Goal: Task Accomplishment & Management: Manage account settings

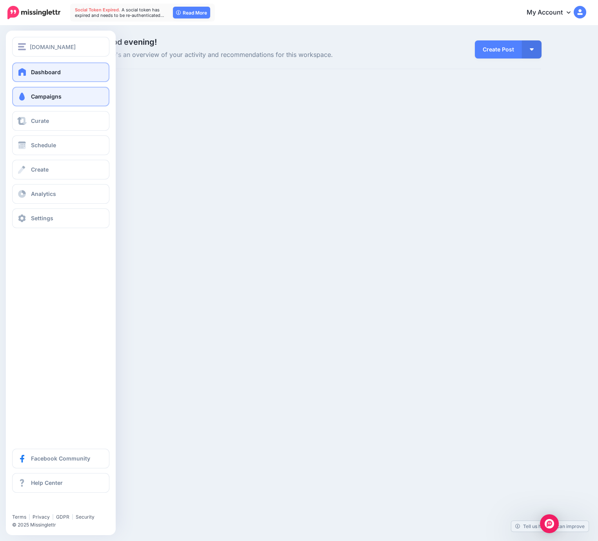
click at [41, 97] on span "Campaigns" at bounding box center [46, 96] width 31 height 7
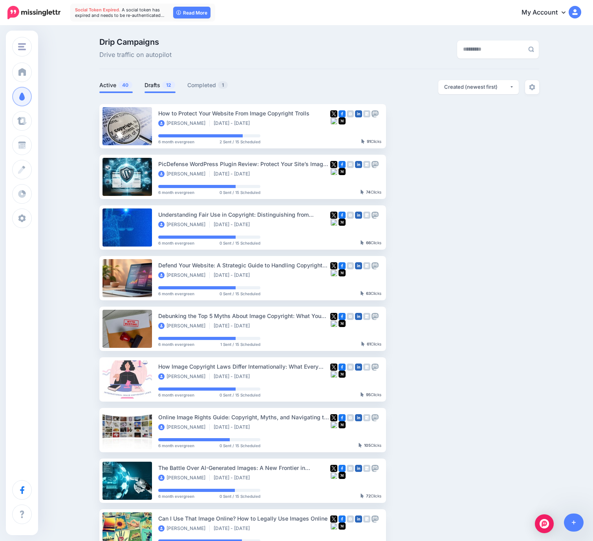
click at [166, 88] on span "12" at bounding box center [168, 84] width 13 height 7
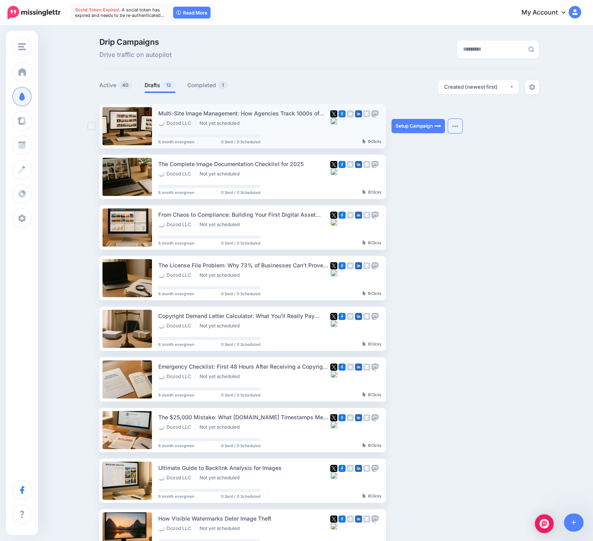
click at [456, 127] on button "button" at bounding box center [455, 126] width 14 height 14
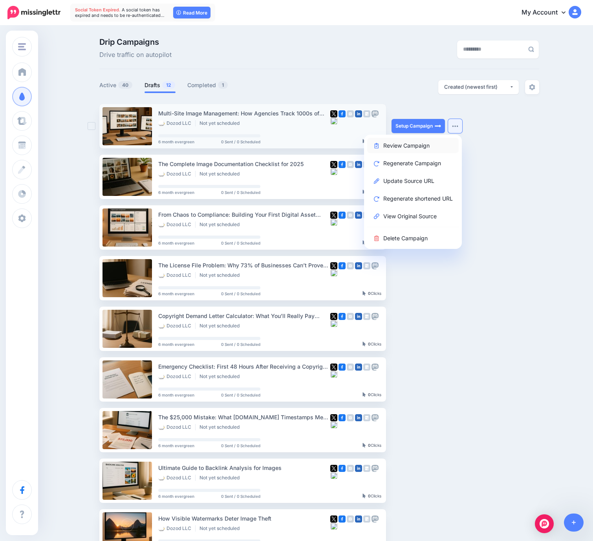
click at [414, 148] on link "Review Campaign" at bounding box center [412, 145] width 91 height 15
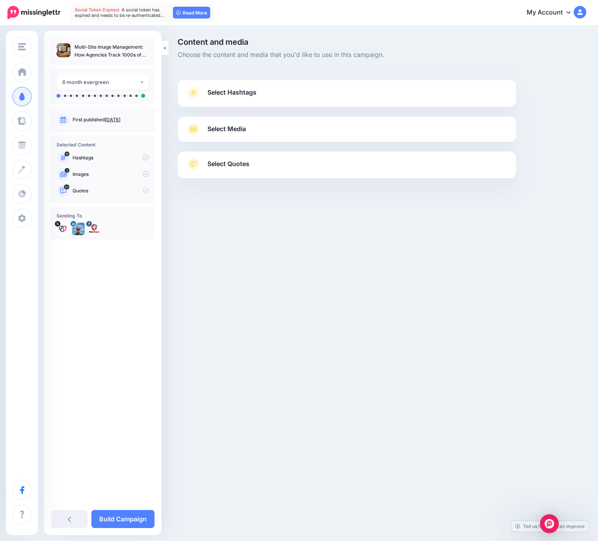
click at [312, 88] on link "Select Hashtags" at bounding box center [347, 96] width 323 height 20
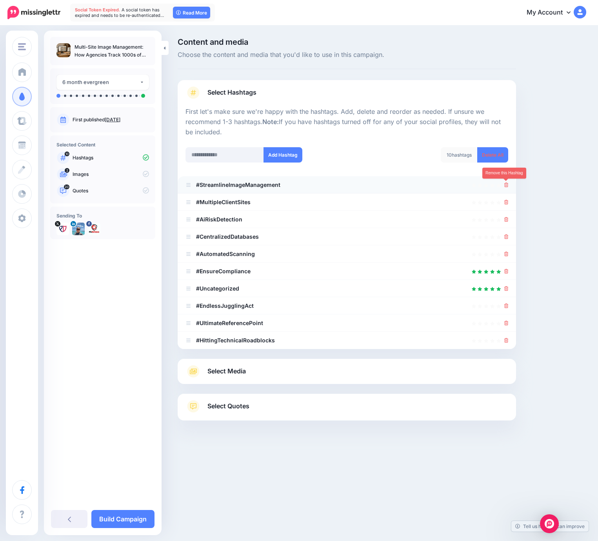
click at [506, 186] on icon at bounding box center [507, 184] width 4 height 5
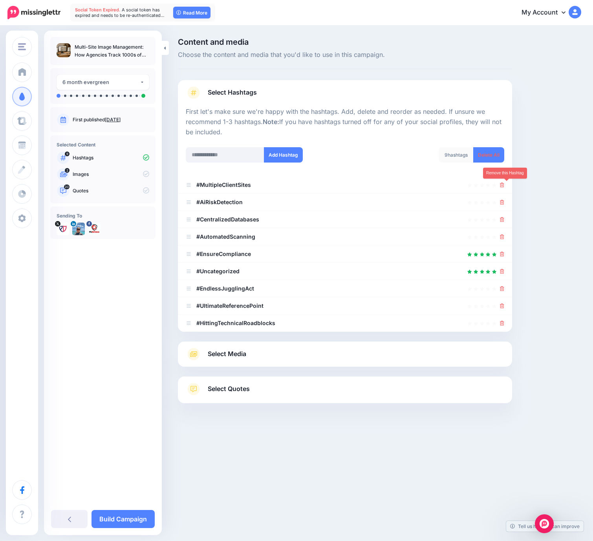
click at [504, 186] on icon at bounding box center [502, 184] width 4 height 5
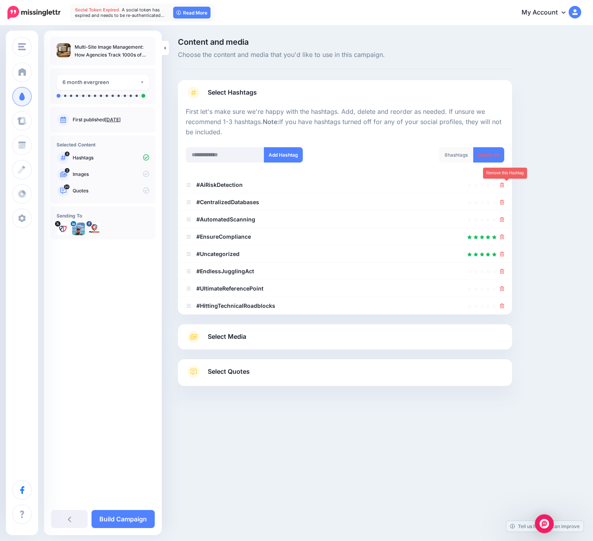
click at [504, 186] on icon at bounding box center [502, 184] width 4 height 5
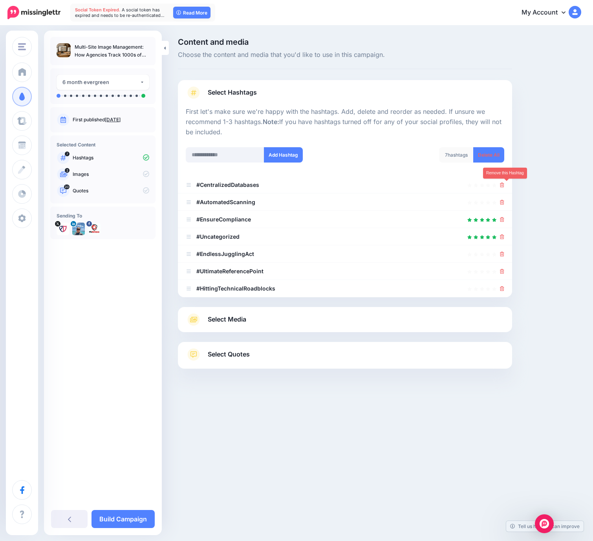
click at [504, 186] on icon at bounding box center [502, 184] width 4 height 5
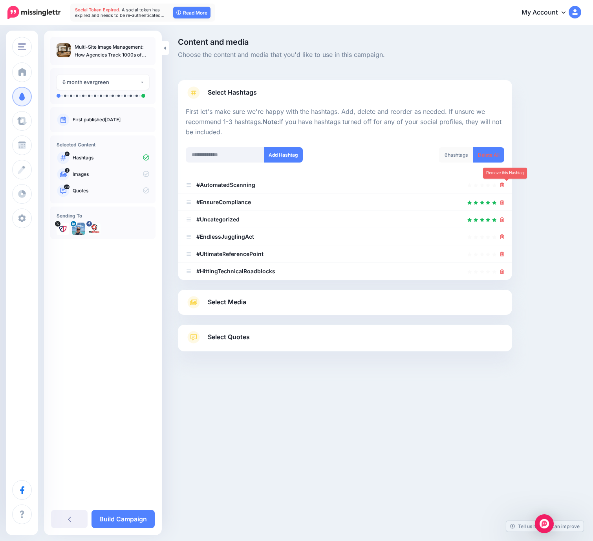
click at [504, 186] on icon at bounding box center [502, 184] width 4 height 5
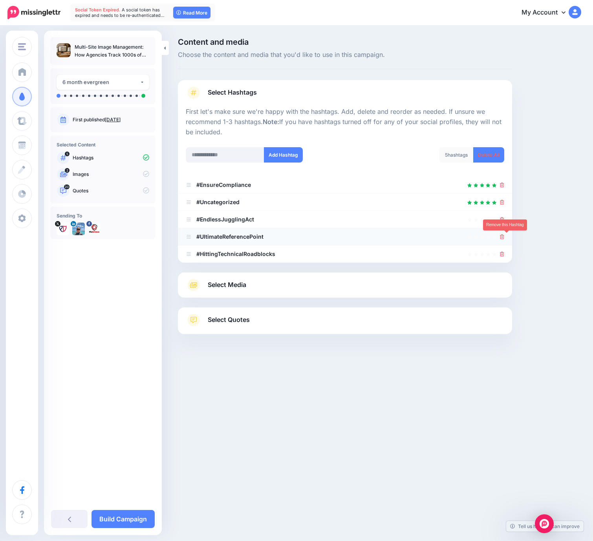
click at [504, 237] on icon at bounding box center [502, 236] width 4 height 5
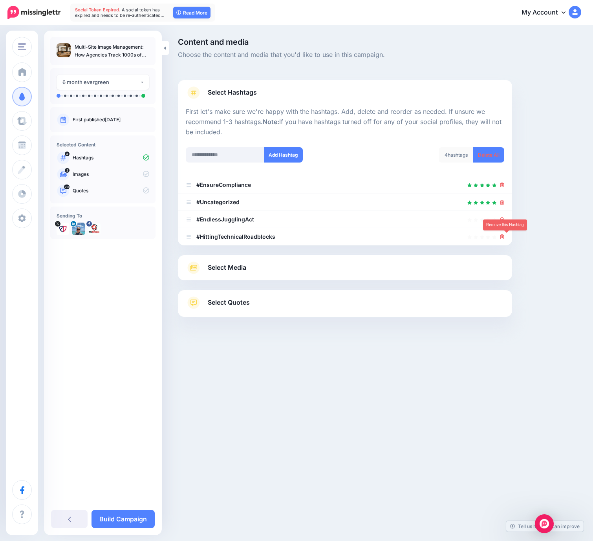
click at [504, 237] on icon at bounding box center [502, 236] width 4 height 5
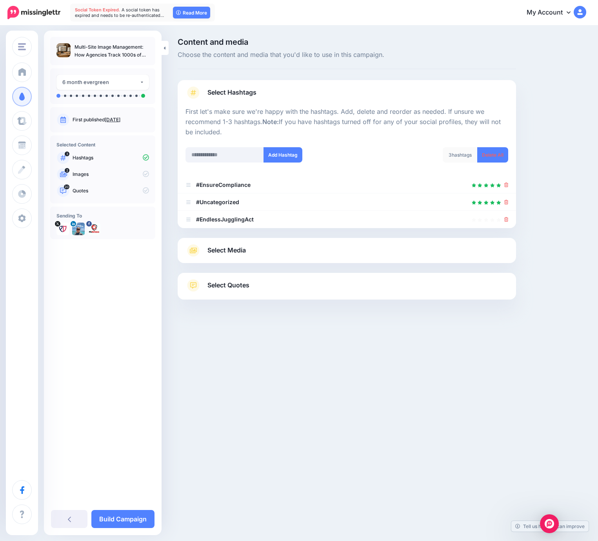
click at [309, 251] on link "Select Media" at bounding box center [347, 250] width 323 height 13
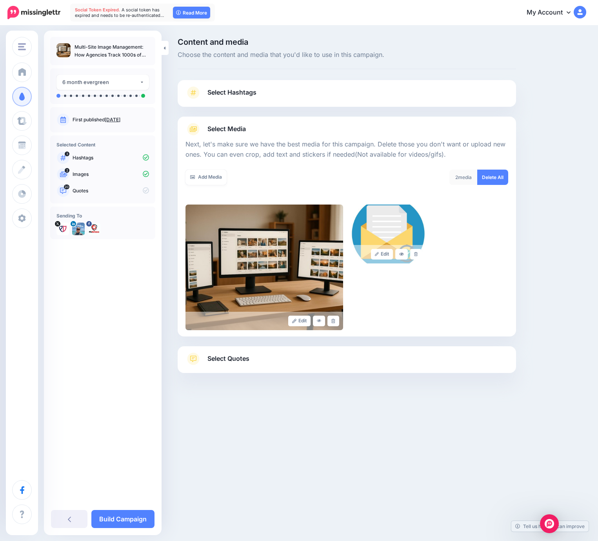
click at [335, 356] on link "Select Quotes" at bounding box center [347, 362] width 323 height 20
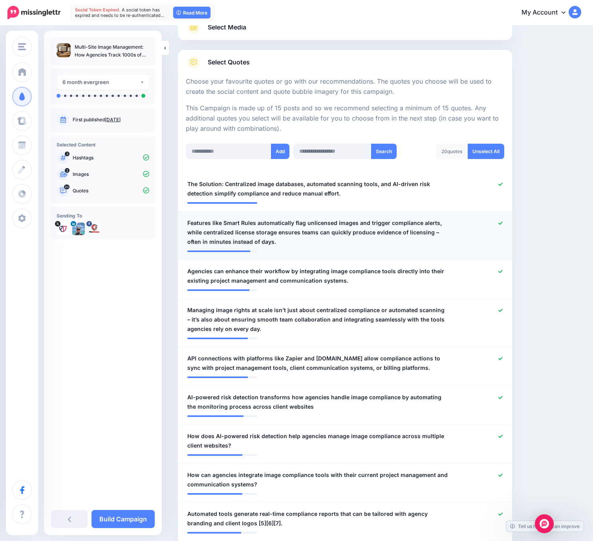
scroll to position [148, 0]
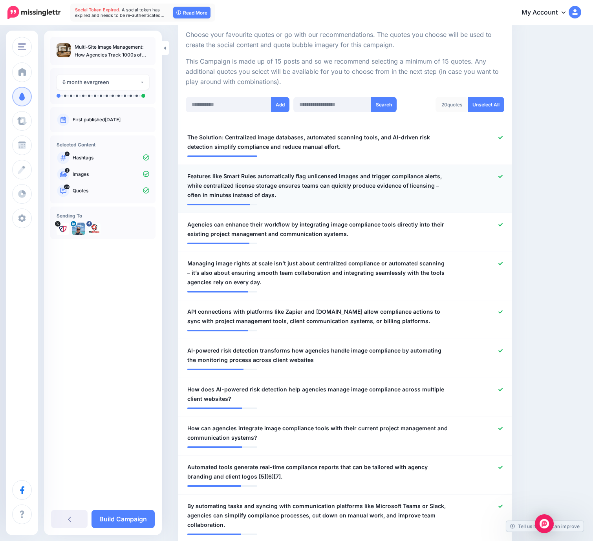
click at [502, 178] on icon at bounding box center [500, 176] width 4 height 4
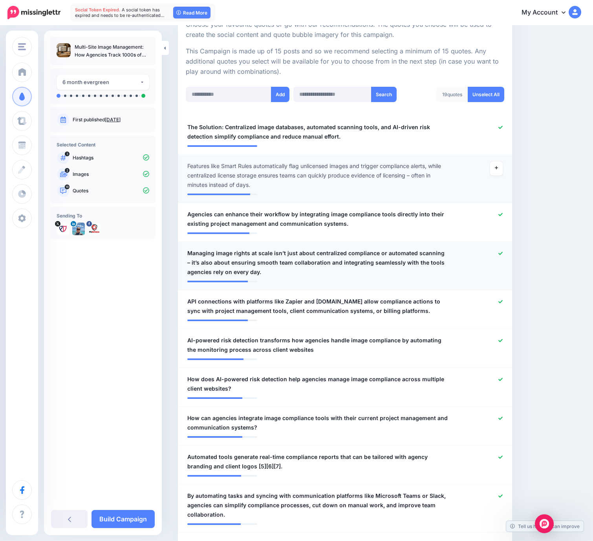
click at [502, 252] on icon at bounding box center [500, 253] width 4 height 3
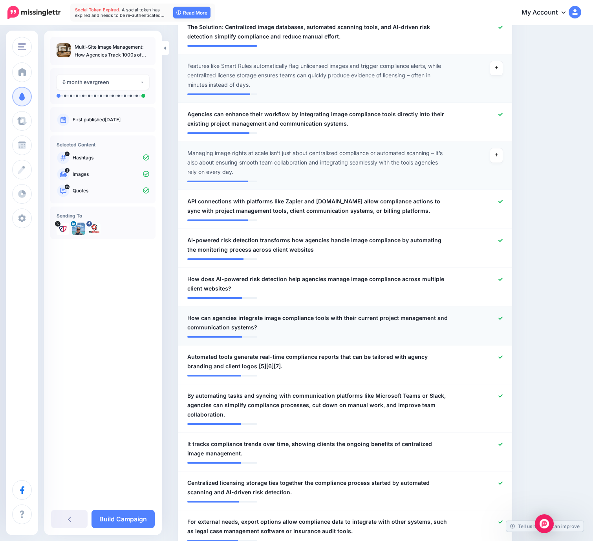
scroll to position [273, 0]
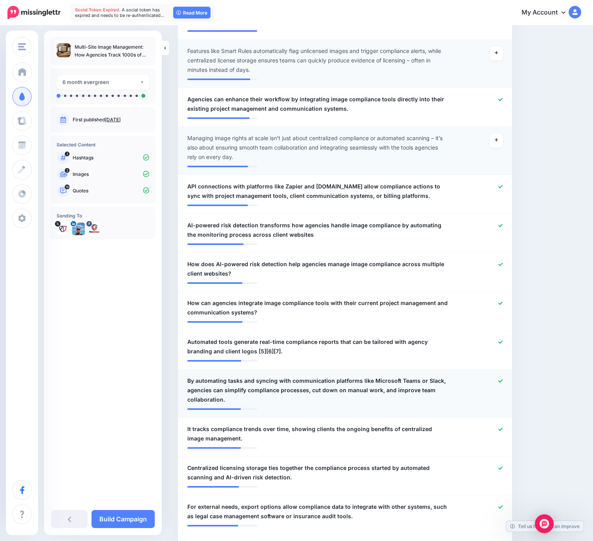
click at [502, 382] on icon at bounding box center [500, 380] width 4 height 3
click at [502, 341] on icon at bounding box center [500, 342] width 4 height 4
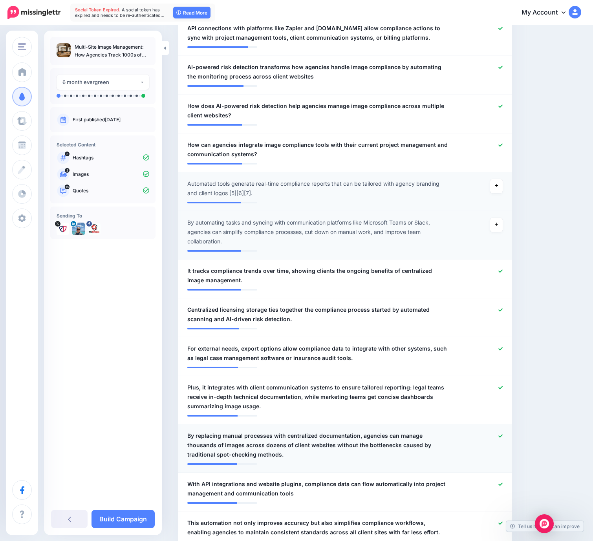
scroll to position [459, 0]
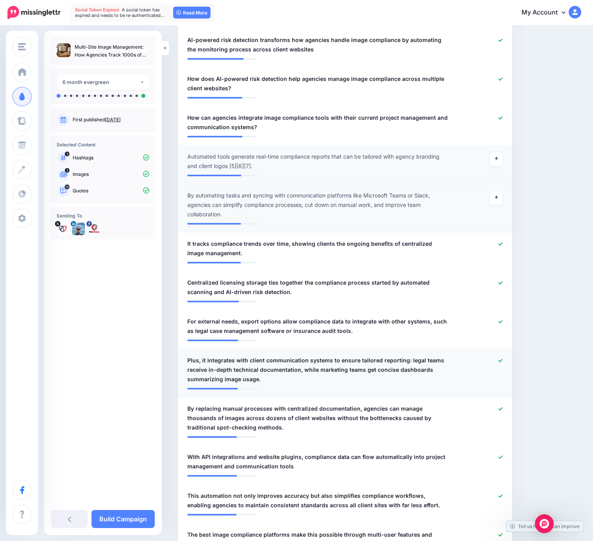
click at [502, 359] on icon at bounding box center [500, 360] width 4 height 4
click at [502, 409] on icon at bounding box center [500, 408] width 4 height 3
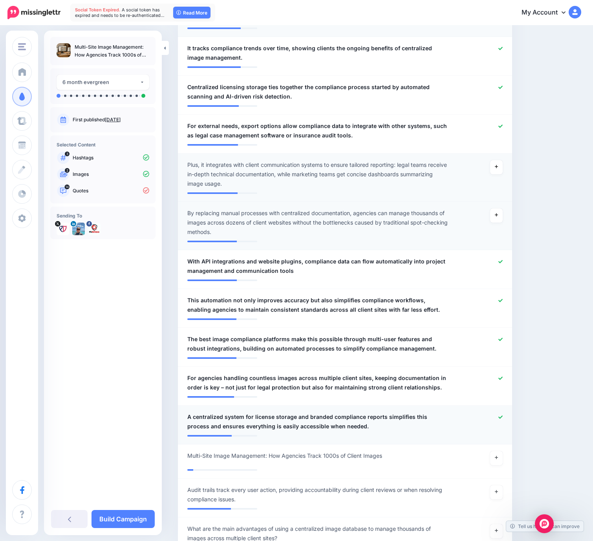
scroll to position [735, 0]
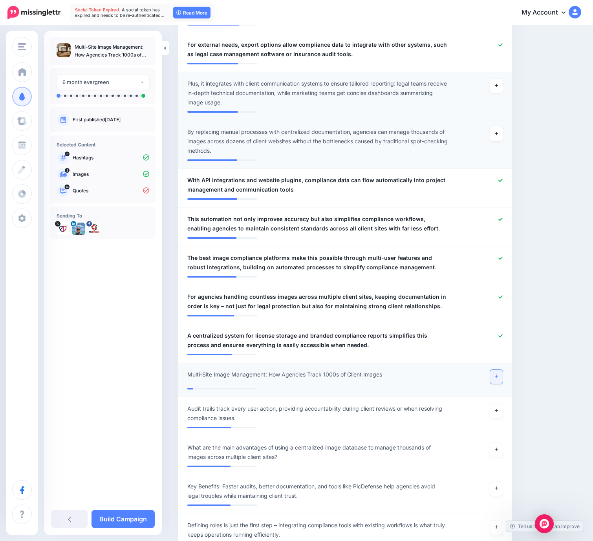
click at [498, 376] on icon at bounding box center [495, 376] width 3 height 4
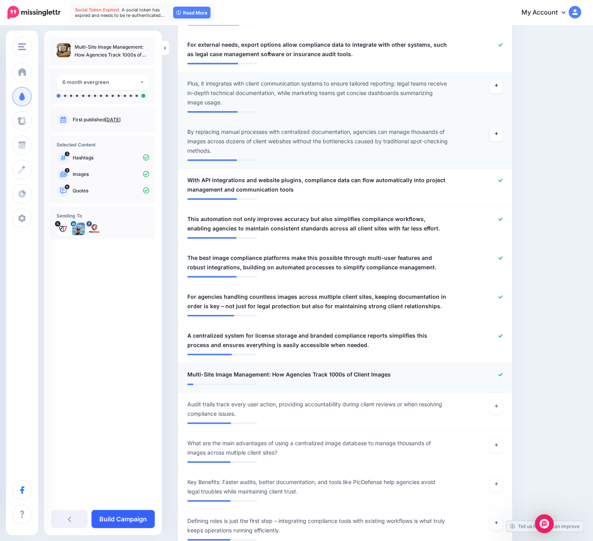
click at [135, 514] on link "Build Campaign" at bounding box center [122, 519] width 63 height 18
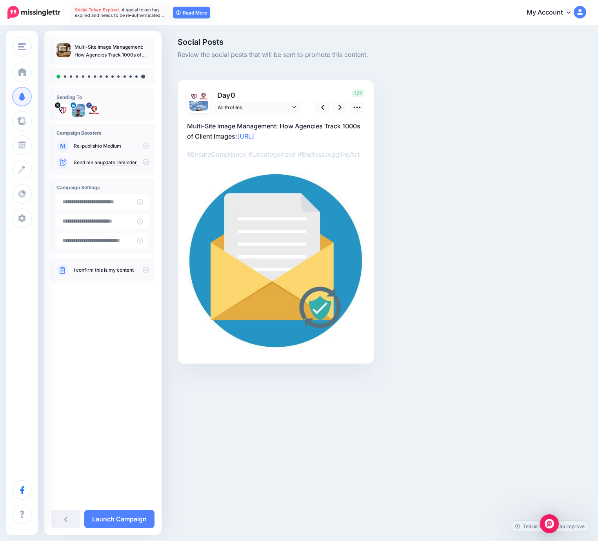
click at [146, 145] on icon at bounding box center [146, 145] width 6 height 6
click at [146, 271] on icon at bounding box center [146, 269] width 6 height 6
click at [340, 105] on icon at bounding box center [340, 107] width 3 height 8
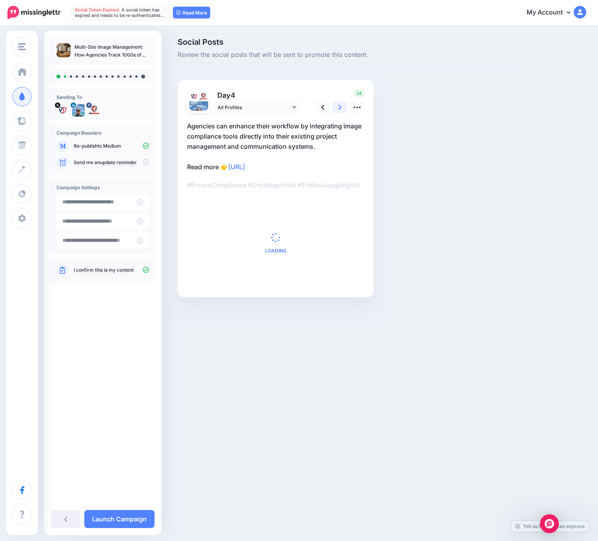
click at [340, 105] on icon at bounding box center [340, 107] width 3 height 8
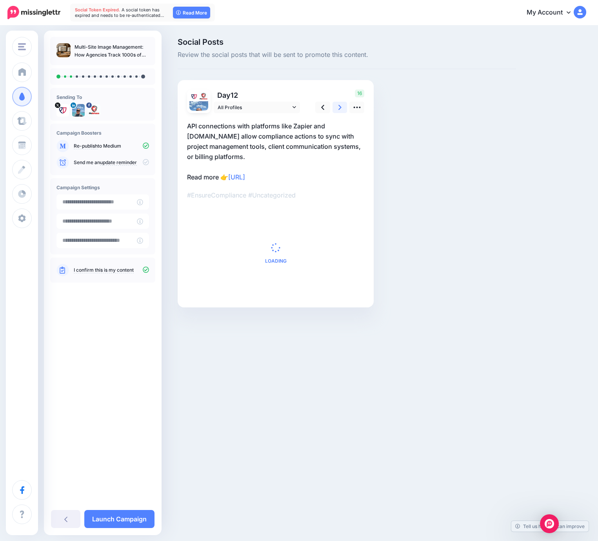
click at [340, 105] on icon at bounding box center [340, 107] width 3 height 8
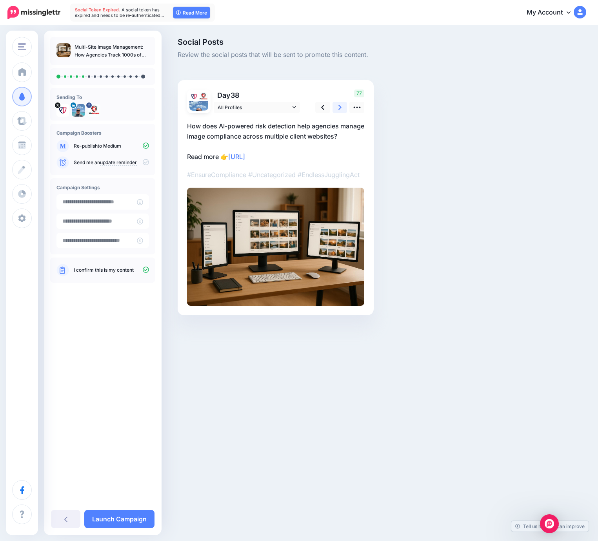
click at [340, 105] on icon at bounding box center [340, 107] width 3 height 8
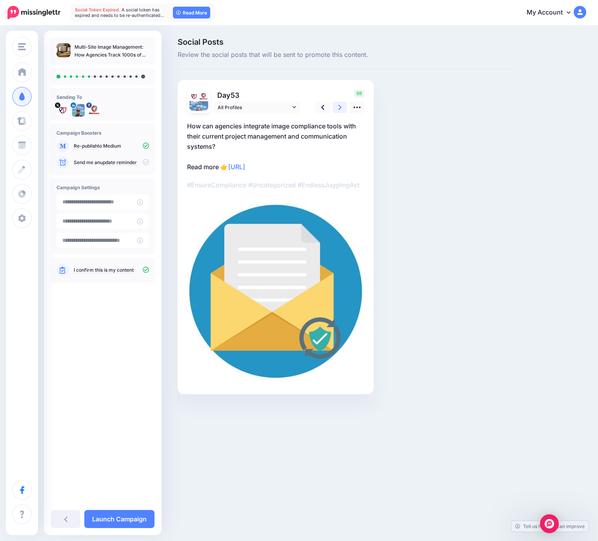
click at [340, 106] on icon at bounding box center [340, 107] width 3 height 8
click at [340, 106] on icon at bounding box center [340, 107] width 3 height 5
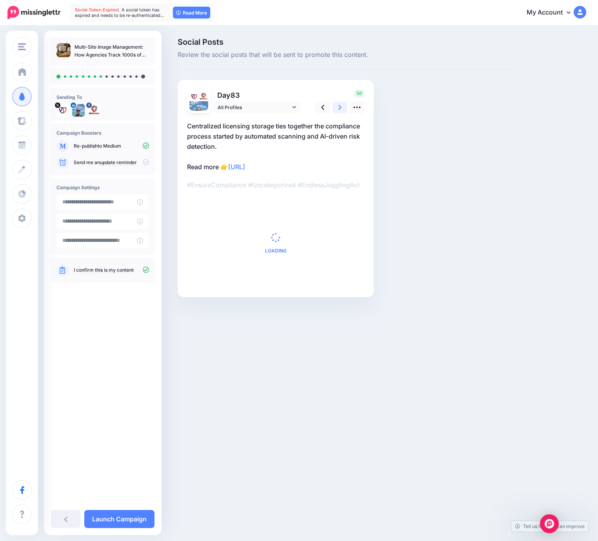
click at [340, 106] on icon at bounding box center [340, 107] width 3 height 5
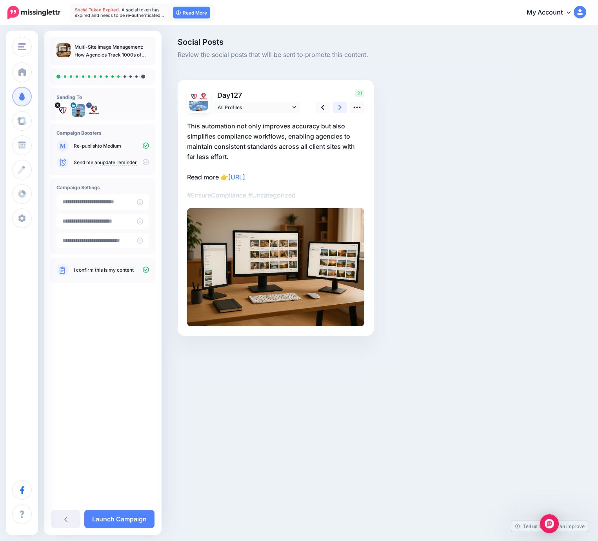
click at [340, 106] on icon at bounding box center [340, 107] width 3 height 5
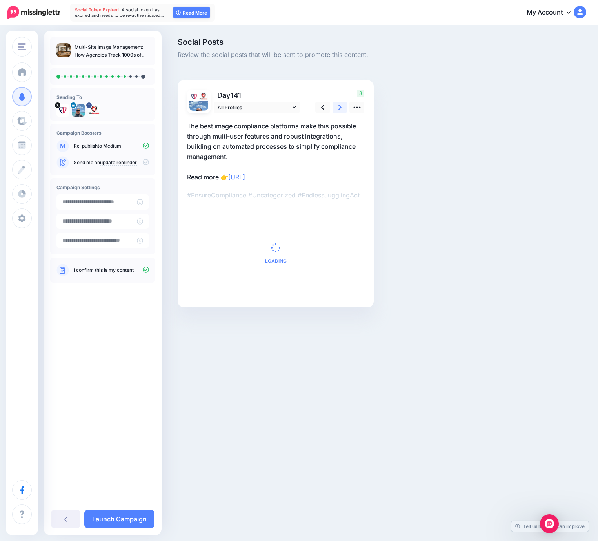
click at [340, 106] on icon at bounding box center [340, 107] width 3 height 5
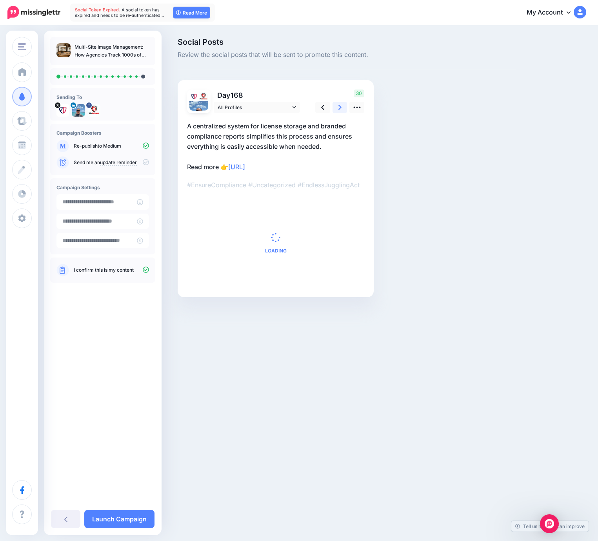
click at [340, 106] on icon at bounding box center [340, 107] width 3 height 5
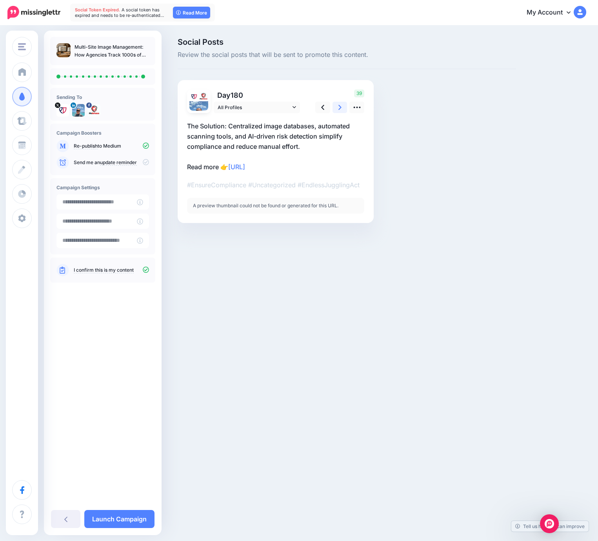
click at [340, 106] on icon at bounding box center [340, 107] width 3 height 5
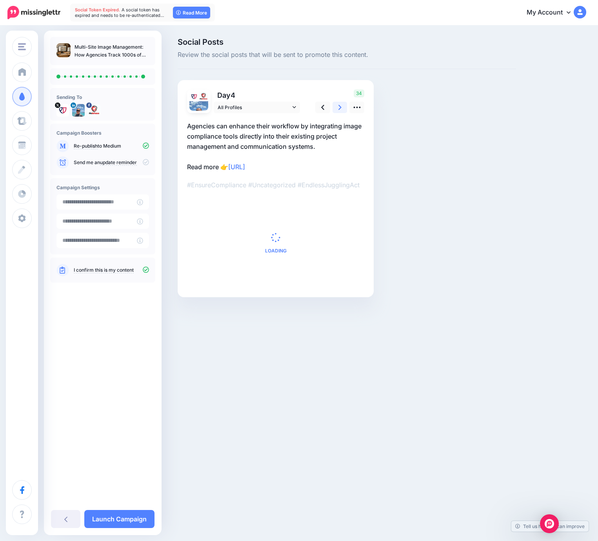
click at [340, 106] on icon at bounding box center [340, 107] width 3 height 5
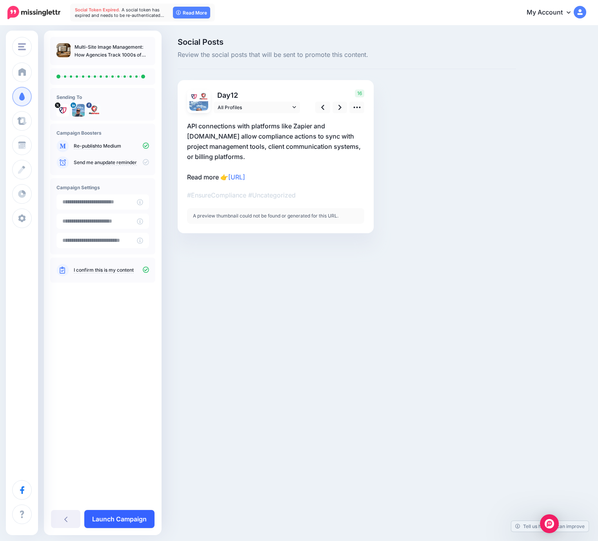
click at [119, 520] on link "Launch Campaign" at bounding box center [119, 519] width 70 height 18
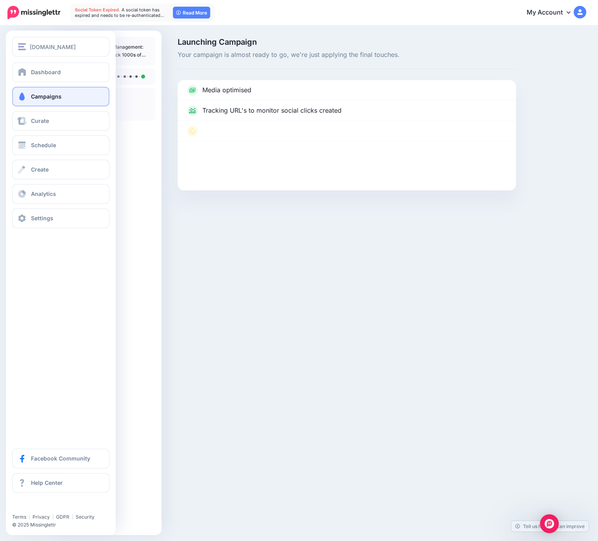
click at [50, 96] on span "Campaigns" at bounding box center [46, 96] width 31 height 7
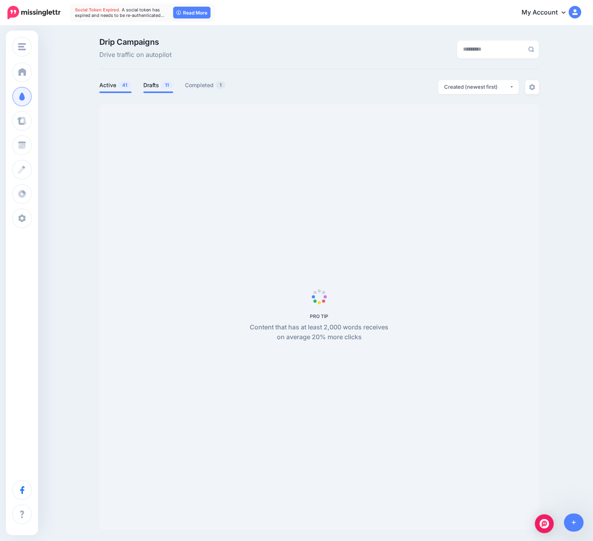
click at [162, 88] on link "Drafts 11" at bounding box center [158, 84] width 30 height 9
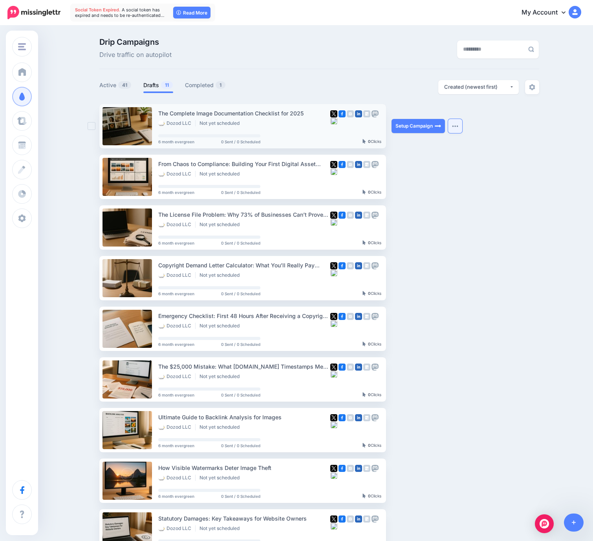
click at [458, 125] on img "button" at bounding box center [455, 126] width 6 height 2
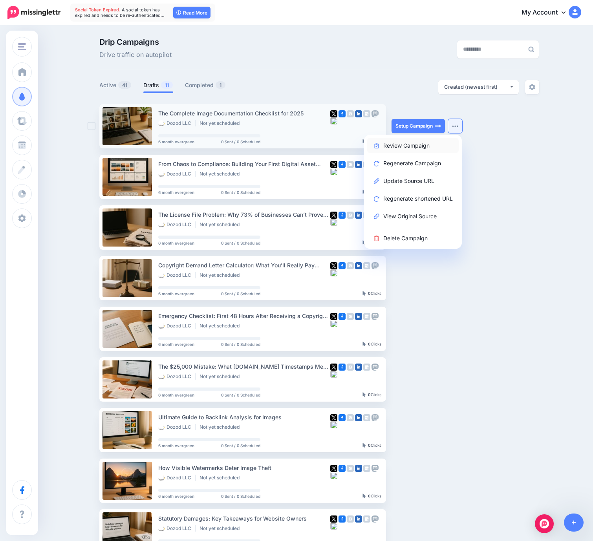
click at [419, 146] on link "Review Campaign" at bounding box center [412, 145] width 91 height 15
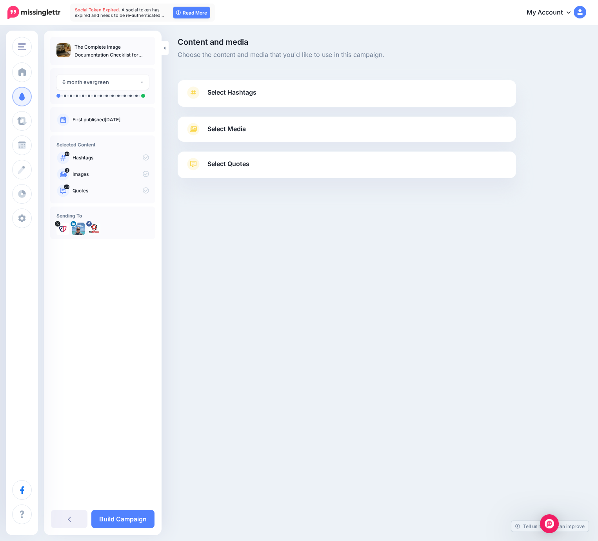
click at [314, 99] on link "Select Hashtags" at bounding box center [347, 96] width 323 height 20
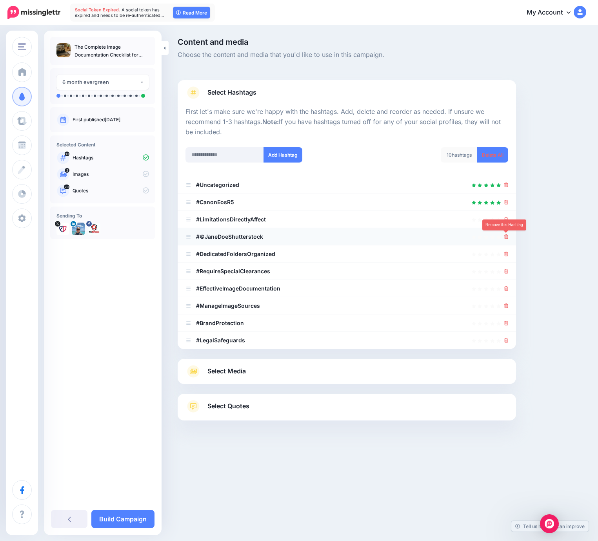
click at [506, 236] on icon at bounding box center [507, 236] width 4 height 5
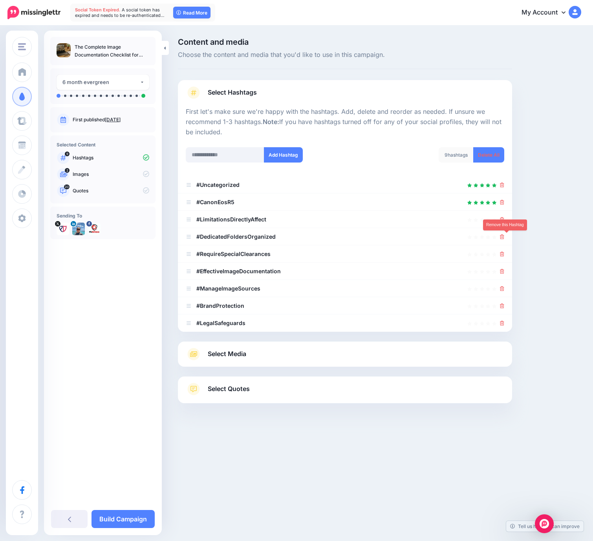
click at [504, 236] on icon at bounding box center [502, 236] width 4 height 5
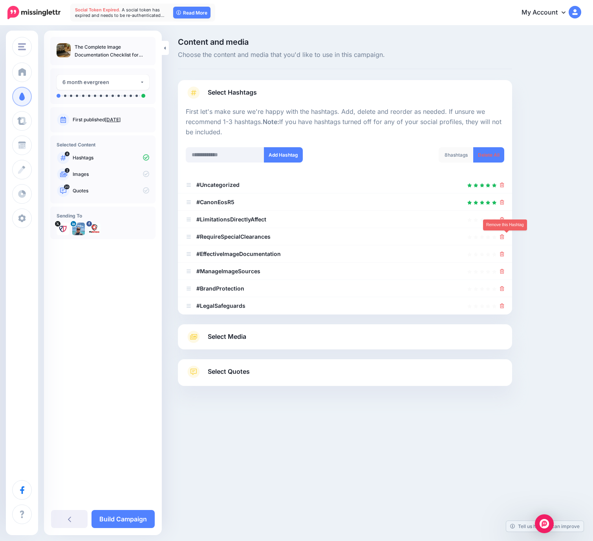
click at [504, 236] on icon at bounding box center [502, 236] width 4 height 5
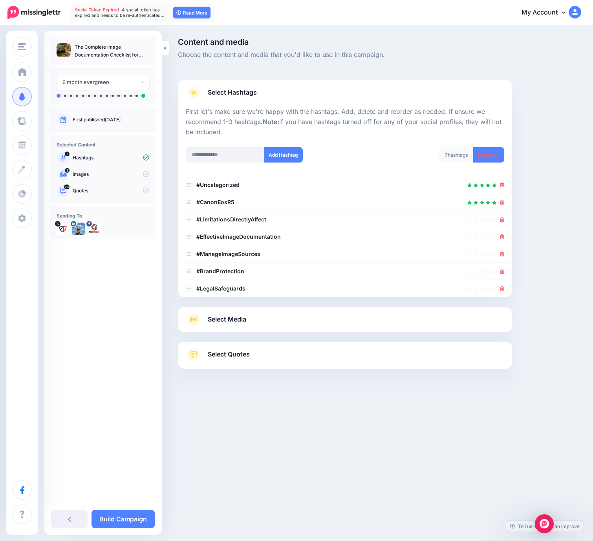
click at [504, 236] on icon at bounding box center [502, 236] width 4 height 5
click at [504, 252] on icon at bounding box center [502, 254] width 4 height 5
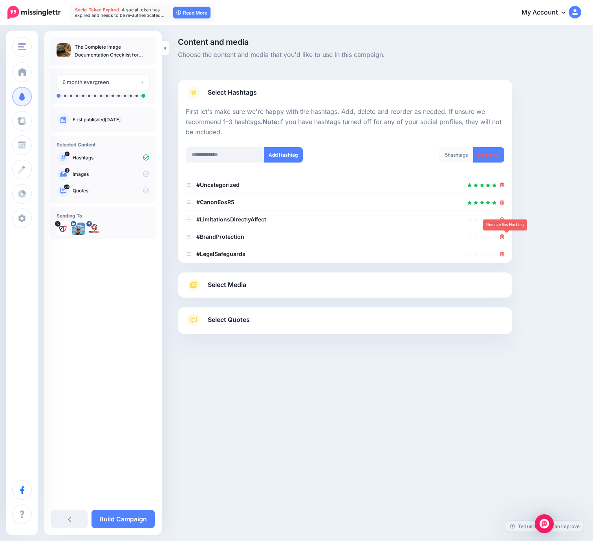
click at [504, 236] on icon at bounding box center [502, 236] width 4 height 5
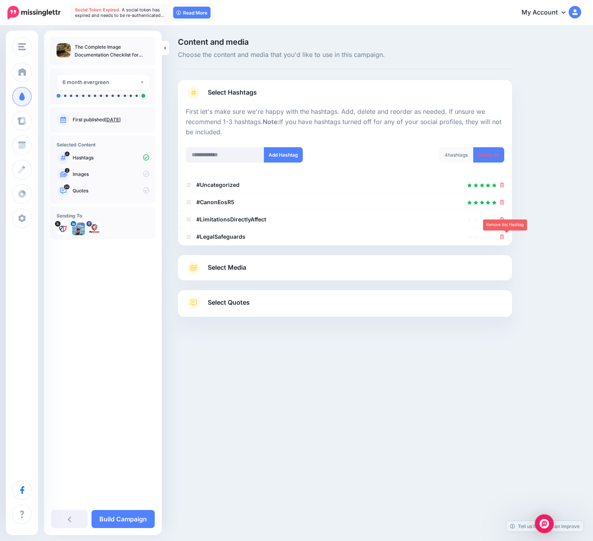
click at [504, 236] on icon at bounding box center [502, 236] width 4 height 5
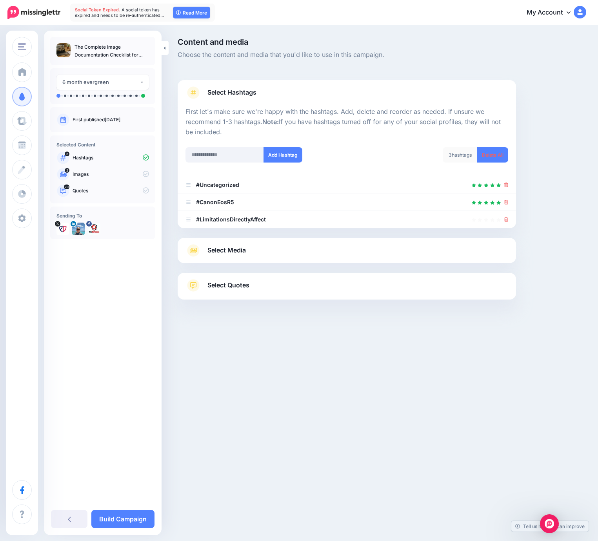
click at [324, 246] on link "Select Media" at bounding box center [347, 250] width 323 height 13
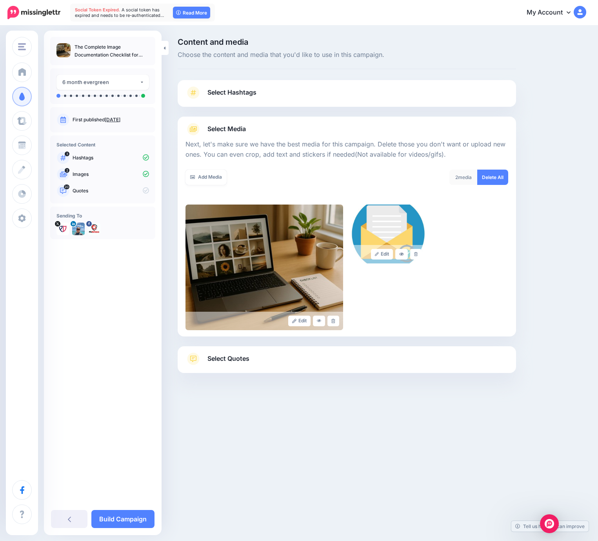
click at [307, 369] on link "Select Quotes" at bounding box center [347, 362] width 323 height 20
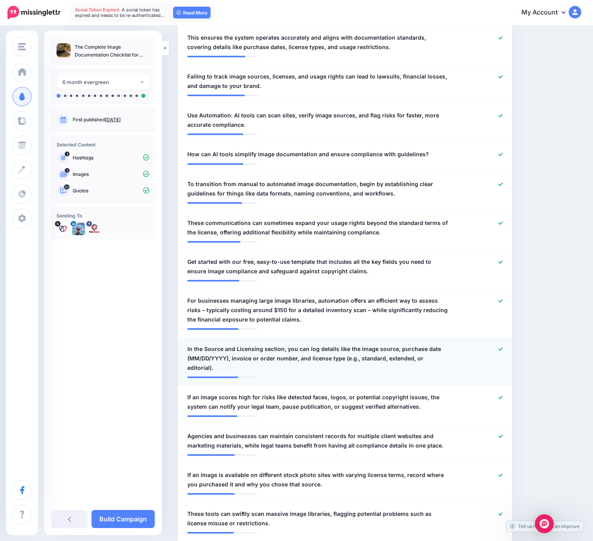
scroll to position [585, 0]
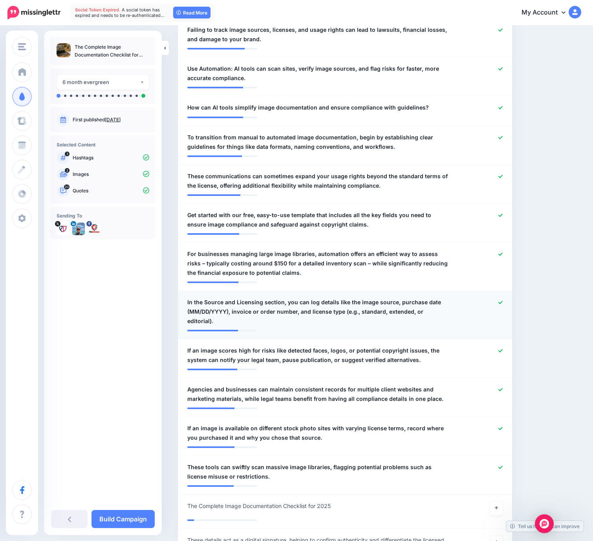
click at [502, 302] on icon at bounding box center [500, 302] width 4 height 3
click at [508, 255] on div at bounding box center [481, 263] width 55 height 28
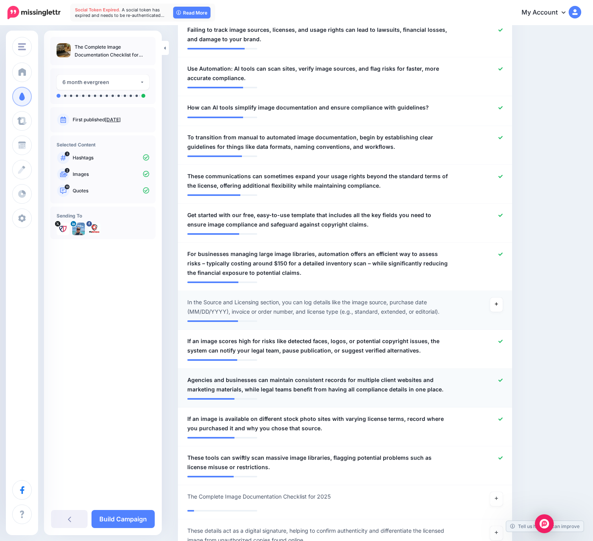
scroll to position [613, 0]
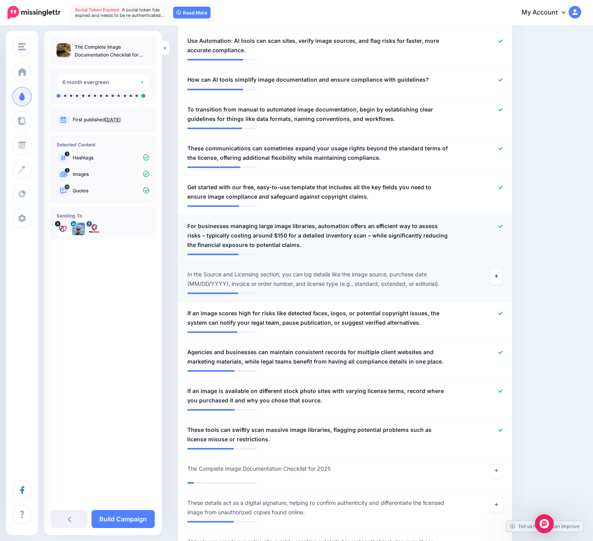
click at [506, 222] on div at bounding box center [481, 235] width 55 height 28
click at [502, 227] on icon at bounding box center [500, 226] width 4 height 4
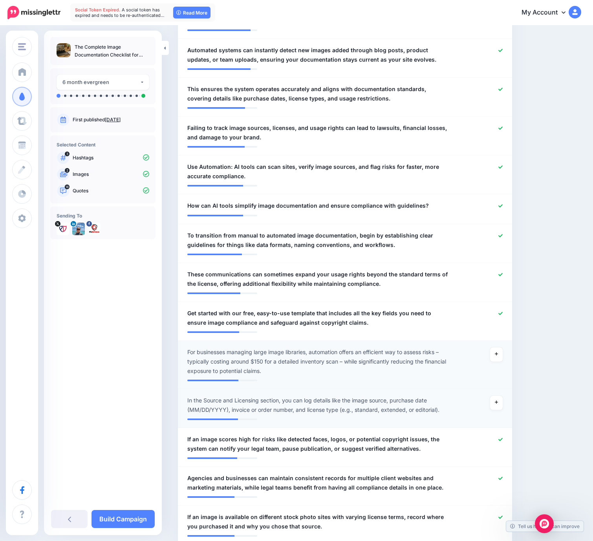
scroll to position [382, 0]
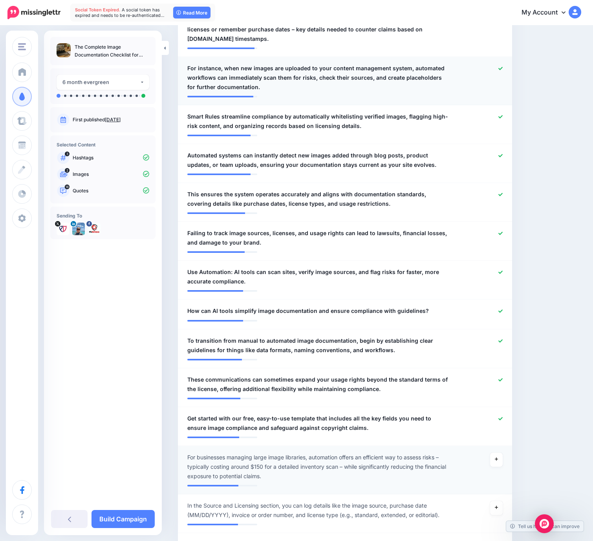
click at [502, 66] on div at bounding box center [481, 78] width 55 height 28
click at [502, 71] on link at bounding box center [500, 68] width 4 height 5
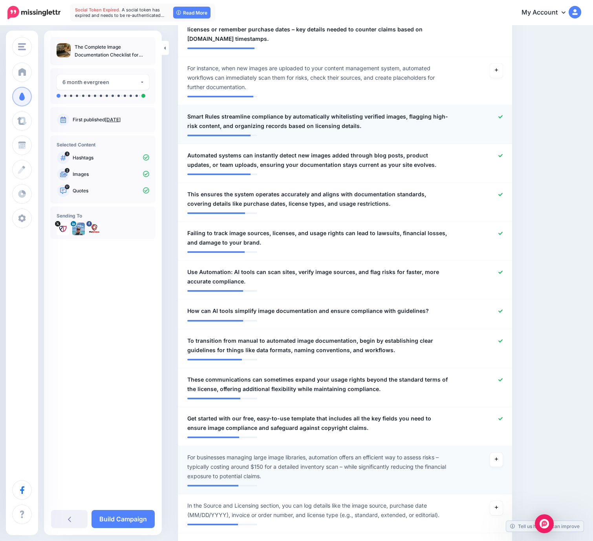
click at [502, 118] on icon at bounding box center [500, 116] width 4 height 3
click at [135, 518] on link "Build Campaign" at bounding box center [122, 519] width 63 height 18
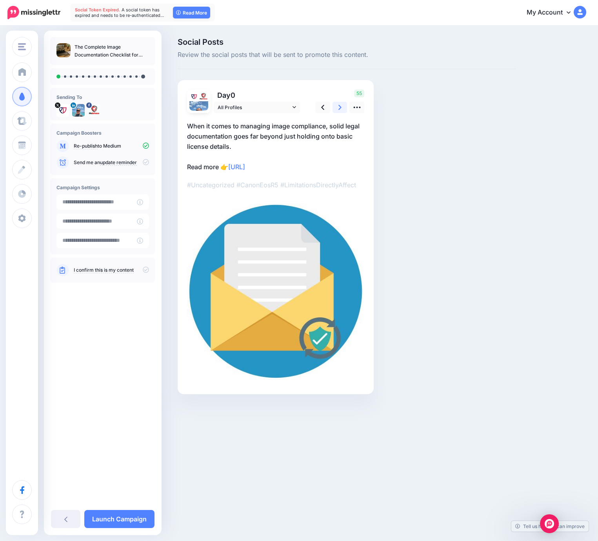
click at [337, 109] on link at bounding box center [340, 107] width 15 height 11
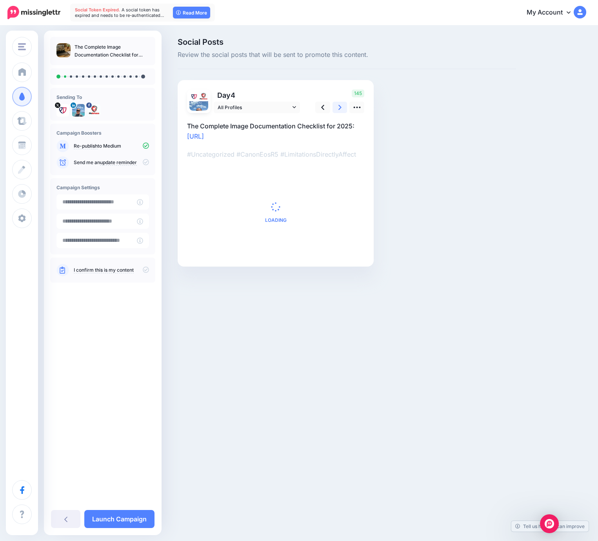
click at [337, 109] on link at bounding box center [340, 107] width 15 height 11
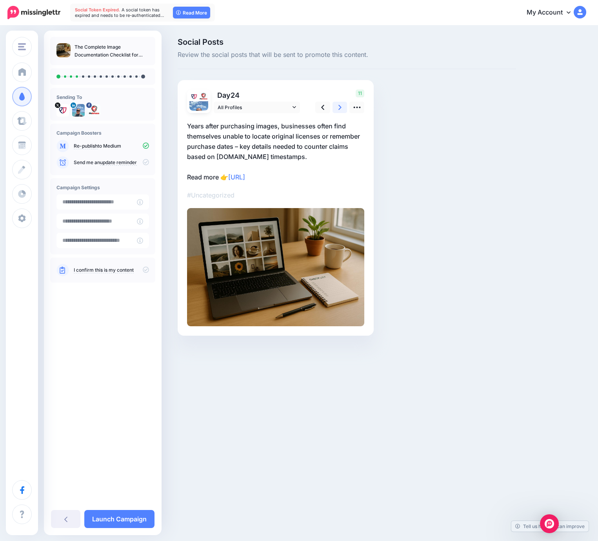
click at [337, 109] on link at bounding box center [340, 107] width 15 height 11
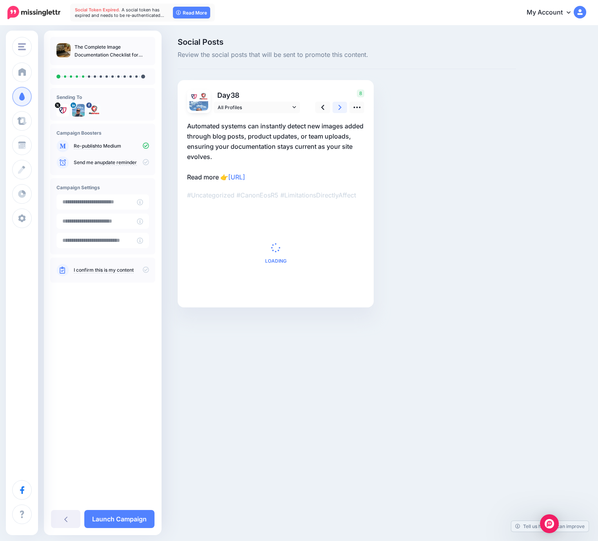
click at [337, 109] on link at bounding box center [340, 107] width 15 height 11
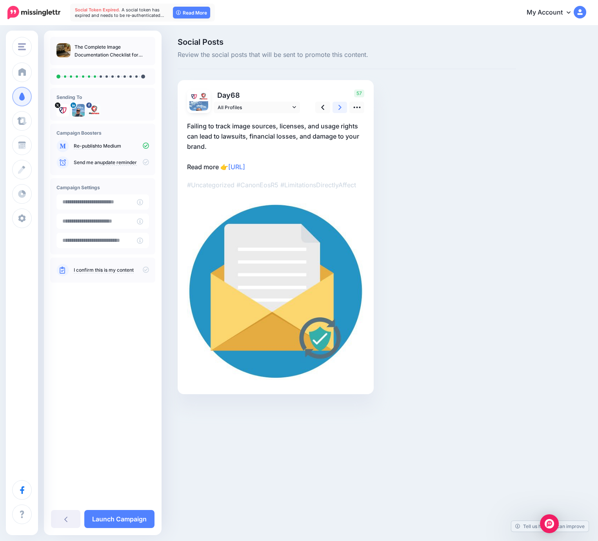
click at [337, 109] on link at bounding box center [340, 107] width 15 height 11
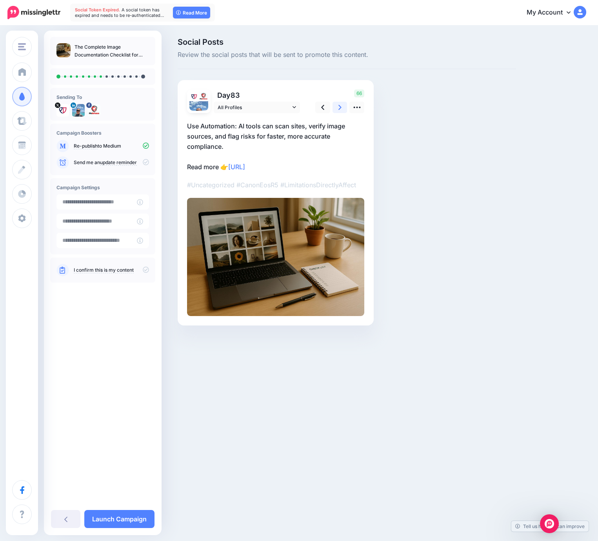
click at [337, 109] on link at bounding box center [340, 107] width 15 height 11
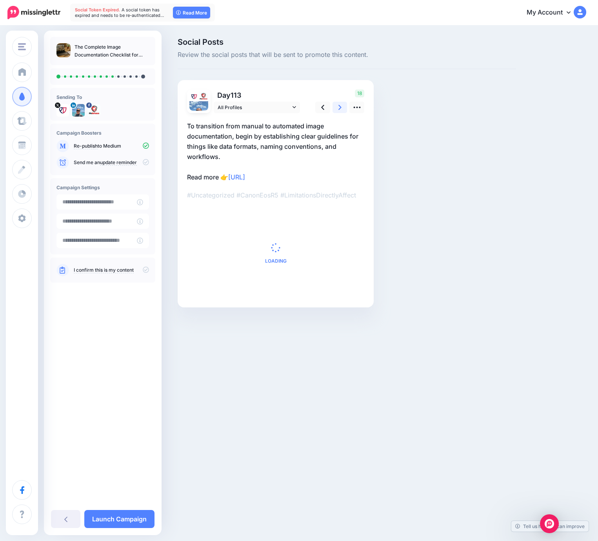
click at [337, 109] on link at bounding box center [340, 107] width 15 height 11
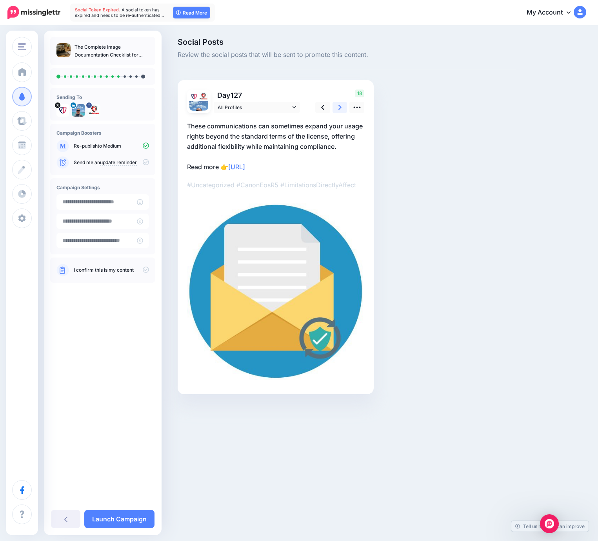
click at [337, 109] on link at bounding box center [340, 107] width 15 height 11
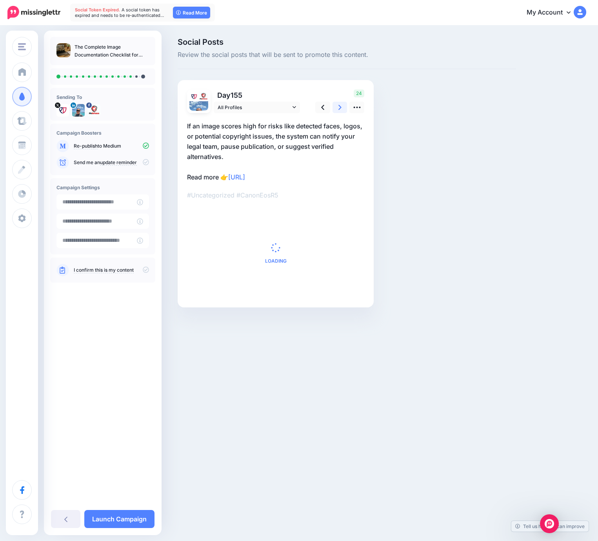
click at [337, 109] on link at bounding box center [340, 107] width 15 height 11
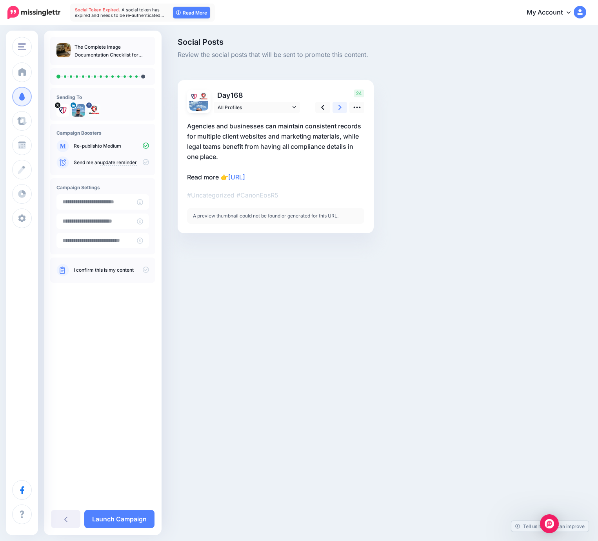
click at [337, 109] on link at bounding box center [340, 107] width 15 height 11
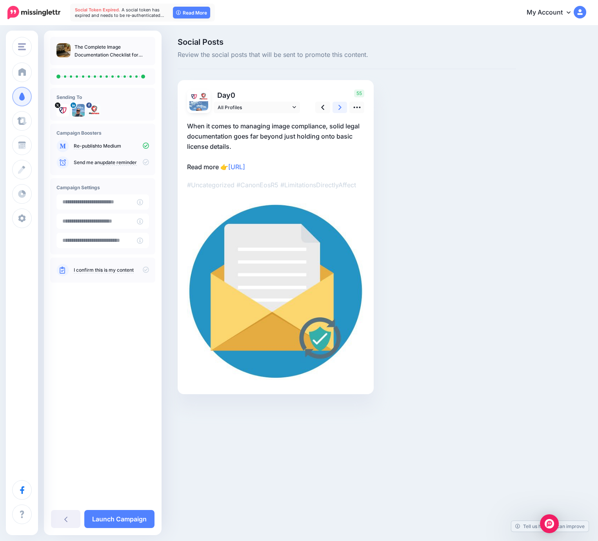
click at [337, 109] on link at bounding box center [340, 107] width 15 height 11
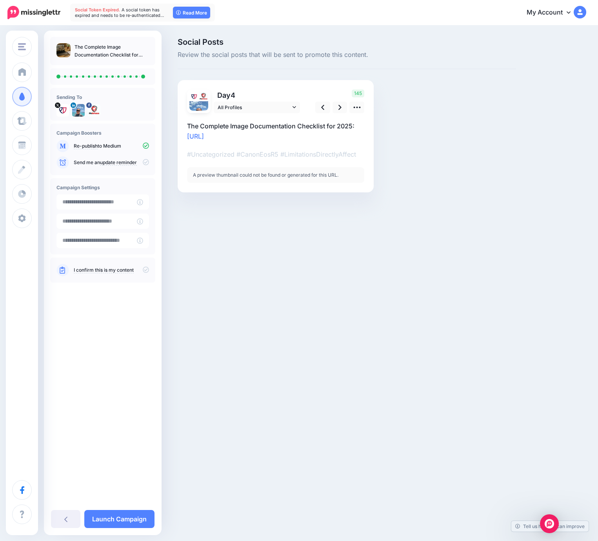
click at [144, 269] on icon at bounding box center [146, 269] width 6 height 6
drag, startPoint x: 113, startPoint y: 522, endPoint x: 157, endPoint y: 479, distance: 61.3
click at [113, 522] on link "Launch Campaign" at bounding box center [119, 519] width 70 height 18
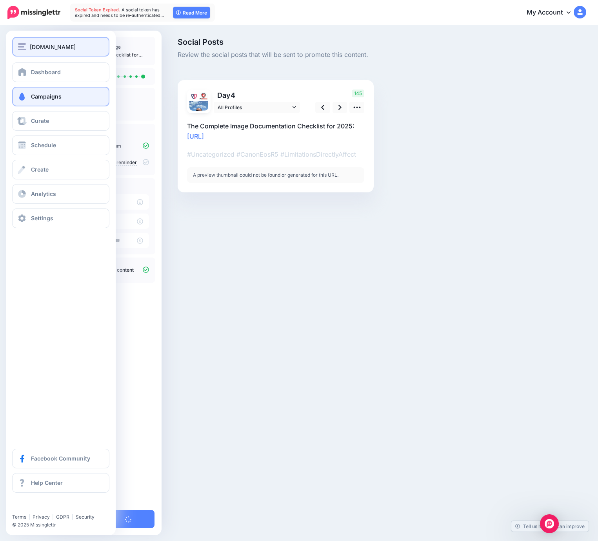
click at [62, 44] on span "[DOMAIN_NAME]" at bounding box center [53, 46] width 46 height 9
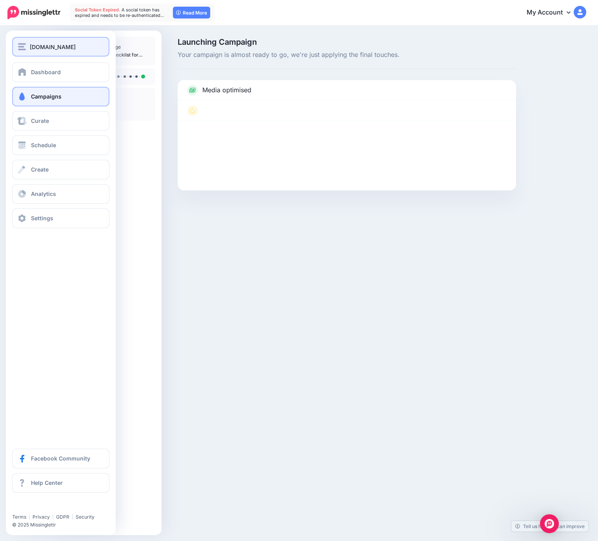
click at [53, 48] on span "[DOMAIN_NAME]" at bounding box center [53, 46] width 46 height 9
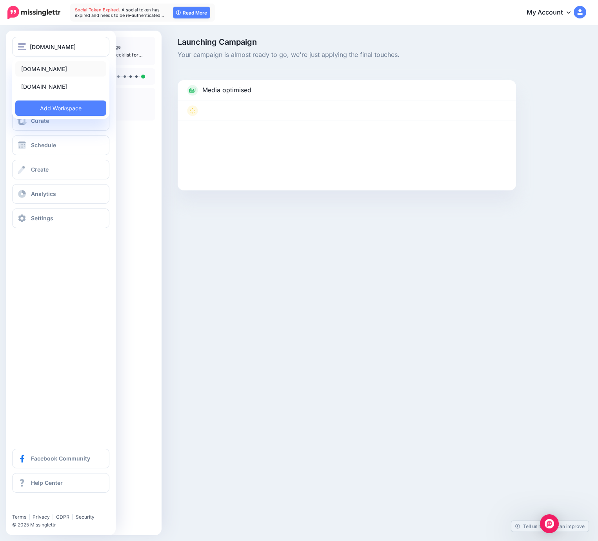
click at [60, 66] on link "[DOMAIN_NAME]" at bounding box center [60, 68] width 91 height 15
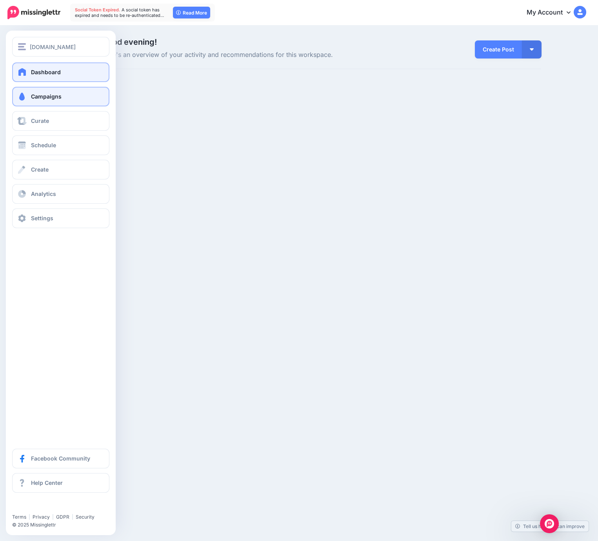
click at [33, 99] on span "Campaigns" at bounding box center [46, 96] width 31 height 7
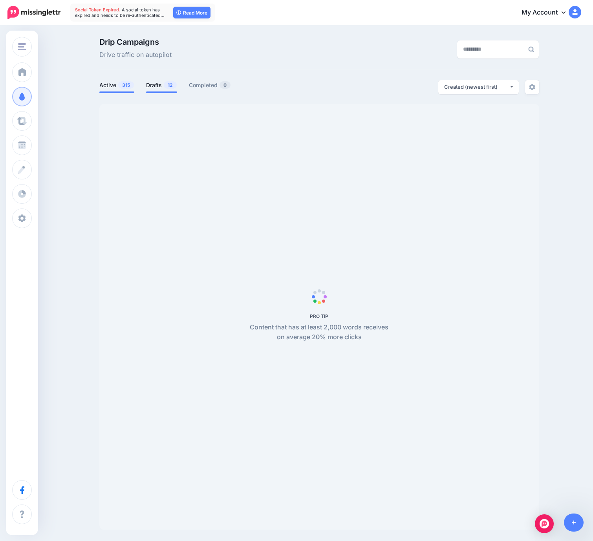
click at [166, 86] on link "Drafts 12" at bounding box center [161, 84] width 31 height 9
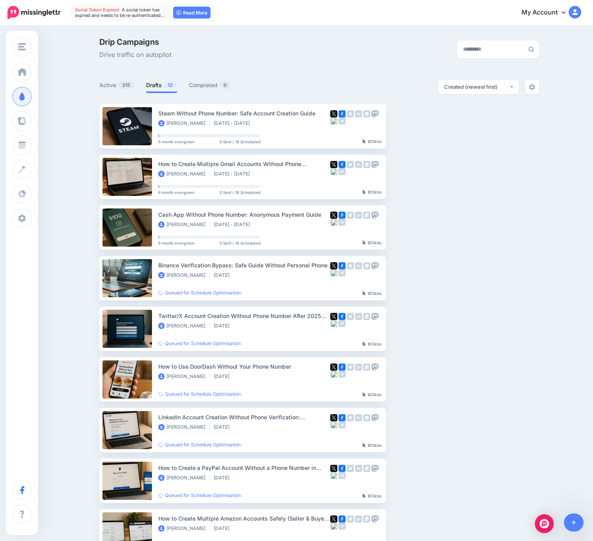
click at [163, 88] on link "Drafts 12" at bounding box center [161, 84] width 31 height 9
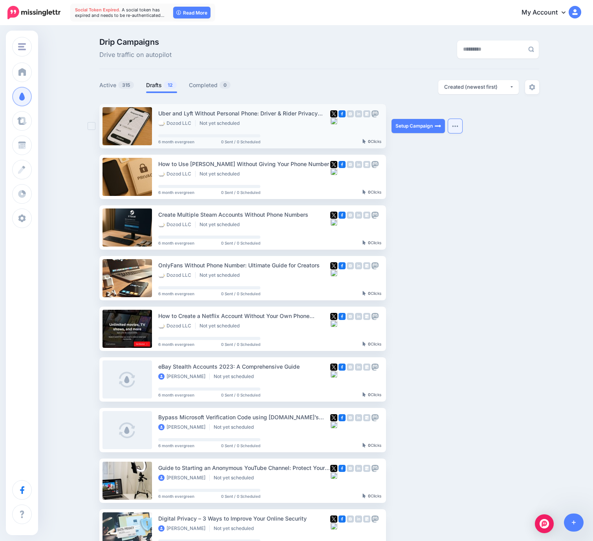
click at [458, 127] on img "button" at bounding box center [455, 126] width 6 height 2
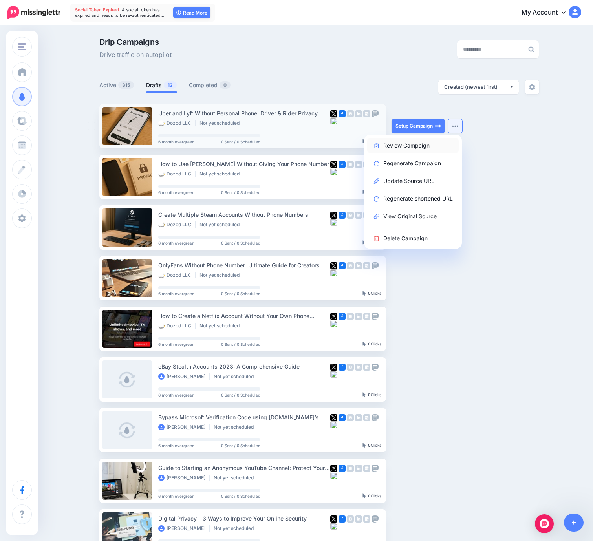
click at [412, 147] on link "Review Campaign" at bounding box center [412, 145] width 91 height 15
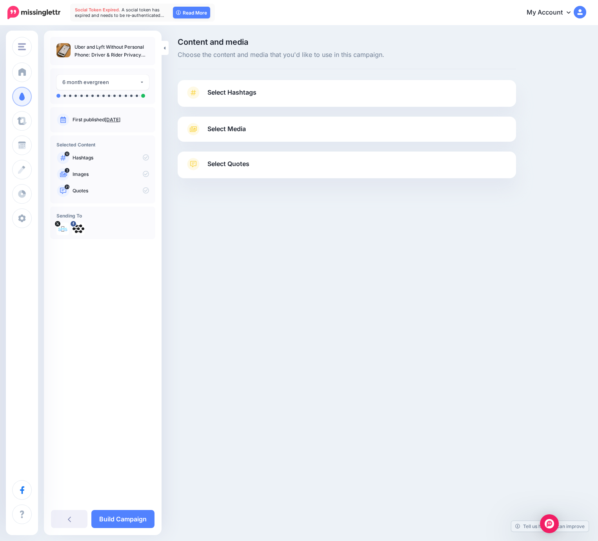
click at [310, 95] on link "Select Hashtags" at bounding box center [347, 96] width 323 height 20
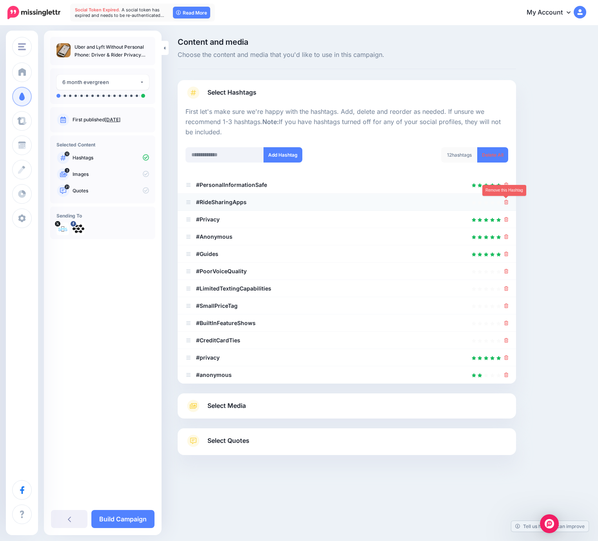
click at [505, 202] on icon at bounding box center [507, 202] width 4 height 5
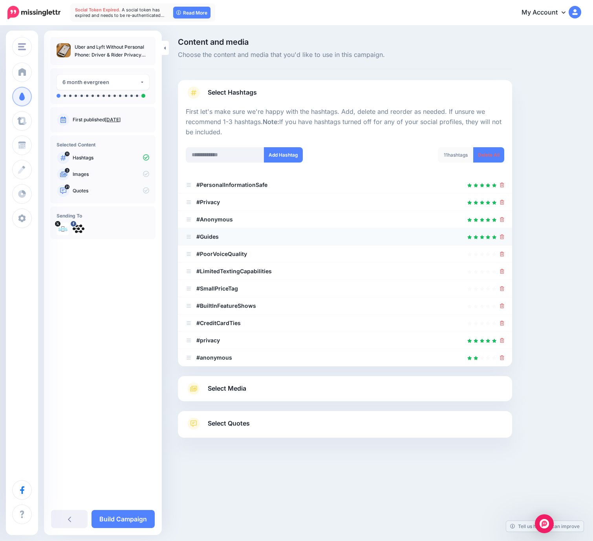
click at [509, 237] on li "#Guides" at bounding box center [345, 236] width 334 height 17
click at [504, 237] on icon at bounding box center [502, 236] width 4 height 5
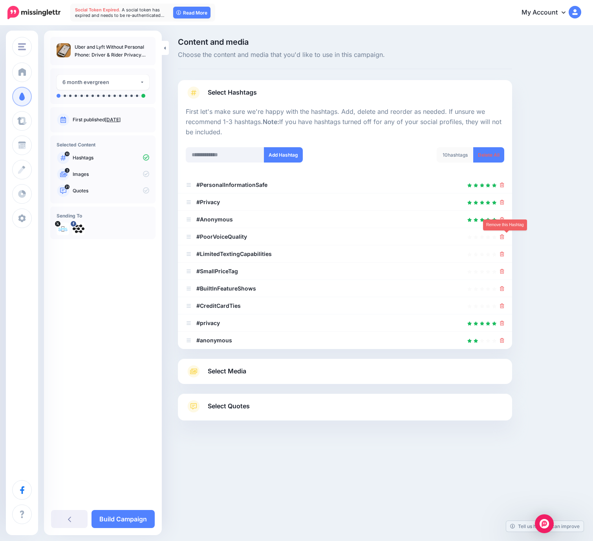
click at [504, 237] on icon at bounding box center [502, 236] width 4 height 5
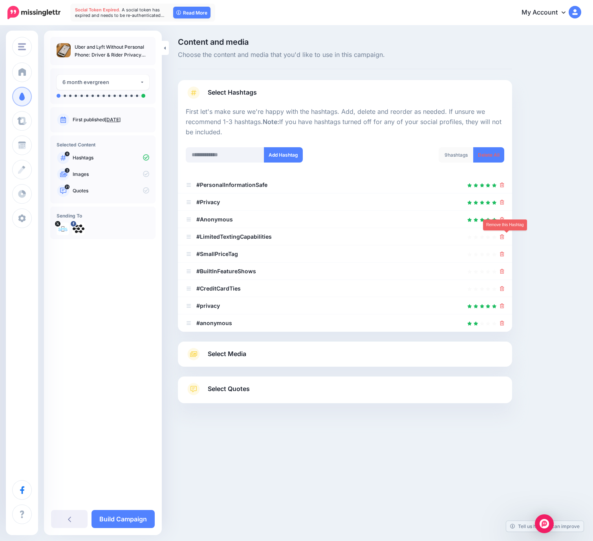
click at [504, 237] on icon at bounding box center [502, 236] width 4 height 5
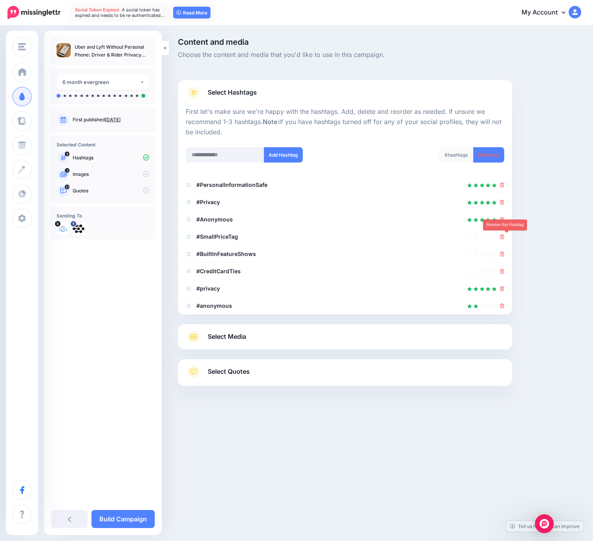
click at [504, 237] on icon at bounding box center [502, 236] width 4 height 5
click at [504, 237] on link at bounding box center [499, 236] width 9 height 7
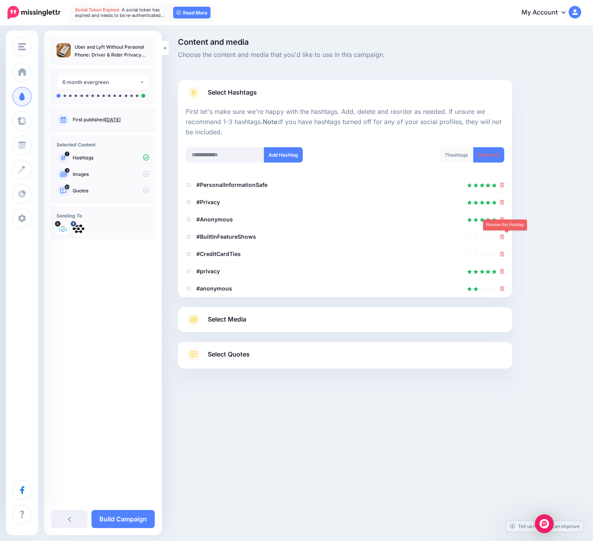
click at [504, 237] on icon at bounding box center [502, 236] width 4 height 5
click at [504, 237] on link at bounding box center [502, 236] width 4 height 7
click at [504, 237] on link at bounding box center [499, 236] width 9 height 7
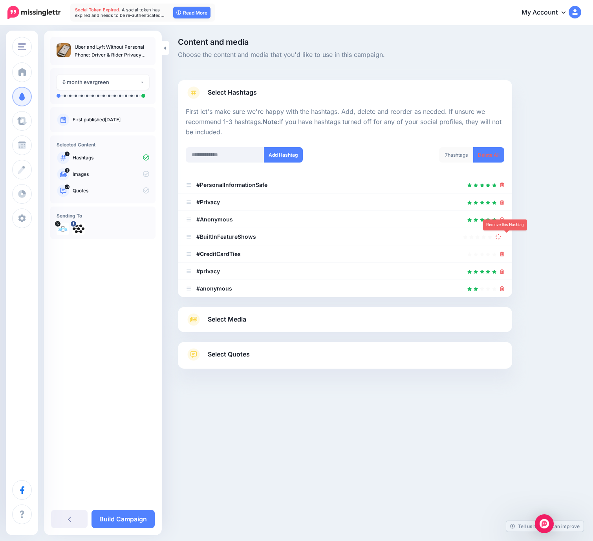
click at [504, 252] on icon at bounding box center [502, 254] width 4 height 5
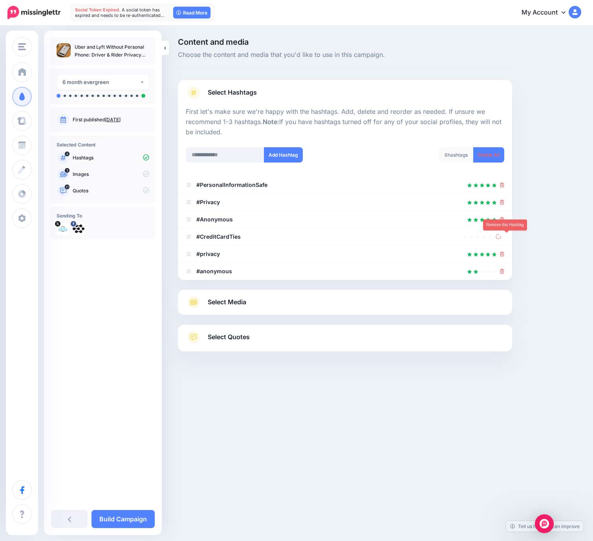
click at [504, 237] on link at bounding box center [499, 236] width 9 height 7
click at [504, 252] on icon at bounding box center [502, 254] width 4 height 5
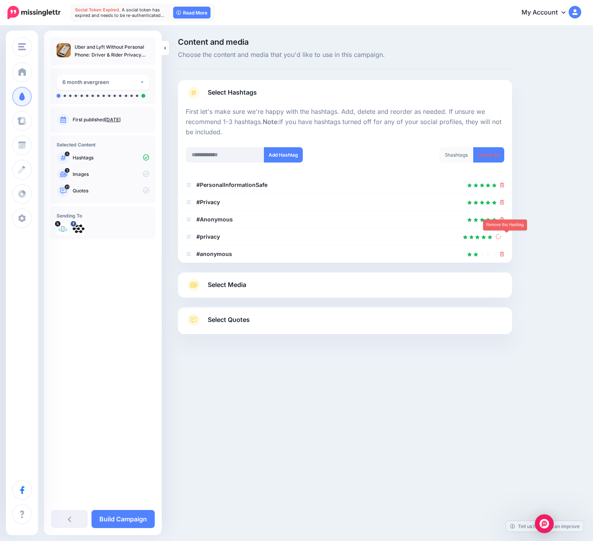
click at [504, 237] on link at bounding box center [499, 236] width 9 height 7
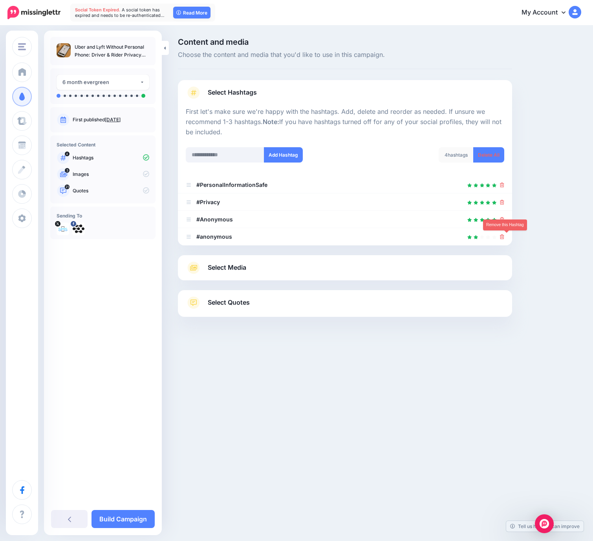
click at [504, 237] on icon at bounding box center [502, 236] width 4 height 5
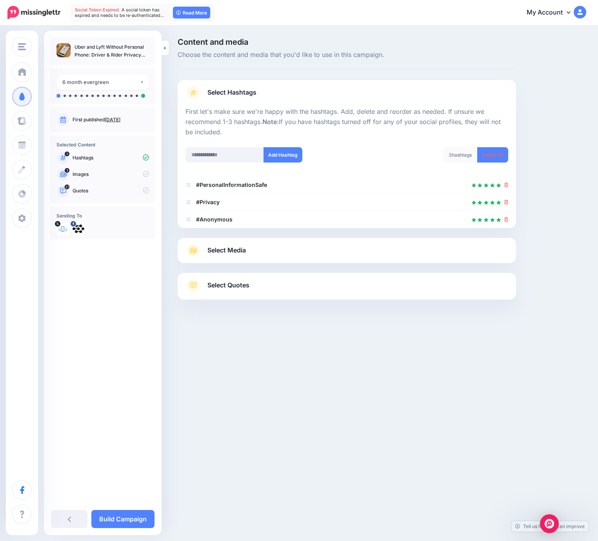
click at [265, 256] on link "Select Media" at bounding box center [347, 250] width 323 height 13
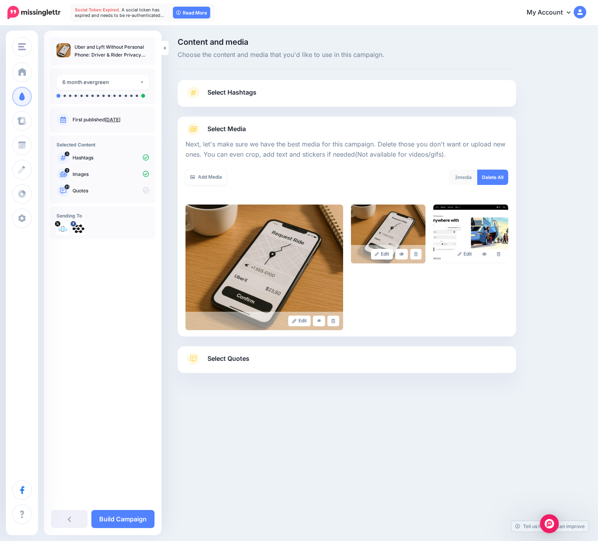
click at [288, 362] on link "Select Quotes" at bounding box center [347, 362] width 323 height 20
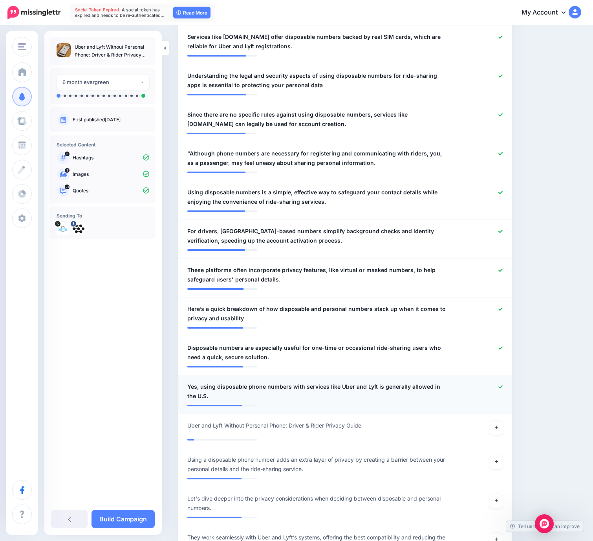
scroll to position [714, 0]
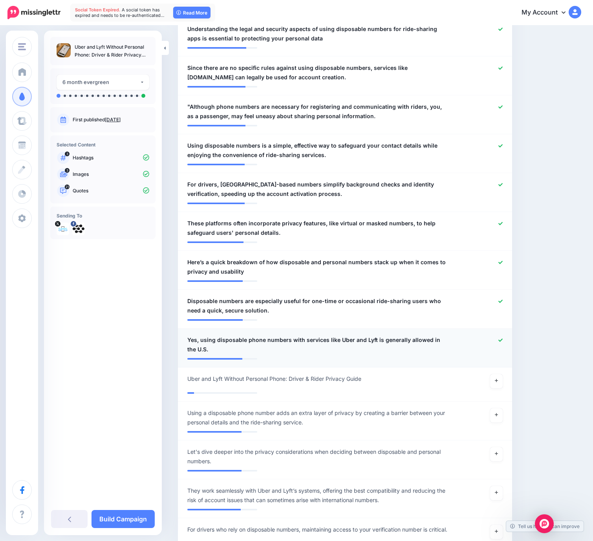
drag, startPoint x: 504, startPoint y: 331, endPoint x: 504, endPoint y: 322, distance: 9.0
click at [502, 338] on icon at bounding box center [500, 340] width 4 height 4
click at [502, 299] on icon at bounding box center [500, 301] width 4 height 4
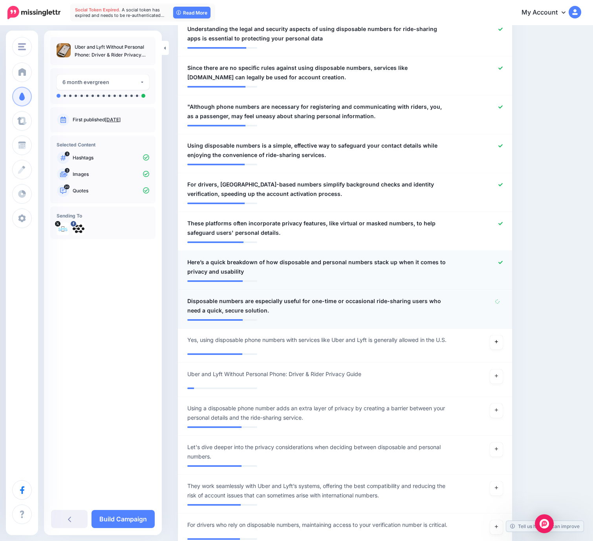
click at [502, 260] on icon at bounding box center [500, 262] width 4 height 4
click at [502, 222] on icon at bounding box center [500, 223] width 4 height 3
click at [502, 182] on icon at bounding box center [500, 184] width 4 height 4
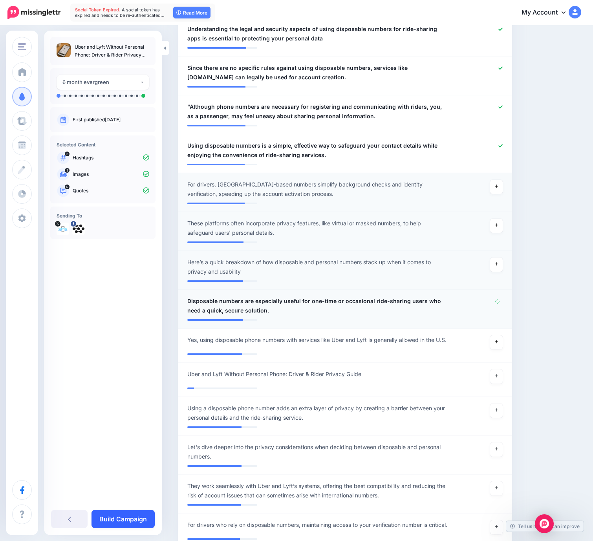
click at [141, 514] on link "Build Campaign" at bounding box center [122, 519] width 63 height 18
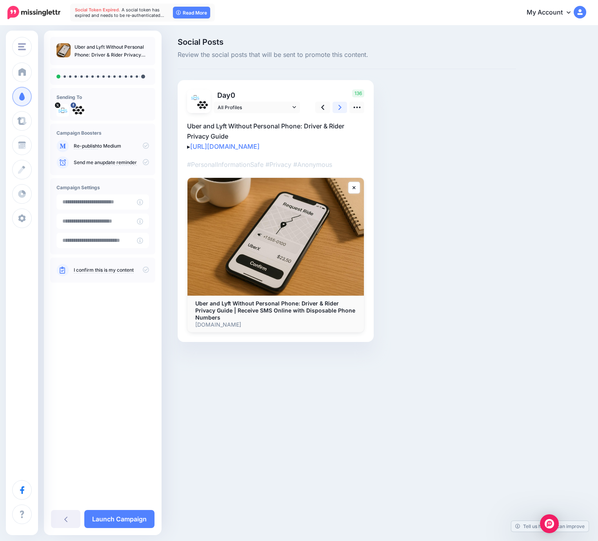
click at [336, 110] on link at bounding box center [340, 107] width 15 height 11
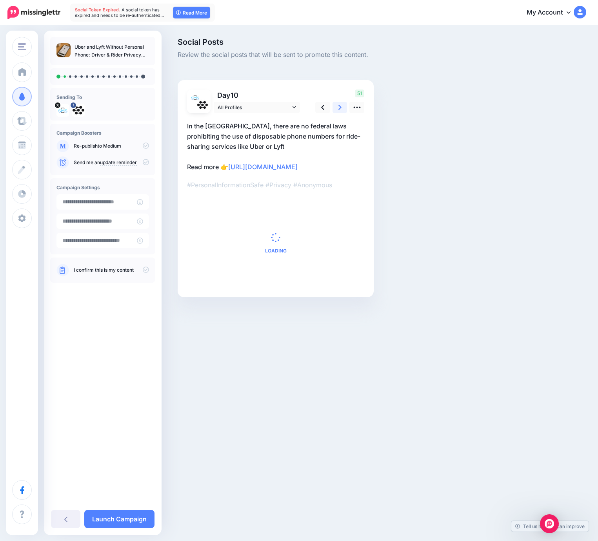
click at [336, 110] on link at bounding box center [340, 107] width 15 height 11
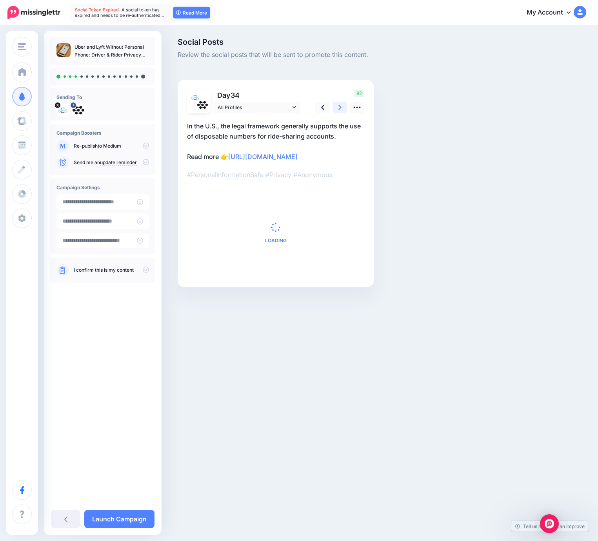
click at [336, 110] on link at bounding box center [340, 107] width 15 height 11
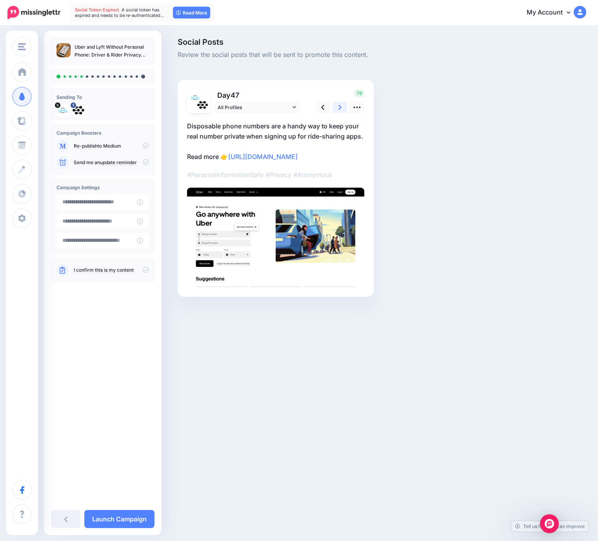
click at [336, 110] on link at bounding box center [340, 107] width 15 height 11
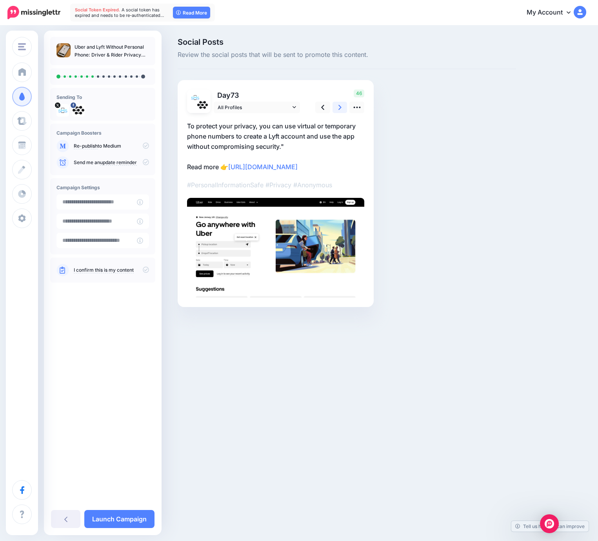
click at [336, 110] on link at bounding box center [340, 107] width 15 height 11
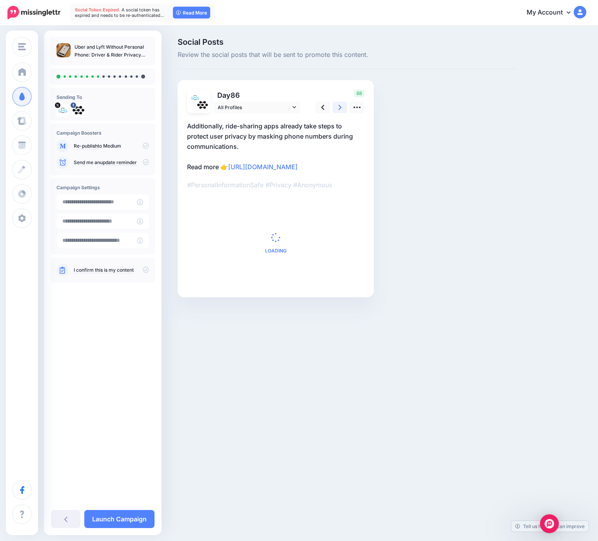
click at [336, 110] on link at bounding box center [340, 107] width 15 height 11
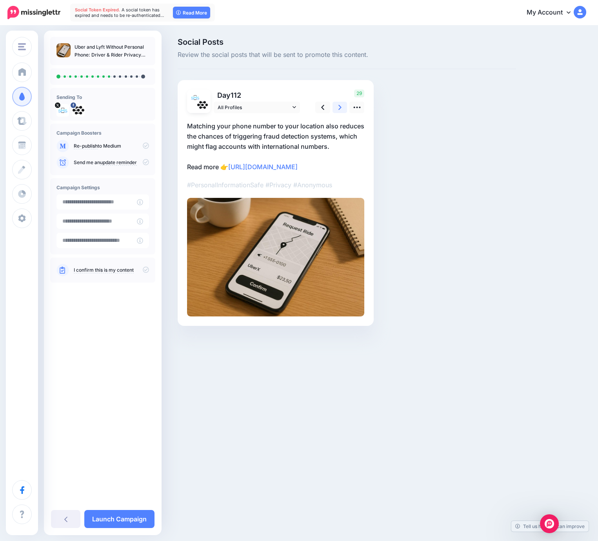
click at [336, 110] on link at bounding box center [340, 107] width 15 height 11
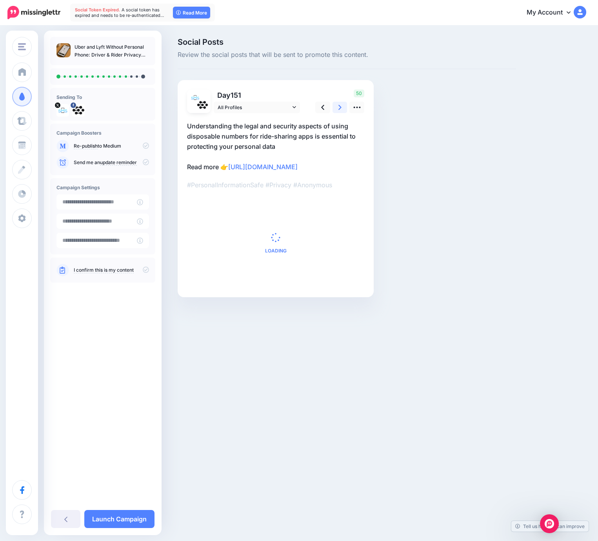
click at [336, 110] on link at bounding box center [340, 107] width 15 height 11
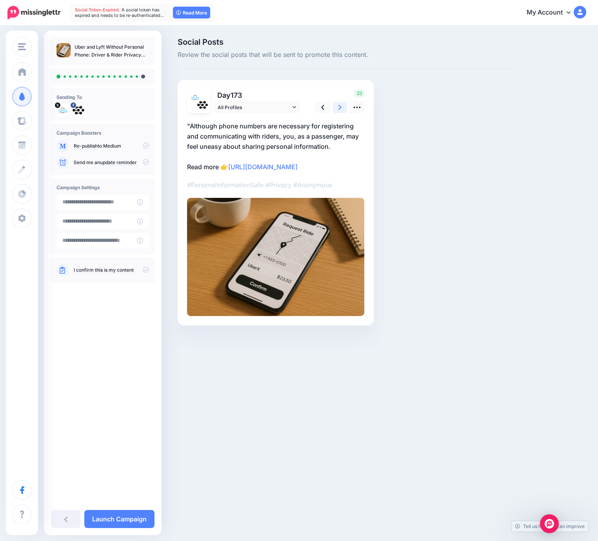
click at [336, 110] on link at bounding box center [340, 107] width 15 height 11
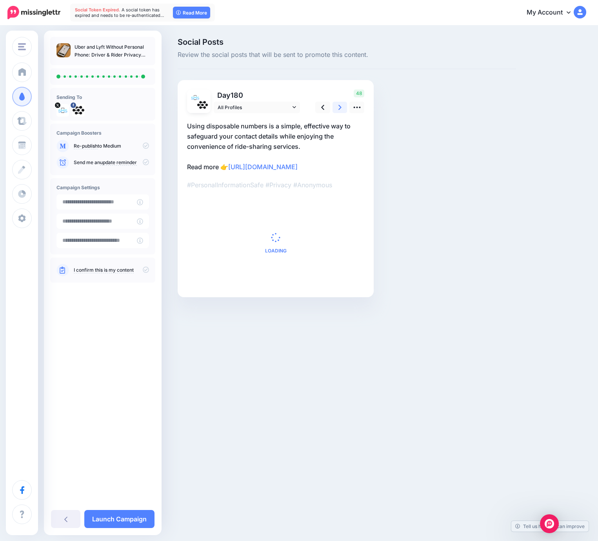
click at [336, 110] on link at bounding box center [340, 107] width 15 height 11
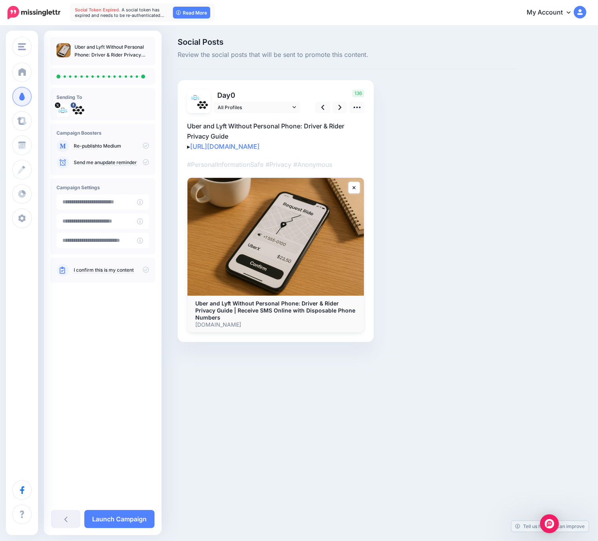
click at [146, 145] on icon at bounding box center [146, 145] width 6 height 6
click at [146, 147] on icon at bounding box center [146, 145] width 6 height 6
click at [146, 270] on icon at bounding box center [146, 269] width 6 height 6
click at [125, 523] on link "Launch Campaign" at bounding box center [119, 519] width 70 height 18
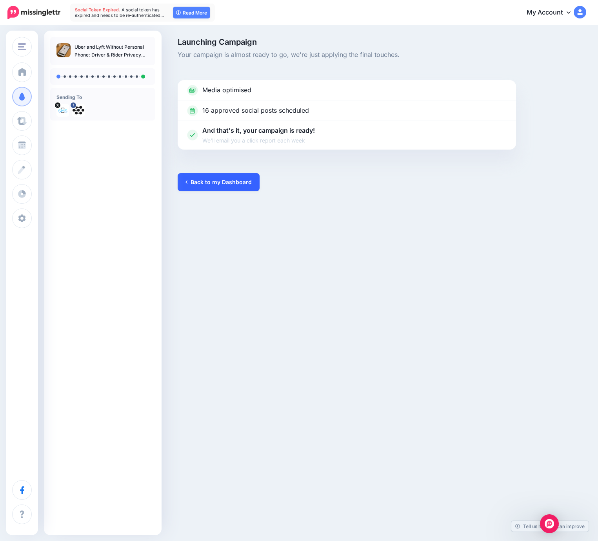
click at [224, 184] on link "Back to my Dashboard" at bounding box center [219, 182] width 82 height 18
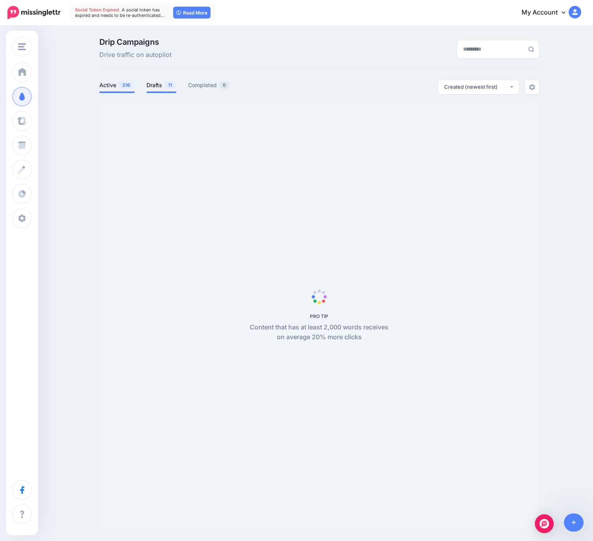
click at [160, 83] on link "Drafts 11" at bounding box center [161, 84] width 30 height 9
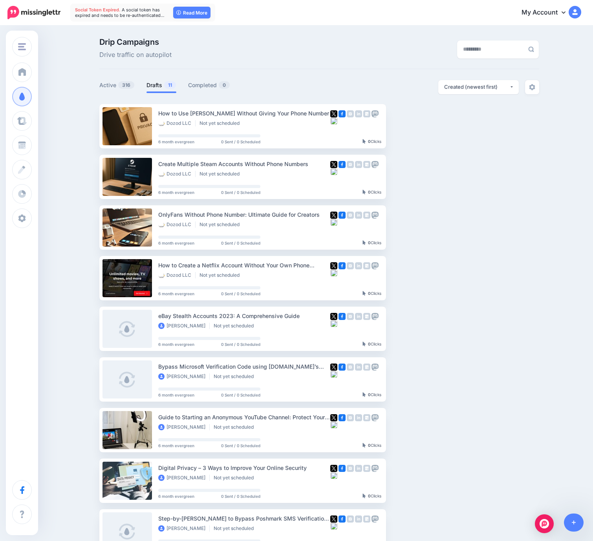
click at [165, 84] on link "Drafts 11" at bounding box center [161, 84] width 30 height 9
click at [461, 127] on button "button" at bounding box center [455, 126] width 14 height 14
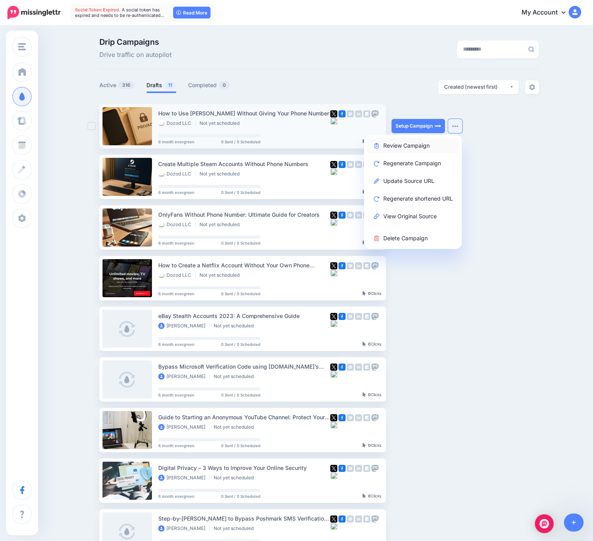
click at [406, 147] on link "Review Campaign" at bounding box center [412, 145] width 91 height 15
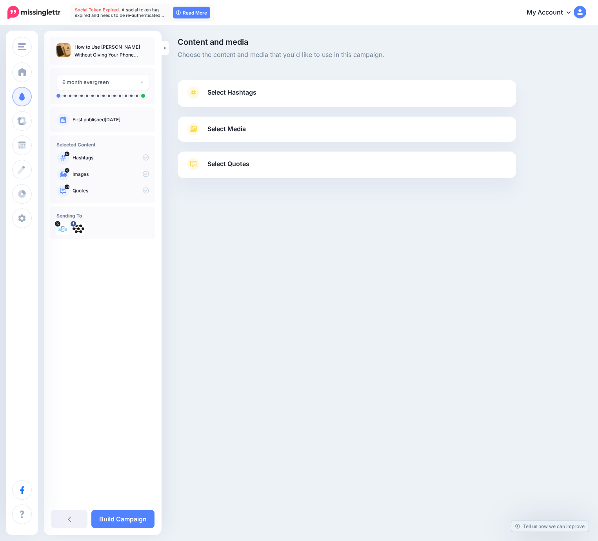
click at [287, 91] on link "Select Hashtags" at bounding box center [347, 96] width 323 height 20
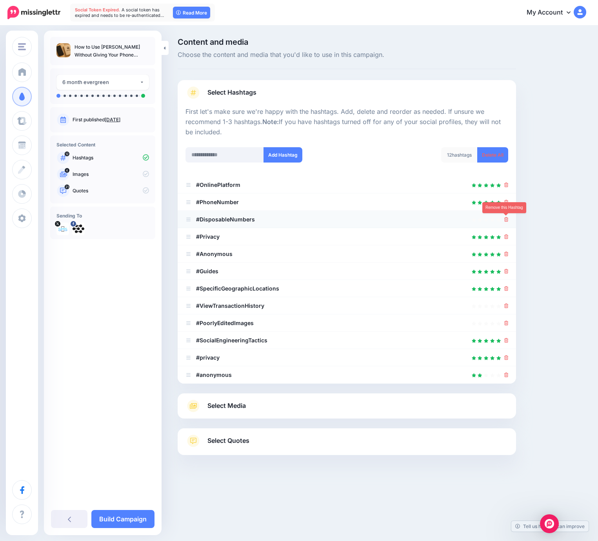
click at [508, 219] on icon at bounding box center [507, 219] width 4 height 5
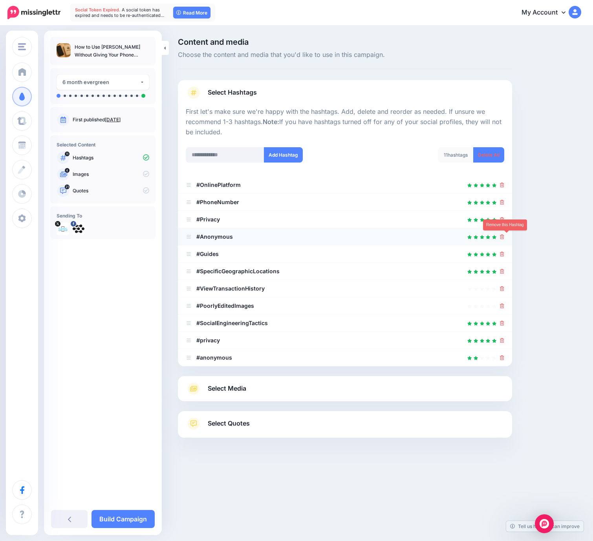
click at [504, 238] on icon at bounding box center [502, 236] width 4 height 5
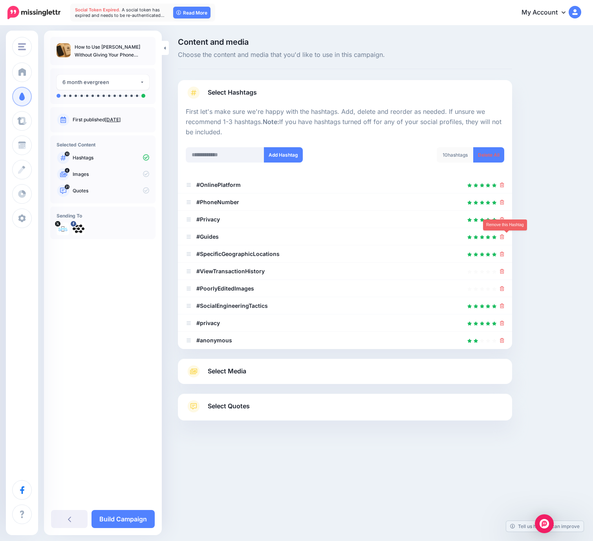
click at [504, 237] on icon at bounding box center [502, 236] width 4 height 5
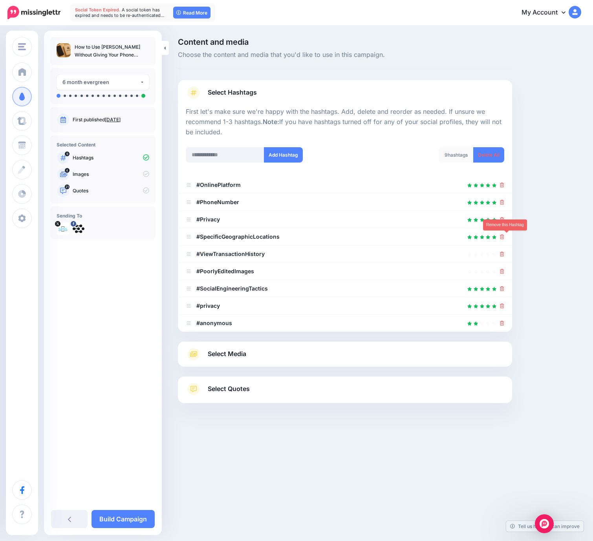
click at [504, 237] on icon at bounding box center [502, 236] width 4 height 5
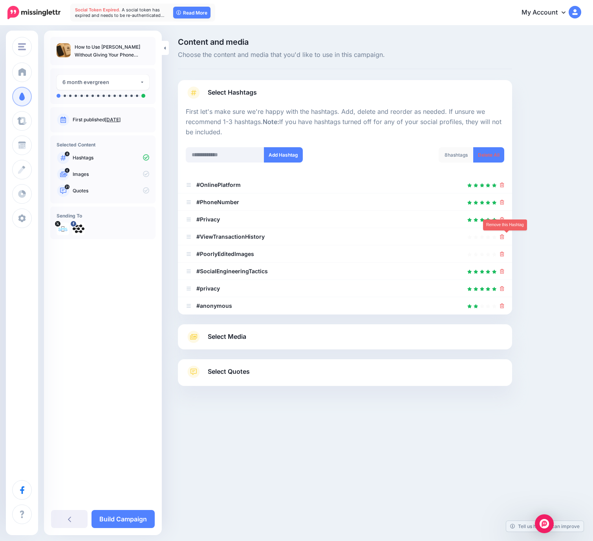
click at [504, 237] on icon at bounding box center [502, 236] width 4 height 5
click at [504, 237] on link at bounding box center [502, 236] width 4 height 7
click at [504, 237] on link at bounding box center [499, 236] width 9 height 7
click at [504, 252] on icon at bounding box center [502, 254] width 4 height 5
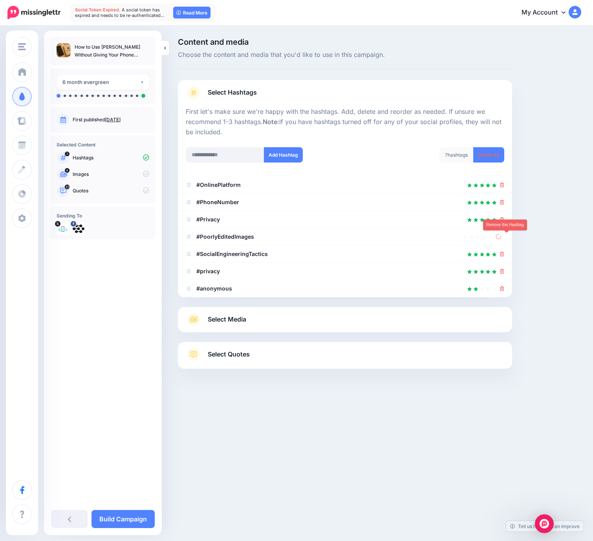
click at [504, 237] on link at bounding box center [499, 236] width 9 height 7
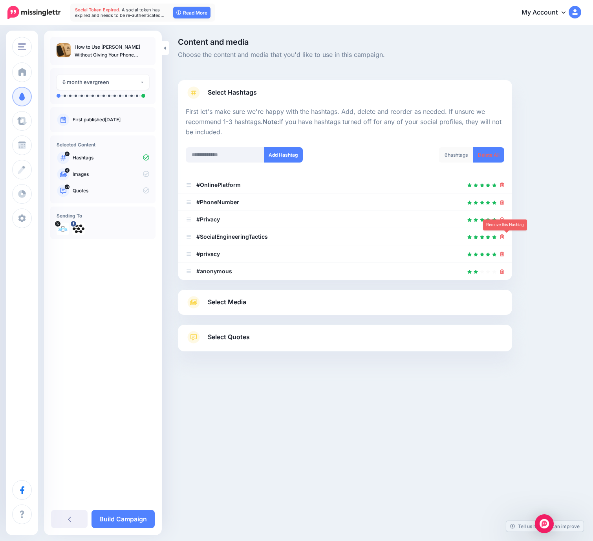
click at [504, 237] on icon at bounding box center [502, 236] width 4 height 5
click at [504, 237] on link at bounding box center [499, 236] width 9 height 7
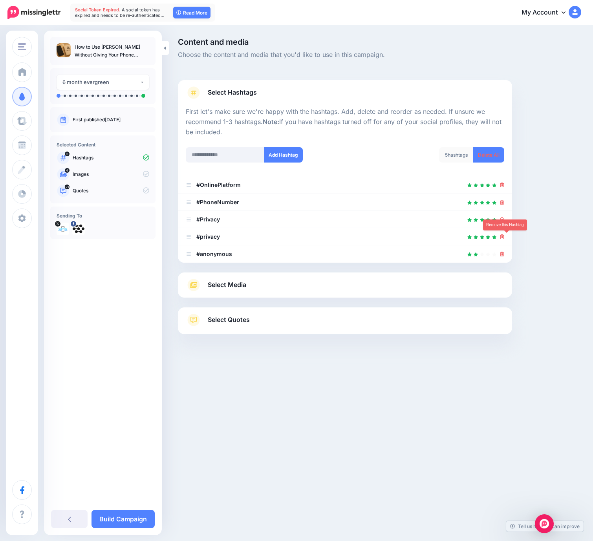
click at [504, 237] on icon at bounding box center [502, 236] width 4 height 5
click at [504, 237] on link at bounding box center [499, 236] width 9 height 7
click at [501, 237] on icon at bounding box center [497, 236] width 7 height 7
click at [504, 237] on link at bounding box center [499, 236] width 9 height 7
click at [504, 252] on icon at bounding box center [502, 254] width 4 height 5
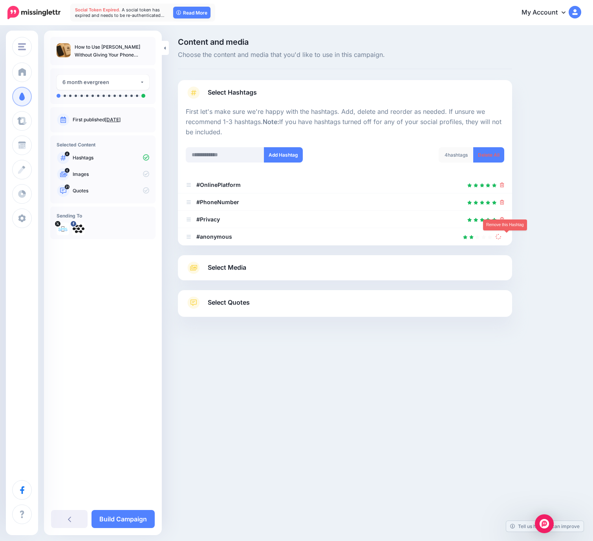
click at [504, 237] on link at bounding box center [499, 236] width 9 height 7
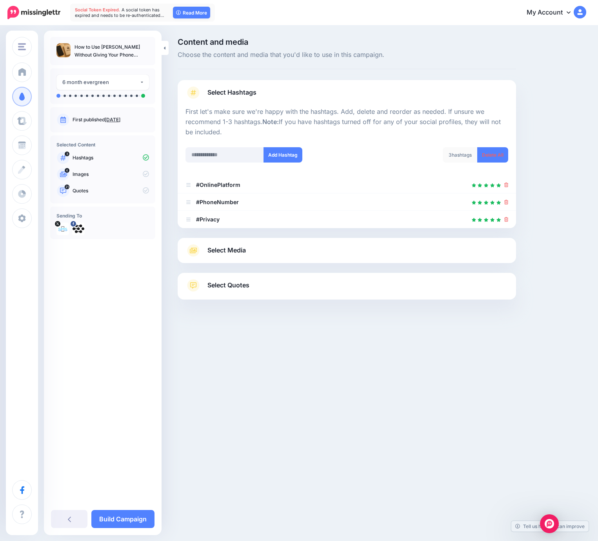
click at [252, 255] on link "Select Media" at bounding box center [347, 250] width 323 height 13
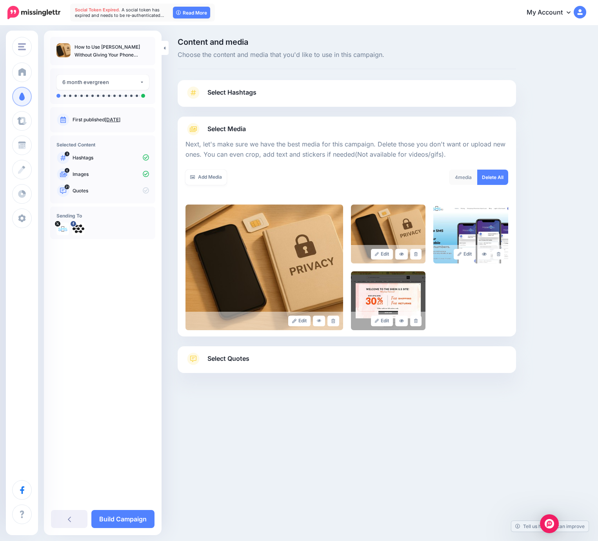
click at [264, 362] on link "Select Quotes" at bounding box center [347, 362] width 323 height 20
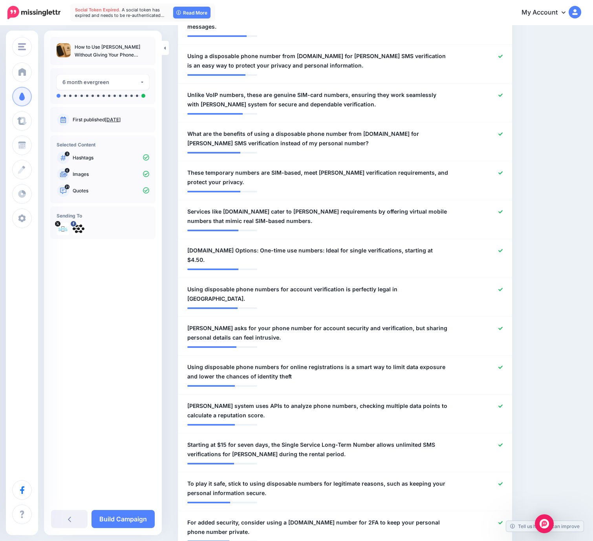
scroll to position [669, 0]
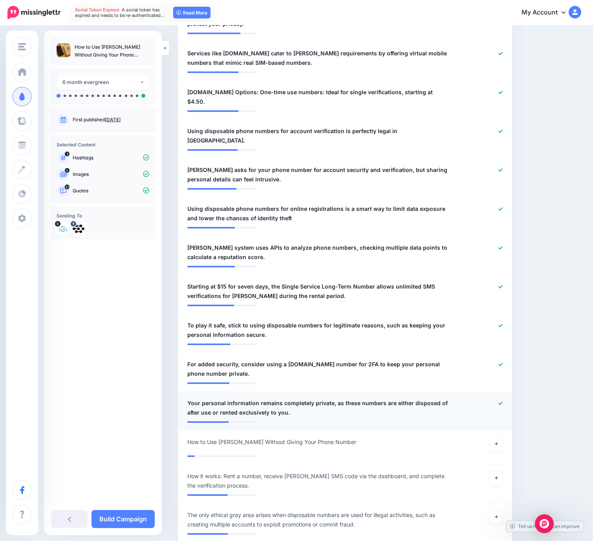
click at [502, 401] on icon at bounding box center [500, 403] width 4 height 4
click at [502, 362] on icon at bounding box center [500, 364] width 4 height 4
click at [502, 324] on icon at bounding box center [500, 325] width 4 height 3
click at [502, 284] on icon at bounding box center [500, 286] width 4 height 4
click at [502, 246] on icon at bounding box center [500, 248] width 4 height 4
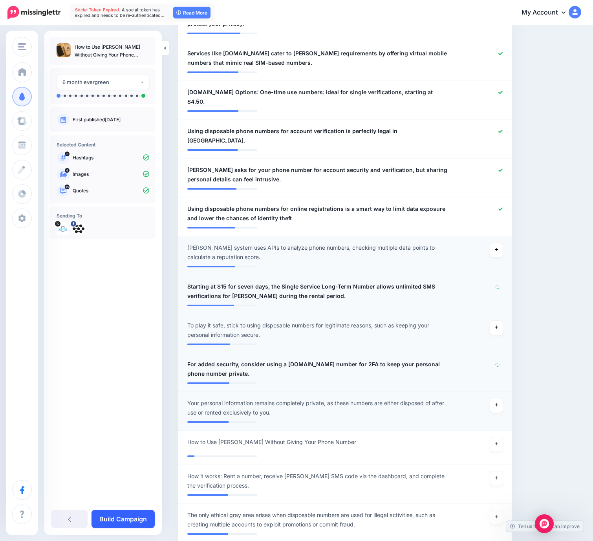
click at [119, 518] on link "Build Campaign" at bounding box center [122, 519] width 63 height 18
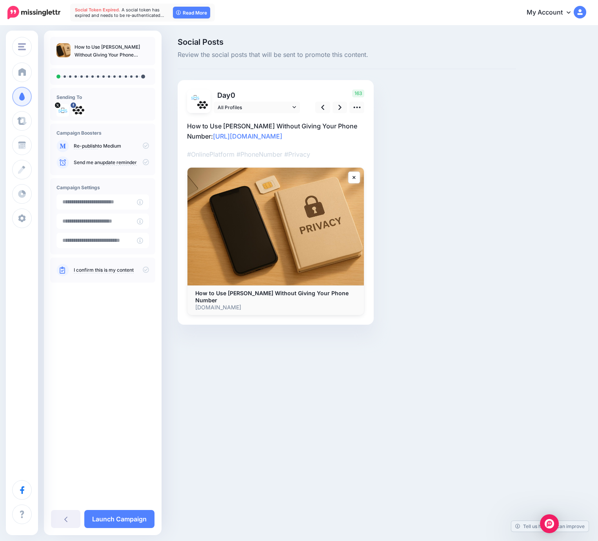
click at [146, 147] on icon at bounding box center [146, 145] width 6 height 6
click at [145, 146] on icon at bounding box center [146, 145] width 6 height 6
click at [144, 271] on icon at bounding box center [146, 269] width 6 height 6
click at [342, 108] on link at bounding box center [340, 107] width 15 height 11
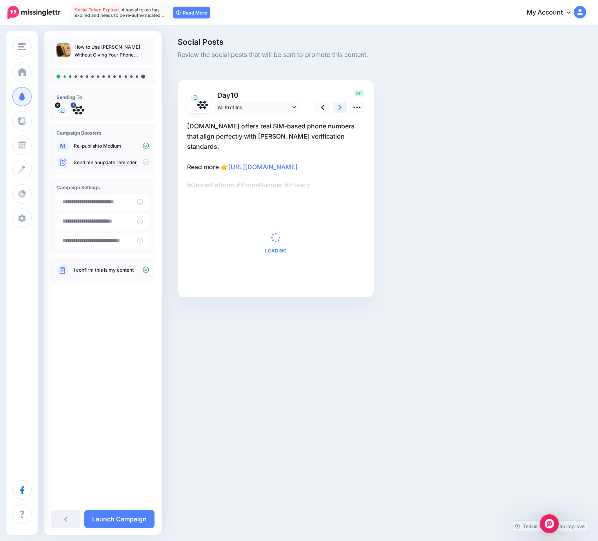
click at [342, 108] on link at bounding box center [340, 107] width 15 height 11
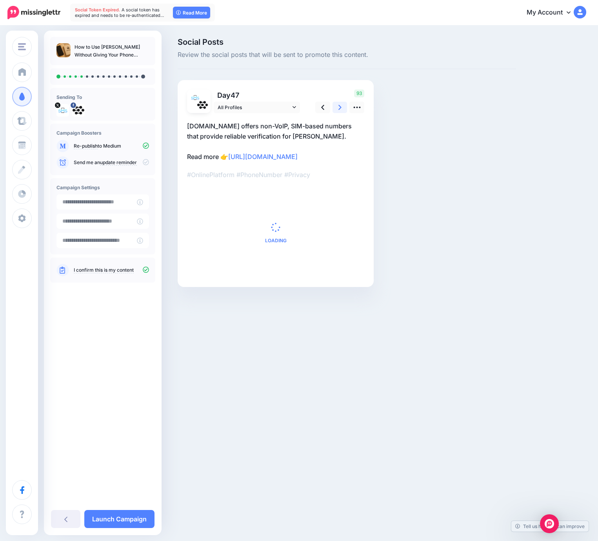
click at [342, 108] on link at bounding box center [340, 107] width 15 height 11
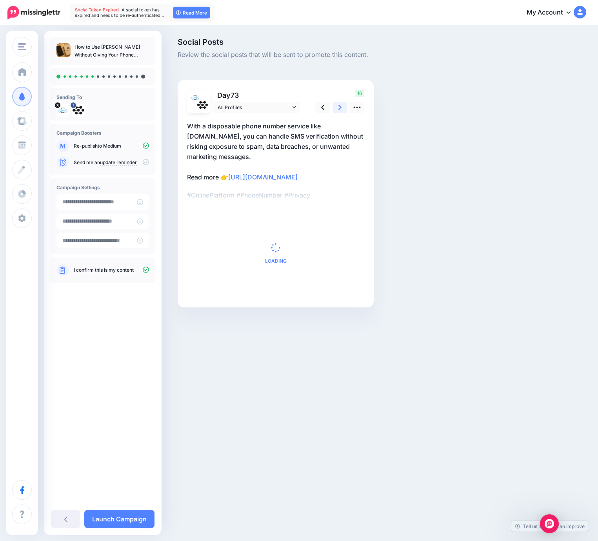
click at [342, 108] on link at bounding box center [340, 107] width 15 height 11
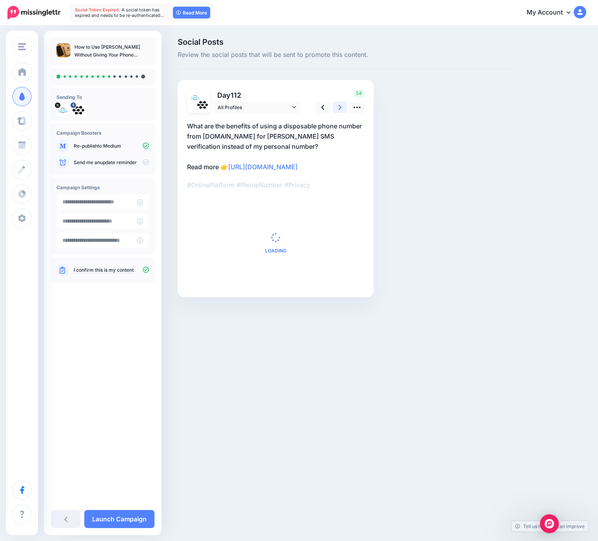
click at [342, 108] on link at bounding box center [340, 107] width 15 height 11
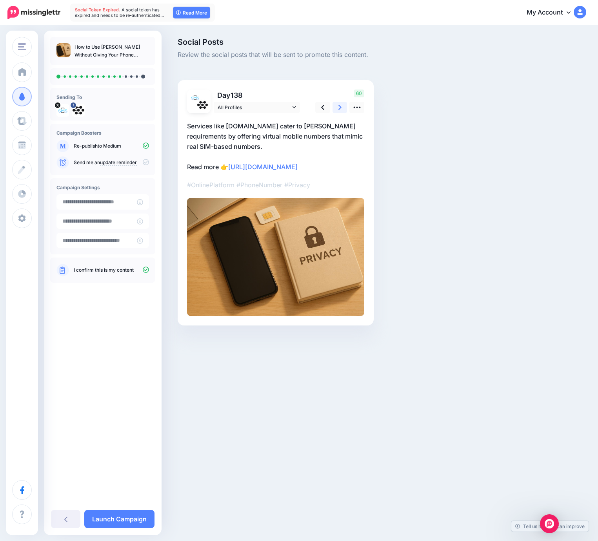
click at [342, 108] on link at bounding box center [340, 107] width 15 height 11
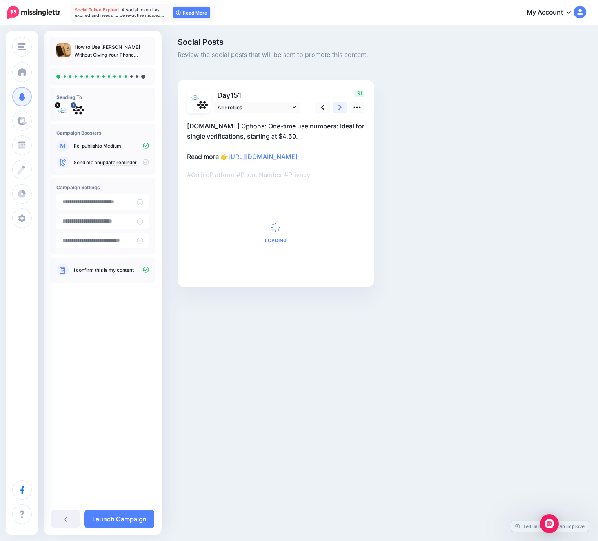
click at [342, 108] on link at bounding box center [340, 107] width 15 height 11
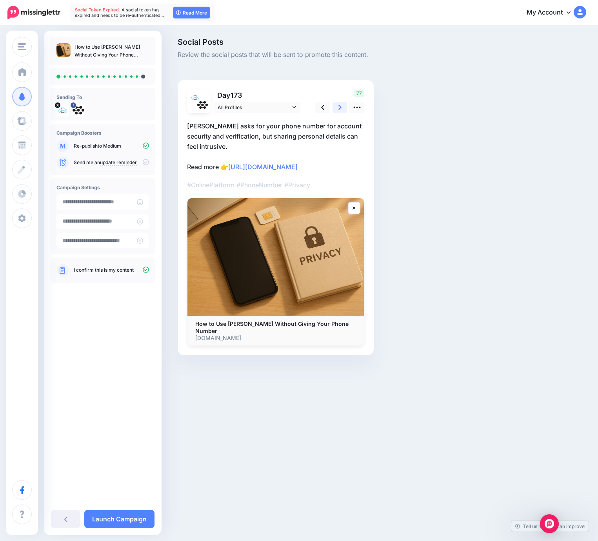
click at [342, 108] on link at bounding box center [340, 107] width 15 height 11
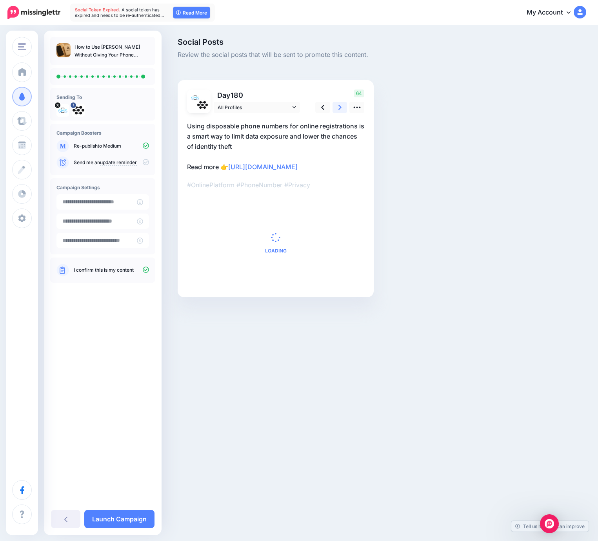
click at [342, 108] on link at bounding box center [340, 107] width 15 height 11
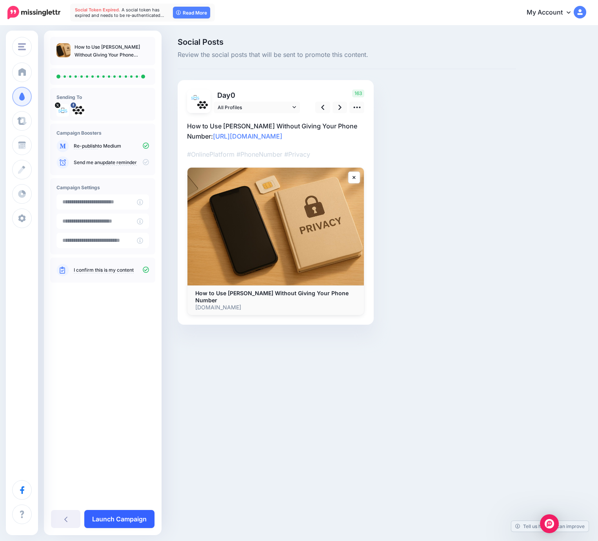
click at [128, 522] on link "Launch Campaign" at bounding box center [119, 519] width 70 height 18
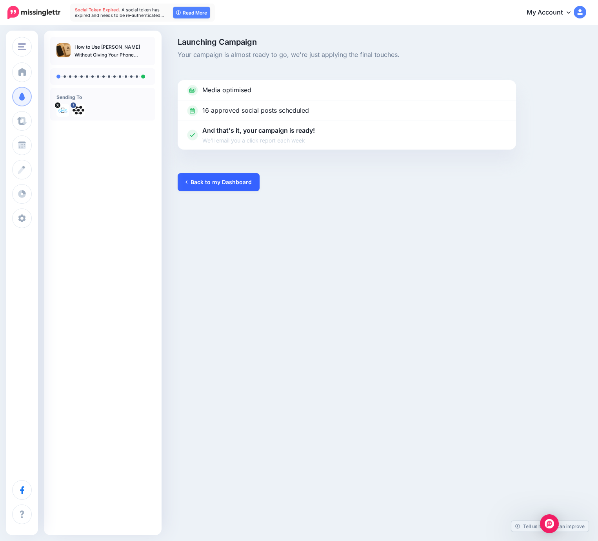
click at [218, 185] on link "Back to my Dashboard" at bounding box center [219, 182] width 82 height 18
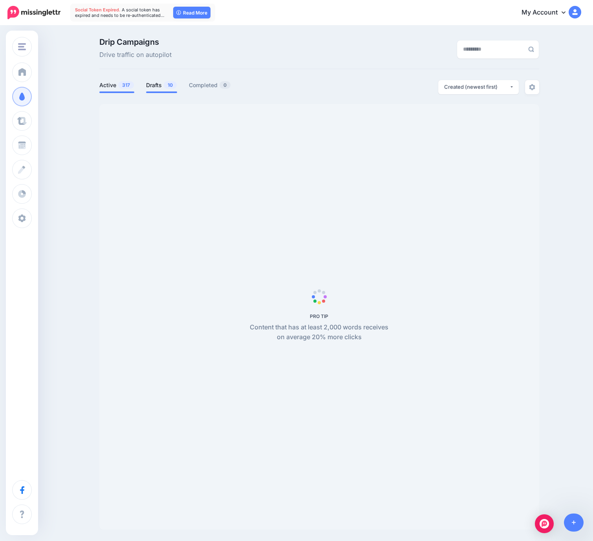
click at [164, 85] on link "Drafts 10" at bounding box center [161, 84] width 31 height 9
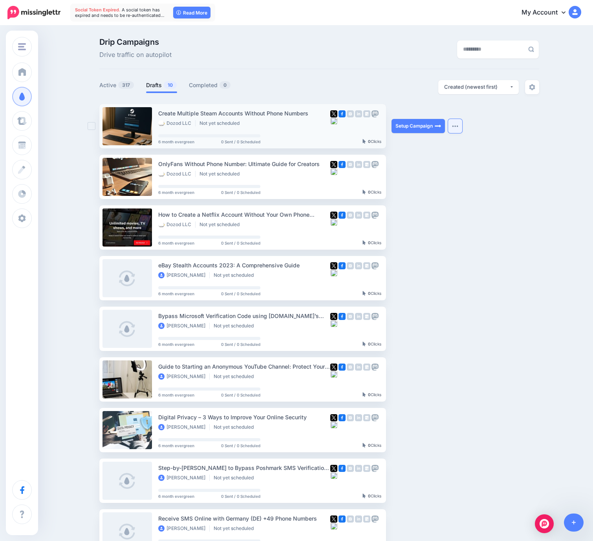
click at [453, 127] on button "button" at bounding box center [455, 126] width 14 height 14
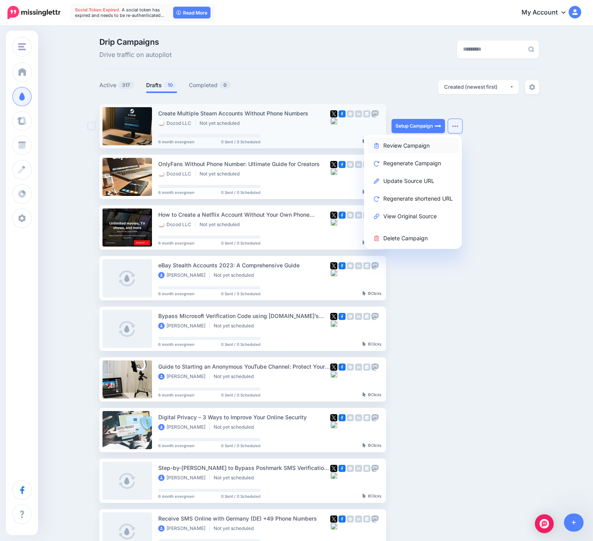
click at [409, 146] on link "Review Campaign" at bounding box center [412, 145] width 91 height 15
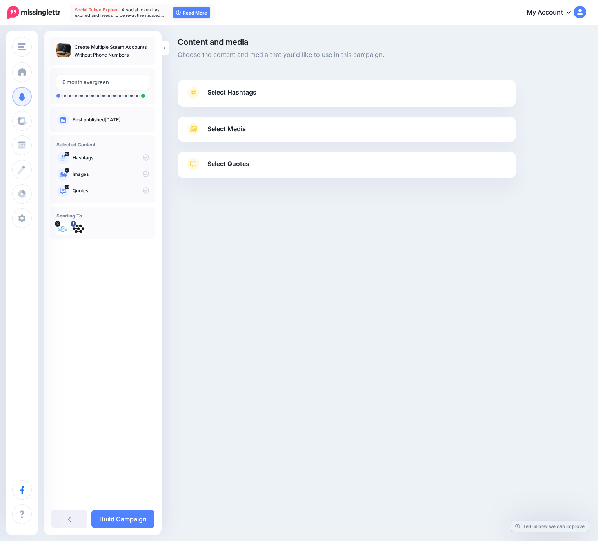
click at [273, 95] on link "Select Hashtags" at bounding box center [347, 96] width 323 height 20
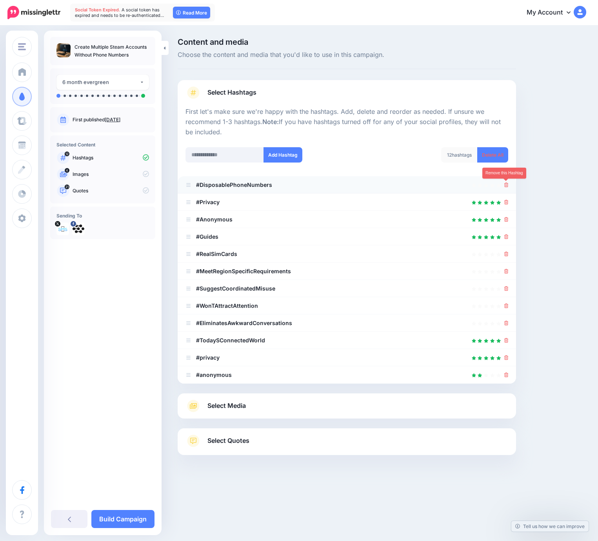
click at [508, 186] on icon at bounding box center [507, 184] width 4 height 5
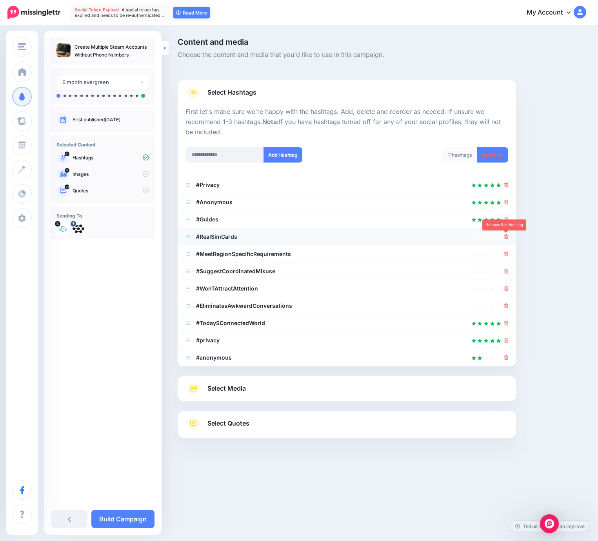
click at [505, 235] on icon at bounding box center [507, 236] width 4 height 5
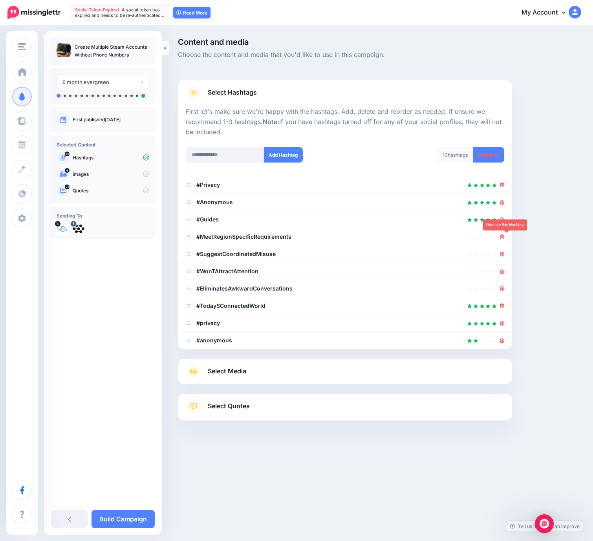
click at [504, 235] on icon at bounding box center [502, 236] width 4 height 5
click at [504, 252] on icon at bounding box center [502, 254] width 4 height 5
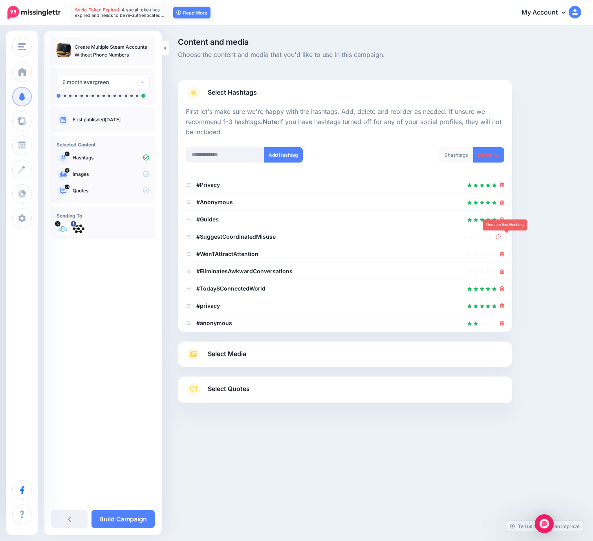
click at [502, 235] on icon at bounding box center [498, 236] width 7 height 7
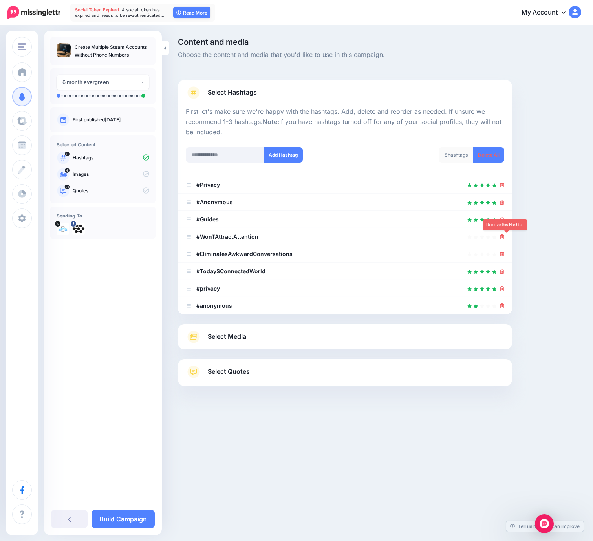
click at [504, 235] on icon at bounding box center [502, 236] width 4 height 5
click at [502, 235] on icon at bounding box center [497, 236] width 7 height 7
click at [502, 235] on icon at bounding box center [498, 237] width 8 height 8
click at [504, 252] on icon at bounding box center [502, 254] width 4 height 5
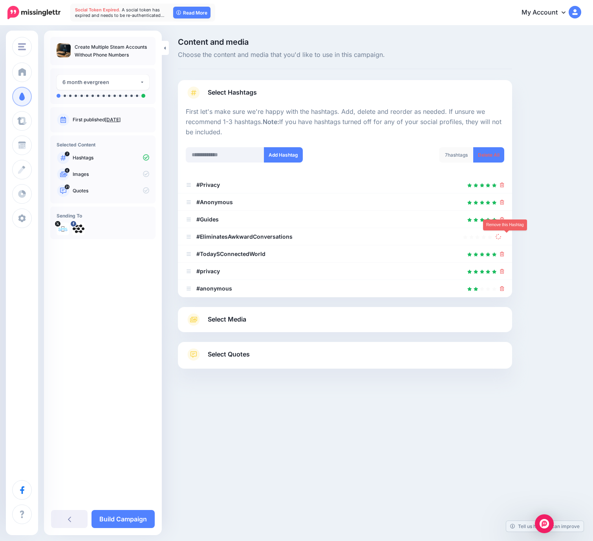
click at [501, 235] on icon at bounding box center [498, 237] width 7 height 7
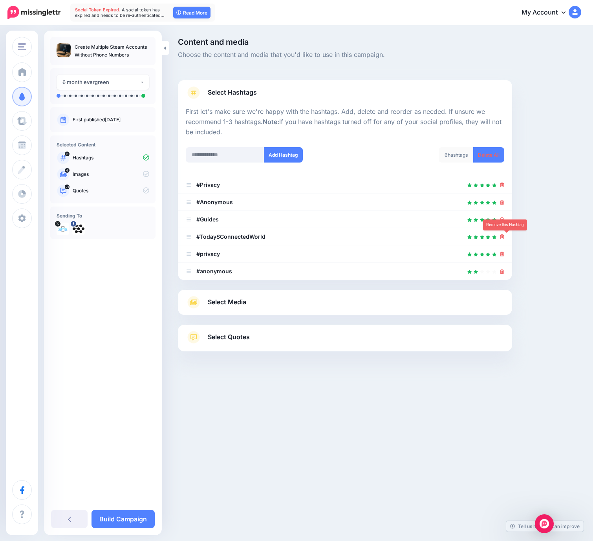
click at [504, 235] on icon at bounding box center [502, 236] width 4 height 5
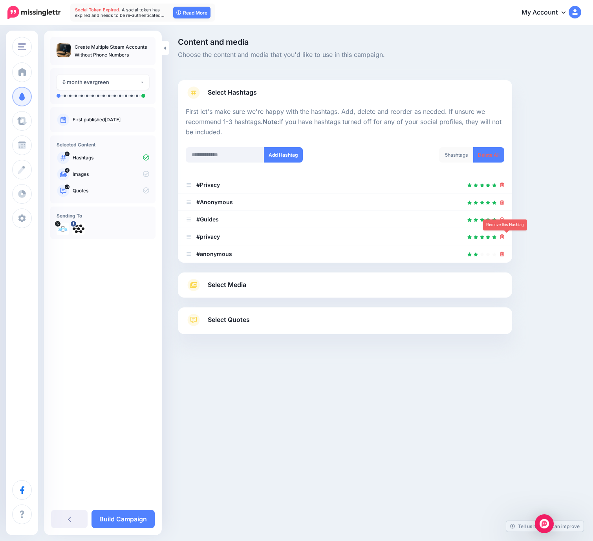
click at [504, 235] on icon at bounding box center [502, 236] width 4 height 5
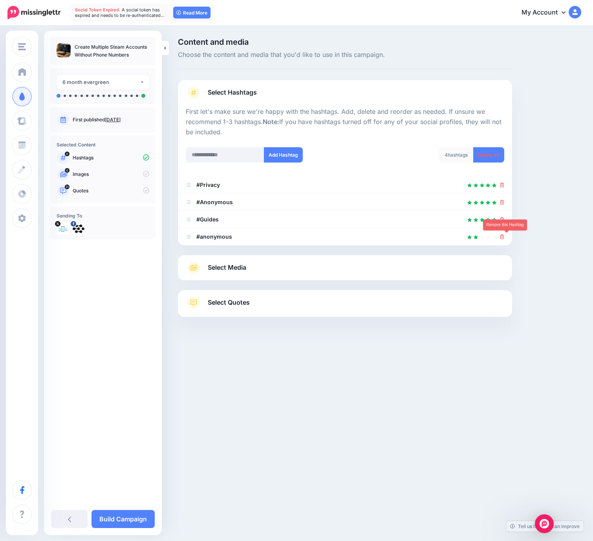
click at [504, 235] on icon at bounding box center [502, 236] width 4 height 5
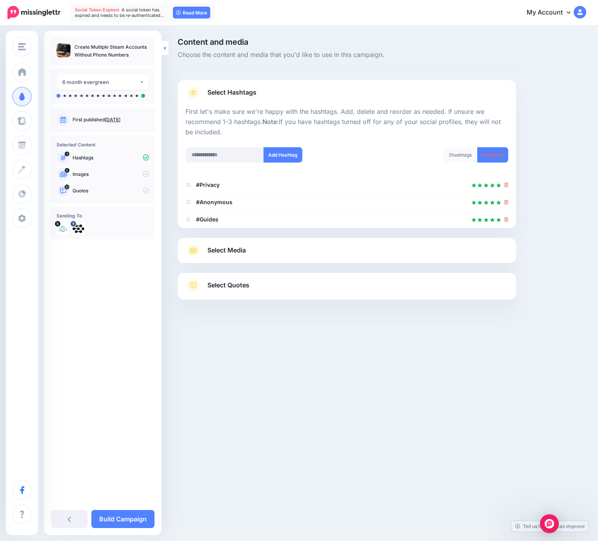
click at [281, 255] on link "Select Media" at bounding box center [347, 250] width 323 height 13
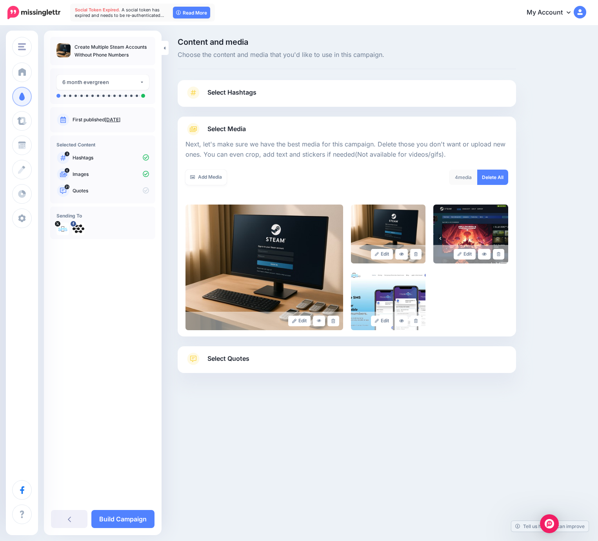
click at [297, 369] on link "Select Quotes" at bounding box center [347, 362] width 323 height 20
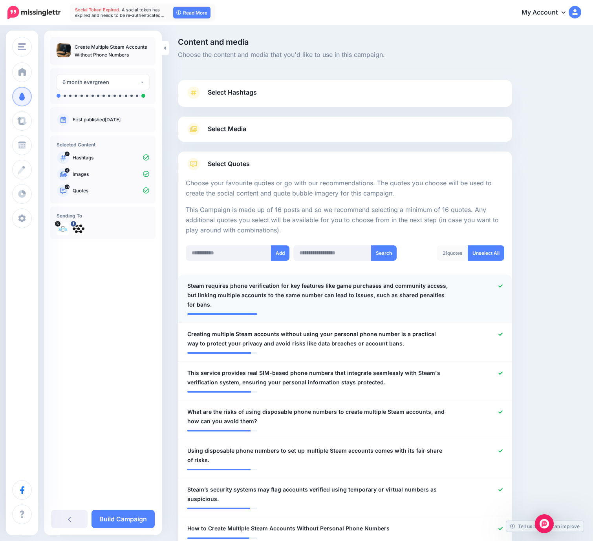
click at [502, 284] on icon at bounding box center [500, 286] width 4 height 4
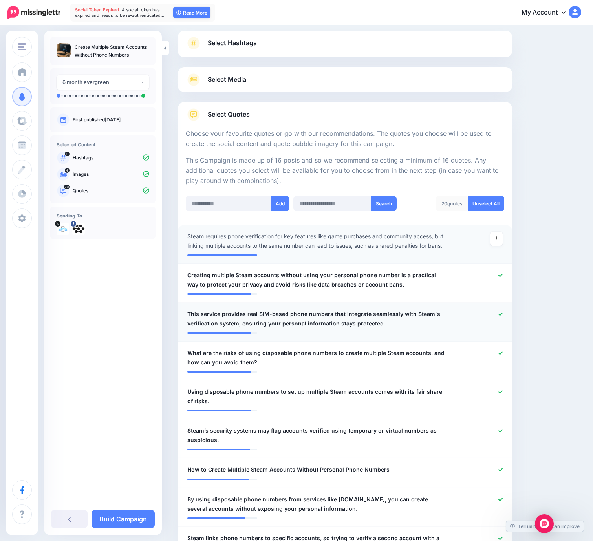
click at [502, 314] on icon at bounding box center [500, 314] width 4 height 4
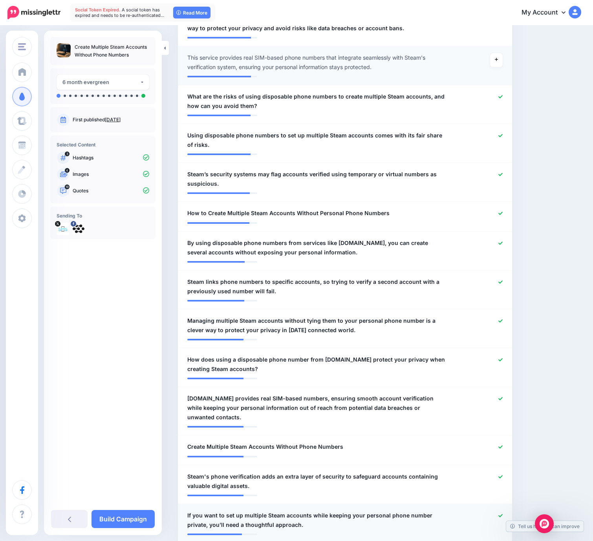
scroll to position [451, 0]
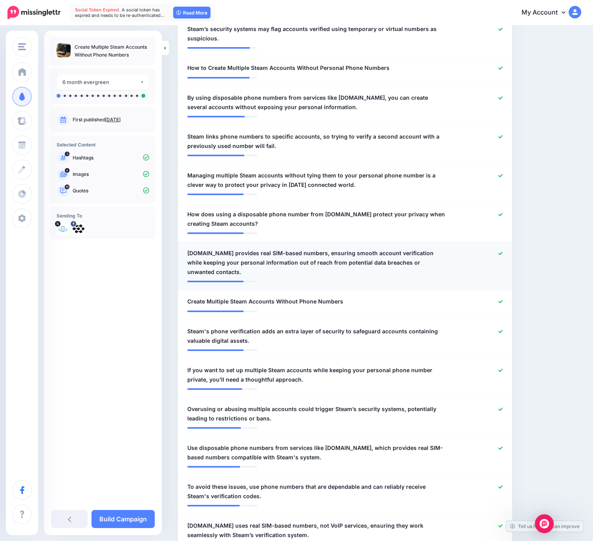
click at [502, 254] on icon at bounding box center [500, 253] width 4 height 4
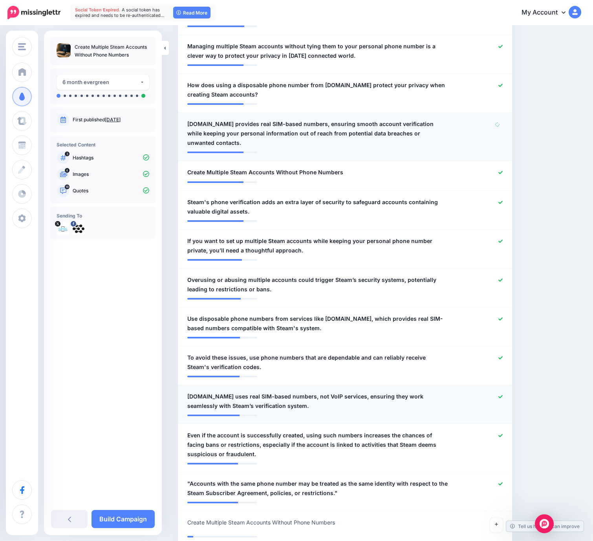
scroll to position [590, 0]
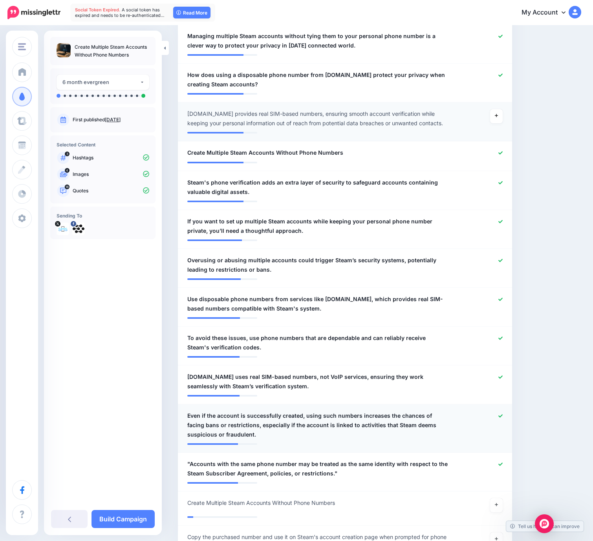
click at [502, 414] on icon at bounding box center [500, 416] width 4 height 4
click at [502, 464] on icon at bounding box center [500, 464] width 4 height 4
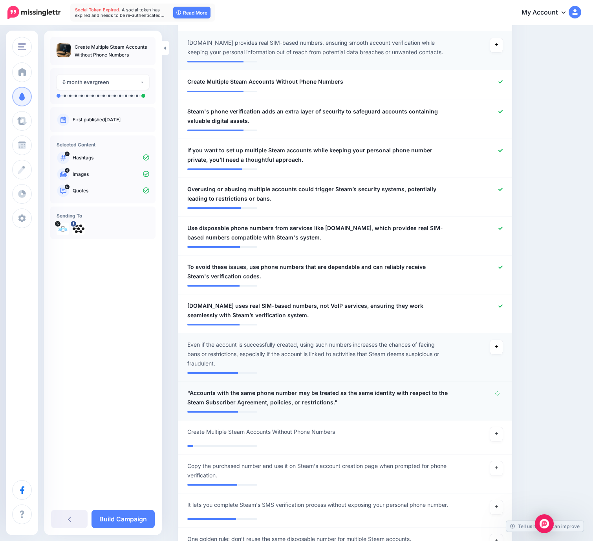
scroll to position [708, 0]
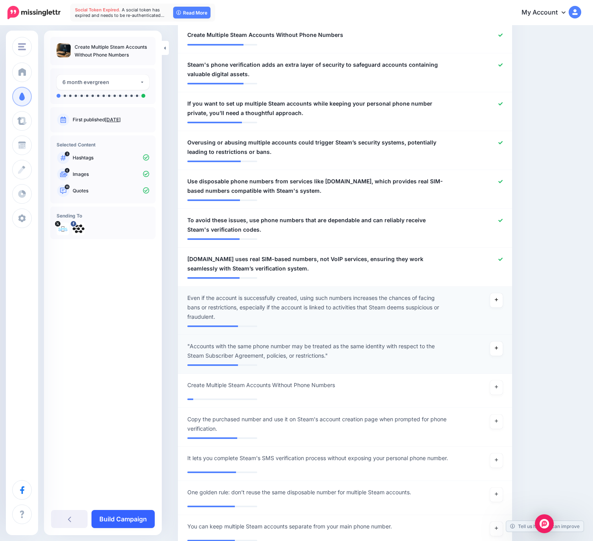
click at [117, 519] on link "Build Campaign" at bounding box center [122, 519] width 63 height 18
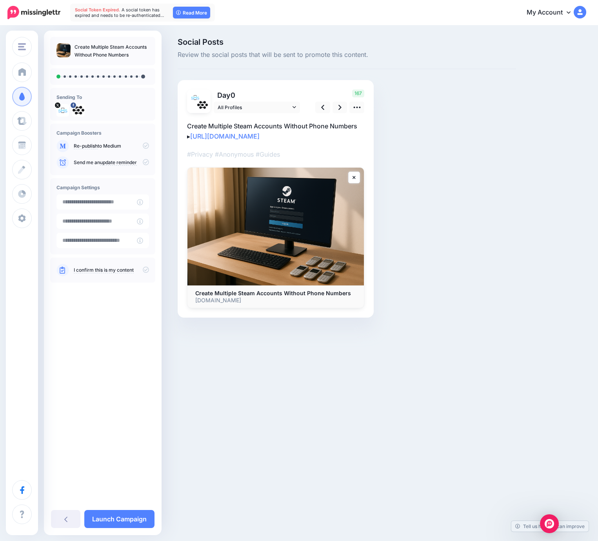
click at [146, 146] on icon at bounding box center [146, 145] width 6 height 6
click at [146, 270] on icon at bounding box center [146, 269] width 6 height 6
click at [342, 108] on link at bounding box center [340, 107] width 15 height 11
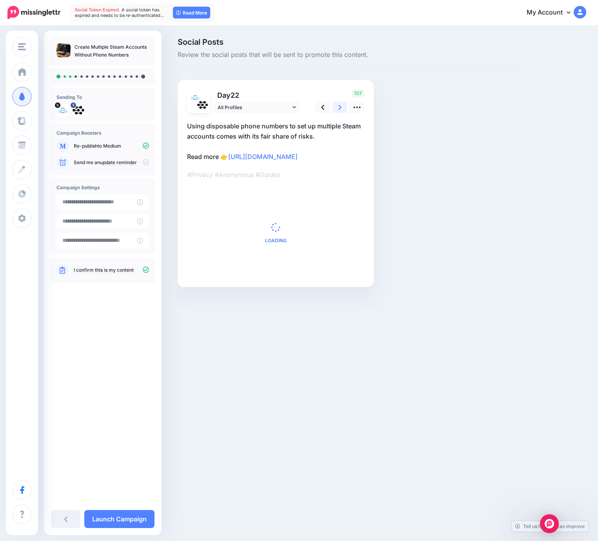
click at [342, 108] on link at bounding box center [340, 107] width 15 height 11
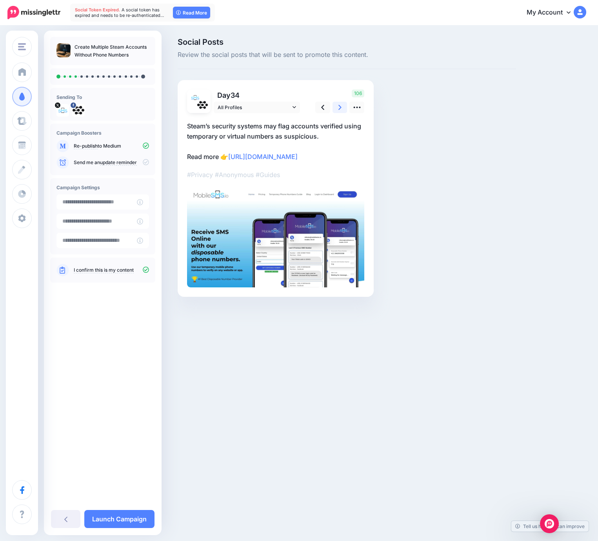
click at [342, 108] on link at bounding box center [340, 107] width 15 height 11
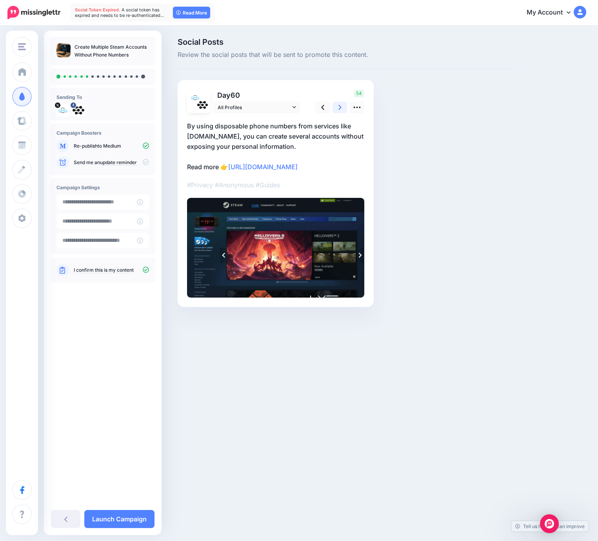
click at [342, 108] on link at bounding box center [340, 107] width 15 height 11
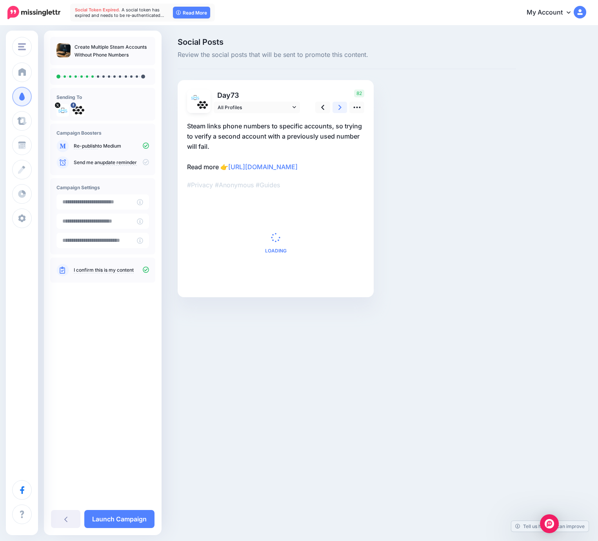
click at [342, 108] on link at bounding box center [340, 107] width 15 height 11
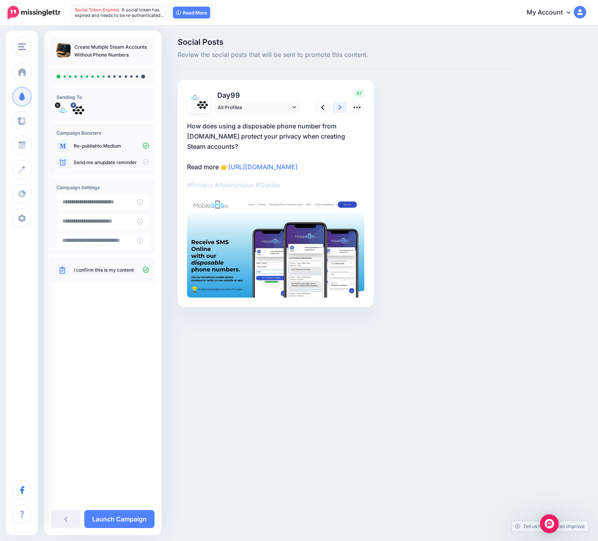
click at [342, 108] on link at bounding box center [340, 107] width 15 height 11
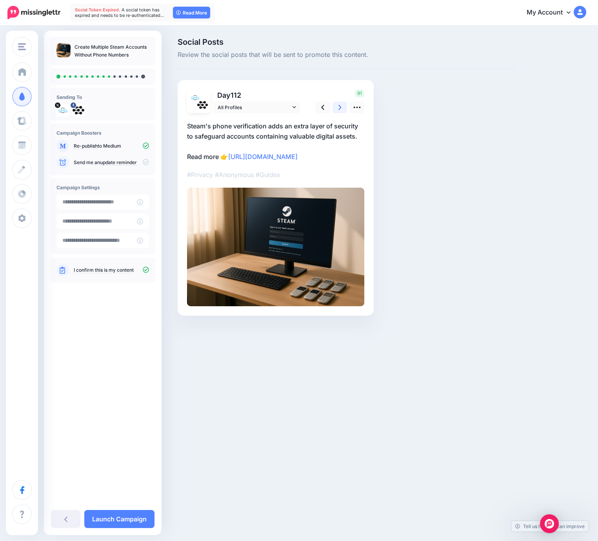
click at [342, 108] on link at bounding box center [340, 107] width 15 height 11
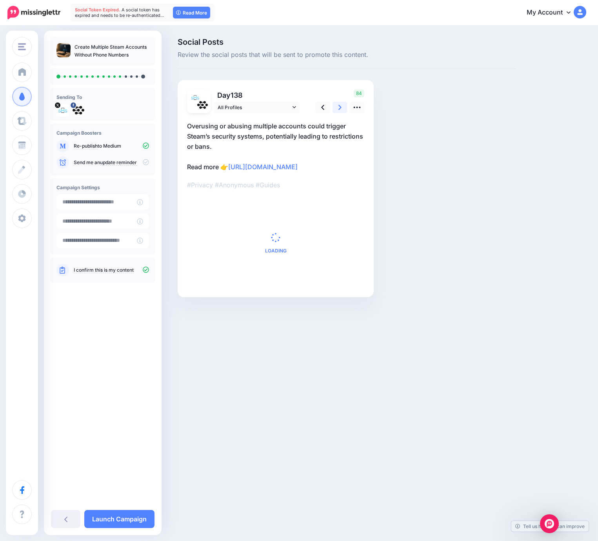
click at [342, 108] on link at bounding box center [340, 107] width 15 height 11
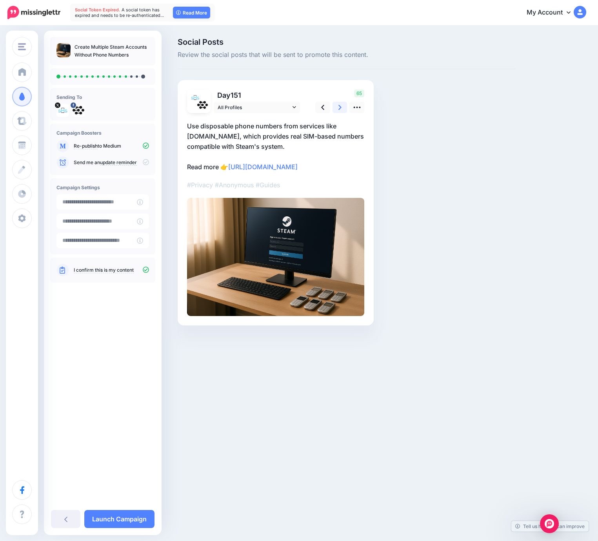
click at [342, 108] on link at bounding box center [340, 107] width 15 height 11
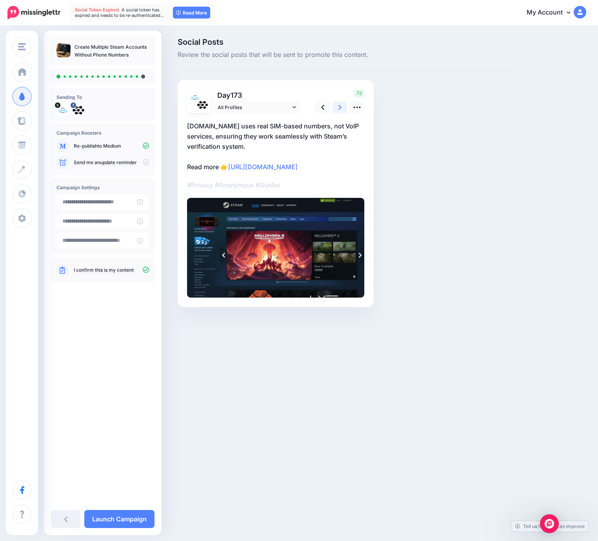
click at [342, 108] on link at bounding box center [340, 107] width 15 height 11
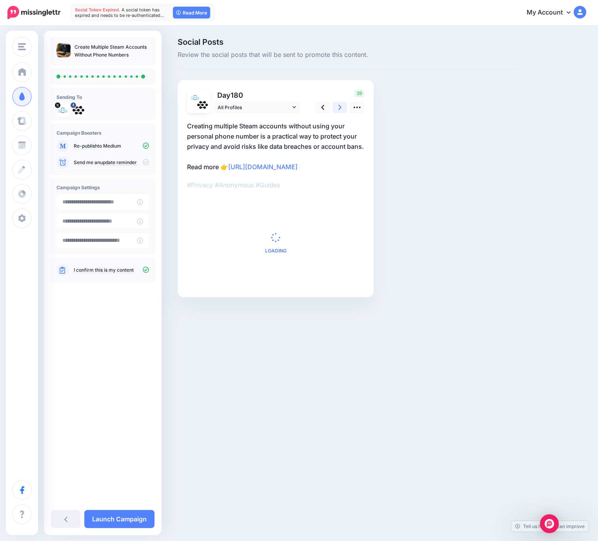
click at [342, 108] on link at bounding box center [340, 107] width 15 height 11
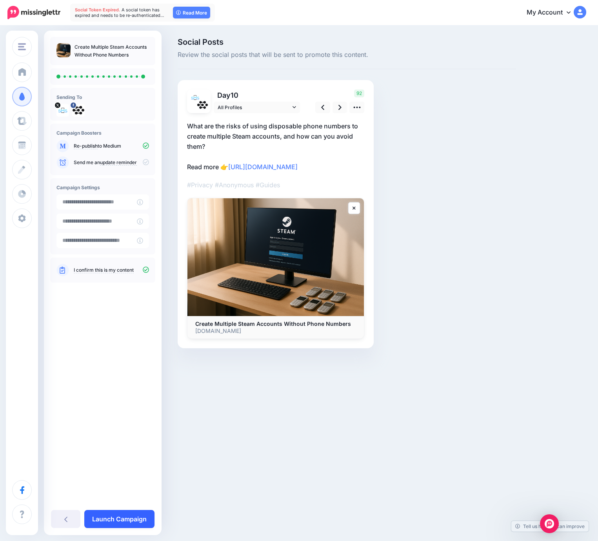
click at [139, 512] on link "Launch Campaign" at bounding box center [119, 519] width 70 height 18
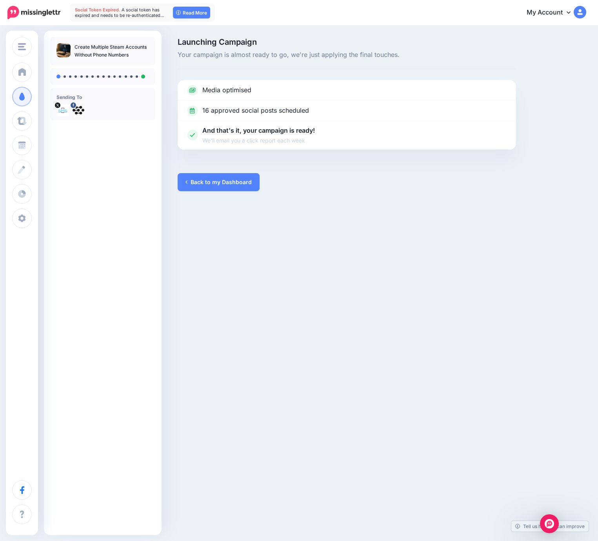
click at [202, 192] on div "Launching Campaign Your campaign is almost ready to go, we're just applying the…" at bounding box center [299, 114] width 598 height 177
click at [208, 179] on link "Back to my Dashboard" at bounding box center [219, 182] width 82 height 18
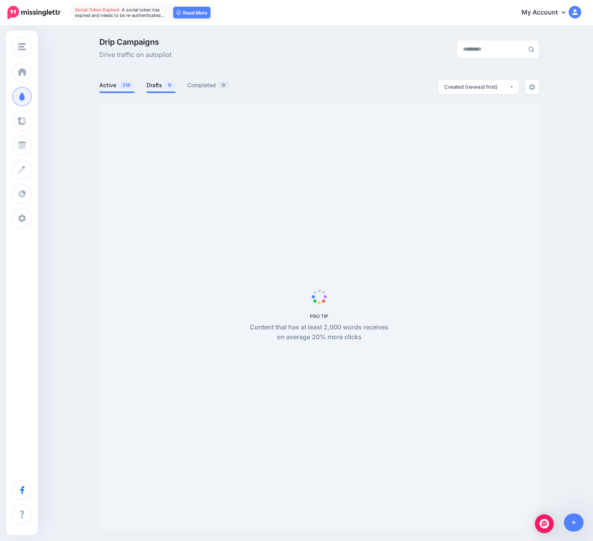
click at [167, 87] on span "9" at bounding box center [169, 84] width 11 height 7
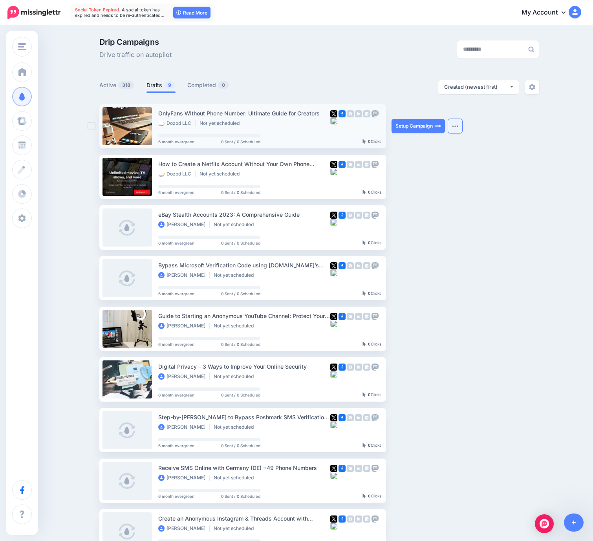
click at [458, 127] on img "button" at bounding box center [455, 126] width 6 height 2
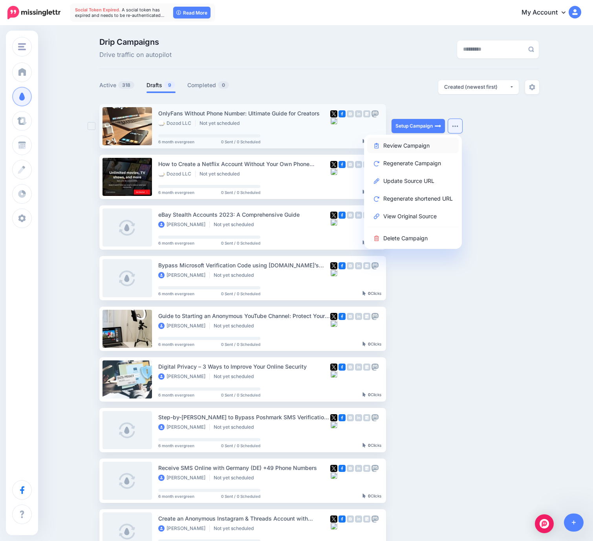
click at [423, 148] on link "Review Campaign" at bounding box center [412, 145] width 91 height 15
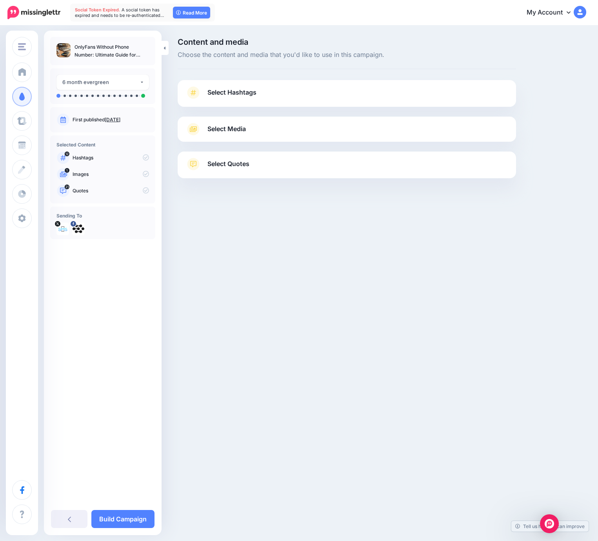
click at [364, 98] on link "Select Hashtags" at bounding box center [347, 96] width 323 height 20
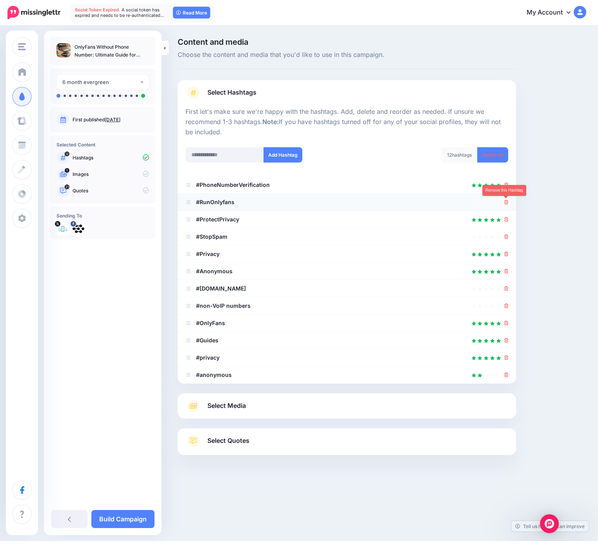
click at [505, 204] on icon at bounding box center [507, 202] width 4 height 5
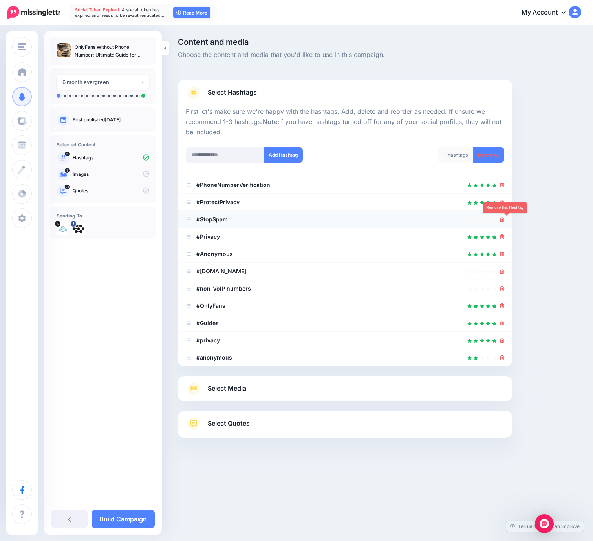
click at [504, 221] on icon at bounding box center [502, 219] width 4 height 5
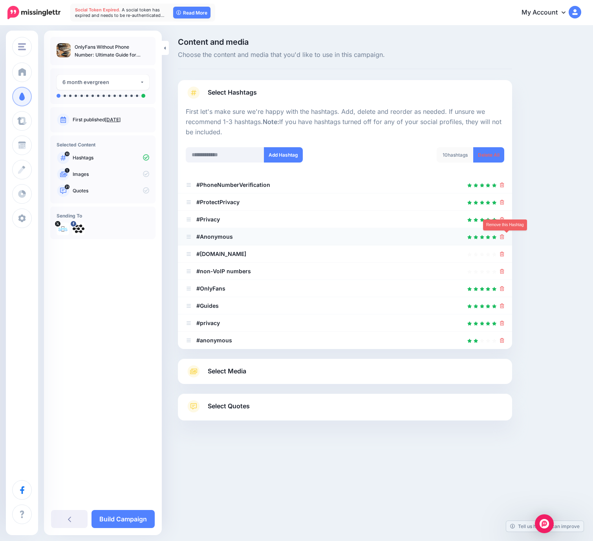
click at [504, 236] on icon at bounding box center [502, 236] width 4 height 5
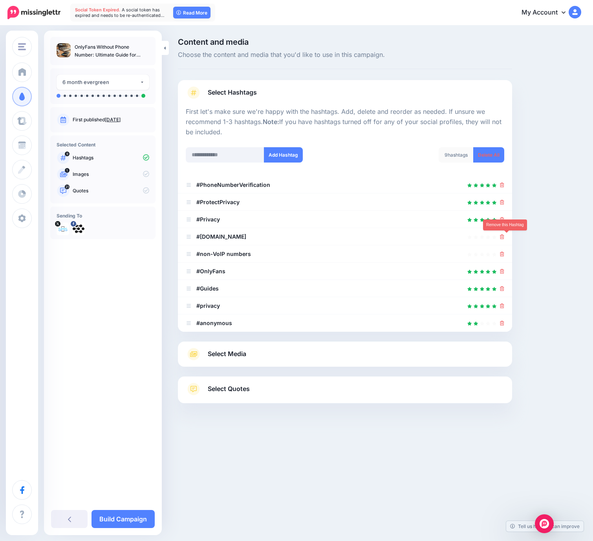
click at [504, 236] on icon at bounding box center [502, 236] width 4 height 5
click at [504, 239] on link at bounding box center [499, 236] width 9 height 7
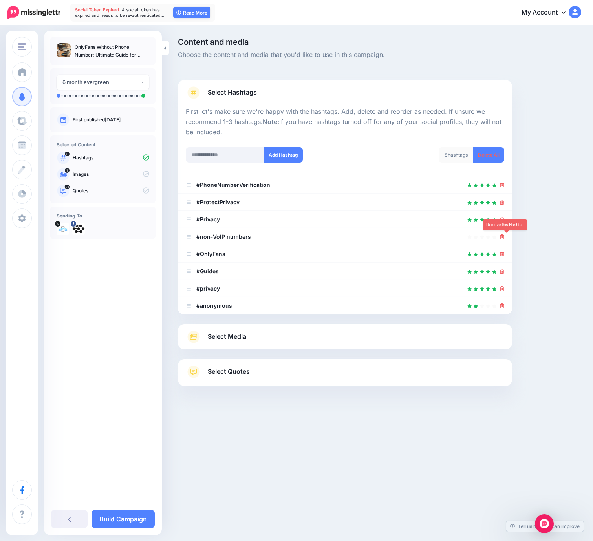
click at [504, 239] on link at bounding box center [502, 236] width 4 height 7
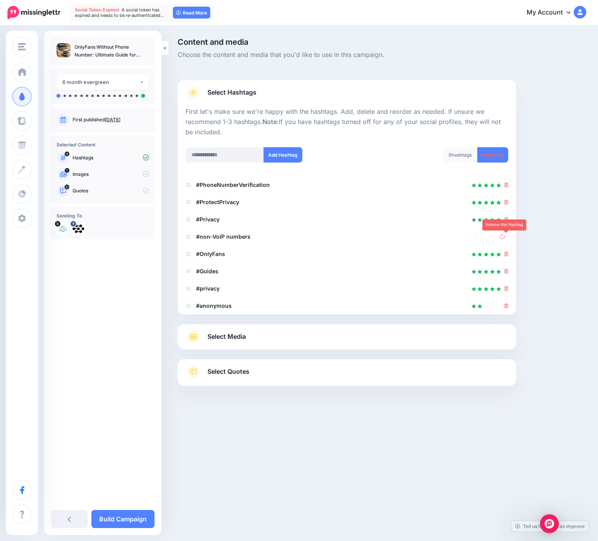
click at [507, 250] on link at bounding box center [507, 253] width 4 height 7
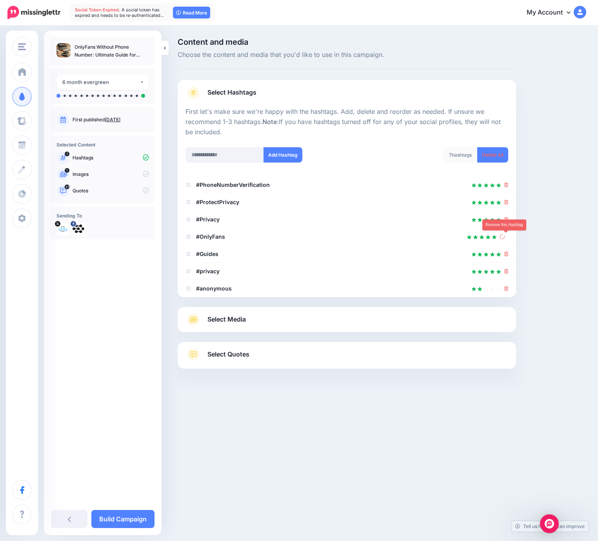
click at [507, 239] on link at bounding box center [504, 236] width 9 height 7
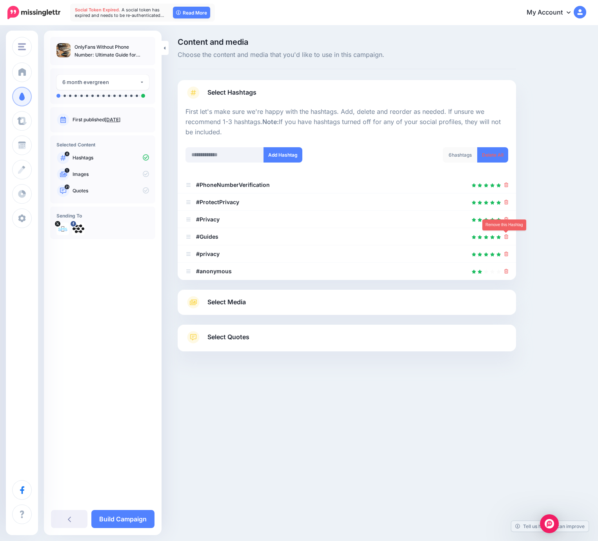
click at [507, 239] on link at bounding box center [507, 236] width 4 height 7
click at [507, 239] on link at bounding box center [504, 236] width 9 height 7
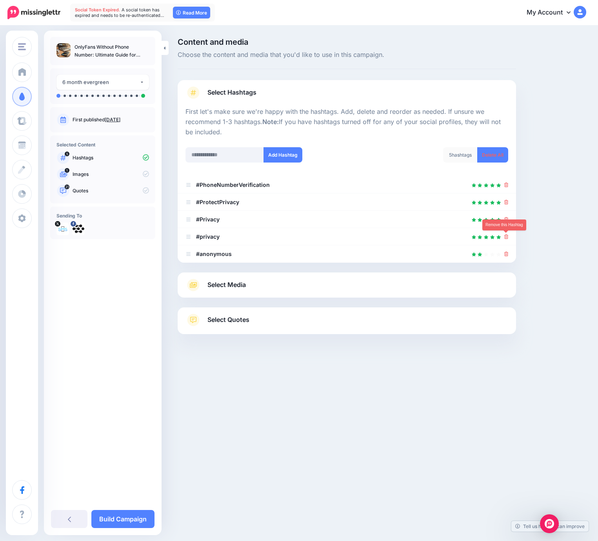
click at [507, 239] on link at bounding box center [507, 236] width 4 height 7
click at [507, 250] on link at bounding box center [507, 253] width 4 height 7
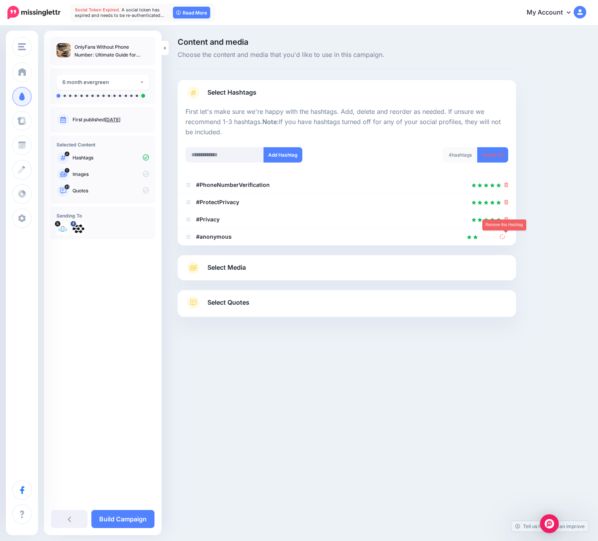
click at [507, 239] on link at bounding box center [504, 236] width 9 height 7
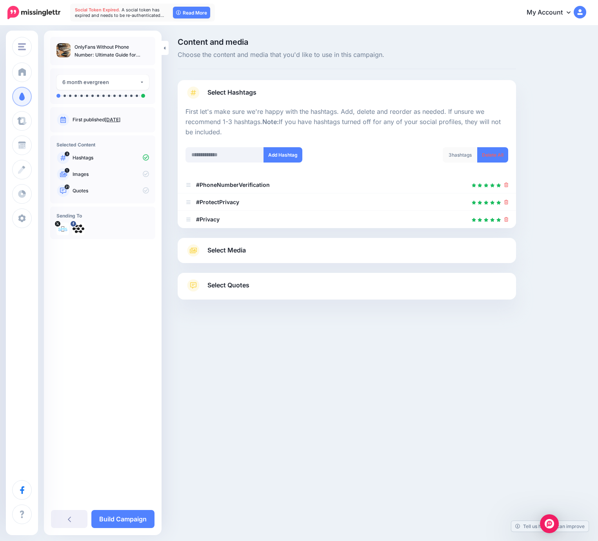
click at [288, 257] on div "Select Media Next, let's make sure we have the best media for this campaign. De…" at bounding box center [347, 250] width 339 height 25
click at [292, 254] on link "Select Media" at bounding box center [347, 250] width 323 height 13
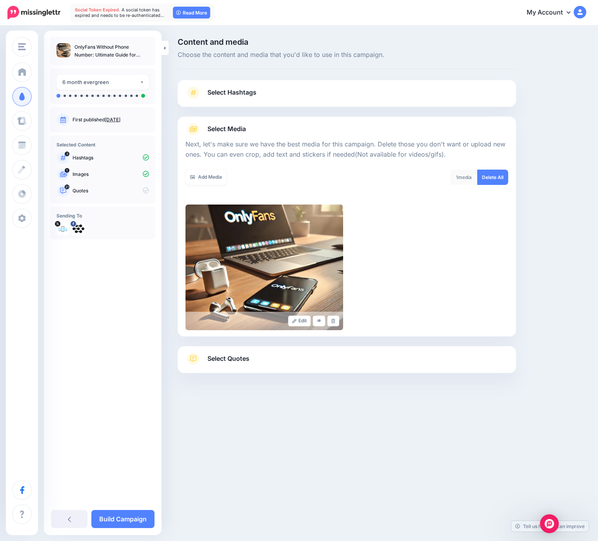
click at [305, 363] on link "Select Quotes" at bounding box center [347, 362] width 323 height 20
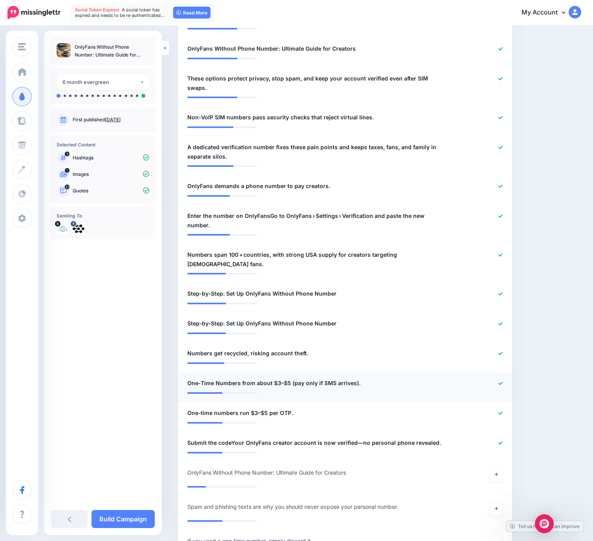
scroll to position [526, 0]
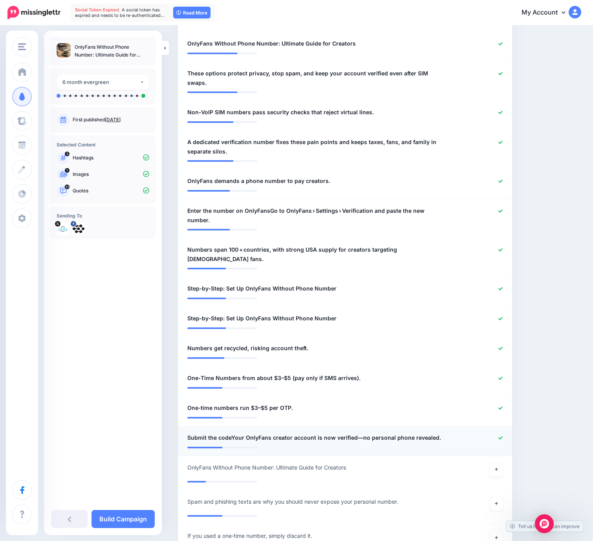
click at [501, 433] on div at bounding box center [481, 438] width 55 height 10
click at [502, 436] on icon at bounding box center [500, 438] width 4 height 4
click at [502, 406] on icon at bounding box center [500, 407] width 4 height 3
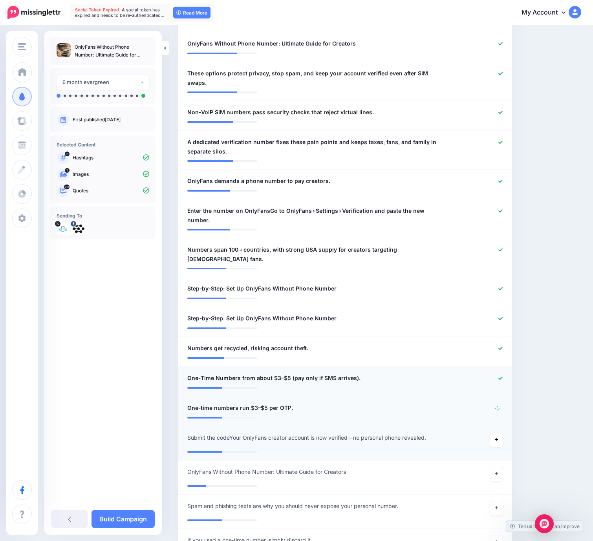
click at [502, 376] on icon at bounding box center [500, 377] width 4 height 3
click at [502, 346] on icon at bounding box center [500, 347] width 4 height 3
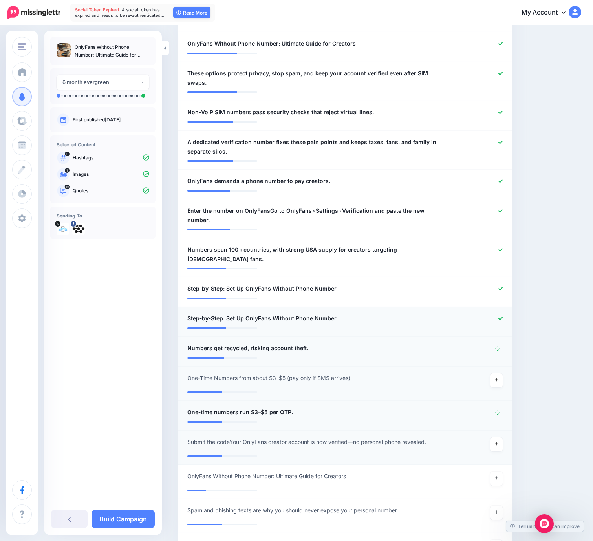
click at [502, 316] on icon at bounding box center [500, 318] width 4 height 4
click at [117, 521] on link "Build Campaign" at bounding box center [122, 519] width 63 height 18
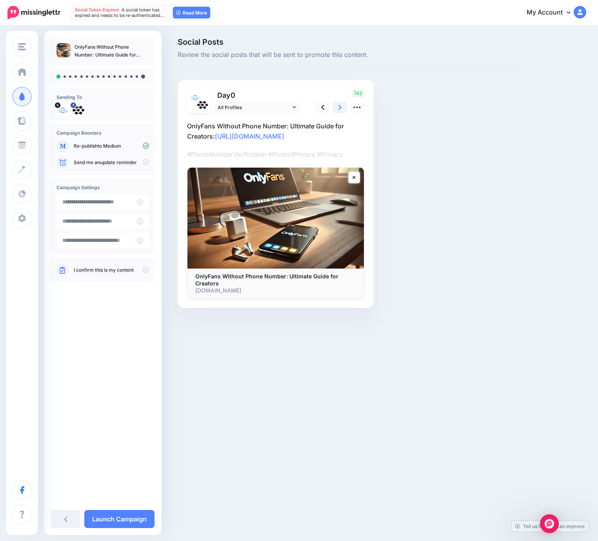
click at [345, 107] on link at bounding box center [340, 107] width 15 height 11
click at [345, 108] on link at bounding box center [340, 107] width 15 height 11
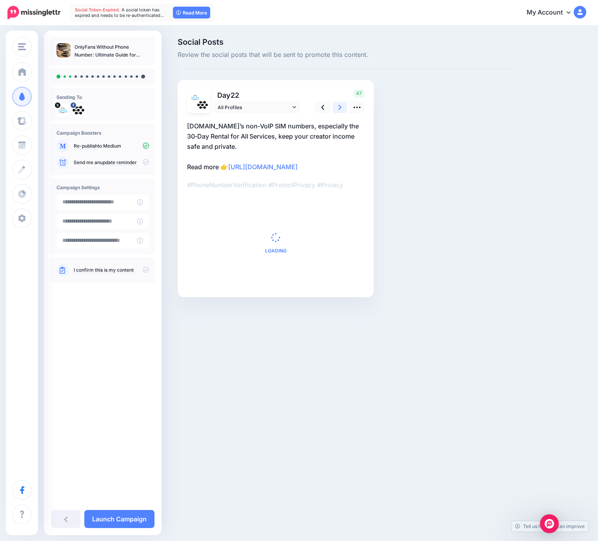
click at [345, 108] on link at bounding box center [340, 107] width 15 height 11
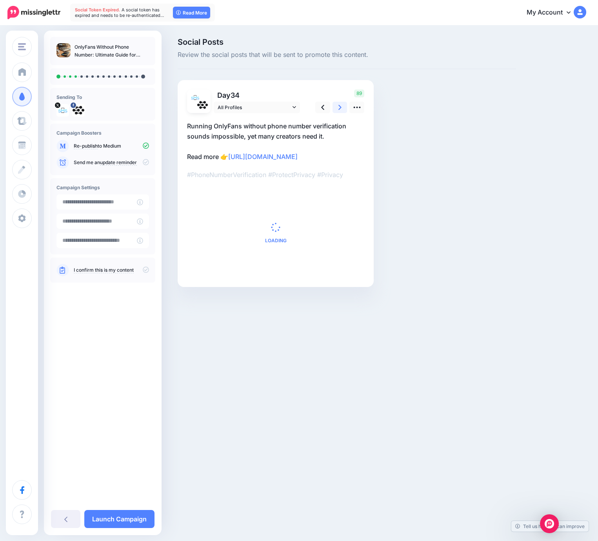
click at [345, 108] on link at bounding box center [340, 107] width 15 height 11
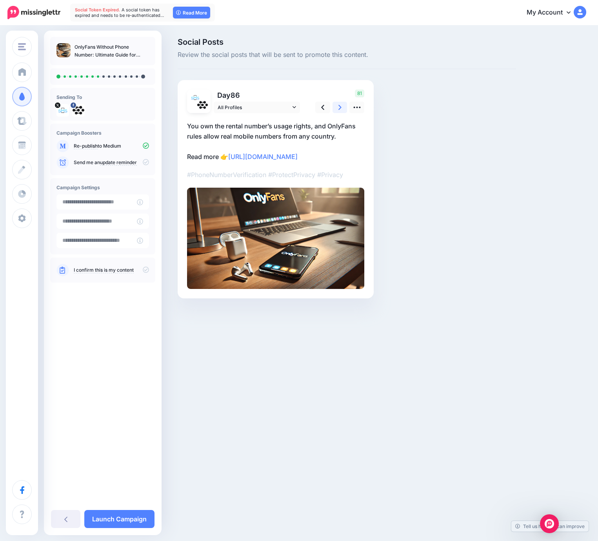
click at [345, 108] on link at bounding box center [340, 107] width 15 height 11
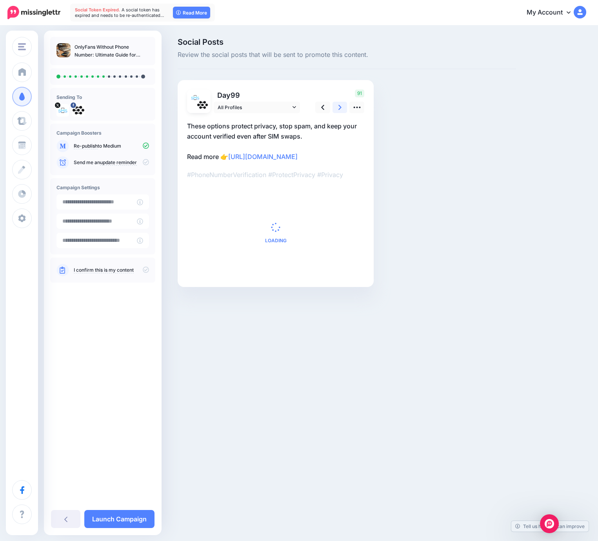
click at [345, 108] on link at bounding box center [340, 107] width 15 height 11
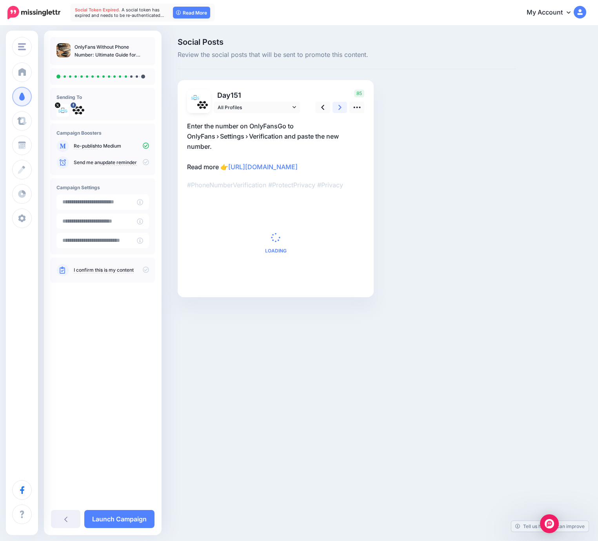
click at [345, 108] on link at bounding box center [340, 107] width 15 height 11
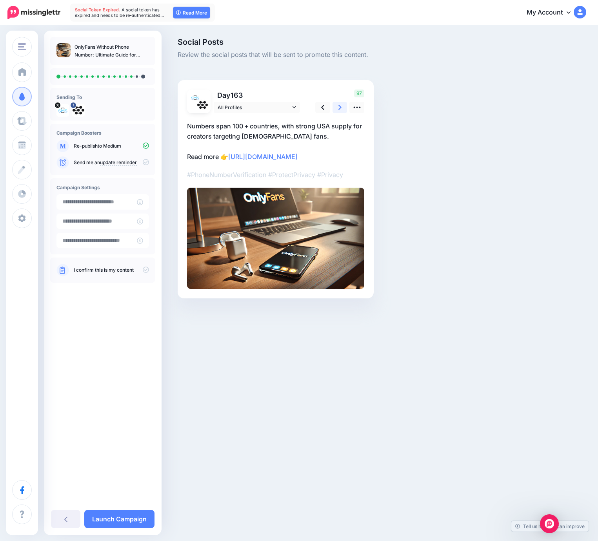
click at [345, 108] on link at bounding box center [340, 107] width 15 height 11
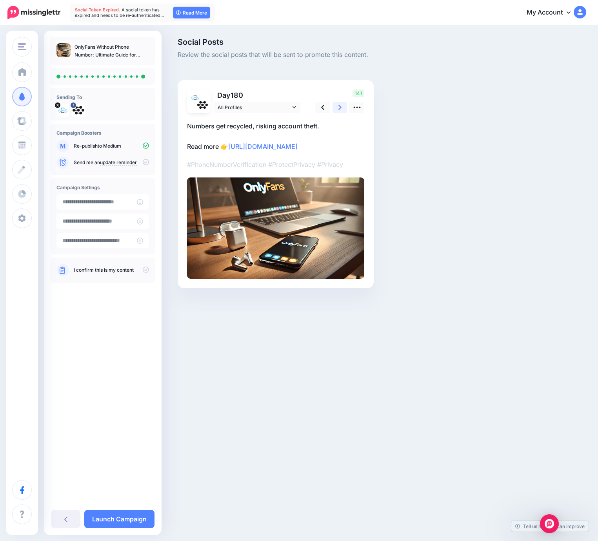
click at [345, 108] on link at bounding box center [340, 107] width 15 height 11
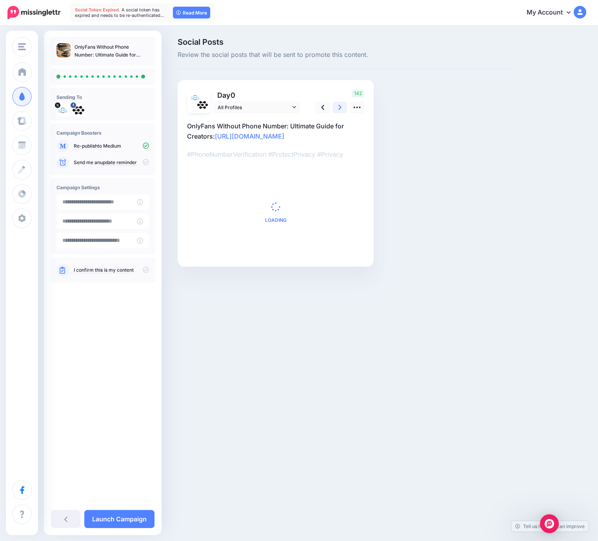
click at [345, 108] on link at bounding box center [340, 107] width 15 height 11
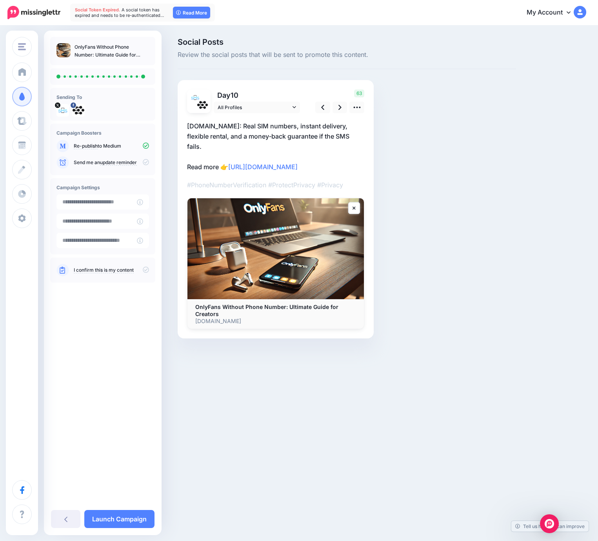
click at [146, 268] on icon at bounding box center [146, 269] width 6 height 6
click at [126, 519] on link "Launch Campaign" at bounding box center [119, 519] width 70 height 18
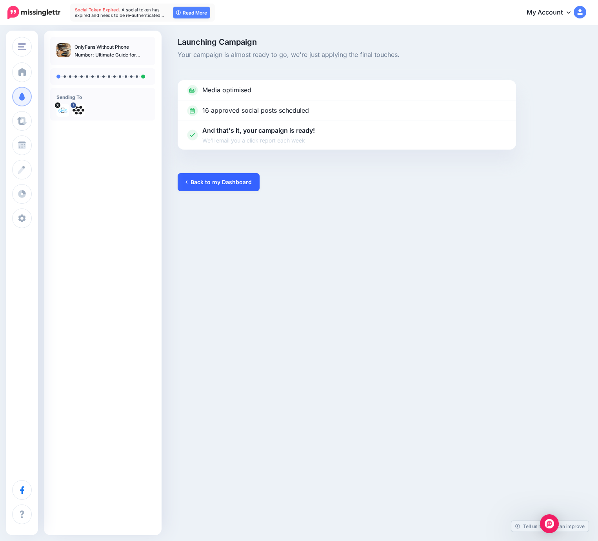
click at [233, 176] on link "Back to my Dashboard" at bounding box center [219, 182] width 82 height 18
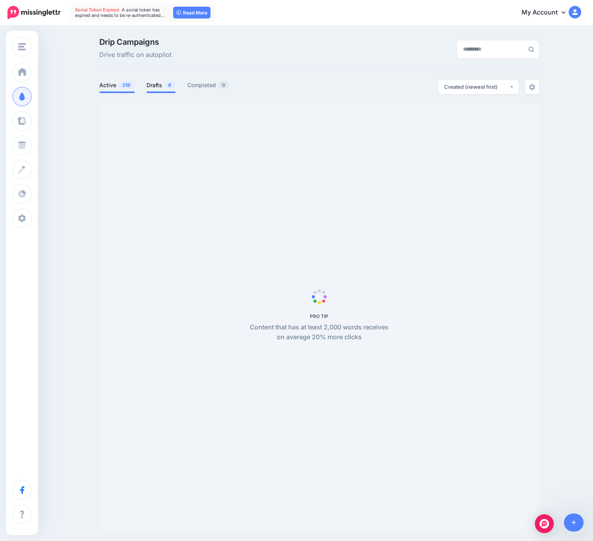
click at [152, 84] on link "Drafts 8" at bounding box center [160, 84] width 29 height 9
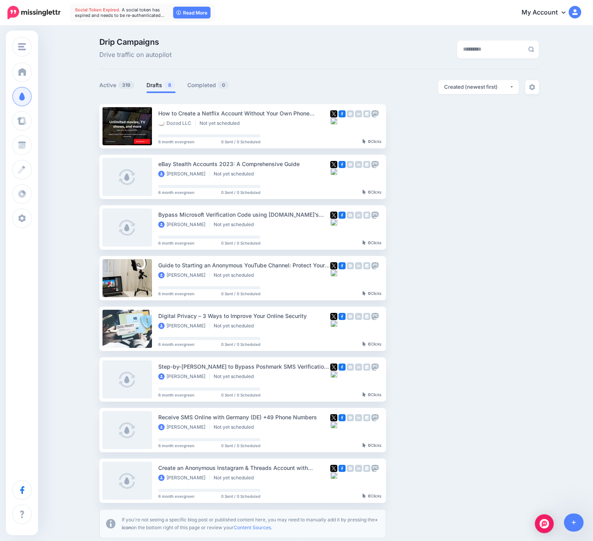
click at [162, 86] on link "Drafts 8" at bounding box center [160, 84] width 29 height 9
click at [456, 127] on button "button" at bounding box center [455, 126] width 14 height 14
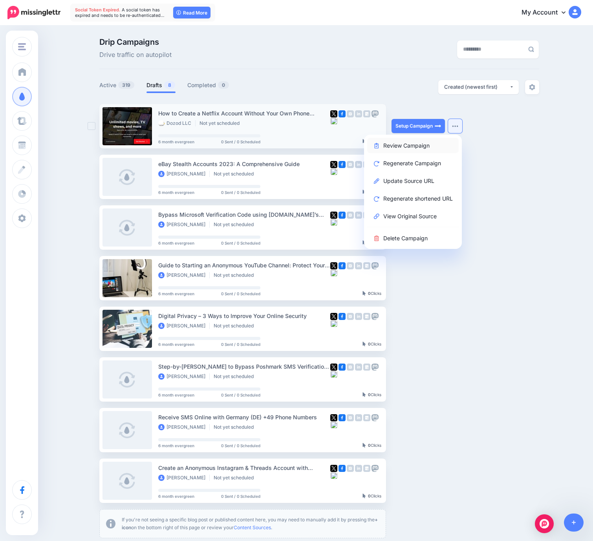
click at [404, 147] on link "Review Campaign" at bounding box center [412, 145] width 91 height 15
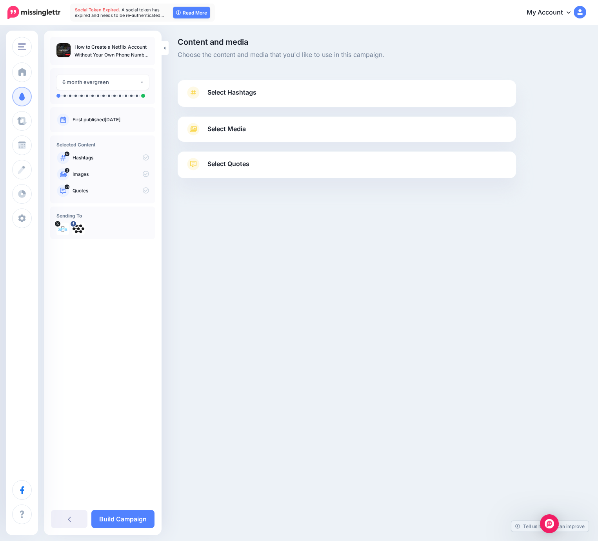
click at [306, 93] on link "Select Hashtags" at bounding box center [347, 96] width 323 height 20
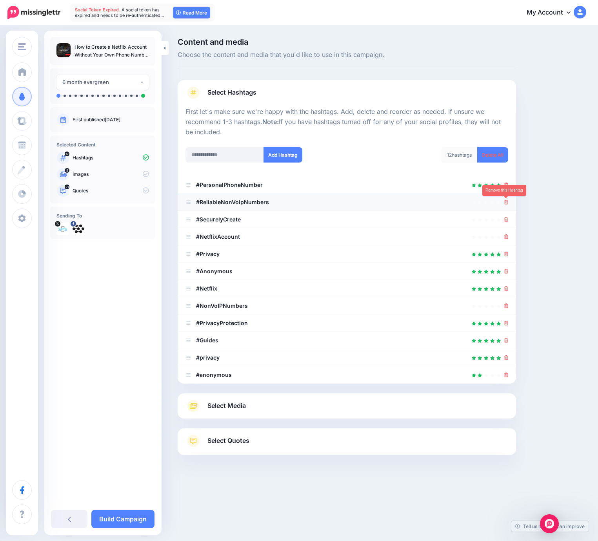
click at [507, 204] on icon at bounding box center [507, 202] width 4 height 5
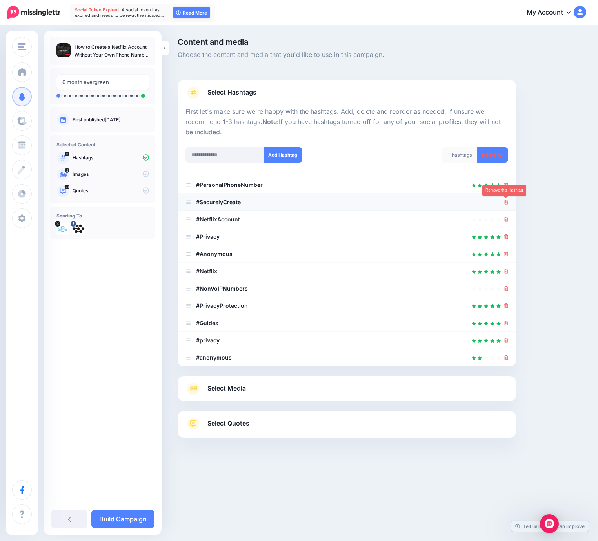
click at [506, 202] on icon at bounding box center [507, 202] width 4 height 5
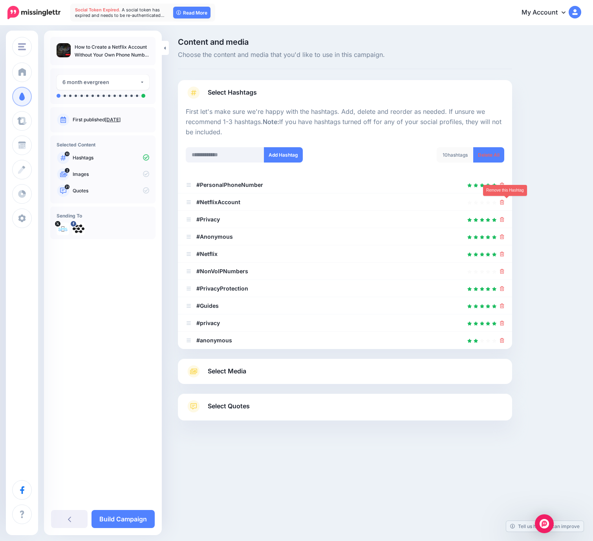
click at [504, 202] on icon at bounding box center [502, 202] width 4 height 5
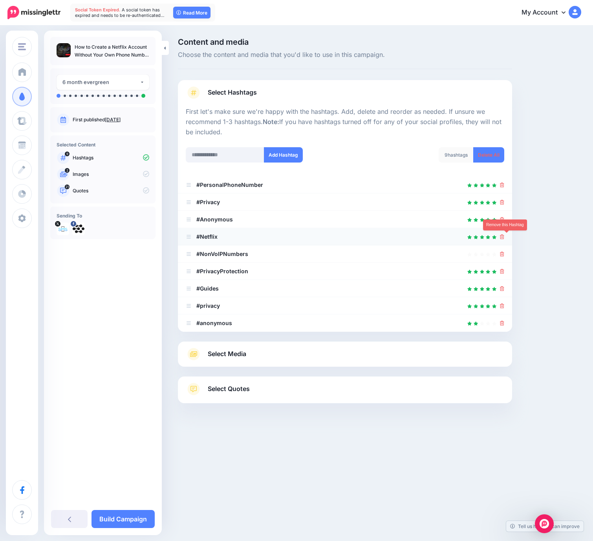
click at [504, 239] on link at bounding box center [502, 236] width 4 height 7
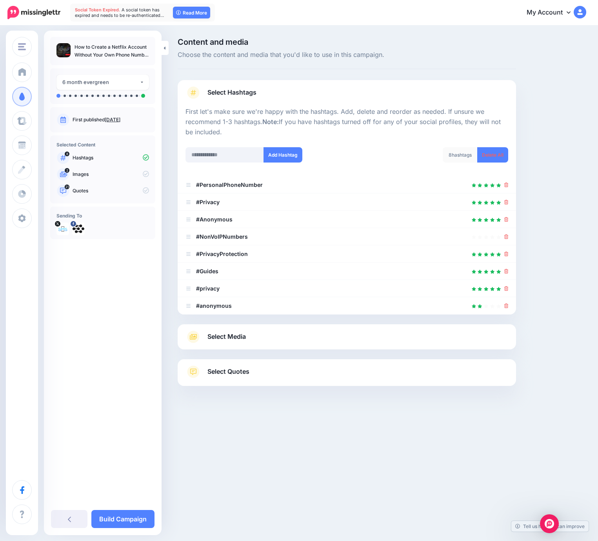
click at [507, 239] on link at bounding box center [507, 236] width 4 height 7
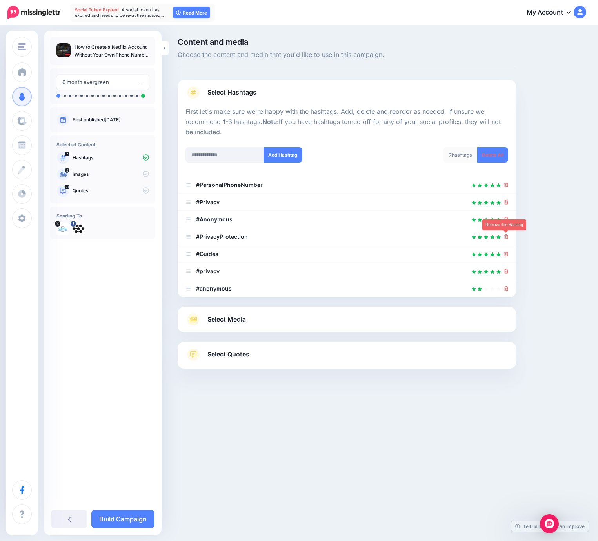
click at [507, 239] on link at bounding box center [507, 236] width 4 height 7
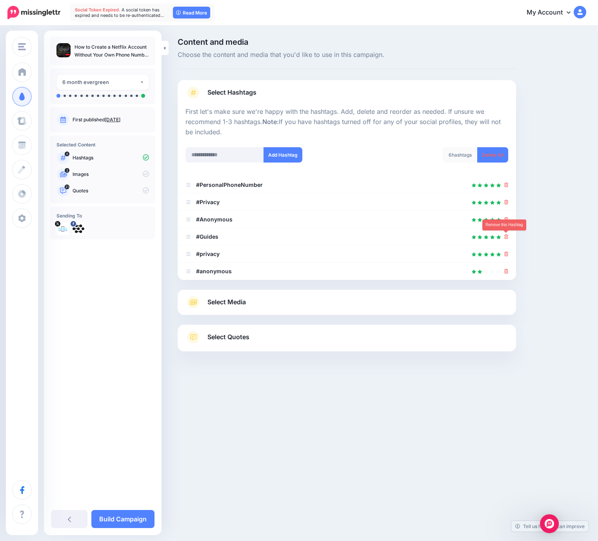
click at [507, 239] on link at bounding box center [507, 236] width 4 height 7
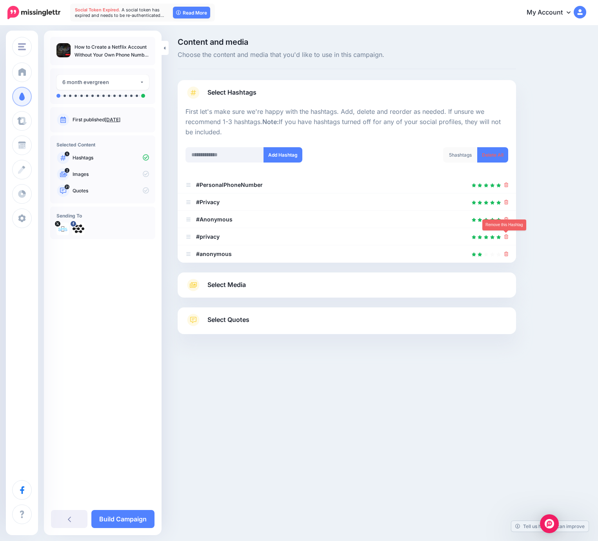
click at [507, 239] on link at bounding box center [507, 236] width 4 height 7
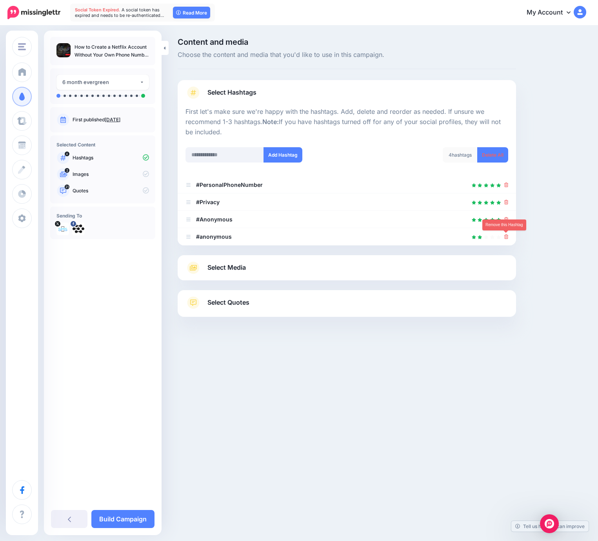
click at [507, 239] on link at bounding box center [507, 236] width 4 height 7
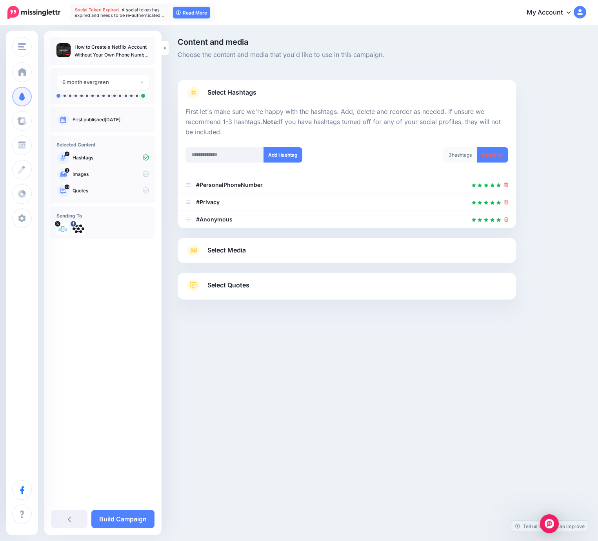
click at [295, 254] on link "Select Media" at bounding box center [347, 250] width 323 height 13
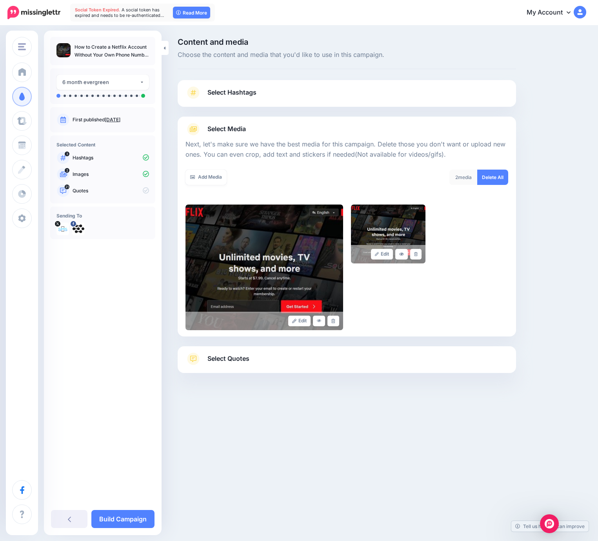
click at [330, 365] on link "Select Quotes" at bounding box center [347, 362] width 323 height 20
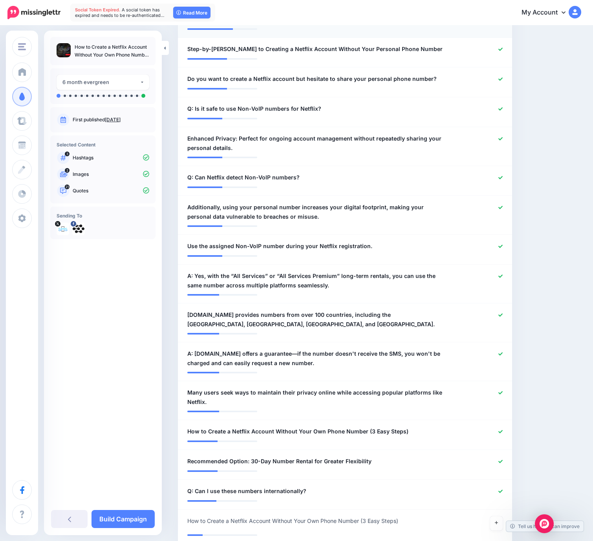
scroll to position [586, 0]
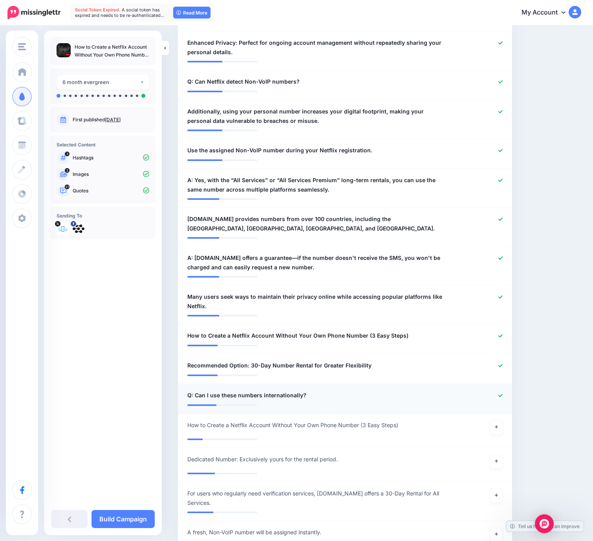
click at [502, 393] on icon at bounding box center [500, 395] width 4 height 4
click at [502, 363] on icon at bounding box center [500, 365] width 4 height 4
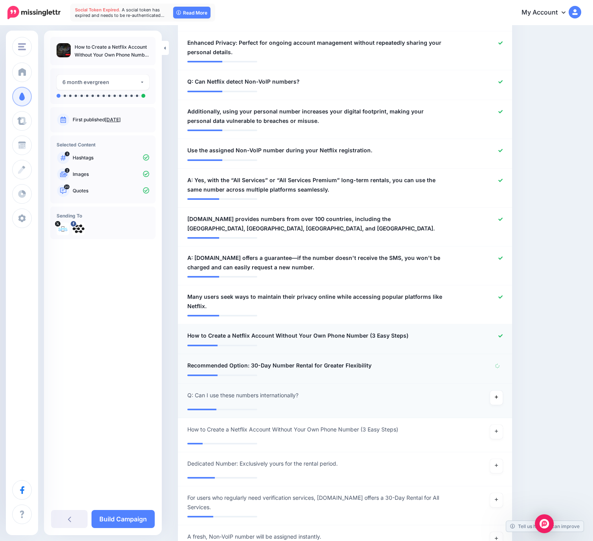
click at [504, 331] on div at bounding box center [481, 336] width 55 height 10
click at [502, 334] on icon at bounding box center [500, 336] width 4 height 4
click at [502, 295] on icon at bounding box center [500, 297] width 4 height 4
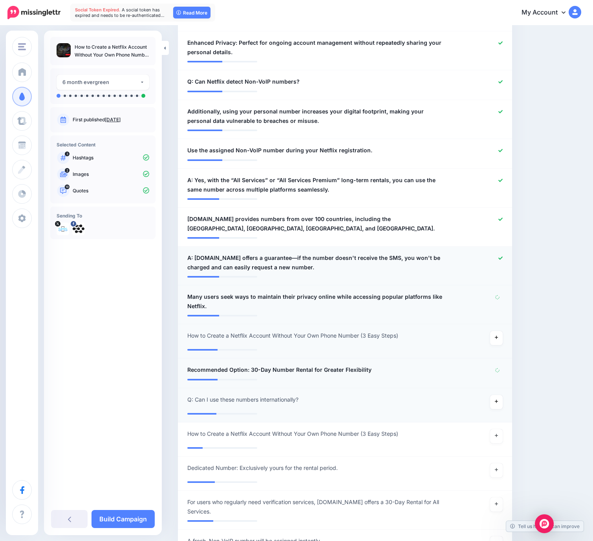
click at [502, 256] on icon at bounding box center [500, 258] width 4 height 4
click at [117, 513] on link "Build Campaign" at bounding box center [122, 519] width 63 height 18
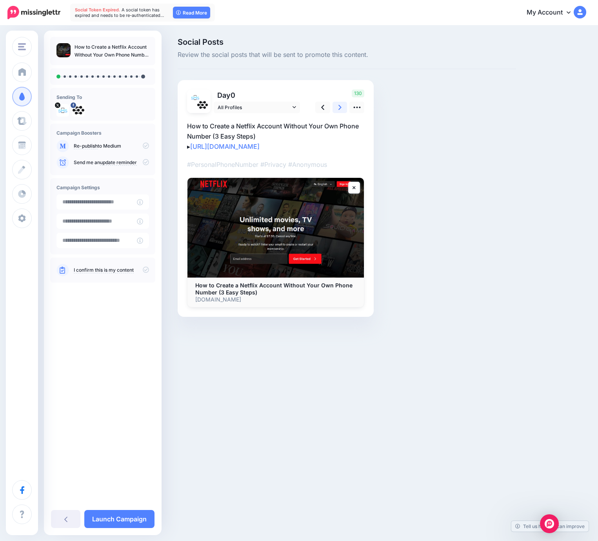
click at [341, 111] on icon at bounding box center [340, 107] width 3 height 8
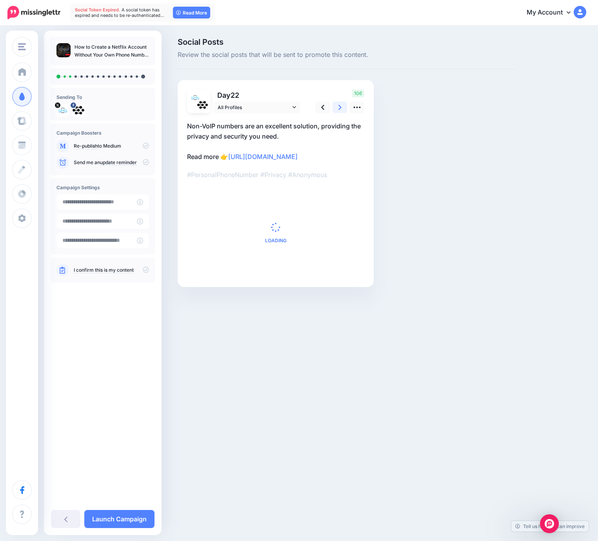
click at [341, 111] on icon at bounding box center [340, 107] width 3 height 8
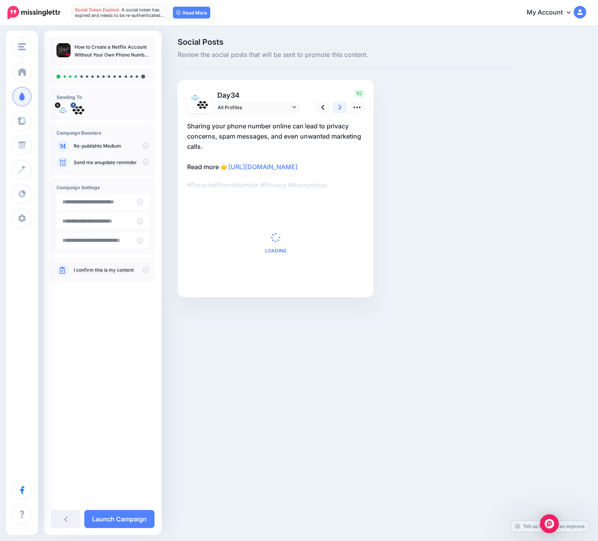
click at [341, 111] on icon at bounding box center [340, 107] width 3 height 8
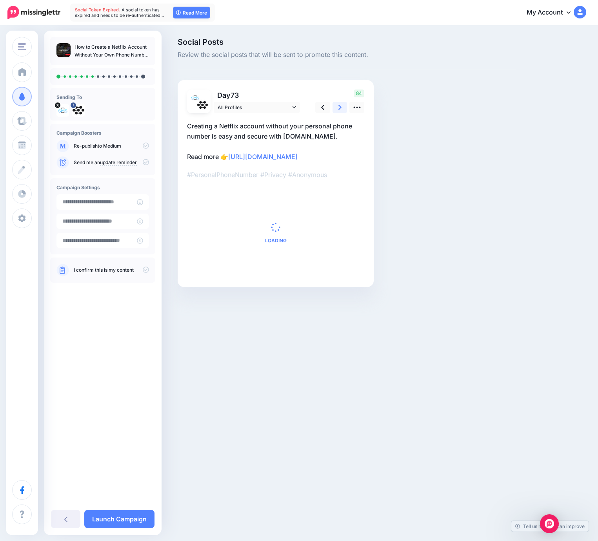
click at [341, 111] on icon at bounding box center [340, 107] width 3 height 8
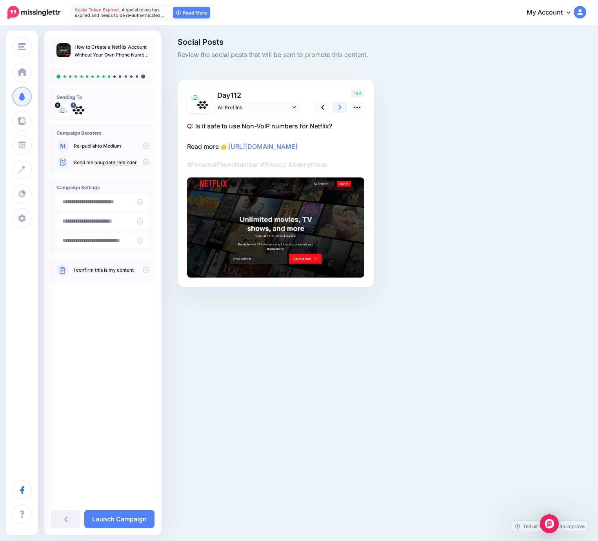
click at [341, 111] on icon at bounding box center [340, 107] width 3 height 8
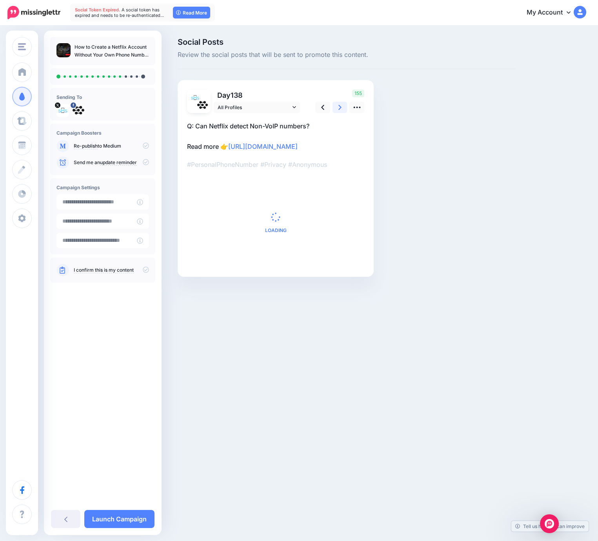
click at [341, 111] on icon at bounding box center [340, 107] width 3 height 8
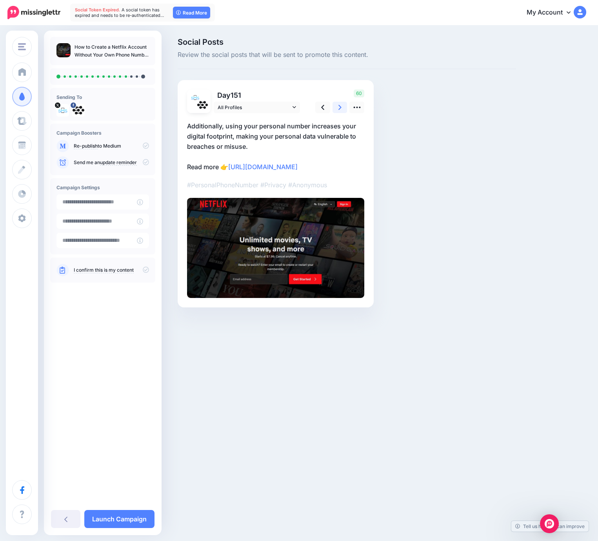
click at [341, 111] on icon at bounding box center [340, 107] width 3 height 8
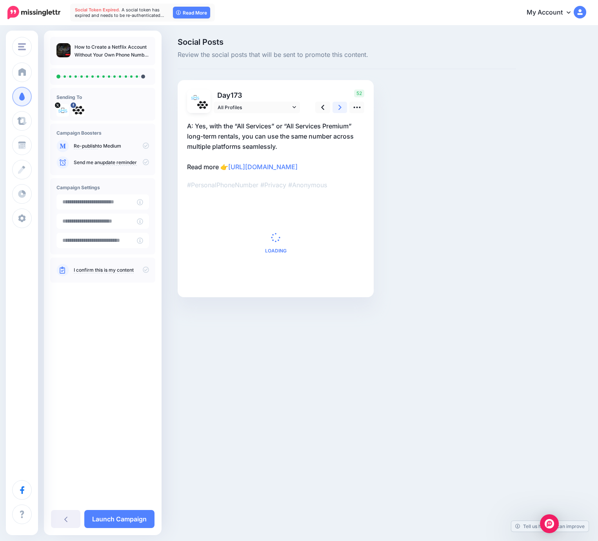
click at [341, 111] on icon at bounding box center [340, 107] width 3 height 8
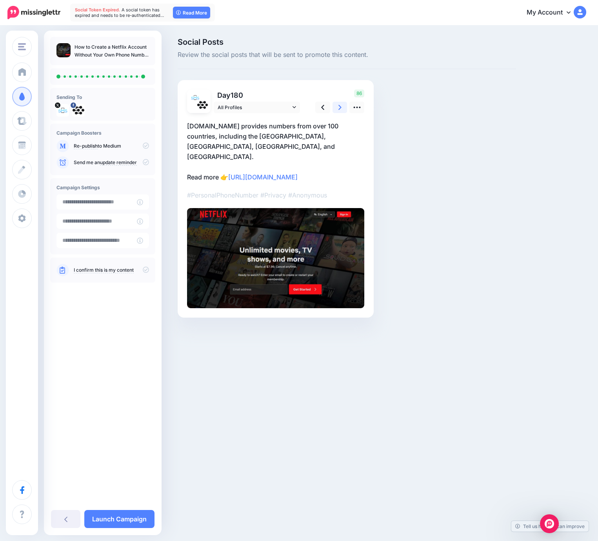
click at [341, 111] on icon at bounding box center [340, 107] width 3 height 8
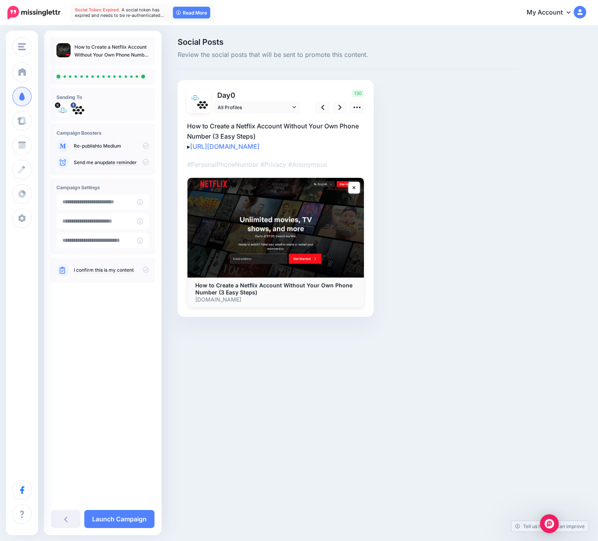
click at [145, 146] on icon at bounding box center [146, 145] width 6 height 6
click at [144, 147] on icon at bounding box center [146, 145] width 6 height 6
click at [145, 270] on icon at bounding box center [146, 269] width 6 height 6
click at [130, 518] on link "Launch Campaign" at bounding box center [119, 519] width 70 height 18
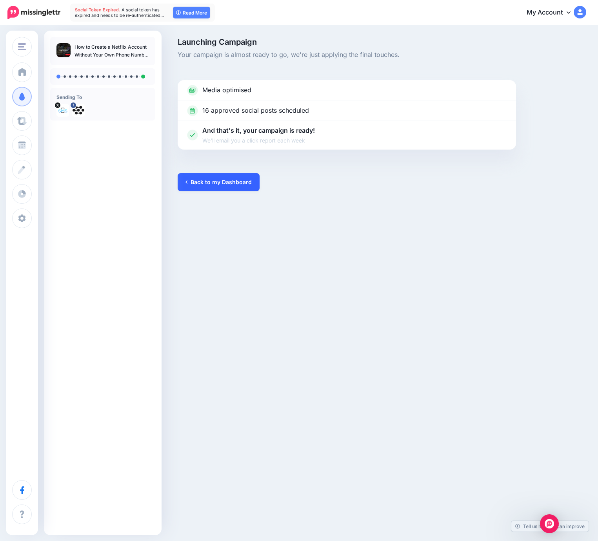
click at [230, 185] on link "Back to my Dashboard" at bounding box center [219, 182] width 82 height 18
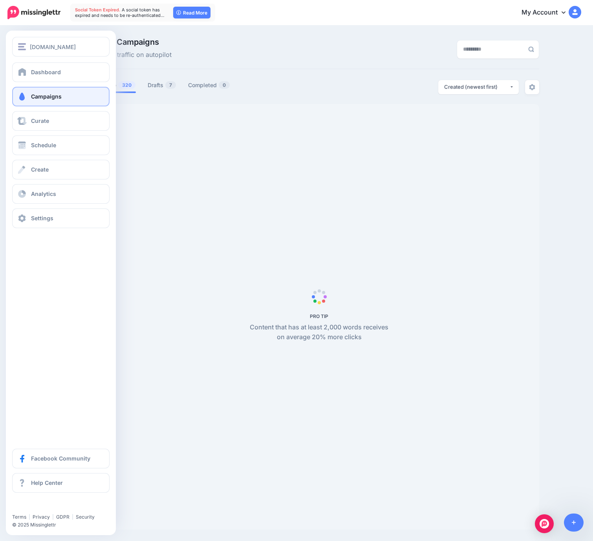
click at [58, 98] on span "Campaigns" at bounding box center [46, 96] width 31 height 7
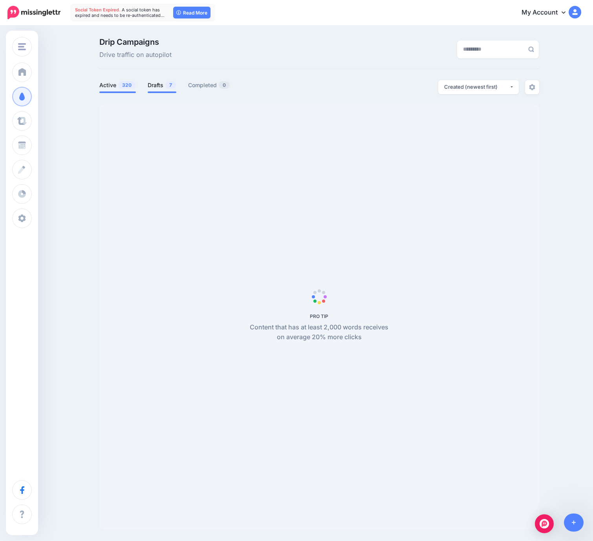
click at [165, 88] on link "Drafts 7" at bounding box center [162, 84] width 29 height 9
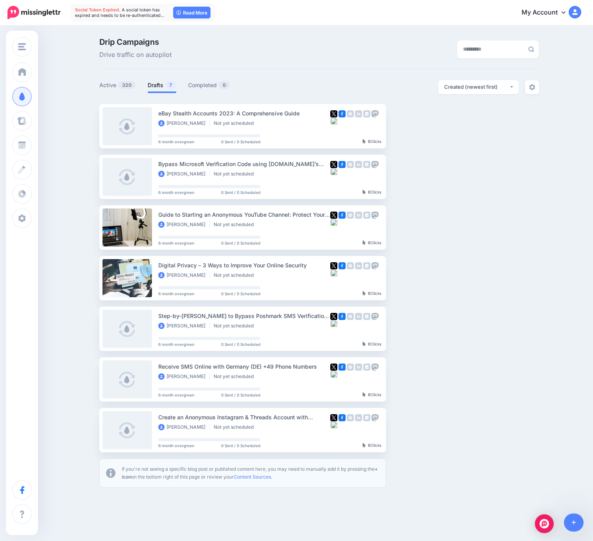
click at [170, 86] on span "7" at bounding box center [170, 84] width 11 height 7
click at [161, 82] on link "Drafts 7" at bounding box center [162, 84] width 29 height 9
click at [454, 228] on img "button" at bounding box center [455, 227] width 6 height 2
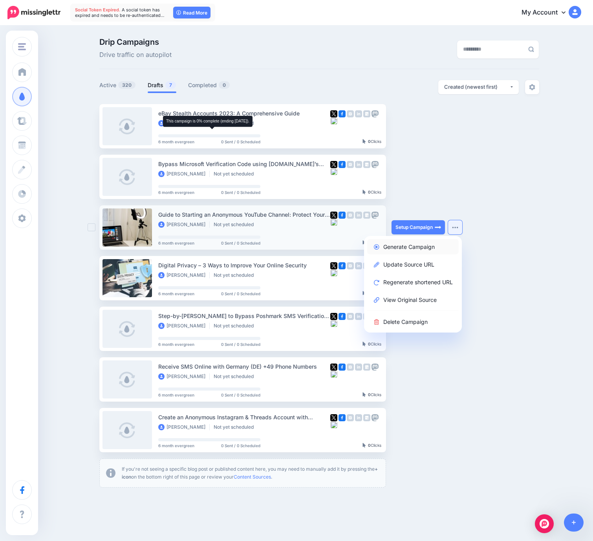
click at [415, 248] on link "Generate Campaign" at bounding box center [412, 246] width 91 height 15
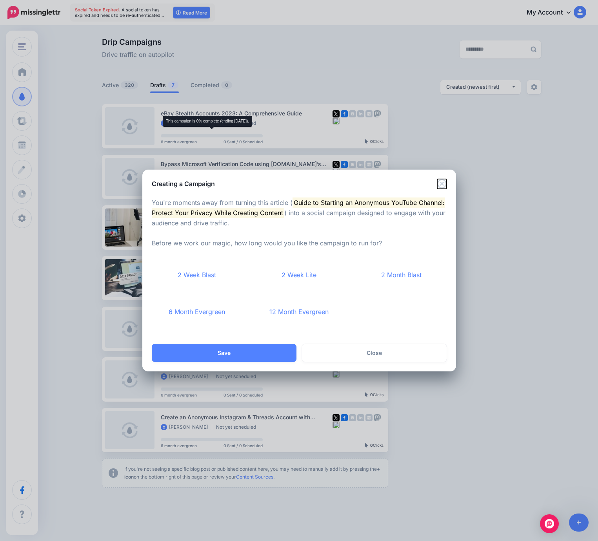
click at [443, 181] on icon "Close" at bounding box center [442, 183] width 9 height 9
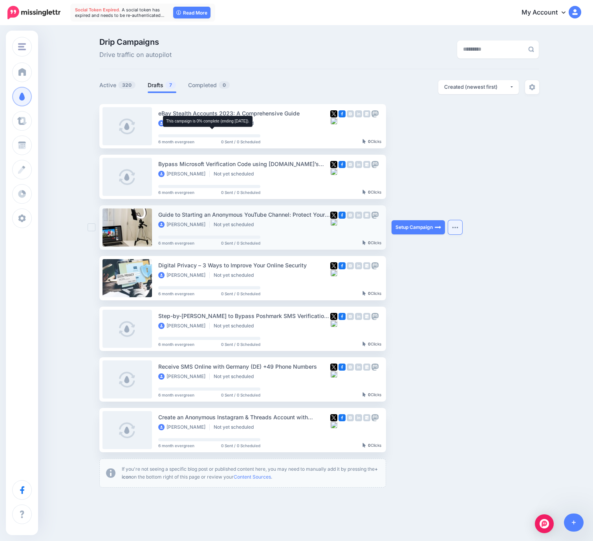
click at [458, 230] on button "button" at bounding box center [455, 227] width 14 height 14
click at [458, 125] on img "button" at bounding box center [455, 126] width 6 height 2
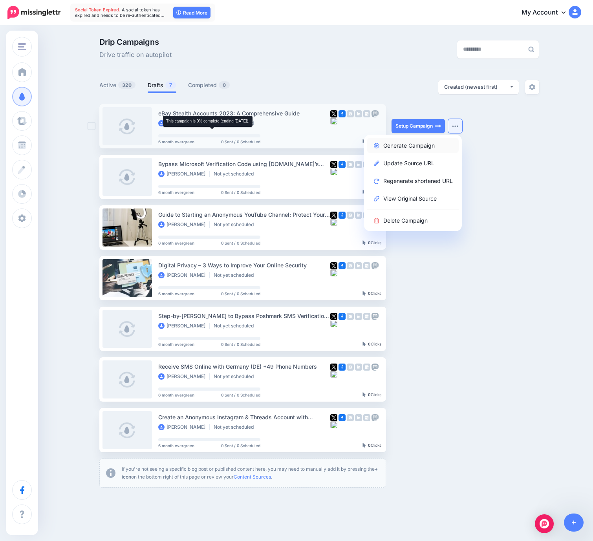
click at [429, 142] on link "Generate Campaign" at bounding box center [412, 145] width 91 height 15
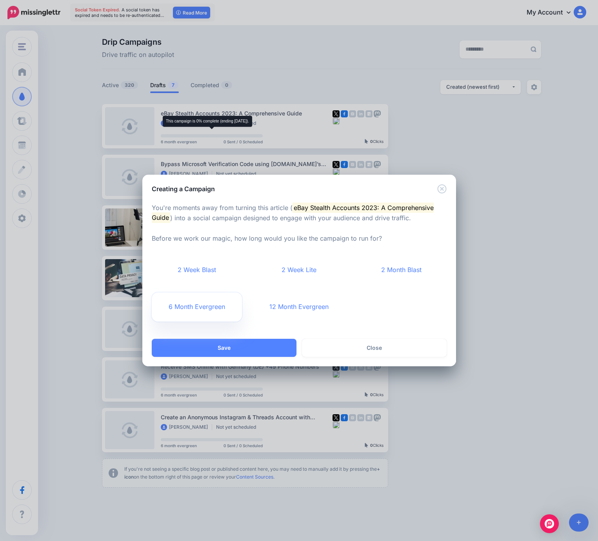
click at [204, 312] on link "6 Month Evergreen" at bounding box center [197, 306] width 91 height 29
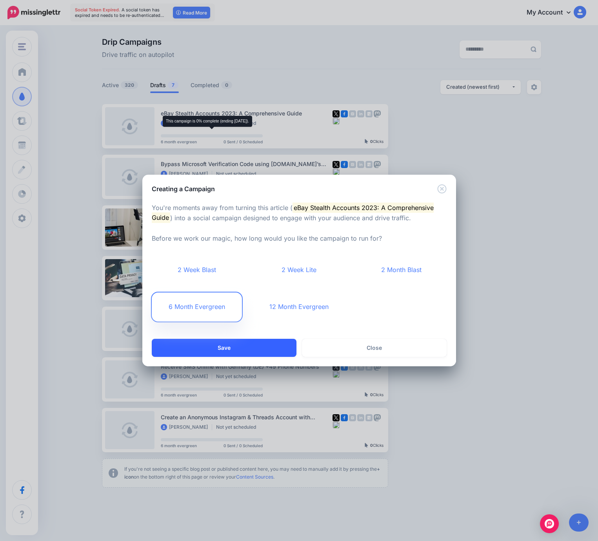
click at [226, 341] on button "Save" at bounding box center [224, 348] width 145 height 18
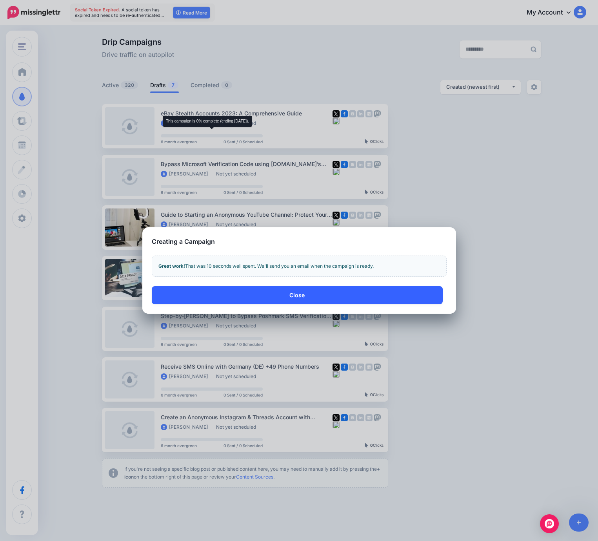
click at [356, 292] on button "Close" at bounding box center [297, 295] width 291 height 18
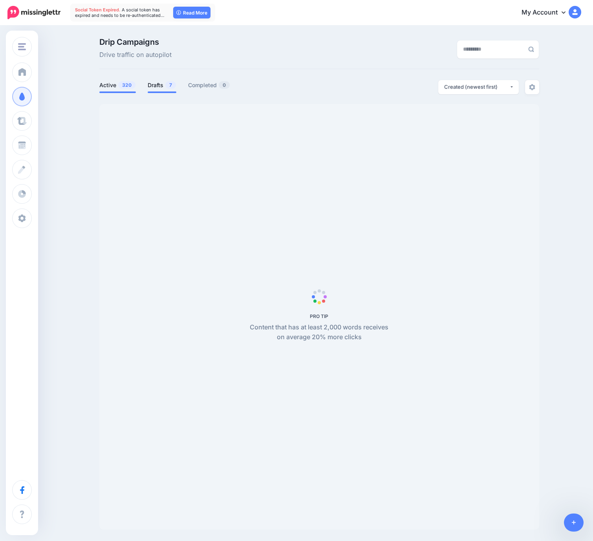
click at [170, 82] on span "7" at bounding box center [170, 84] width 11 height 7
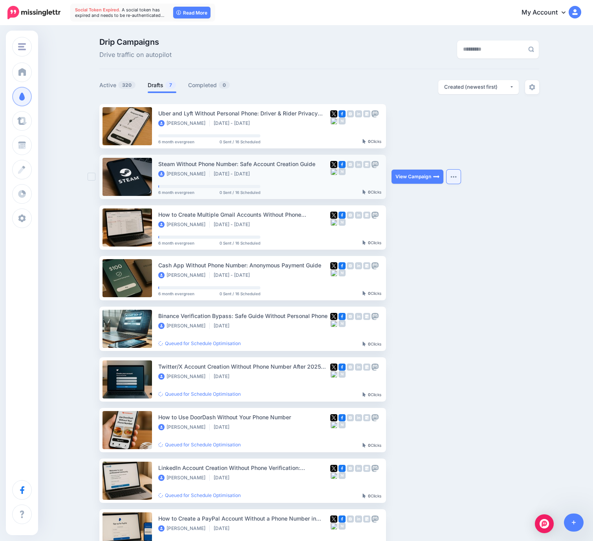
click at [459, 175] on button "button" at bounding box center [453, 177] width 14 height 14
click at [159, 90] on li "Drafts 7" at bounding box center [162, 86] width 29 height 13
click at [160, 85] on link "Drafts 7" at bounding box center [162, 84] width 29 height 9
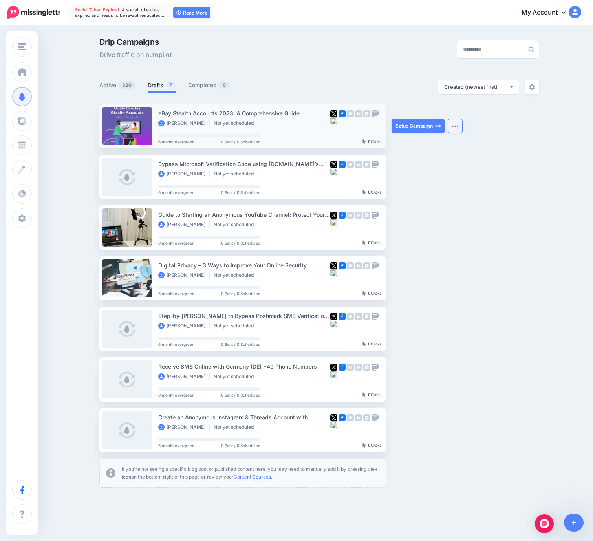
click at [453, 124] on button "button" at bounding box center [455, 126] width 14 height 14
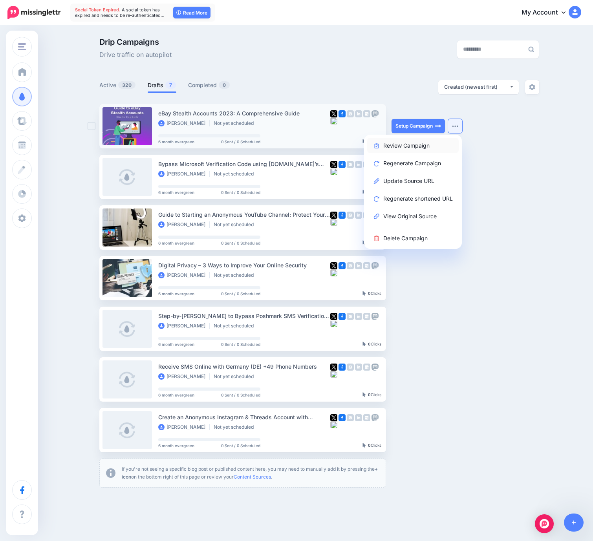
click at [401, 144] on link "Review Campaign" at bounding box center [412, 145] width 91 height 15
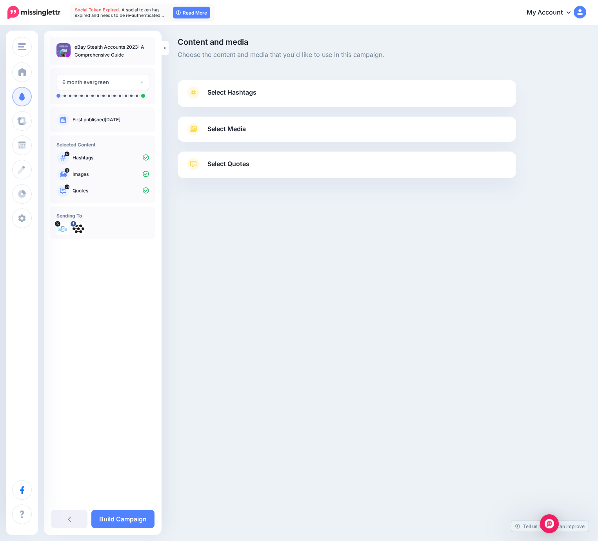
click at [373, 98] on link "Select Hashtags" at bounding box center [347, 96] width 323 height 20
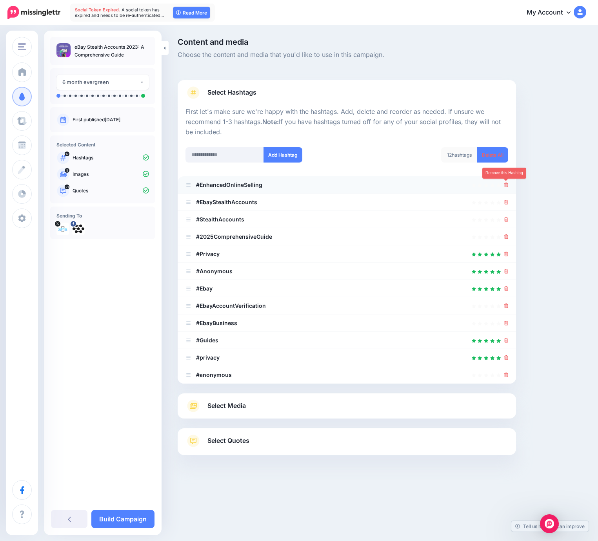
click at [507, 185] on icon at bounding box center [507, 184] width 4 height 5
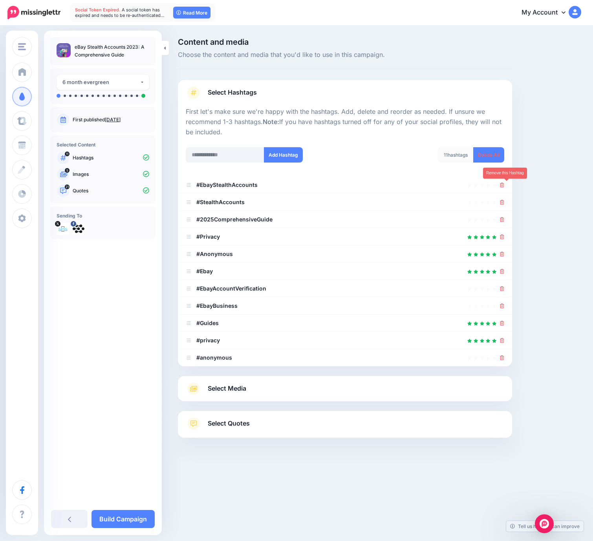
click at [504, 185] on icon at bounding box center [502, 184] width 4 height 5
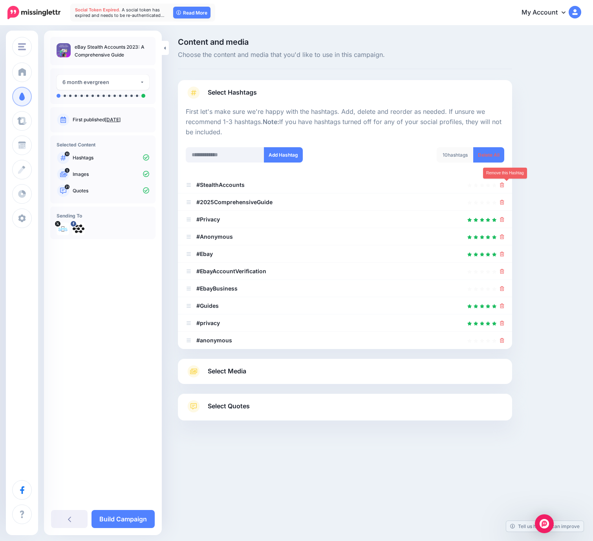
click at [504, 185] on icon at bounding box center [502, 184] width 4 height 5
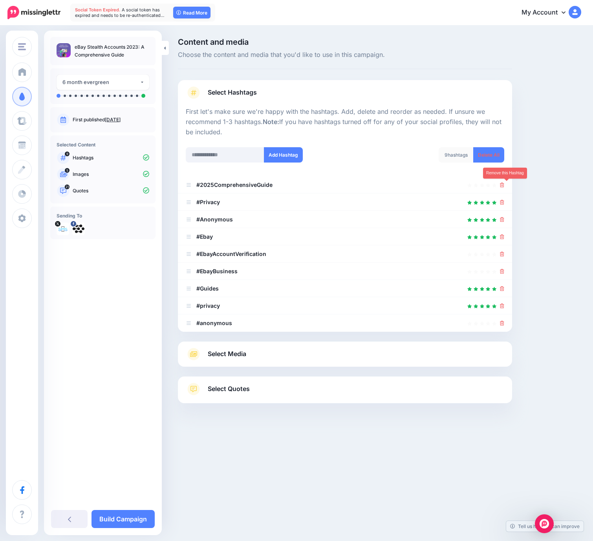
click at [504, 185] on icon at bounding box center [502, 184] width 4 height 5
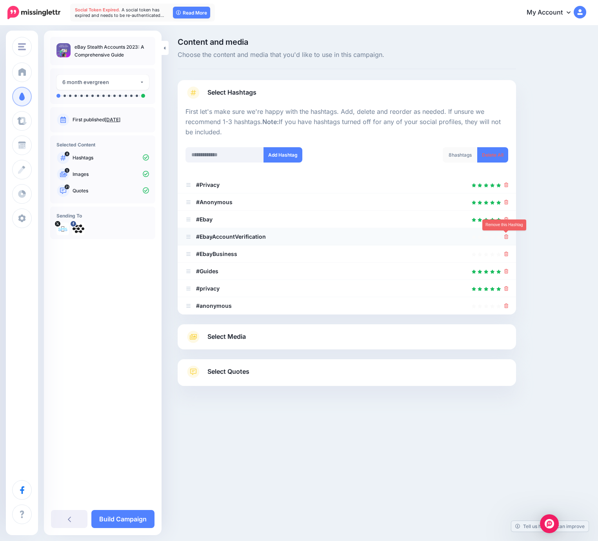
click at [507, 237] on icon at bounding box center [507, 236] width 4 height 5
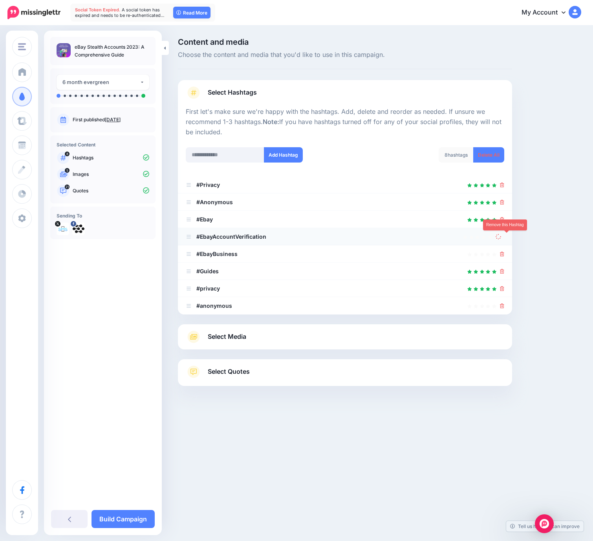
click at [504, 252] on icon at bounding box center [502, 254] width 4 height 5
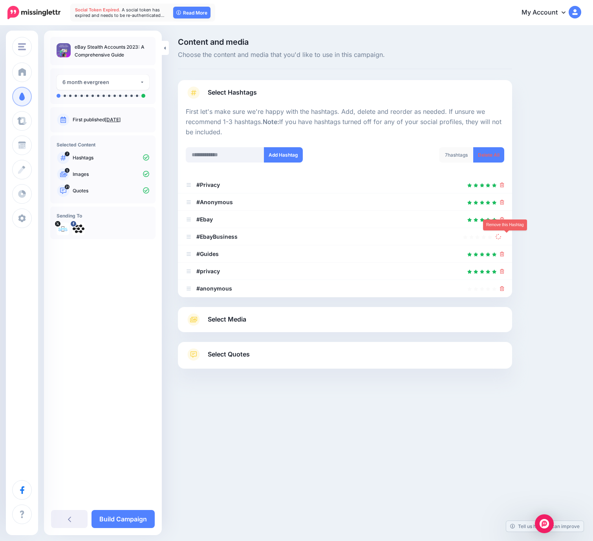
click at [504, 237] on link at bounding box center [499, 236] width 9 height 7
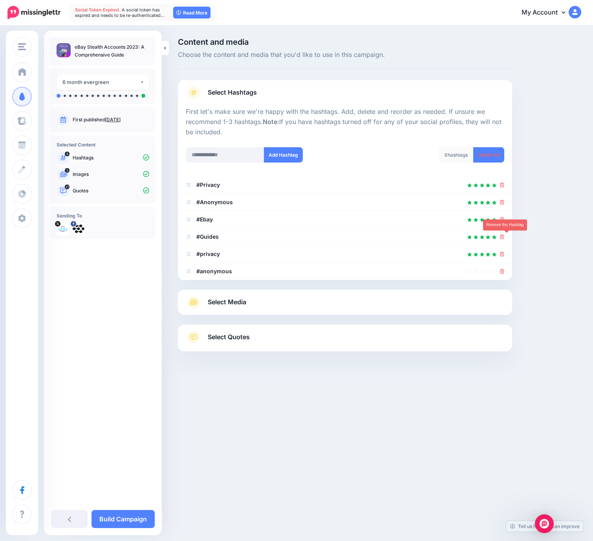
click at [504, 237] on icon at bounding box center [502, 236] width 4 height 5
click at [504, 237] on link at bounding box center [499, 236] width 9 height 7
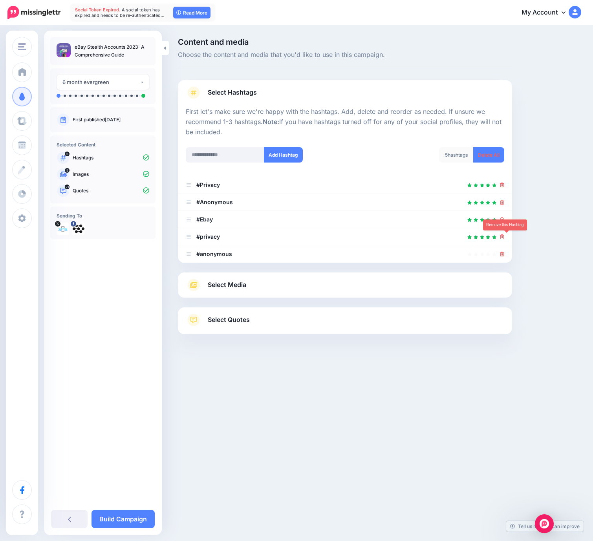
click at [504, 237] on icon at bounding box center [502, 236] width 4 height 5
click at [504, 237] on link at bounding box center [499, 236] width 9 height 7
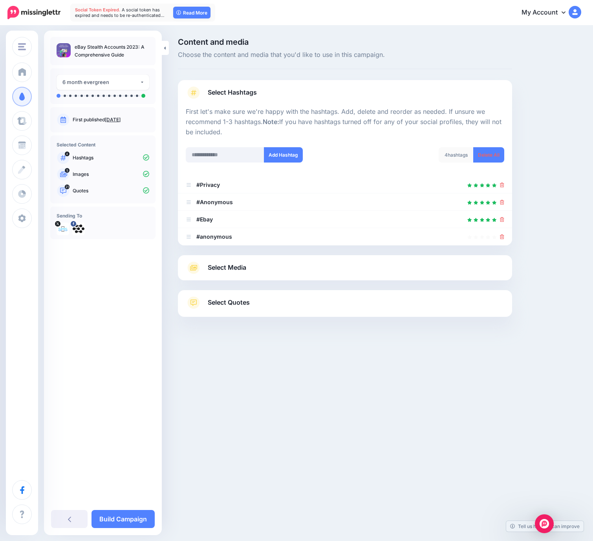
click at [504, 237] on icon at bounding box center [502, 236] width 4 height 5
click at [504, 237] on link at bounding box center [499, 236] width 9 height 7
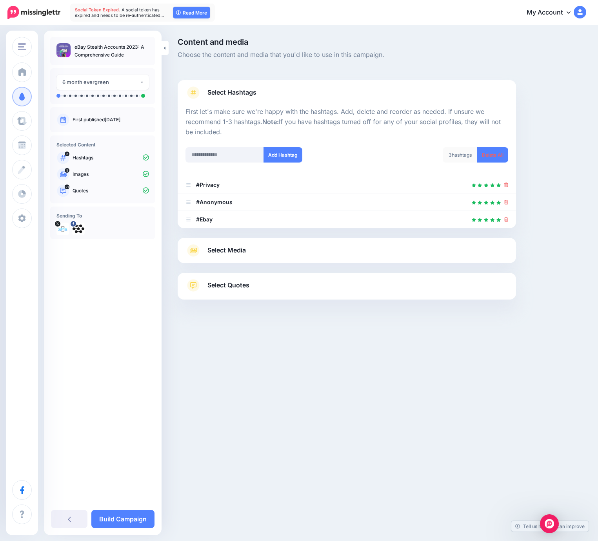
click at [319, 250] on link "Select Media" at bounding box center [347, 250] width 323 height 13
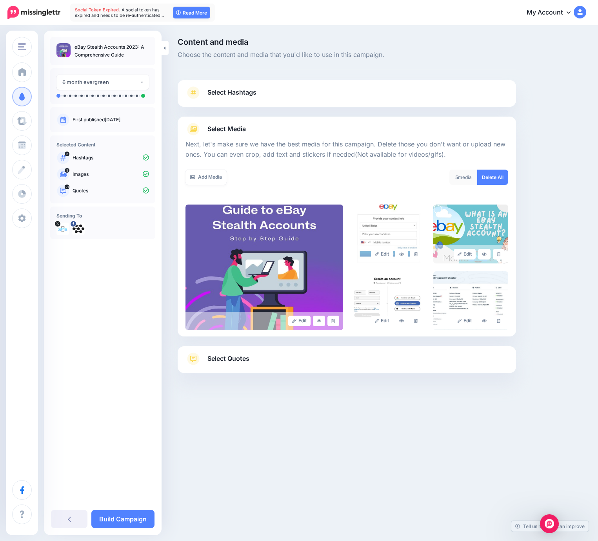
click at [325, 361] on link "Select Quotes" at bounding box center [347, 362] width 323 height 20
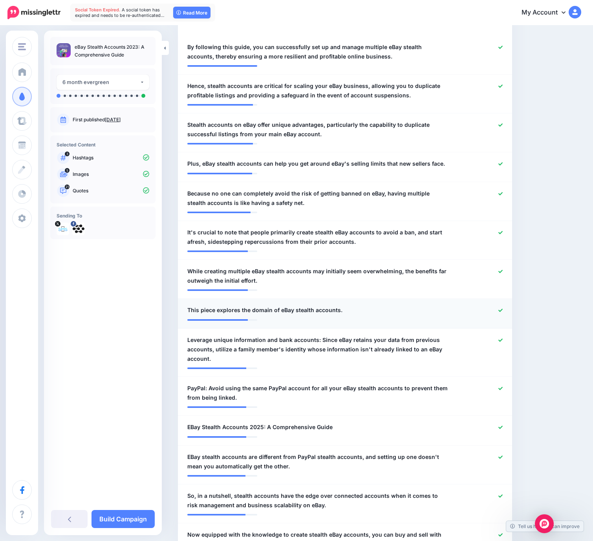
scroll to position [285, 0]
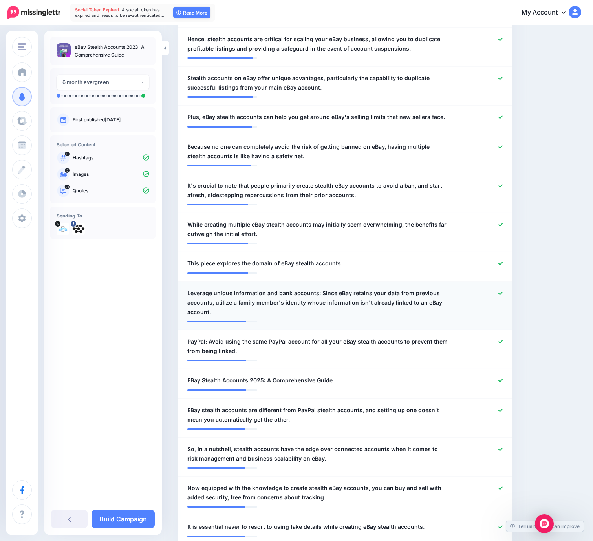
click at [508, 293] on div at bounding box center [481, 302] width 55 height 28
click at [502, 293] on icon at bounding box center [500, 293] width 4 height 3
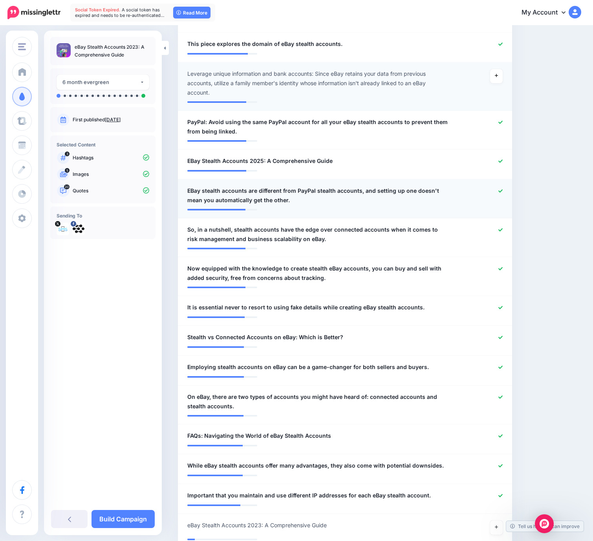
scroll to position [551, 0]
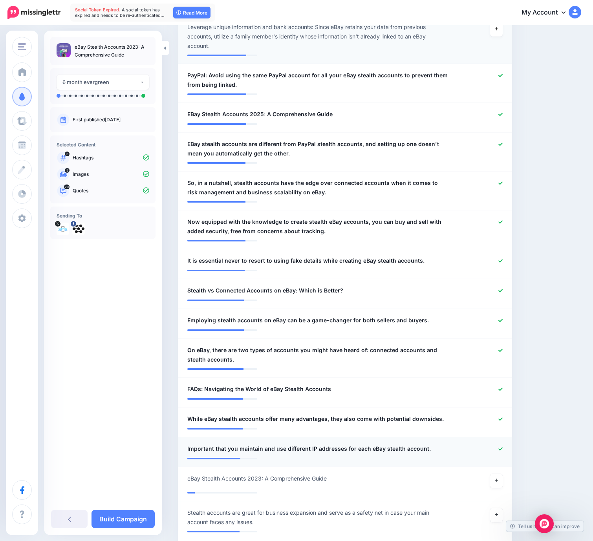
click at [502, 448] on icon at bounding box center [500, 449] width 4 height 4
drag, startPoint x: 504, startPoint y: 418, endPoint x: 505, endPoint y: 397, distance: 21.6
click at [502, 418] on icon at bounding box center [500, 419] width 4 height 4
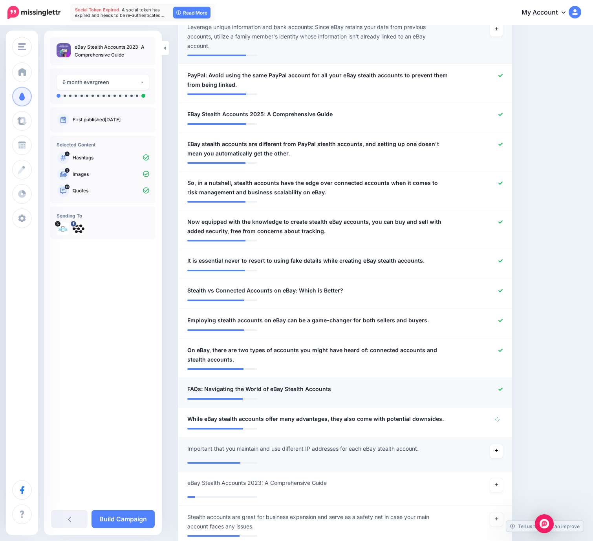
click at [502, 388] on icon at bounding box center [500, 389] width 4 height 4
click at [502, 350] on icon at bounding box center [500, 350] width 4 height 4
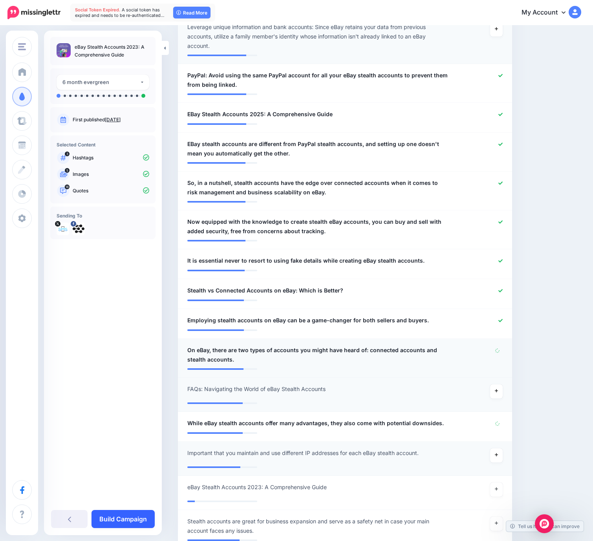
click at [119, 517] on link "Build Campaign" at bounding box center [122, 519] width 63 height 18
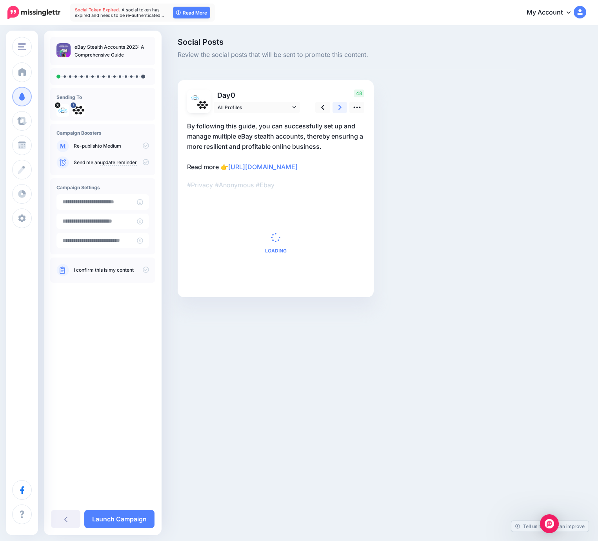
click at [345, 104] on link at bounding box center [340, 107] width 15 height 11
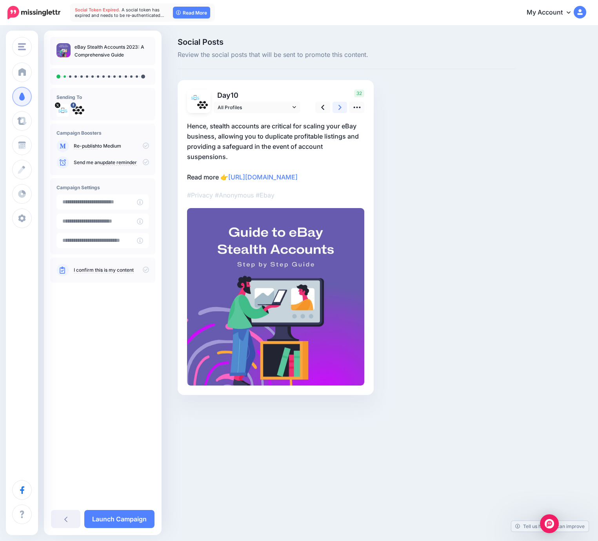
click at [345, 104] on link at bounding box center [340, 107] width 15 height 11
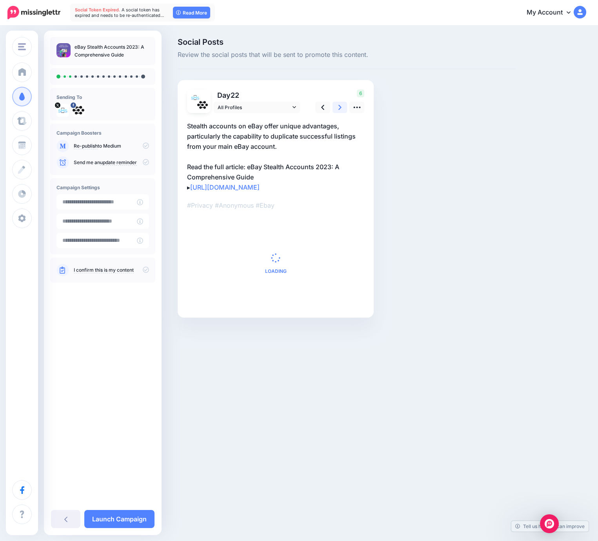
click at [345, 104] on link at bounding box center [340, 107] width 15 height 11
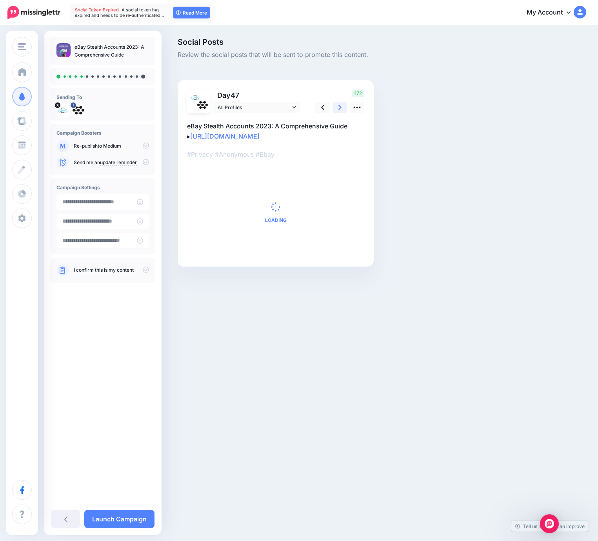
click at [345, 104] on link at bounding box center [340, 107] width 15 height 11
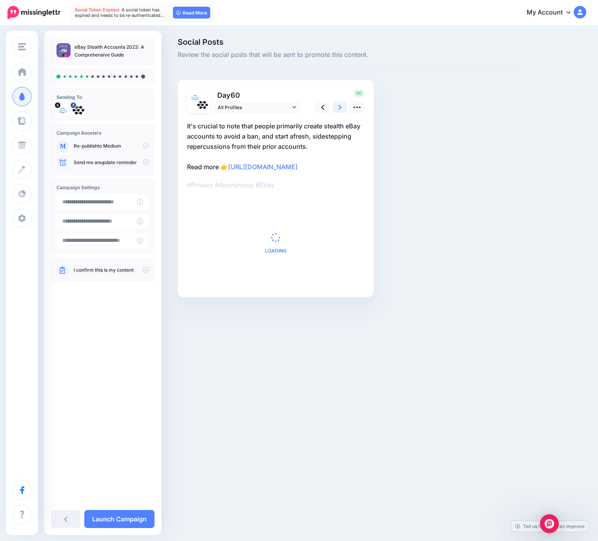
click at [345, 104] on link at bounding box center [340, 107] width 15 height 11
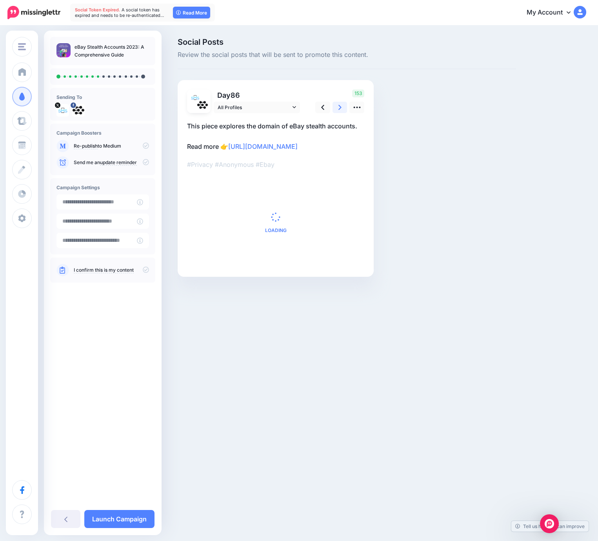
click at [345, 104] on link at bounding box center [340, 107] width 15 height 11
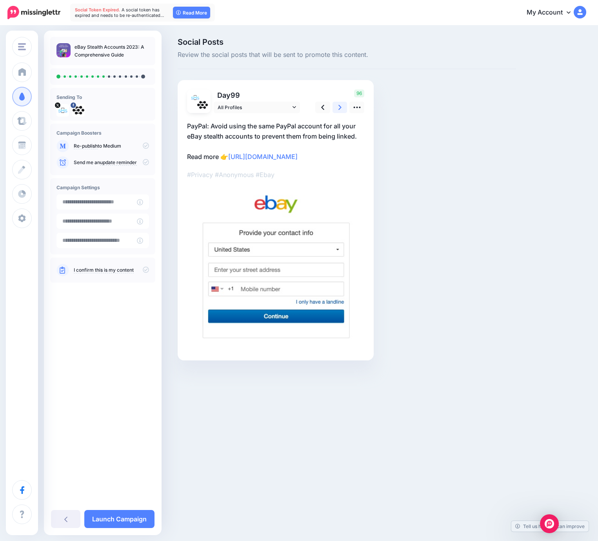
click at [345, 104] on link at bounding box center [340, 107] width 15 height 11
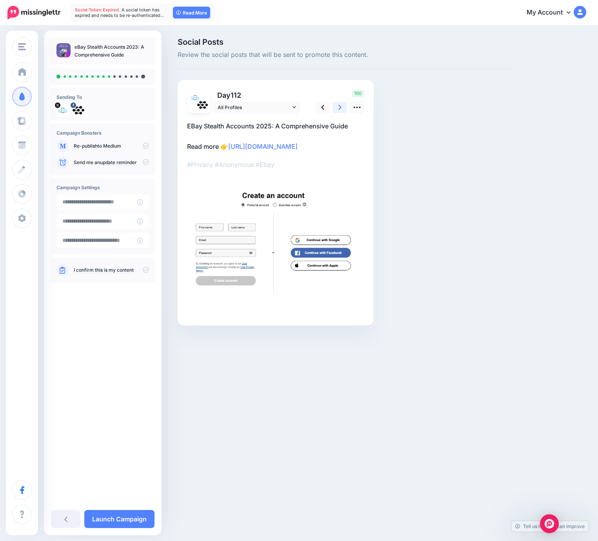
click at [345, 104] on link at bounding box center [340, 107] width 15 height 11
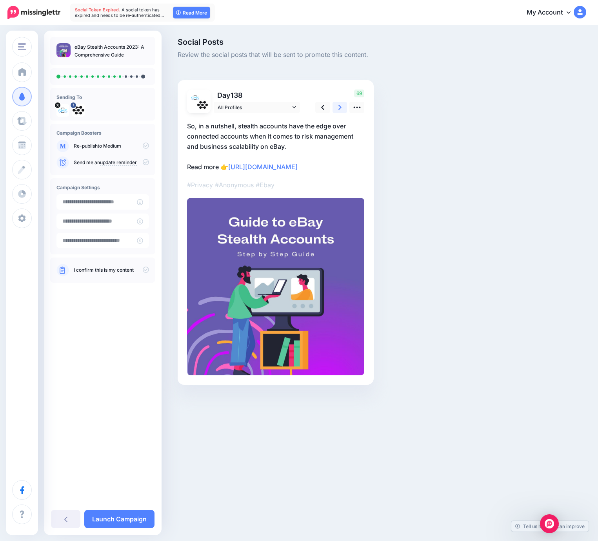
click at [345, 104] on link at bounding box center [340, 107] width 15 height 11
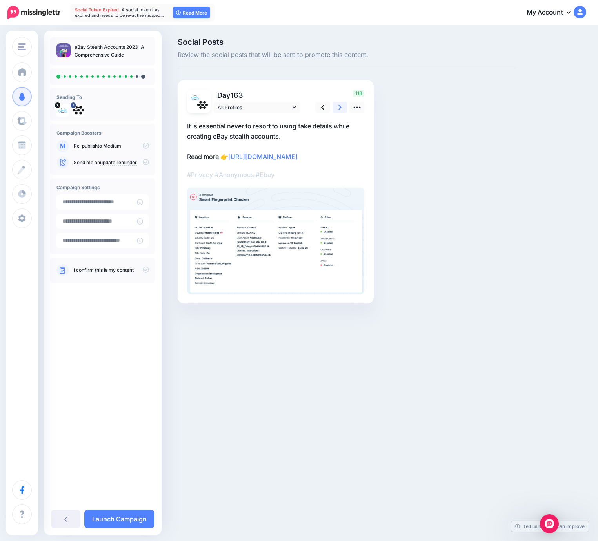
click at [345, 104] on link at bounding box center [340, 107] width 15 height 11
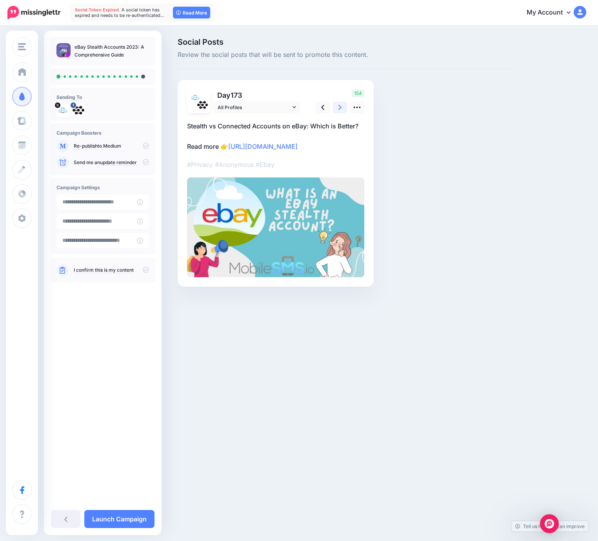
click at [345, 104] on link at bounding box center [340, 107] width 15 height 11
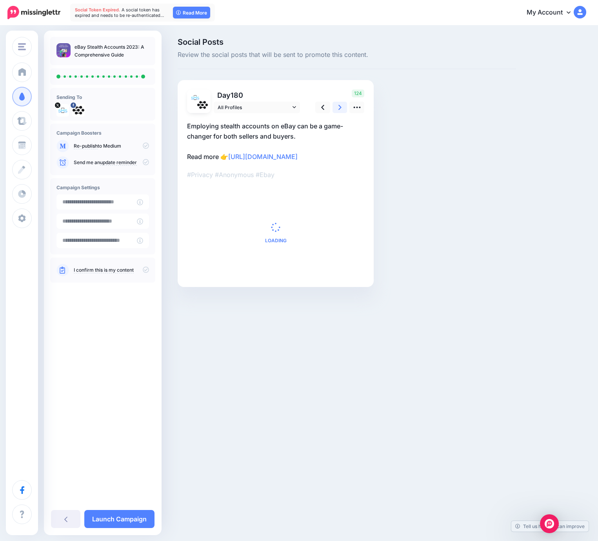
click at [345, 104] on link at bounding box center [340, 107] width 15 height 11
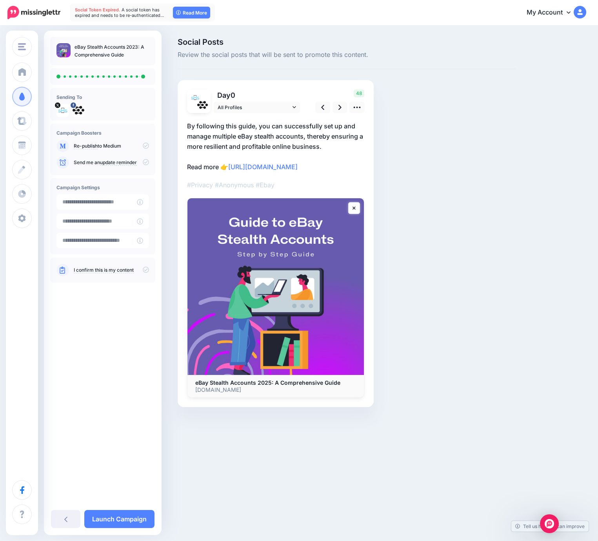
click at [148, 146] on icon at bounding box center [146, 145] width 6 height 6
click at [145, 146] on icon at bounding box center [146, 145] width 6 height 6
click at [146, 270] on icon at bounding box center [146, 269] width 6 height 6
click at [147, 271] on icon at bounding box center [146, 269] width 6 height 6
click at [141, 521] on link "Launch Campaign" at bounding box center [119, 519] width 70 height 18
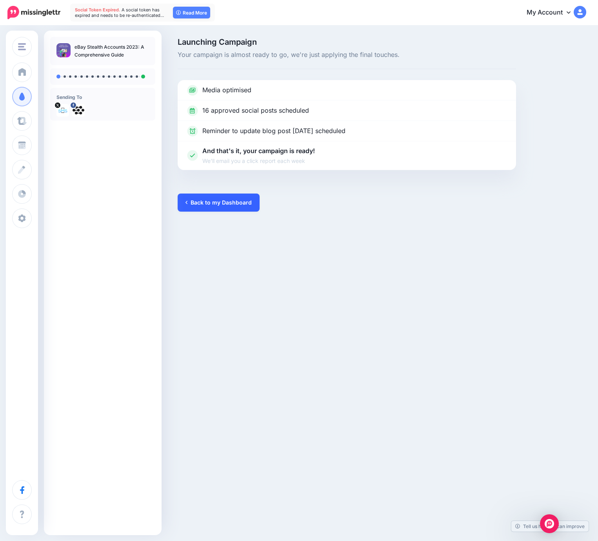
click at [228, 199] on link "Back to my Dashboard" at bounding box center [219, 202] width 82 height 18
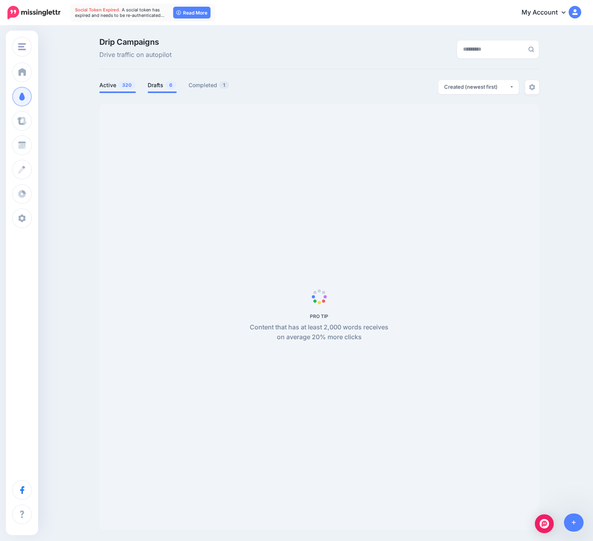
click at [154, 87] on link "Drafts 6" at bounding box center [162, 84] width 29 height 9
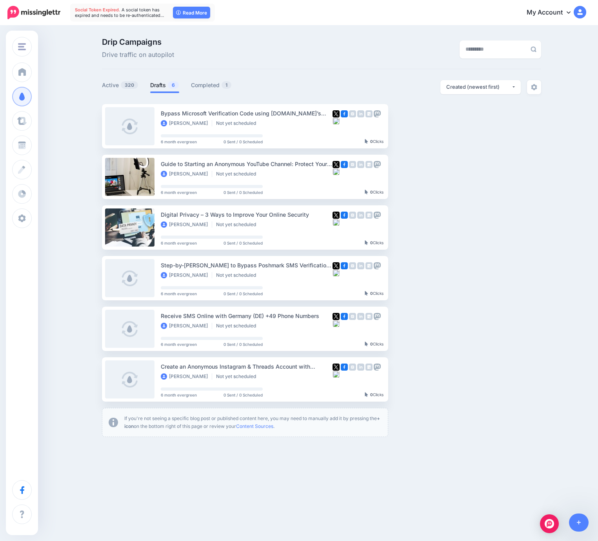
click at [168, 85] on span "6" at bounding box center [173, 84] width 11 height 7
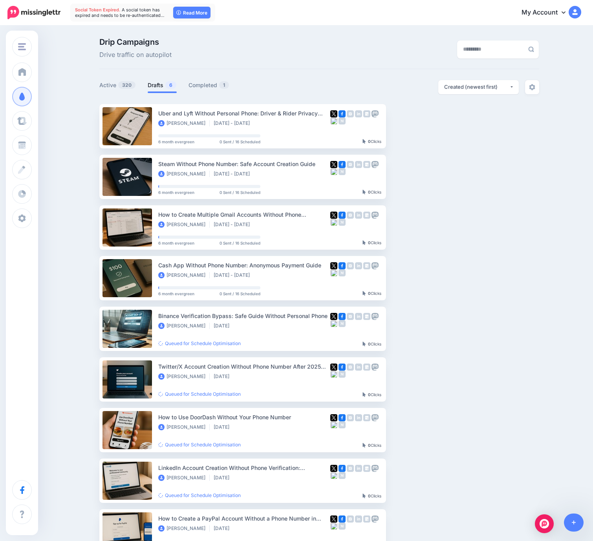
click at [158, 85] on link "Drafts 6" at bounding box center [162, 84] width 29 height 9
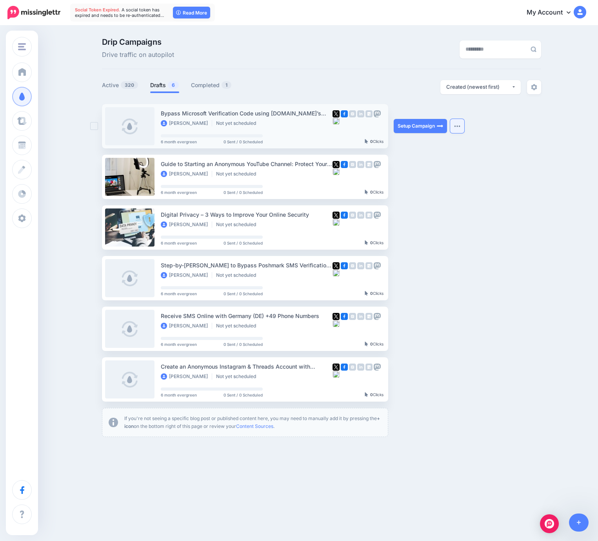
click at [455, 126] on img "button" at bounding box center [457, 126] width 6 height 2
click at [454, 126] on button "button" at bounding box center [457, 126] width 14 height 14
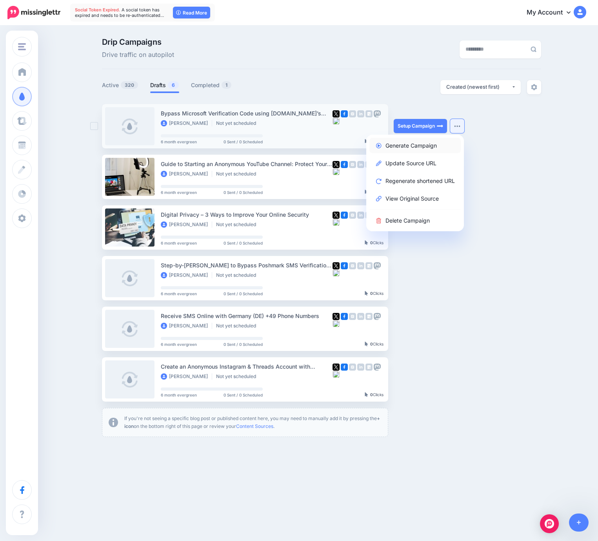
click at [408, 143] on link "Generate Campaign" at bounding box center [415, 145] width 91 height 15
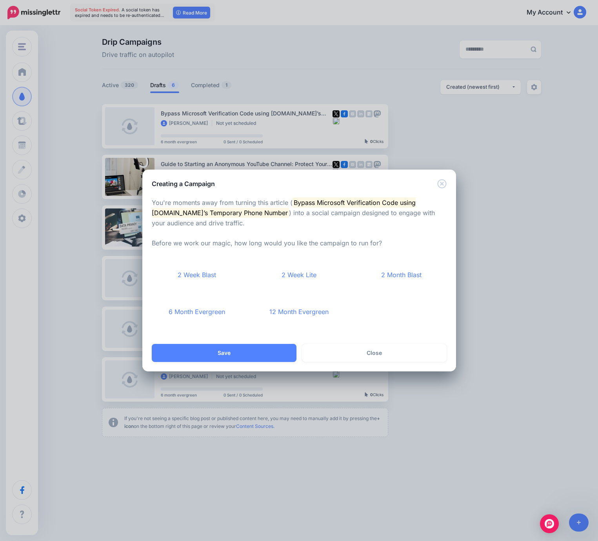
drag, startPoint x: 203, startPoint y: 315, endPoint x: 213, endPoint y: 340, distance: 27.3
click at [203, 315] on link "6 Month Evergreen" at bounding box center [197, 311] width 91 height 29
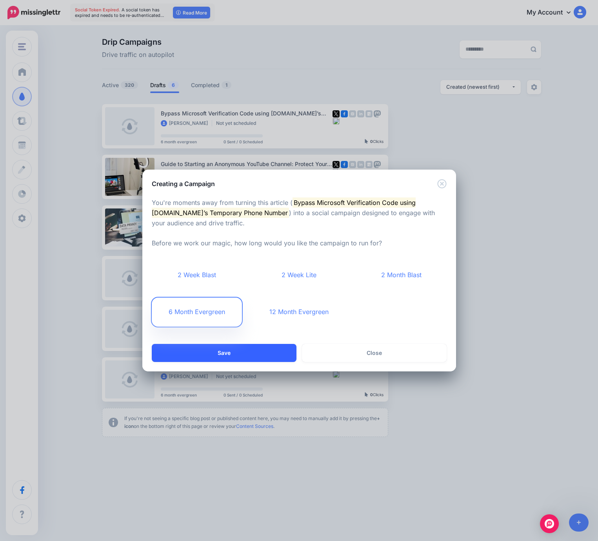
click at [228, 353] on button "Save" at bounding box center [224, 353] width 145 height 18
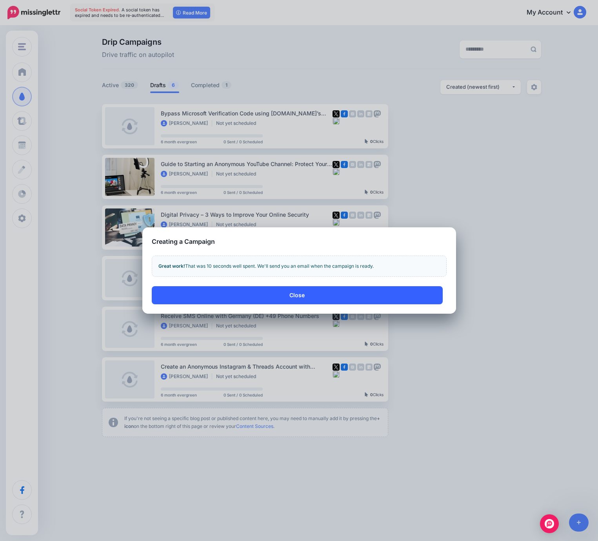
click at [284, 293] on button "Close" at bounding box center [297, 295] width 291 height 18
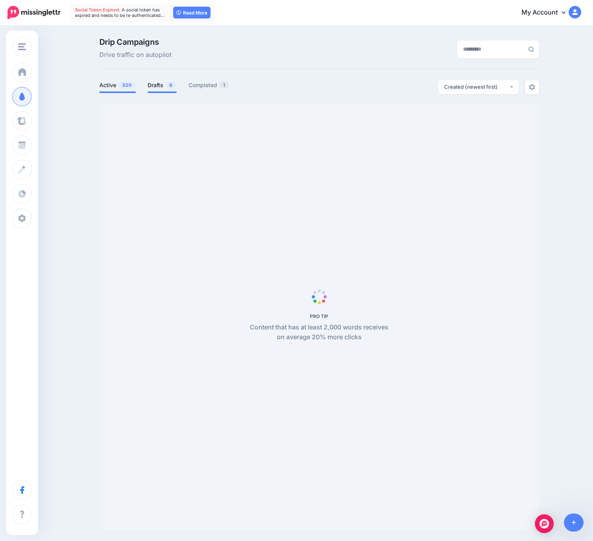
click at [162, 86] on link "Drafts 6" at bounding box center [162, 84] width 29 height 9
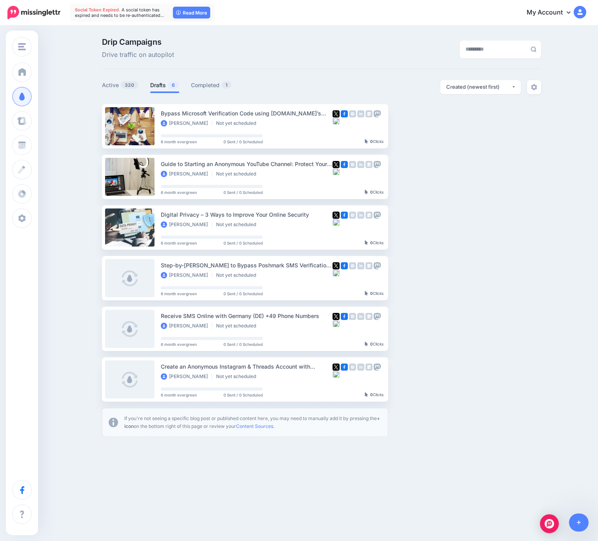
click at [168, 83] on span "6" at bounding box center [173, 84] width 11 height 7
click at [459, 126] on img "button" at bounding box center [457, 126] width 6 height 2
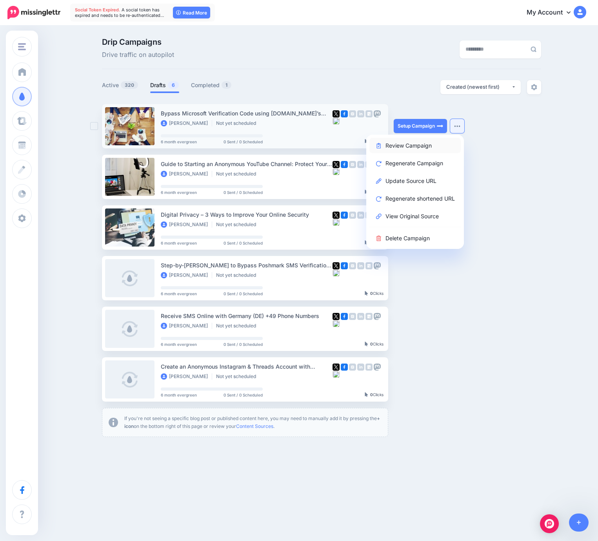
click at [418, 146] on link "Review Campaign" at bounding box center [415, 145] width 91 height 15
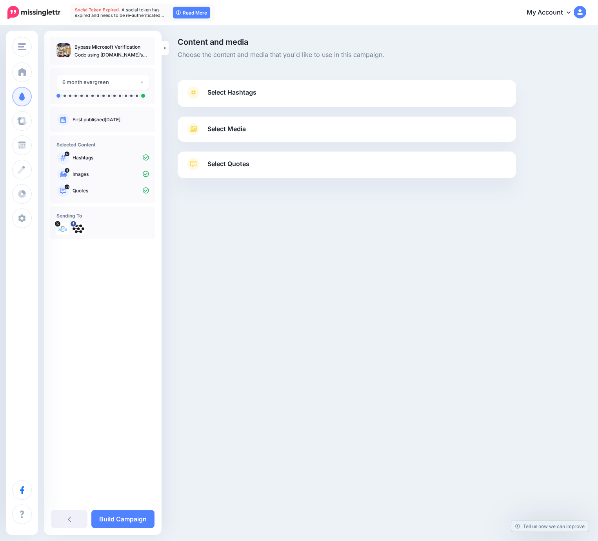
click at [271, 97] on link "Select Hashtags" at bounding box center [347, 96] width 323 height 20
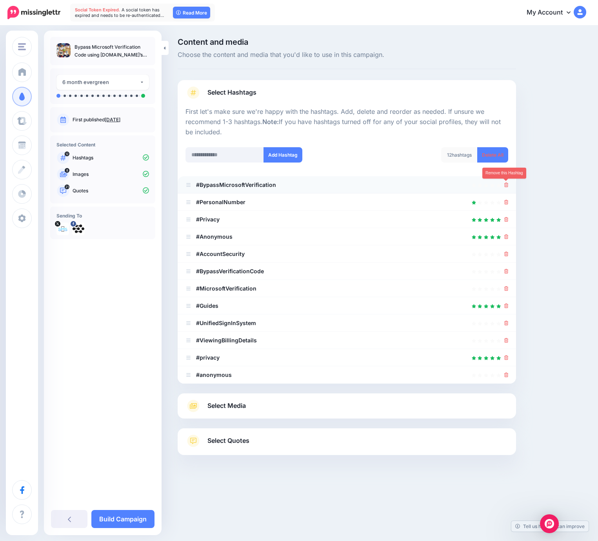
click at [507, 184] on icon at bounding box center [507, 184] width 4 height 5
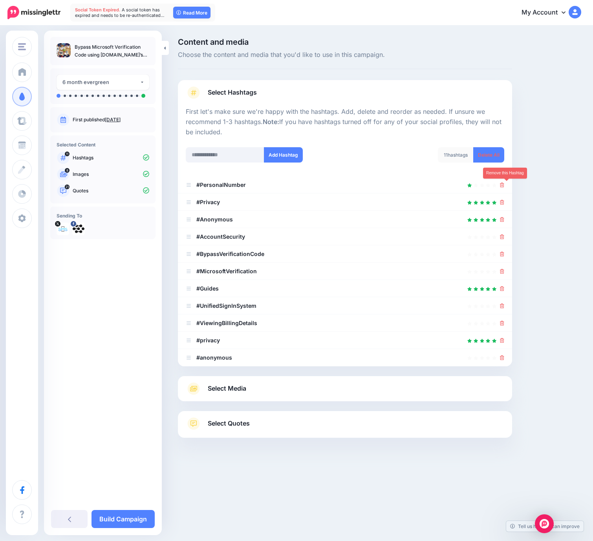
click at [504, 186] on icon at bounding box center [502, 184] width 4 height 5
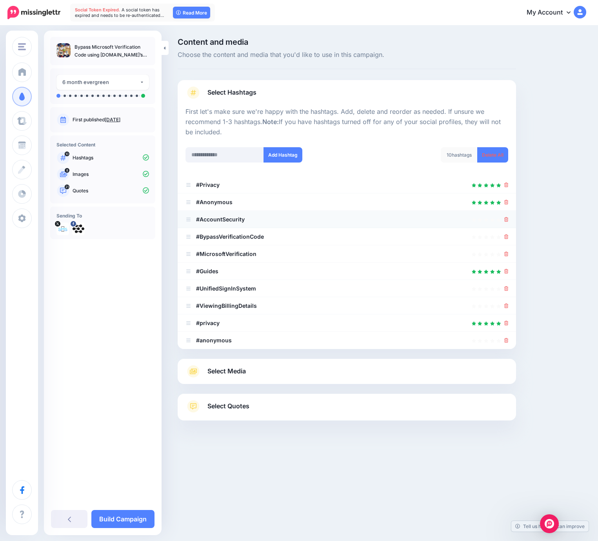
click at [507, 222] on link at bounding box center [507, 219] width 4 height 7
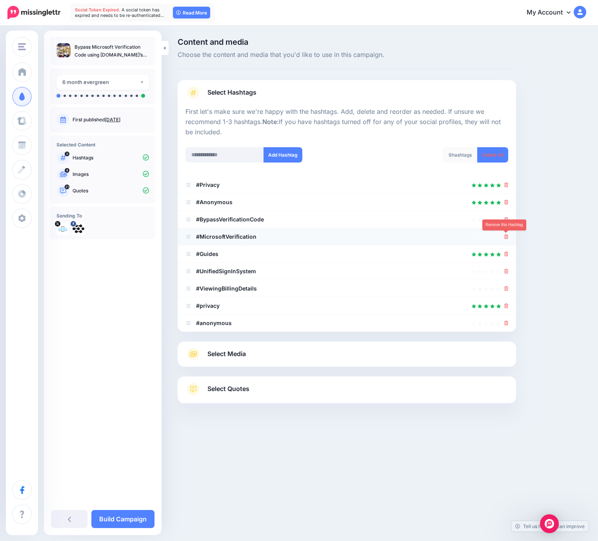
click at [506, 234] on icon at bounding box center [507, 236] width 4 height 5
click at [505, 221] on icon at bounding box center [507, 219] width 4 height 5
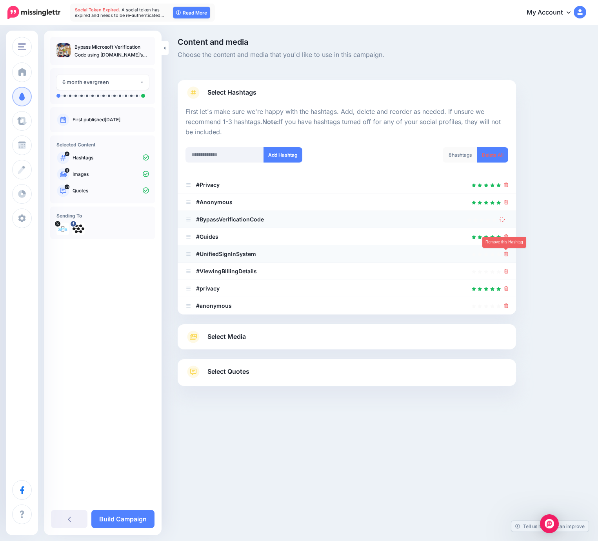
click at [507, 250] on link at bounding box center [507, 253] width 4 height 7
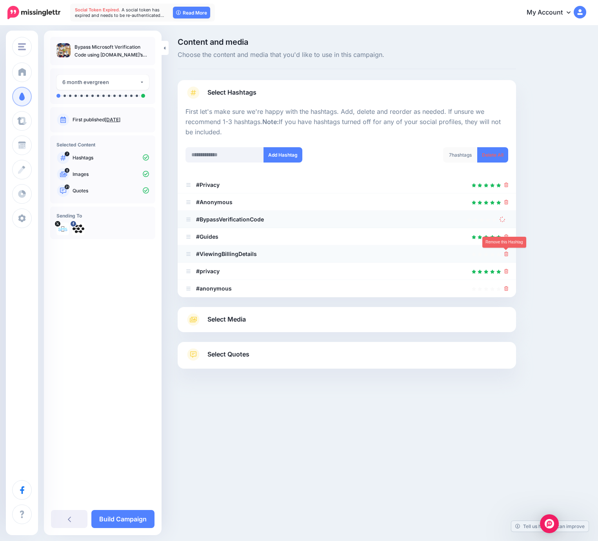
click at [506, 255] on icon at bounding box center [507, 254] width 4 height 5
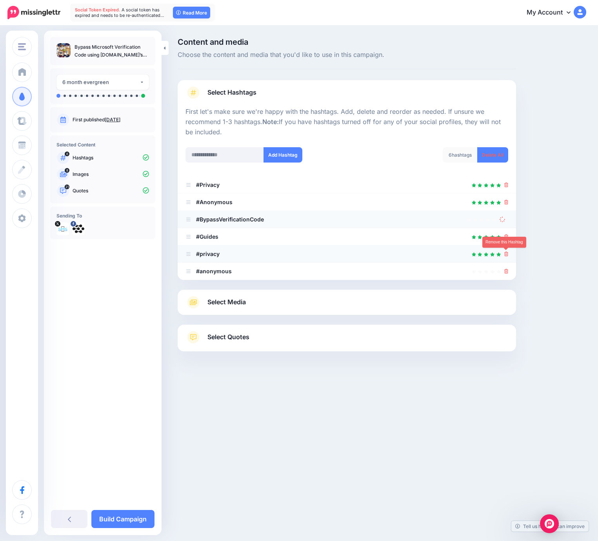
click at [506, 255] on icon at bounding box center [507, 254] width 4 height 5
click at [507, 280] on div at bounding box center [347, 285] width 339 height 10
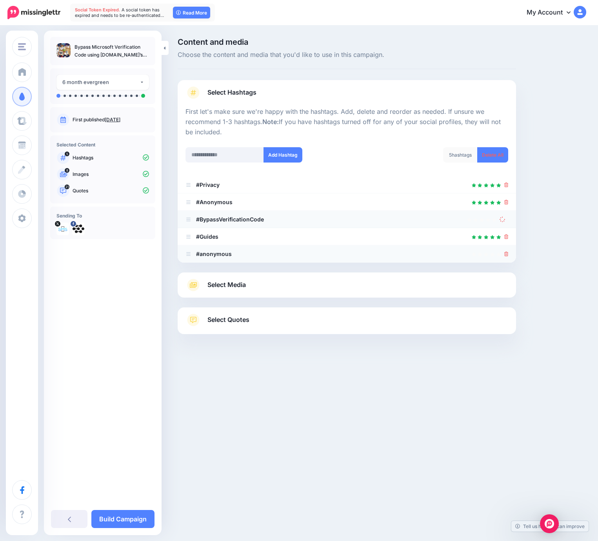
click at [509, 253] on li "#anonymous" at bounding box center [347, 253] width 339 height 17
click at [509, 253] on icon at bounding box center [507, 254] width 4 height 5
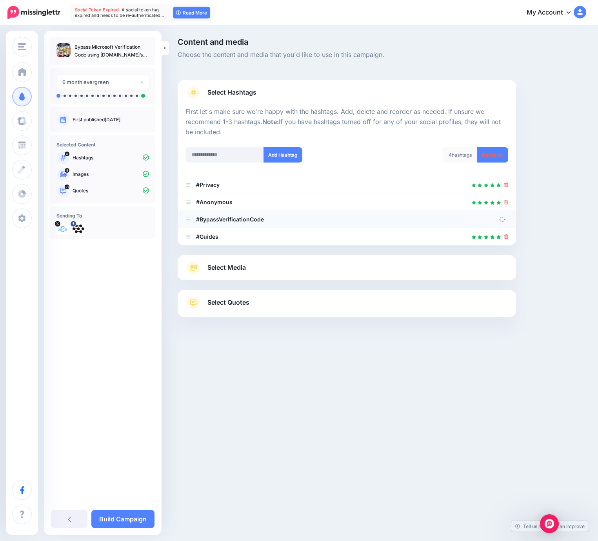
click at [325, 268] on link "Select Media" at bounding box center [347, 267] width 323 height 13
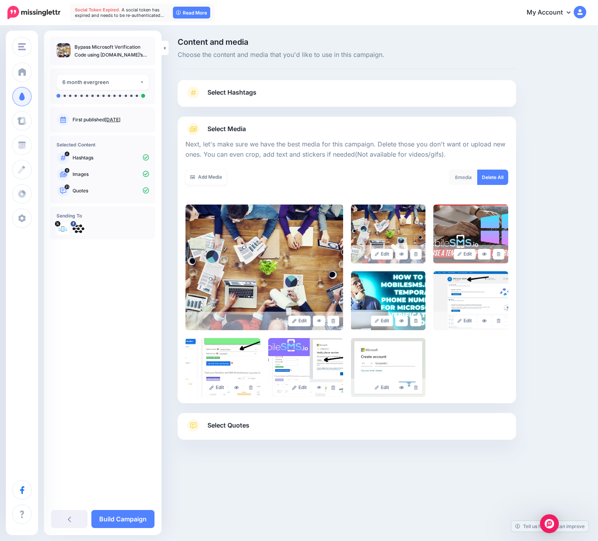
click at [271, 428] on link "Select Quotes" at bounding box center [347, 429] width 323 height 20
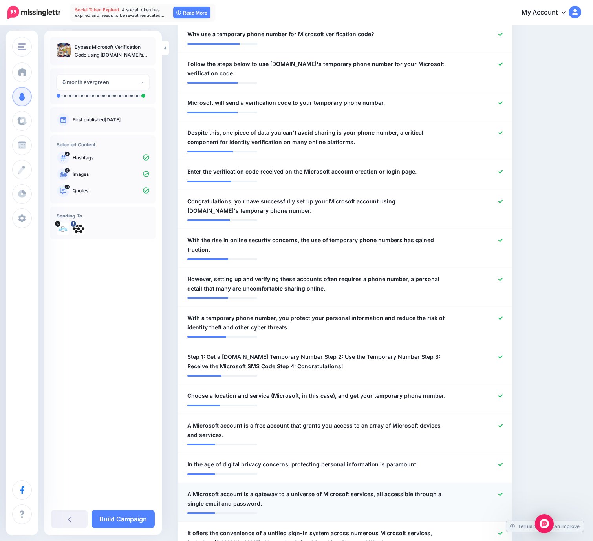
scroll to position [545, 0]
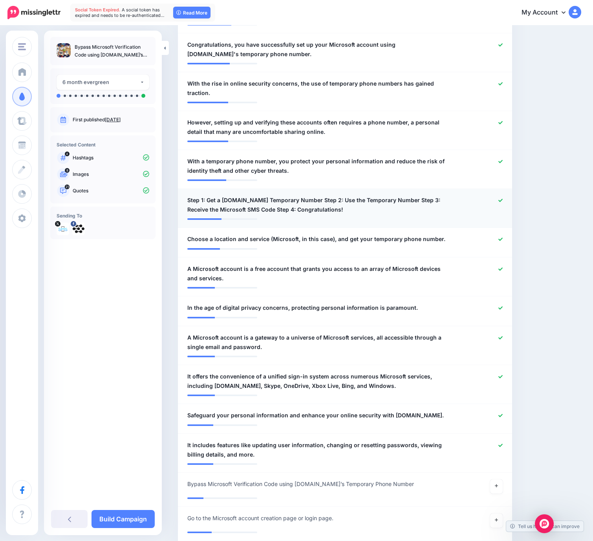
click at [502, 198] on icon at bounding box center [500, 200] width 4 height 4
click at [502, 237] on icon at bounding box center [500, 239] width 4 height 4
click at [502, 267] on icon at bounding box center [500, 268] width 4 height 3
click at [502, 306] on icon at bounding box center [500, 307] width 4 height 3
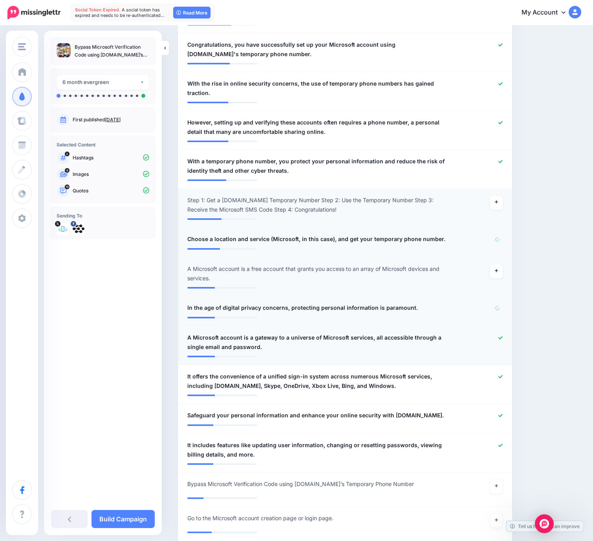
click at [502, 335] on icon at bounding box center [500, 337] width 4 height 4
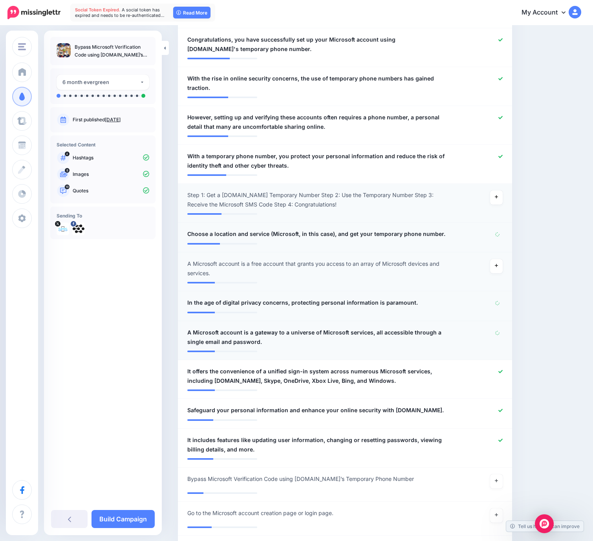
scroll to position [556, 0]
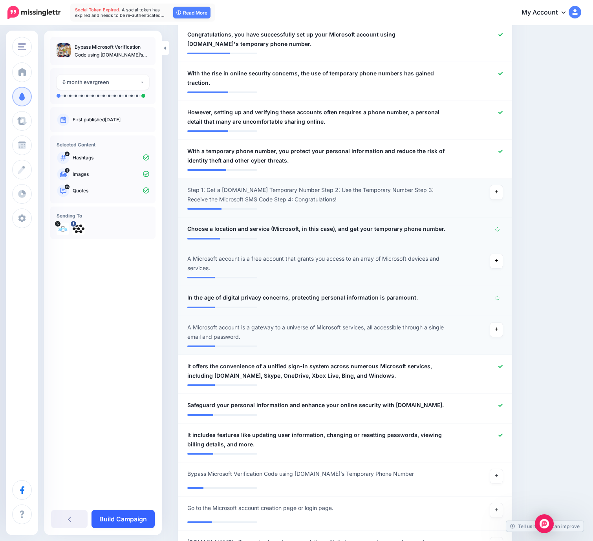
click at [124, 519] on link "Build Campaign" at bounding box center [122, 519] width 63 height 18
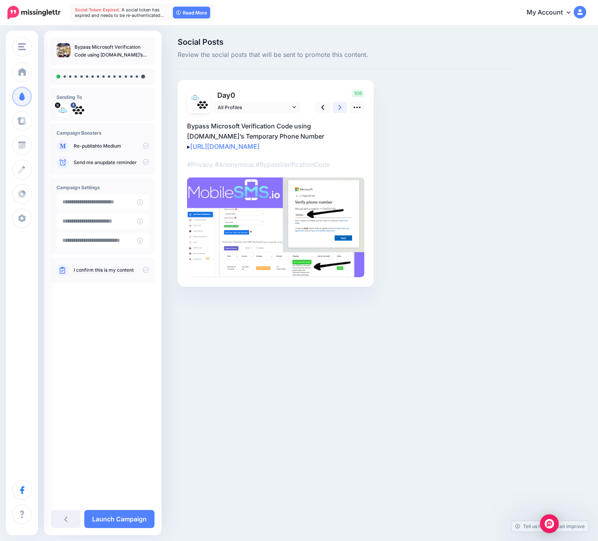
click at [344, 107] on link at bounding box center [340, 107] width 15 height 11
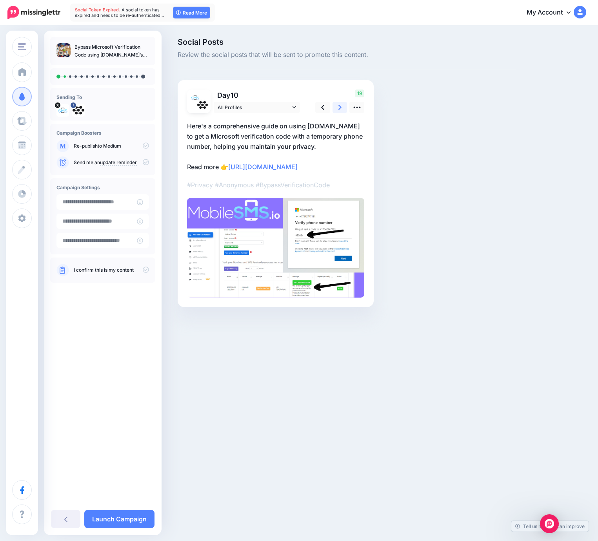
click at [344, 107] on link at bounding box center [340, 107] width 15 height 11
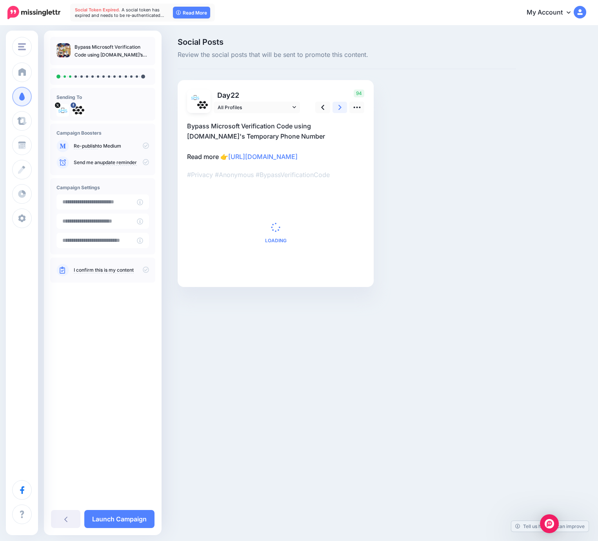
click at [344, 107] on link at bounding box center [340, 107] width 15 height 11
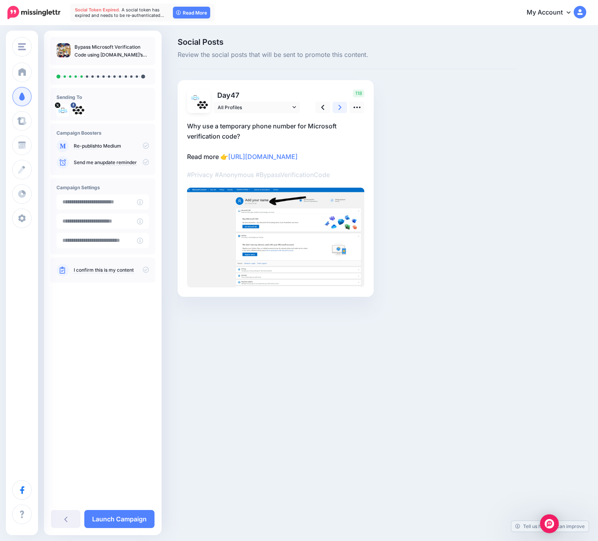
click at [344, 107] on link at bounding box center [340, 107] width 15 height 11
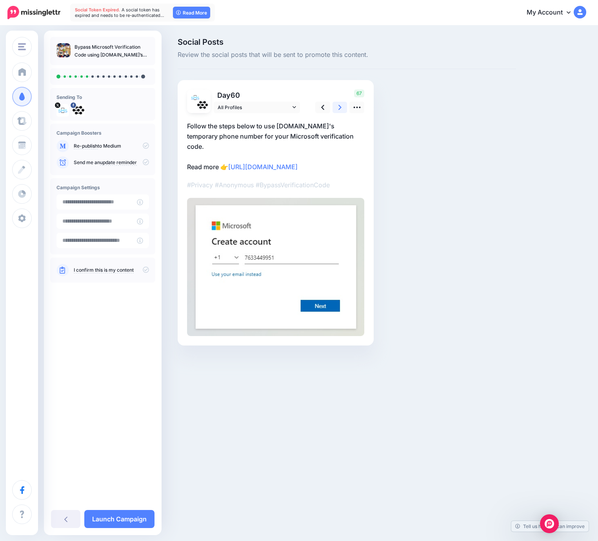
click at [344, 107] on link at bounding box center [340, 107] width 15 height 11
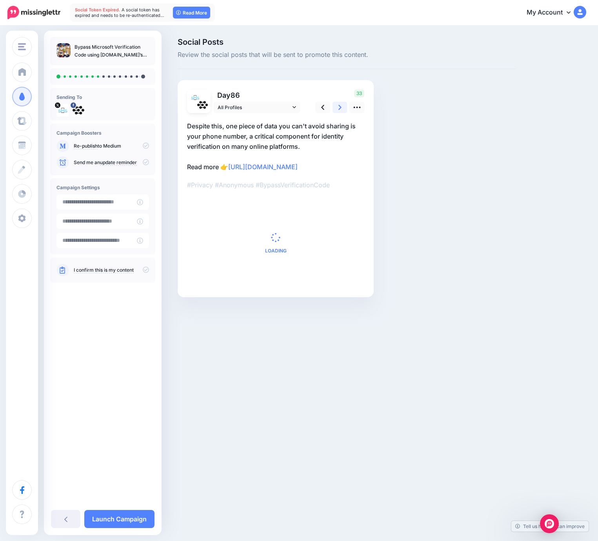
click at [344, 107] on link at bounding box center [340, 107] width 15 height 11
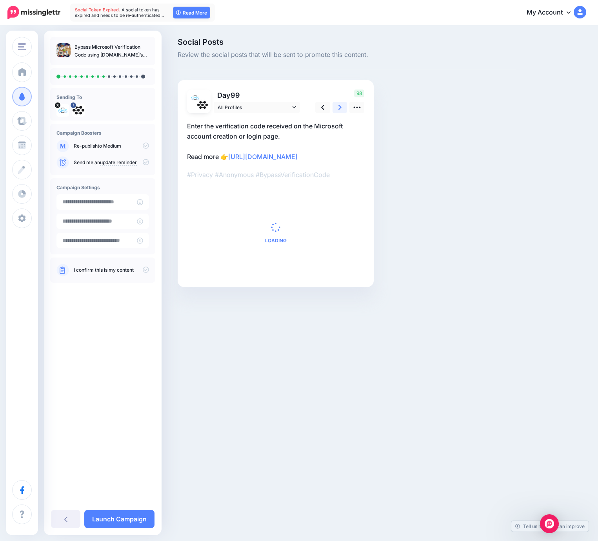
click at [344, 107] on link at bounding box center [340, 107] width 15 height 11
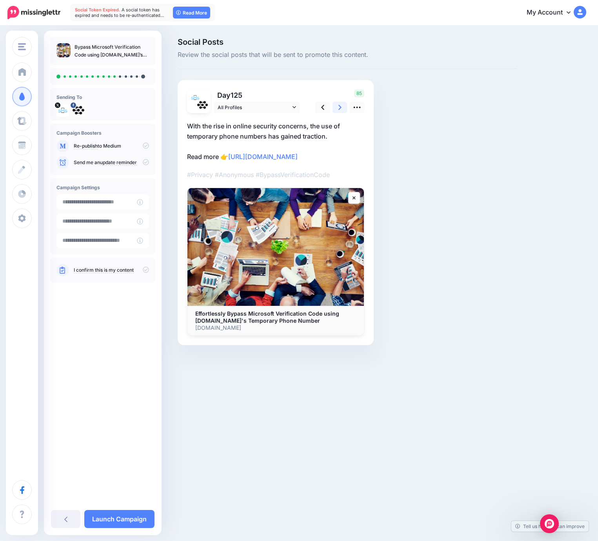
click at [344, 107] on link at bounding box center [340, 107] width 15 height 11
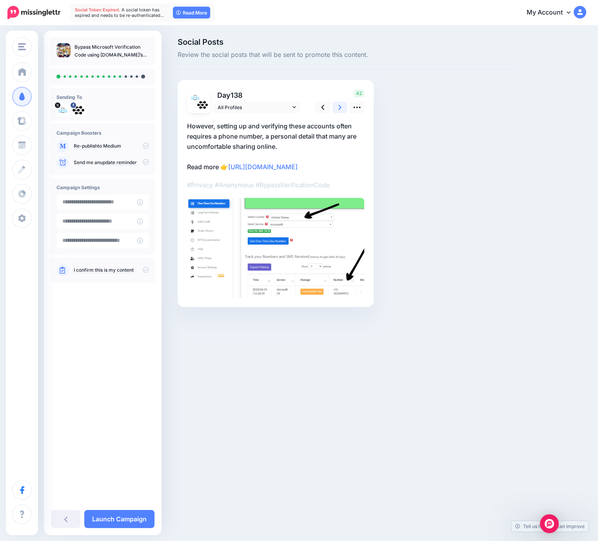
click at [344, 107] on link at bounding box center [340, 107] width 15 height 11
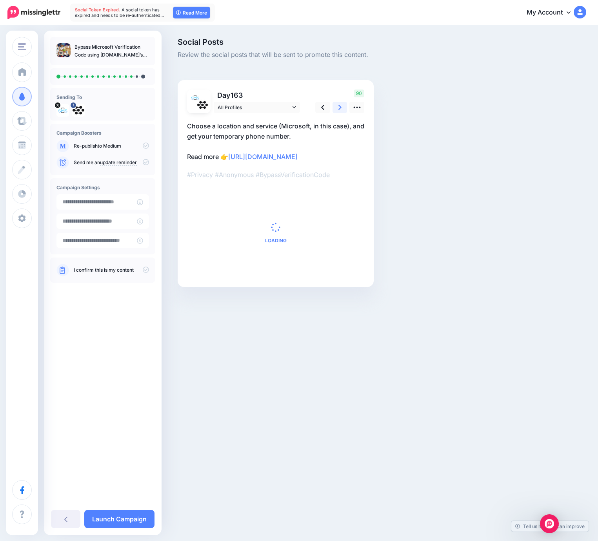
click at [344, 107] on link at bounding box center [340, 107] width 15 height 11
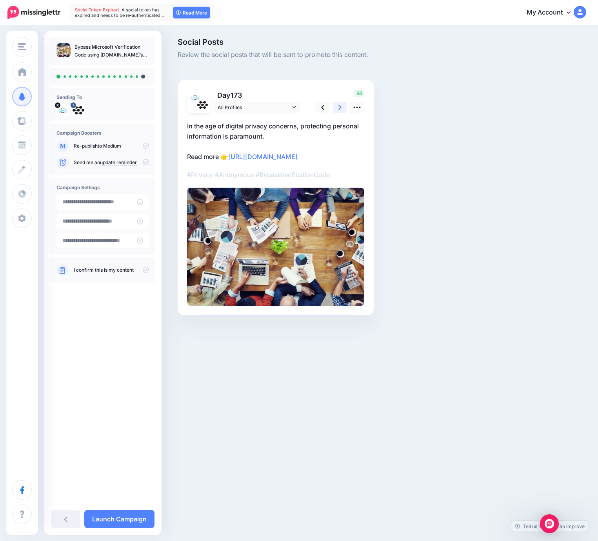
click at [344, 107] on link at bounding box center [340, 107] width 15 height 11
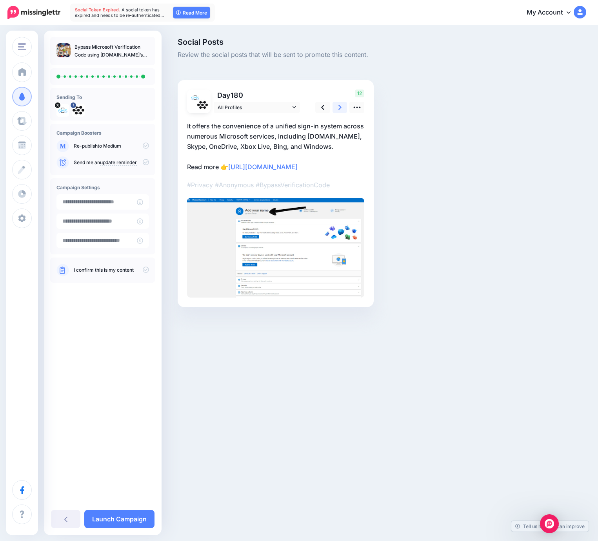
click at [344, 107] on link at bounding box center [340, 107] width 15 height 11
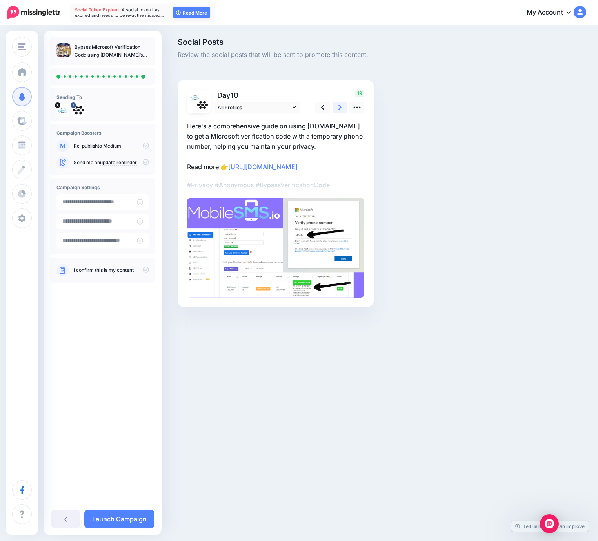
click at [344, 107] on link at bounding box center [340, 107] width 15 height 11
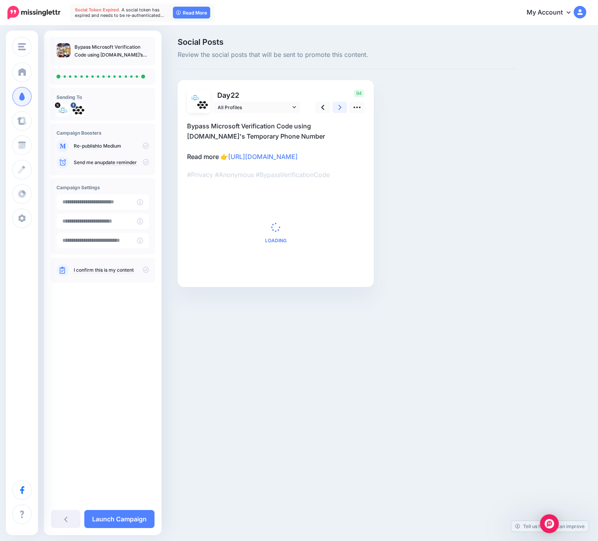
click at [344, 107] on link at bounding box center [340, 107] width 15 height 11
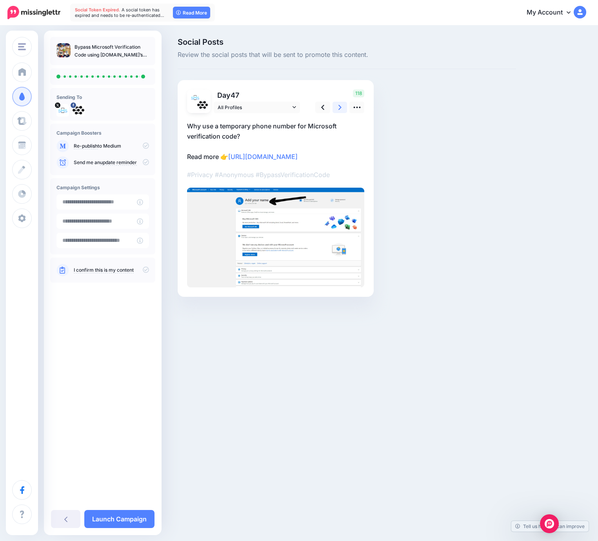
click at [344, 107] on link at bounding box center [340, 107] width 15 height 11
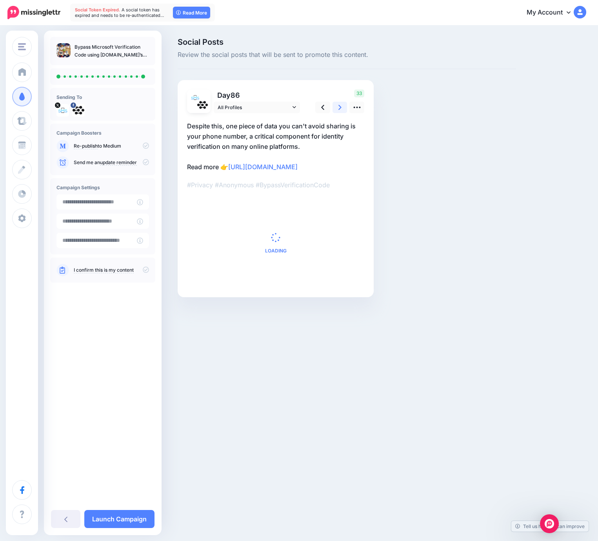
click at [344, 107] on link at bounding box center [340, 107] width 15 height 11
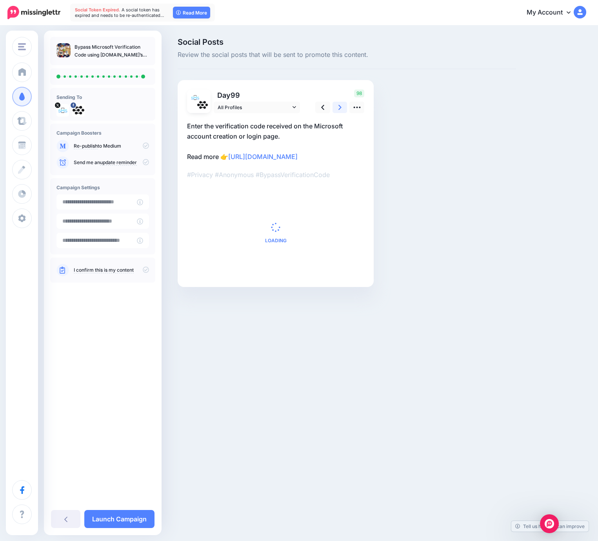
click at [344, 107] on link at bounding box center [340, 107] width 15 height 11
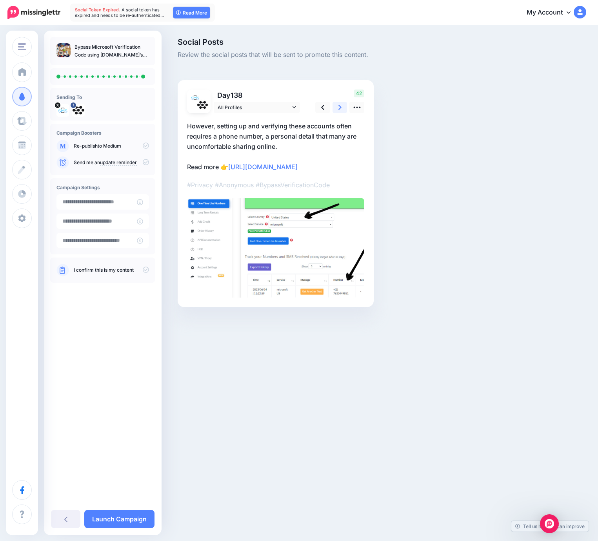
click at [344, 107] on link at bounding box center [340, 107] width 15 height 11
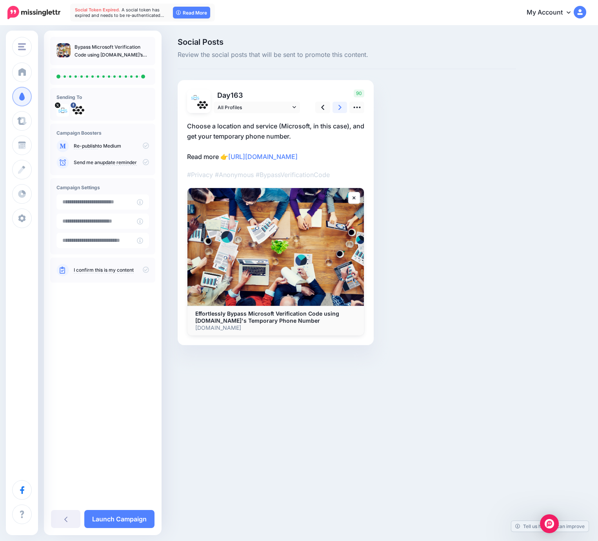
click at [344, 107] on link at bounding box center [340, 107] width 15 height 11
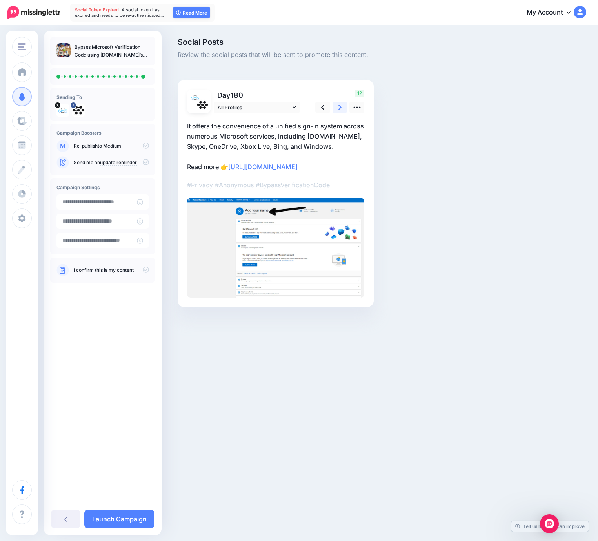
click at [344, 107] on link at bounding box center [340, 107] width 15 height 11
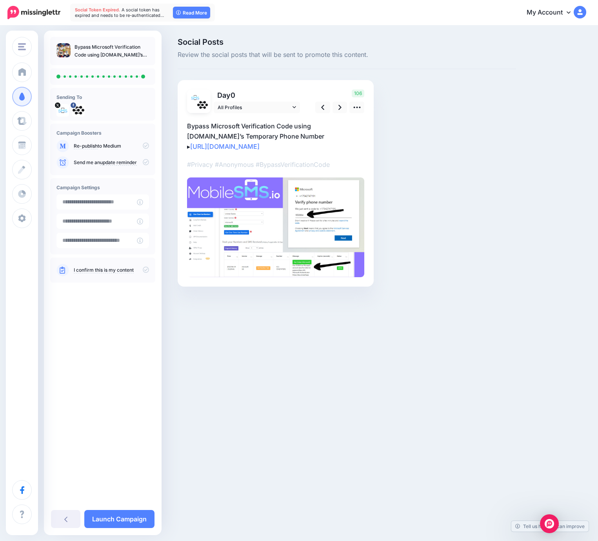
click at [146, 144] on icon at bounding box center [146, 145] width 6 height 6
click at [146, 145] on icon at bounding box center [146, 145] width 6 height 6
click at [146, 270] on icon at bounding box center [146, 269] width 6 height 6
click at [114, 521] on link "Launch Campaign" at bounding box center [119, 519] width 70 height 18
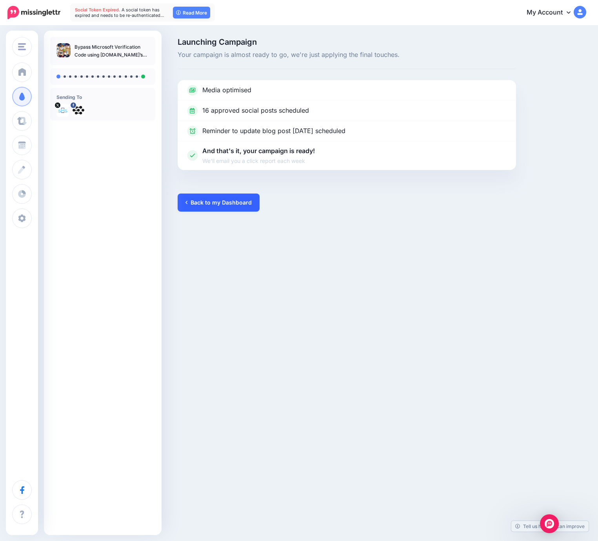
click at [232, 198] on link "Back to my Dashboard" at bounding box center [219, 202] width 82 height 18
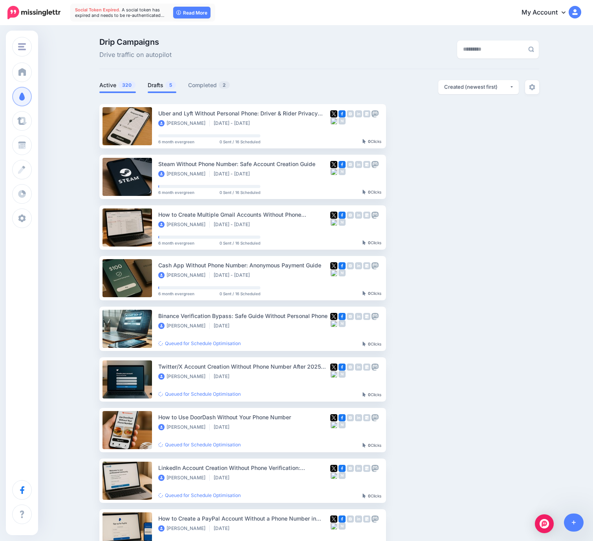
click at [159, 86] on link "Drafts 5" at bounding box center [162, 84] width 29 height 9
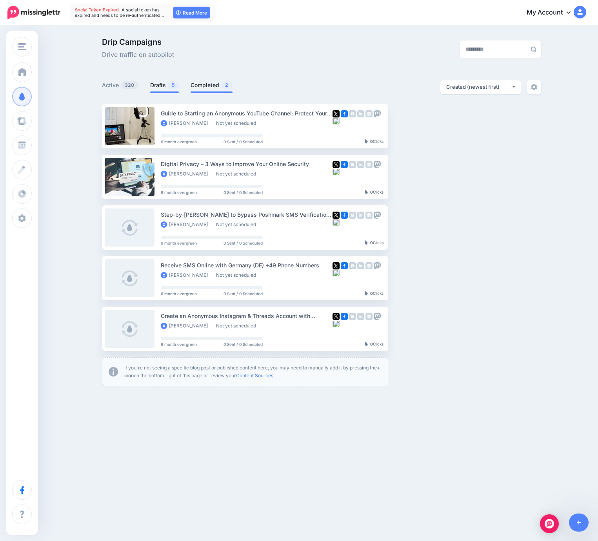
click at [214, 87] on link "Completed 2" at bounding box center [212, 84] width 42 height 9
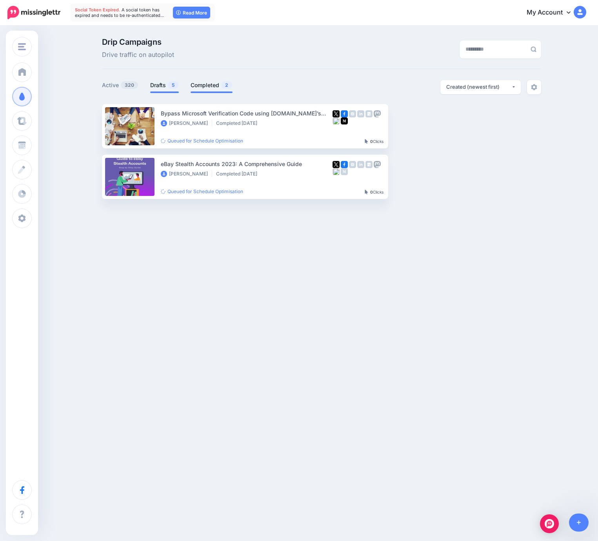
click at [161, 86] on link "Drafts 5" at bounding box center [164, 84] width 29 height 9
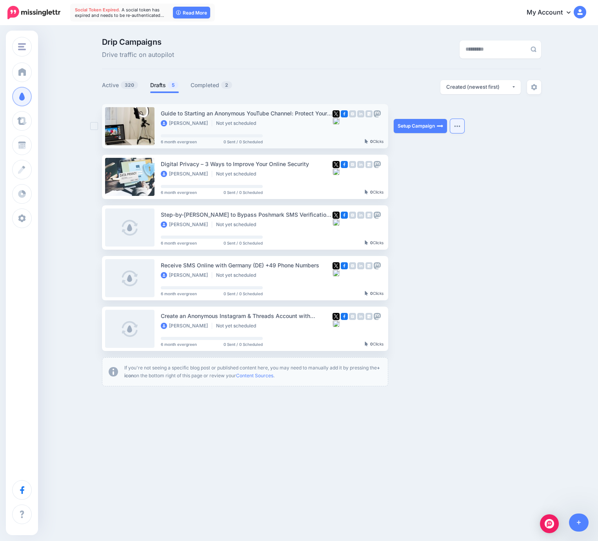
click at [456, 126] on img "button" at bounding box center [457, 126] width 6 height 2
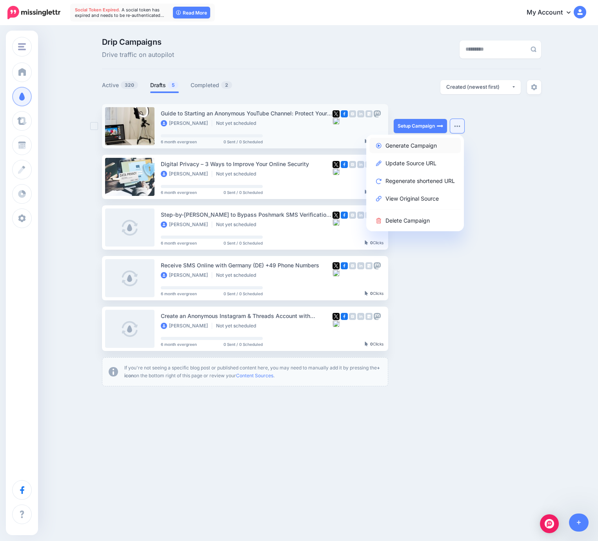
click at [407, 146] on link "Generate Campaign" at bounding box center [415, 145] width 91 height 15
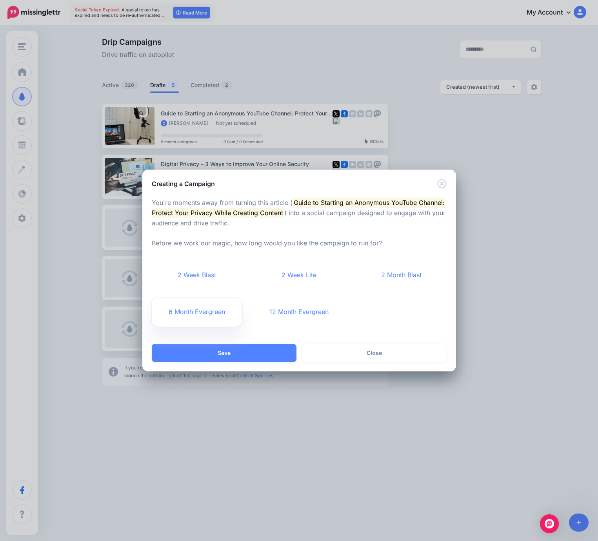
click at [205, 319] on link "6 Month Evergreen" at bounding box center [197, 311] width 91 height 29
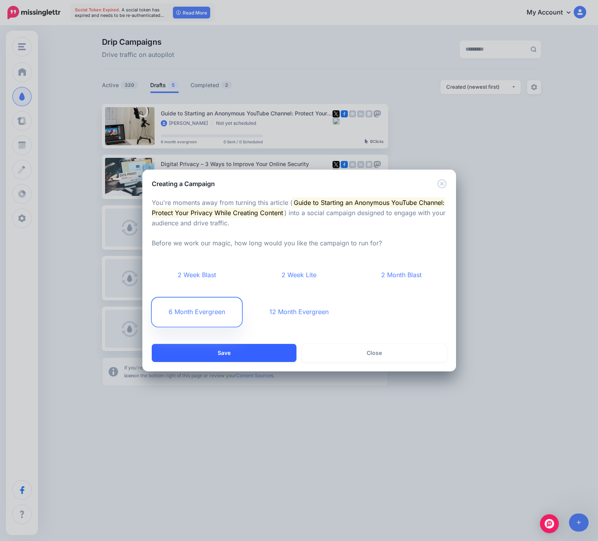
click at [226, 352] on button "Save" at bounding box center [224, 353] width 145 height 18
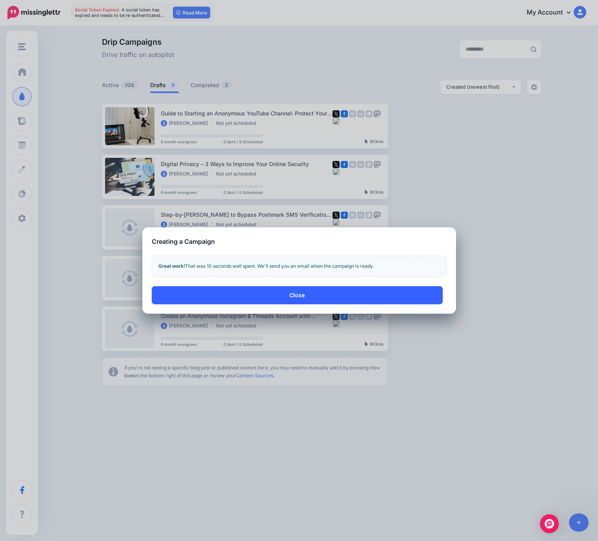
click at [250, 294] on button "Close" at bounding box center [297, 295] width 291 height 18
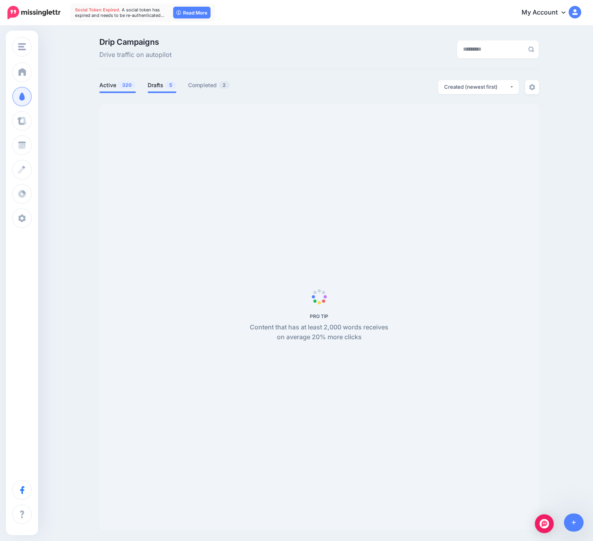
click at [164, 85] on link "Drafts 5" at bounding box center [162, 84] width 29 height 9
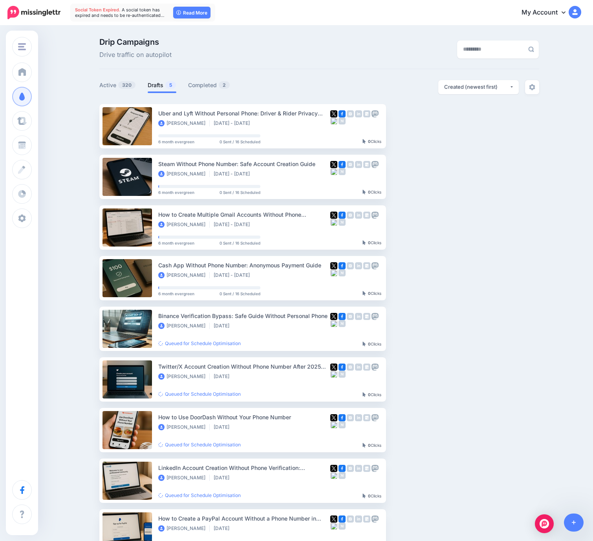
click at [164, 85] on link "Drafts 5" at bounding box center [162, 84] width 29 height 9
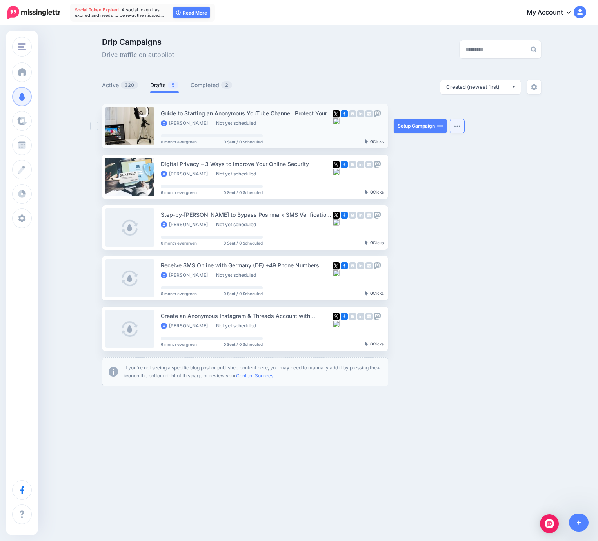
click at [458, 127] on img "button" at bounding box center [457, 126] width 6 height 2
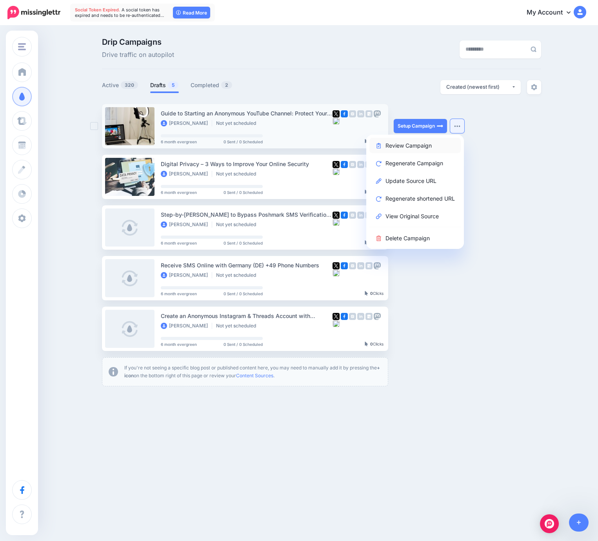
click at [397, 146] on link "Review Campaign" at bounding box center [415, 145] width 91 height 15
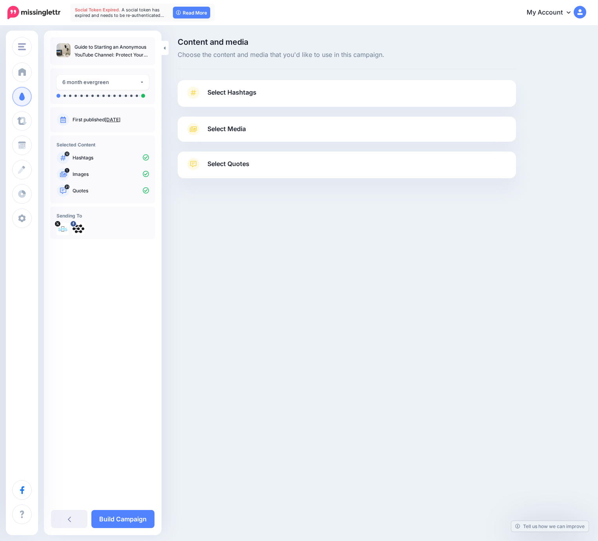
click at [457, 93] on link "Select Hashtags" at bounding box center [347, 96] width 323 height 20
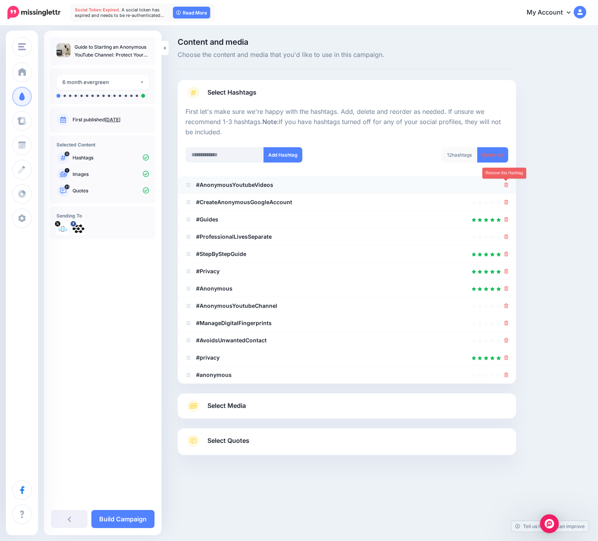
click at [507, 184] on icon at bounding box center [507, 184] width 4 height 5
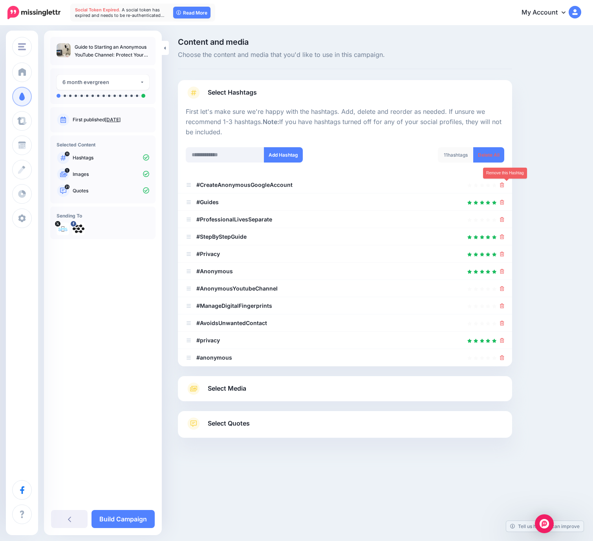
click at [504, 184] on icon at bounding box center [502, 184] width 4 height 5
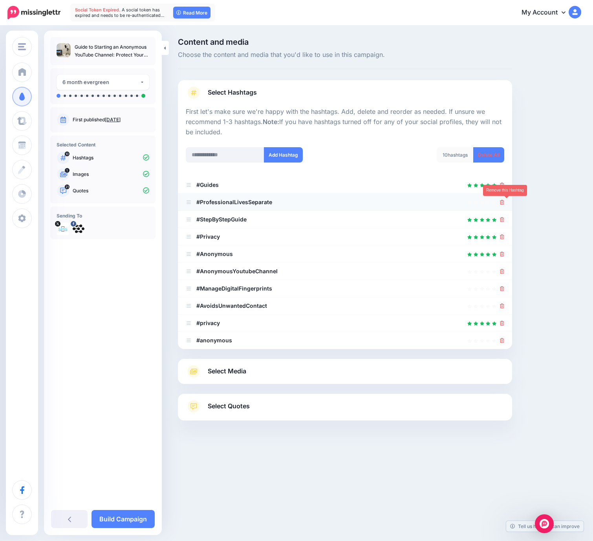
click at [504, 201] on icon at bounding box center [502, 202] width 4 height 5
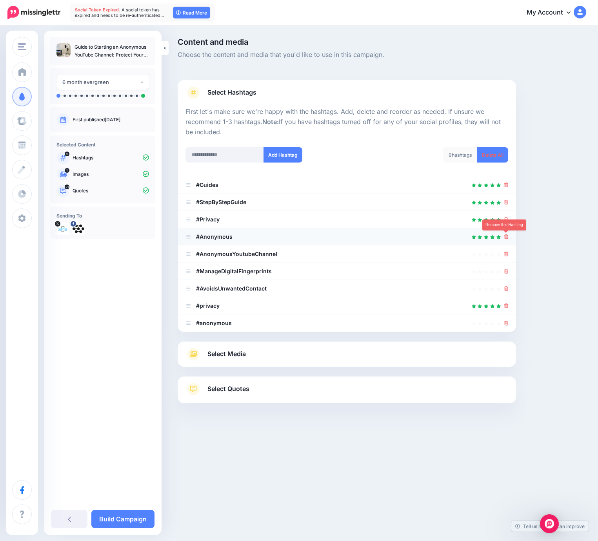
click at [506, 236] on icon at bounding box center [507, 236] width 4 height 5
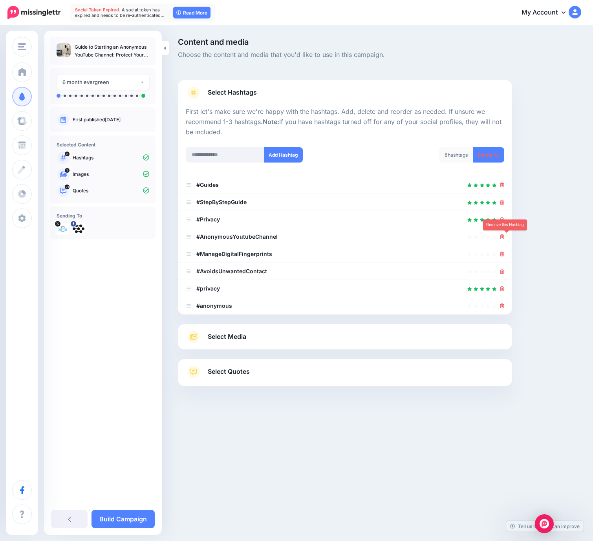
click at [504, 236] on icon at bounding box center [502, 236] width 4 height 5
click at [504, 236] on link at bounding box center [499, 236] width 9 height 7
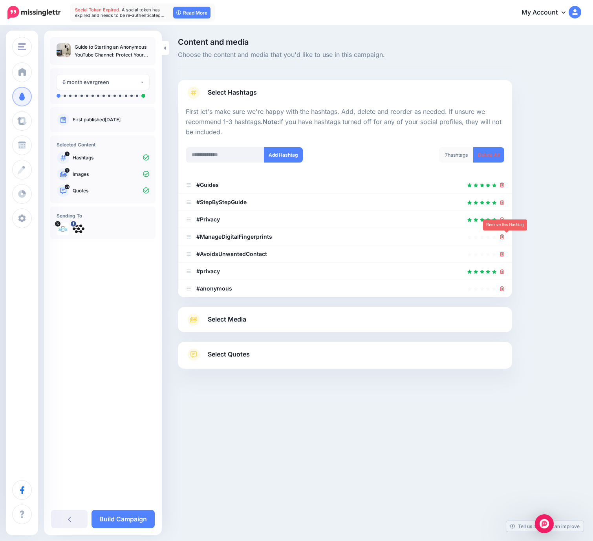
click at [504, 236] on icon at bounding box center [502, 236] width 4 height 5
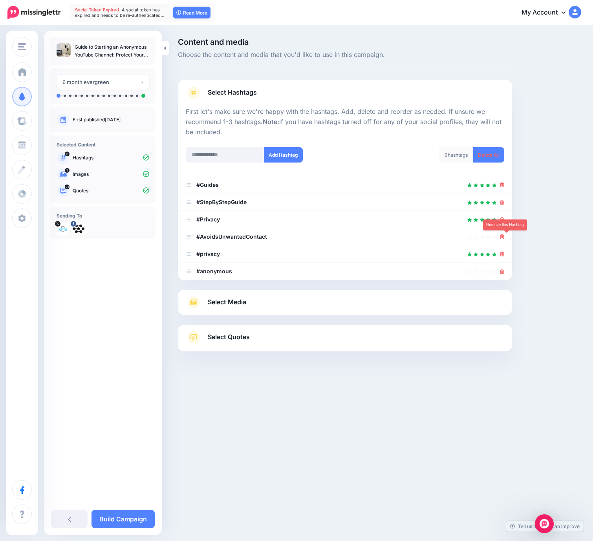
click at [504, 236] on icon at bounding box center [502, 236] width 4 height 5
click at [504, 236] on link at bounding box center [499, 236] width 9 height 7
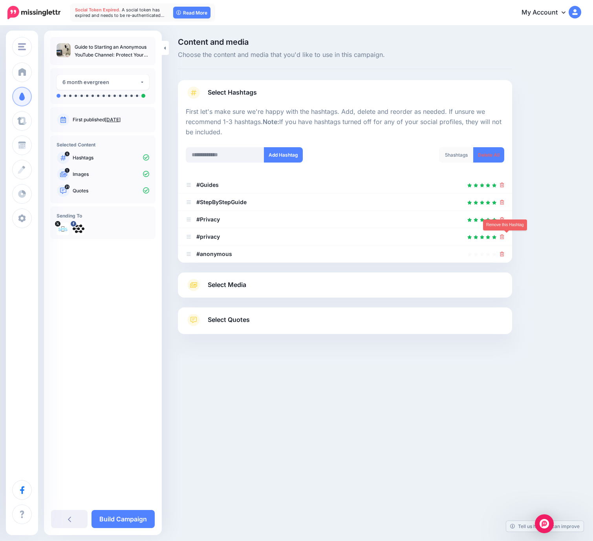
click at [504, 236] on icon at bounding box center [502, 236] width 4 height 5
click at [504, 236] on link at bounding box center [499, 236] width 9 height 7
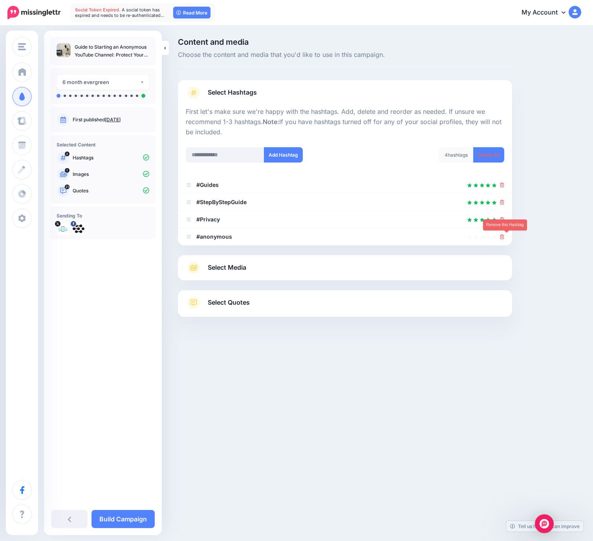
click at [504, 236] on icon at bounding box center [502, 236] width 4 height 5
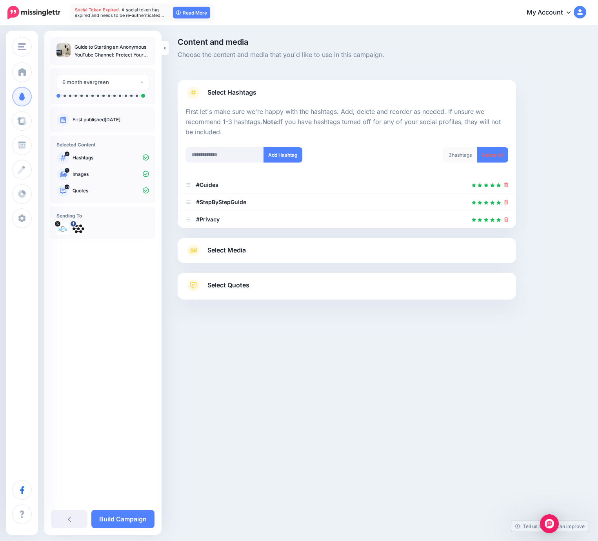
click at [333, 250] on link "Select Media" at bounding box center [347, 250] width 323 height 13
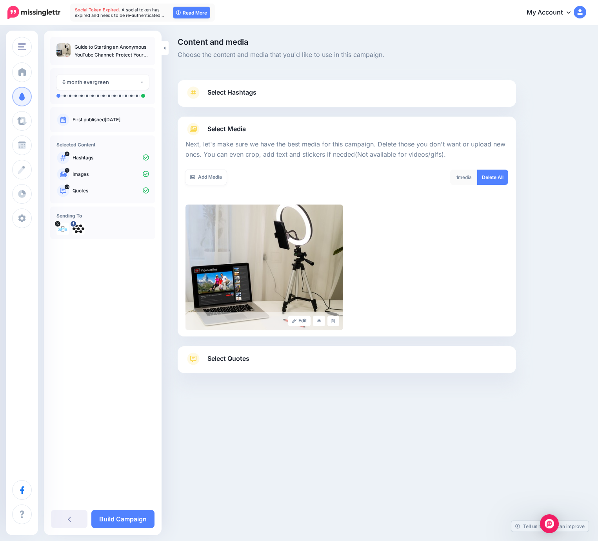
click at [306, 361] on link "Select Quotes" at bounding box center [347, 362] width 323 height 20
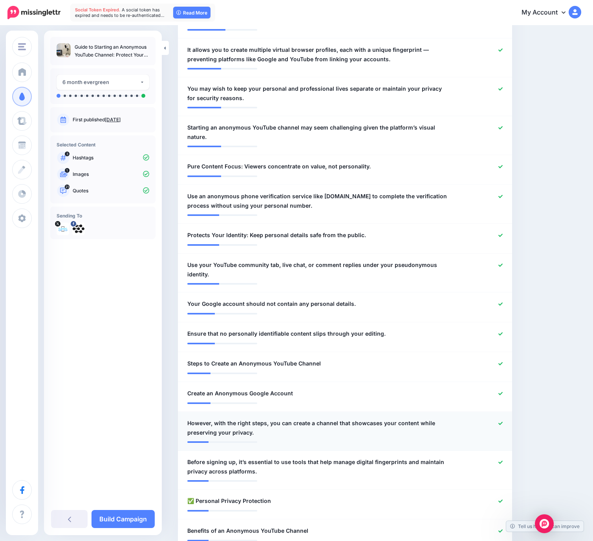
scroll to position [601, 0]
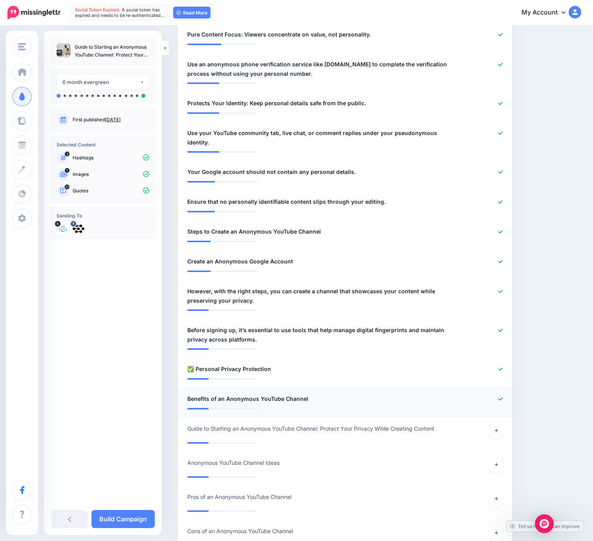
click at [502, 397] on icon at bounding box center [500, 399] width 4 height 4
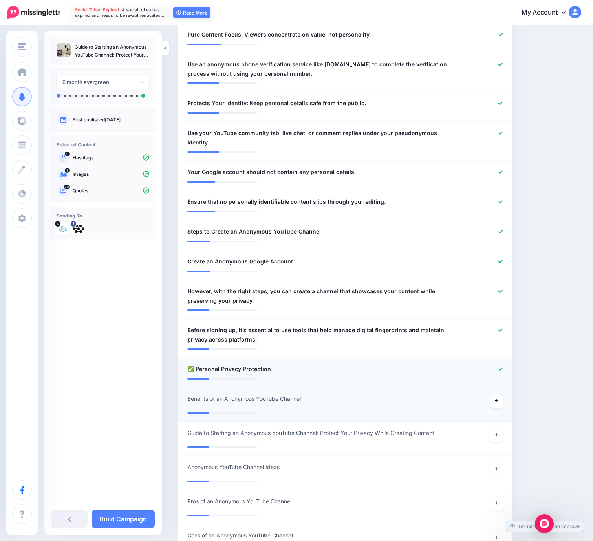
click at [502, 367] on icon at bounding box center [500, 368] width 4 height 3
click at [502, 328] on icon at bounding box center [500, 330] width 4 height 4
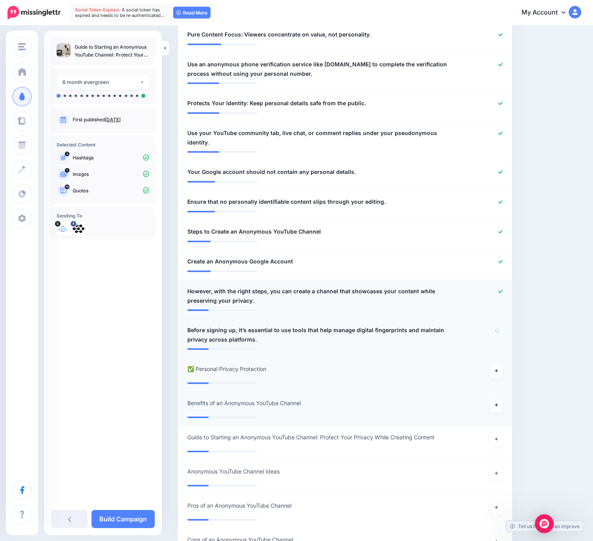
click at [502, 289] on icon at bounding box center [500, 291] width 4 height 4
click at [502, 260] on icon at bounding box center [500, 261] width 4 height 3
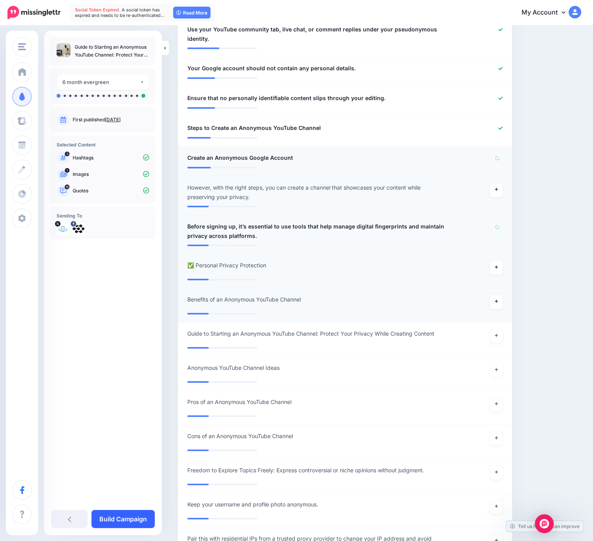
click at [118, 518] on link "Build Campaign" at bounding box center [122, 519] width 63 height 18
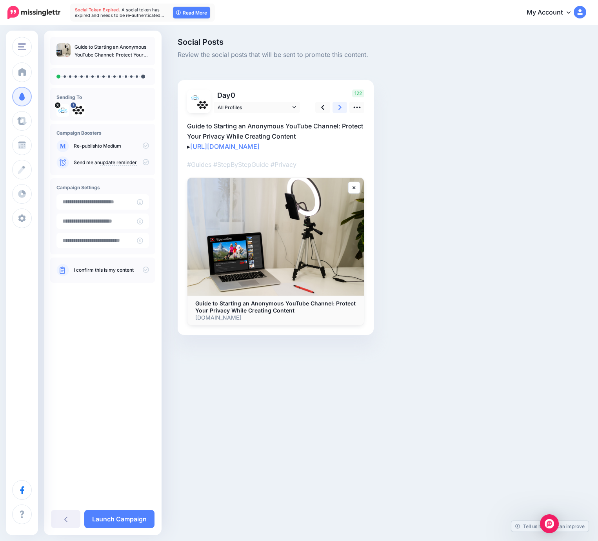
click at [343, 106] on link at bounding box center [340, 107] width 15 height 11
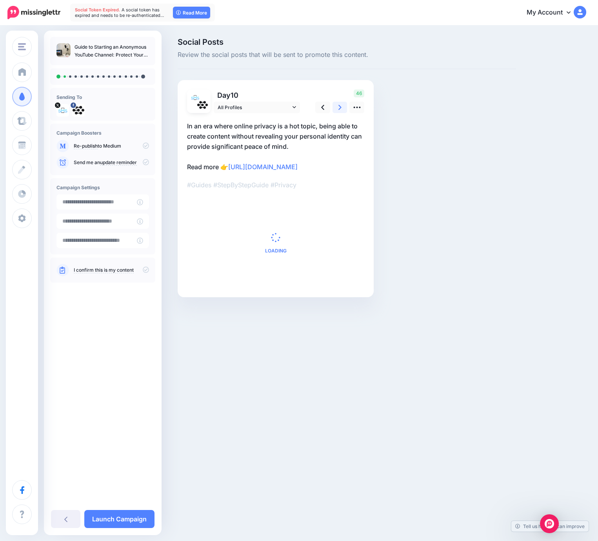
click at [343, 106] on link at bounding box center [340, 107] width 15 height 11
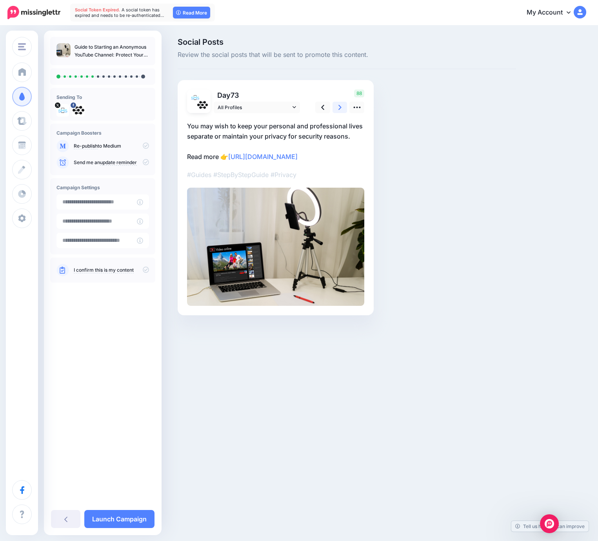
click at [343, 106] on link at bounding box center [340, 107] width 15 height 11
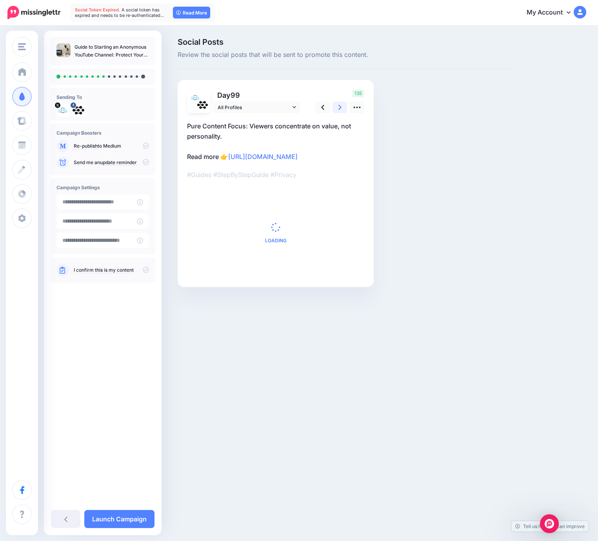
click at [343, 106] on link at bounding box center [340, 107] width 15 height 11
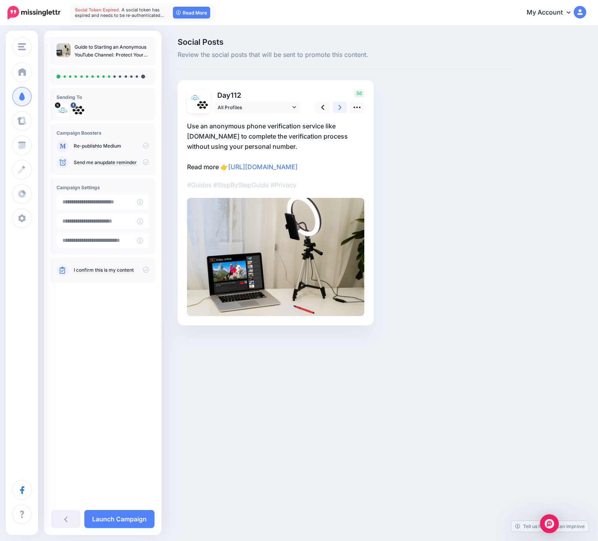
click at [343, 106] on link at bounding box center [340, 107] width 15 height 11
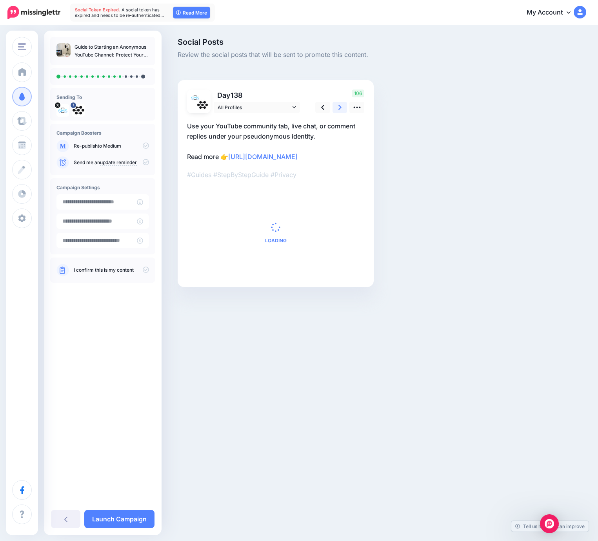
click at [343, 106] on link at bounding box center [340, 107] width 15 height 11
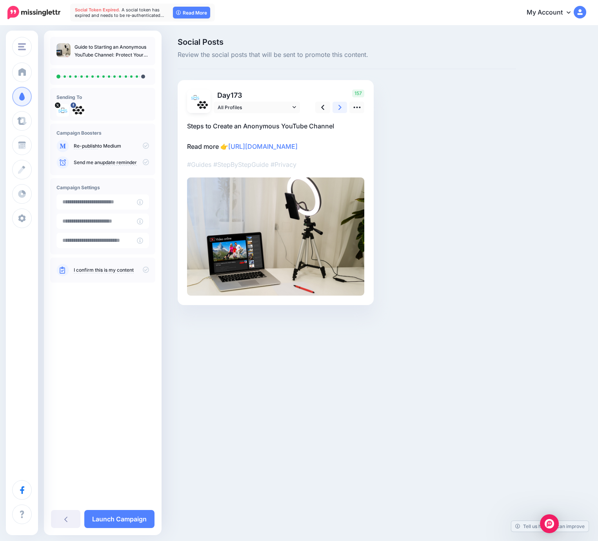
click at [343, 106] on link at bounding box center [340, 107] width 15 height 11
click at [146, 148] on icon at bounding box center [146, 145] width 6 height 6
click at [146, 146] on icon at bounding box center [146, 145] width 6 height 6
click at [146, 269] on icon at bounding box center [146, 269] width 6 height 6
click at [147, 270] on icon at bounding box center [146, 269] width 6 height 6
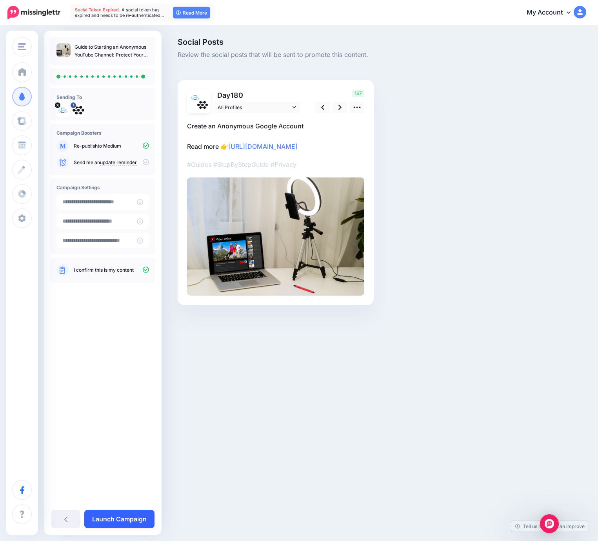
click at [132, 517] on link "Launch Campaign" at bounding box center [119, 519] width 70 height 18
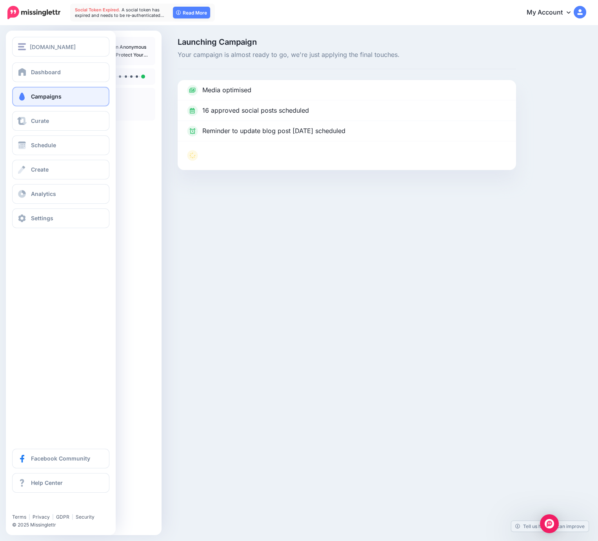
click at [34, 97] on span "Campaigns" at bounding box center [46, 96] width 31 height 7
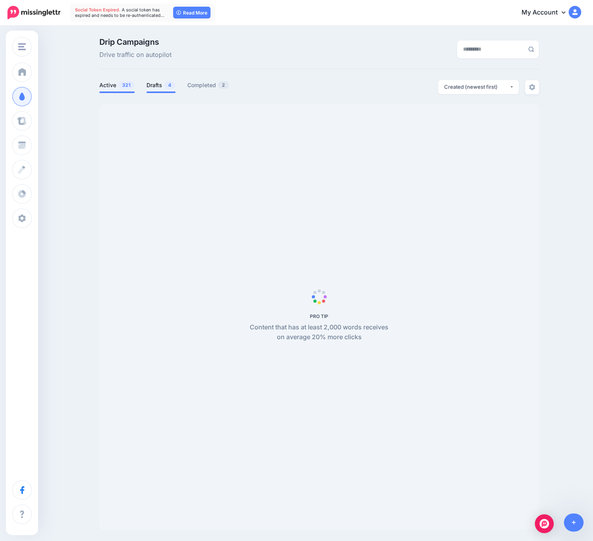
click at [155, 80] on link "Drafts 4" at bounding box center [160, 84] width 29 height 9
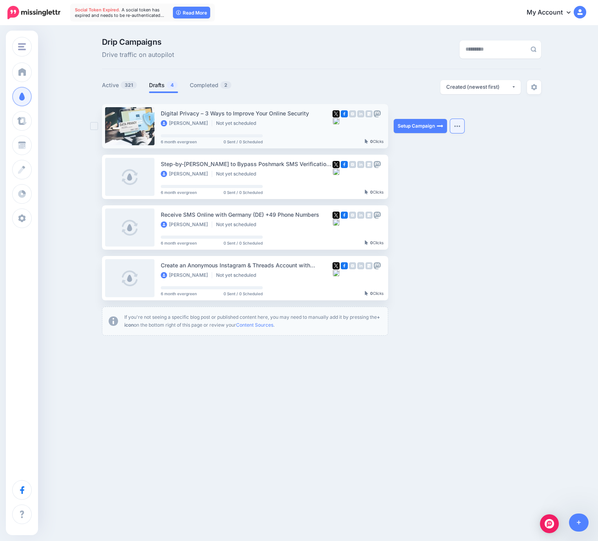
click at [458, 129] on button "button" at bounding box center [457, 126] width 14 height 14
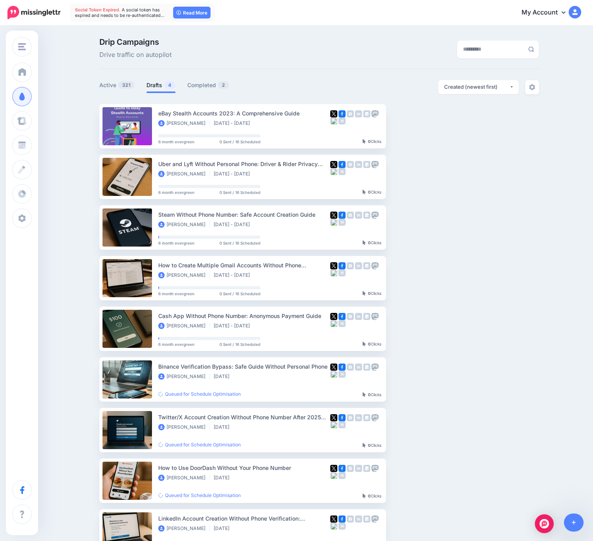
click at [157, 83] on link "Drafts 4" at bounding box center [160, 84] width 29 height 9
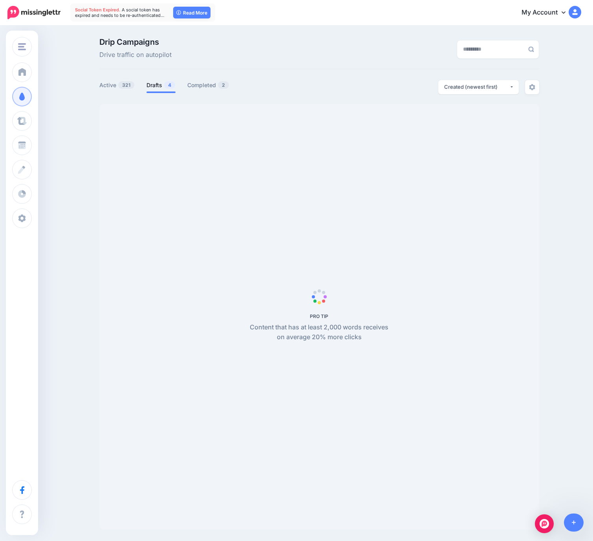
click at [157, 83] on link "Drafts 4" at bounding box center [160, 84] width 29 height 9
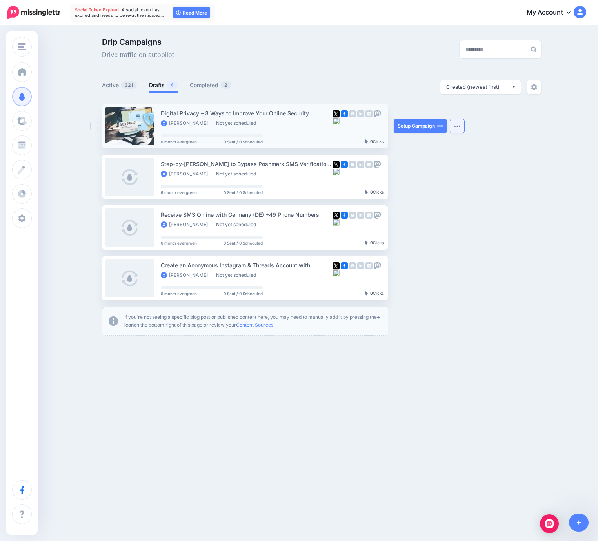
click at [459, 125] on img "button" at bounding box center [457, 126] width 6 height 2
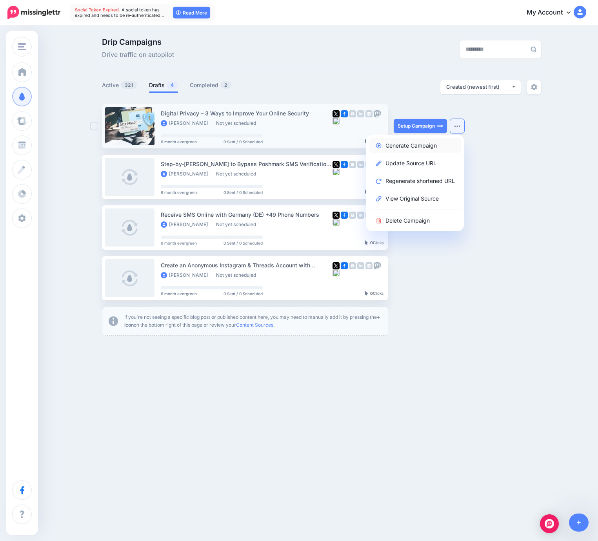
click at [429, 143] on link "Generate Campaign" at bounding box center [415, 145] width 91 height 15
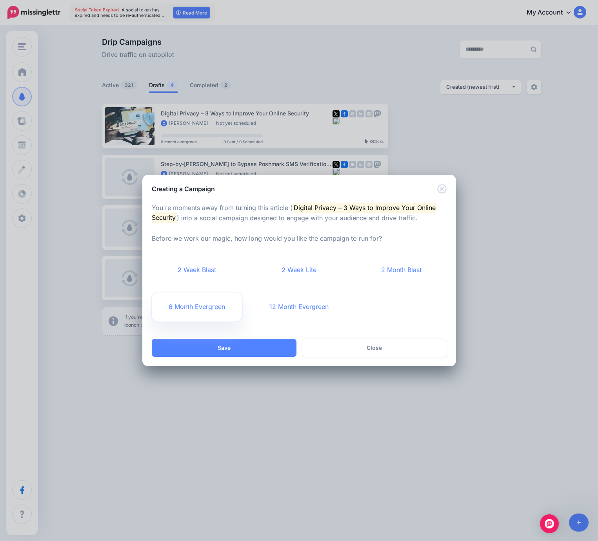
click at [188, 313] on link "6 Month Evergreen" at bounding box center [197, 306] width 91 height 29
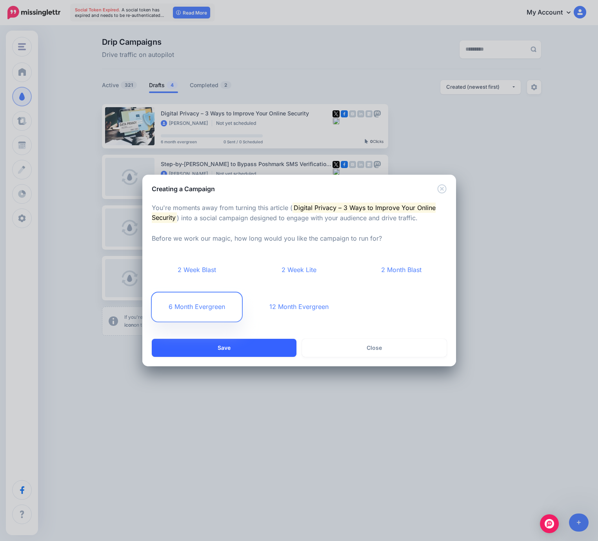
click at [214, 343] on button "Save" at bounding box center [224, 348] width 145 height 18
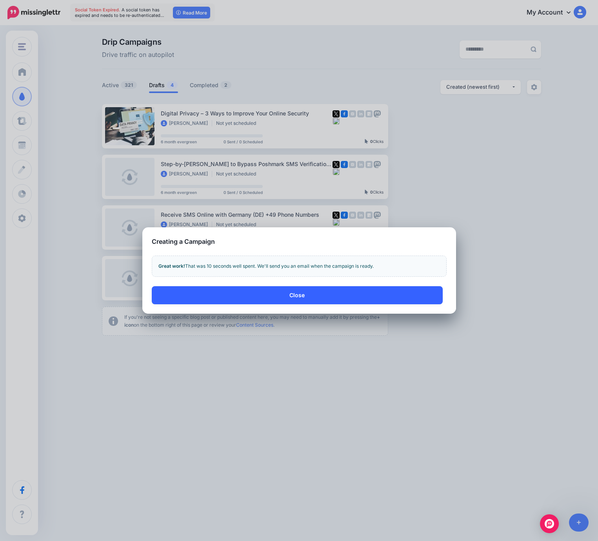
click at [317, 292] on button "Close" at bounding box center [297, 295] width 291 height 18
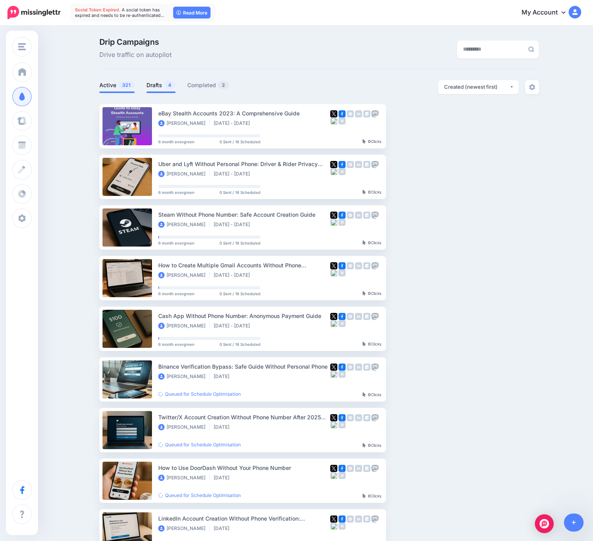
click at [162, 85] on link "Drafts 4" at bounding box center [160, 84] width 29 height 9
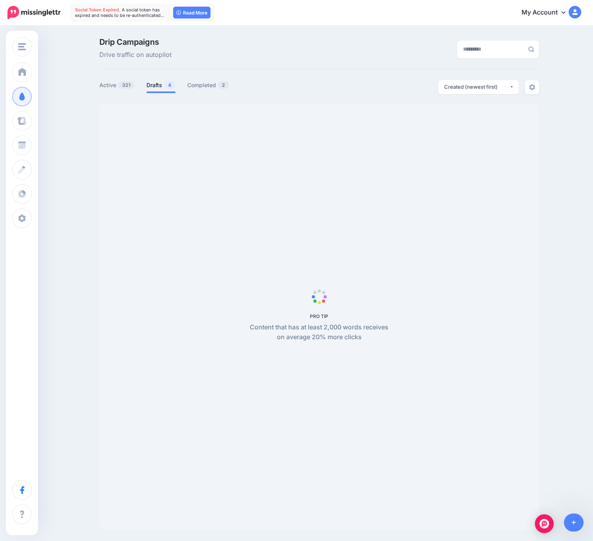
click at [162, 85] on link "Drafts 4" at bounding box center [160, 84] width 29 height 9
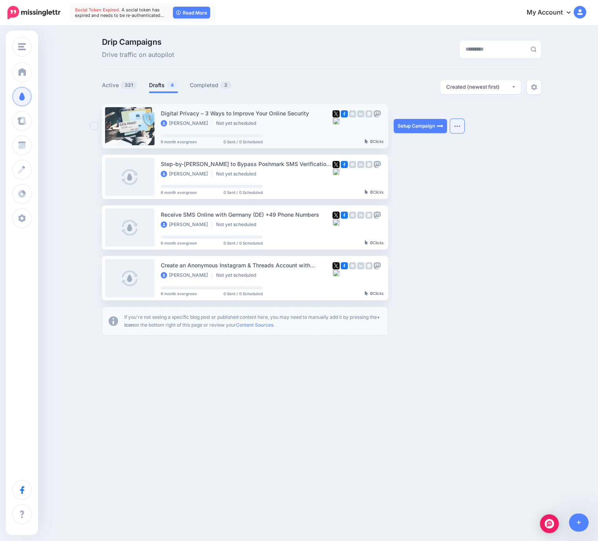
click at [457, 125] on img "button" at bounding box center [457, 126] width 6 height 2
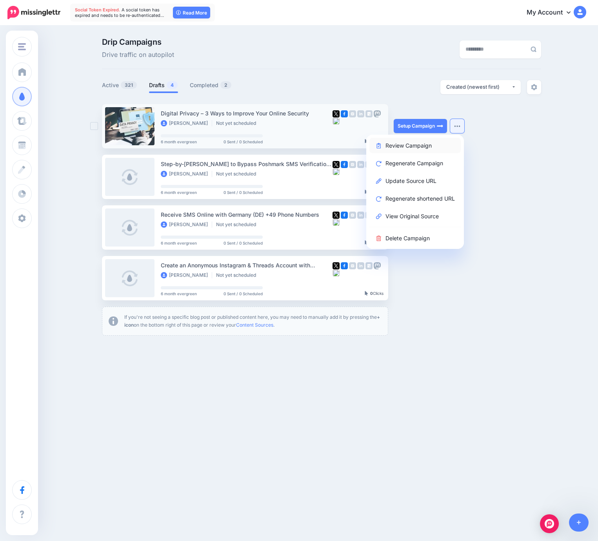
click at [405, 141] on link "Review Campaign" at bounding box center [415, 145] width 91 height 15
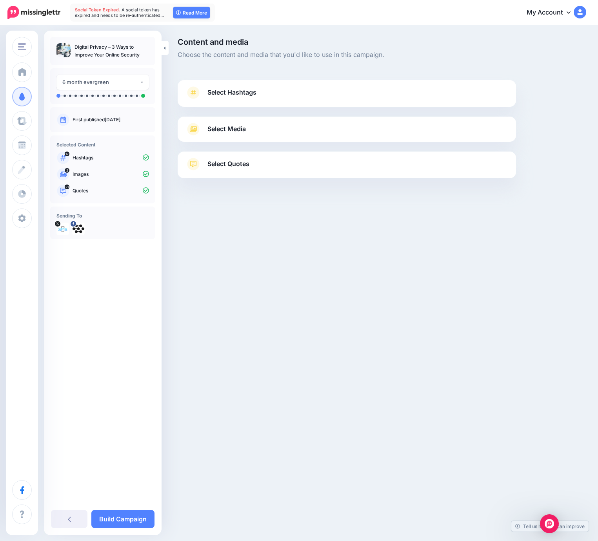
click at [366, 107] on div at bounding box center [347, 112] width 339 height 10
click at [369, 98] on link "Select Hashtags" at bounding box center [347, 96] width 323 height 20
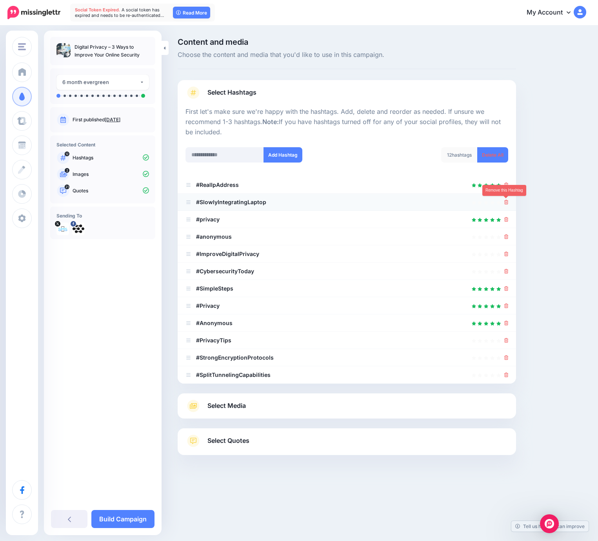
click at [507, 203] on icon at bounding box center [507, 202] width 4 height 5
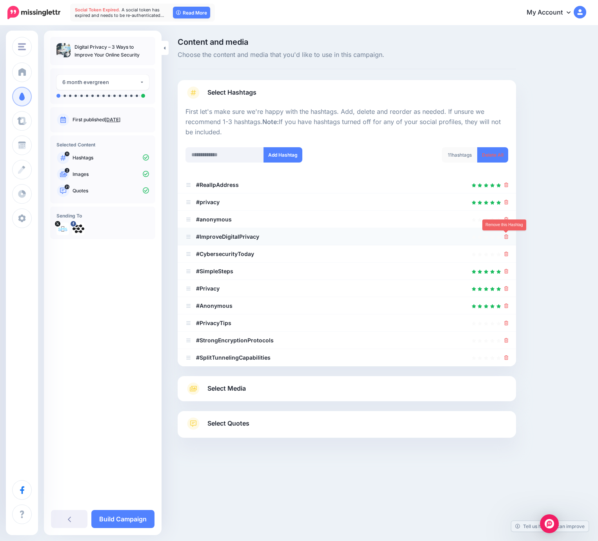
click at [507, 237] on icon at bounding box center [507, 236] width 4 height 5
click at [507, 220] on icon at bounding box center [507, 219] width 4 height 5
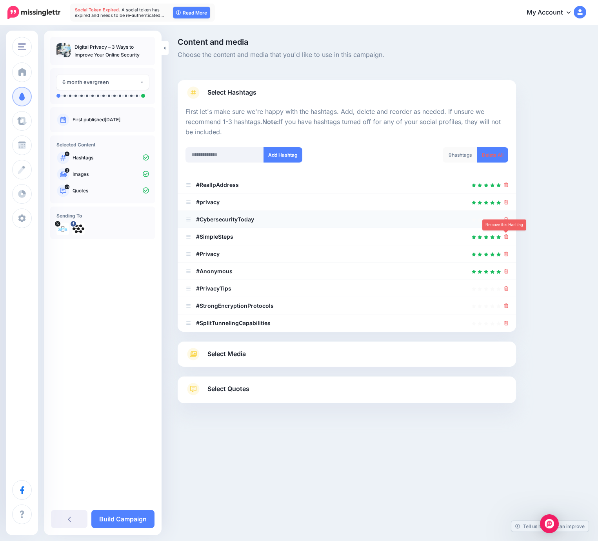
click at [506, 235] on icon at bounding box center [507, 236] width 4 height 5
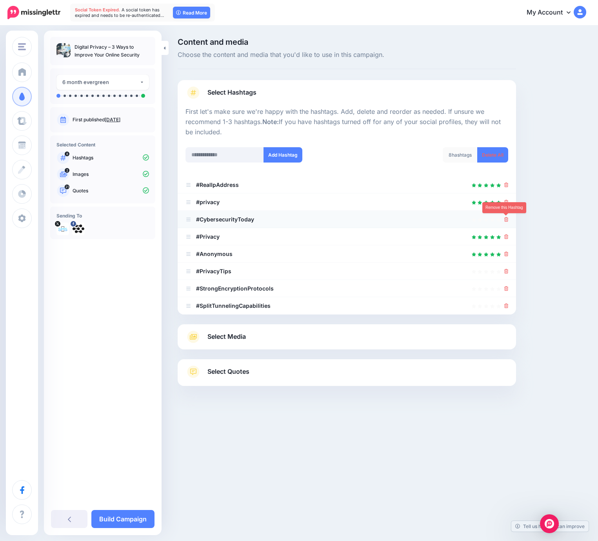
click at [507, 219] on icon at bounding box center [507, 219] width 4 height 5
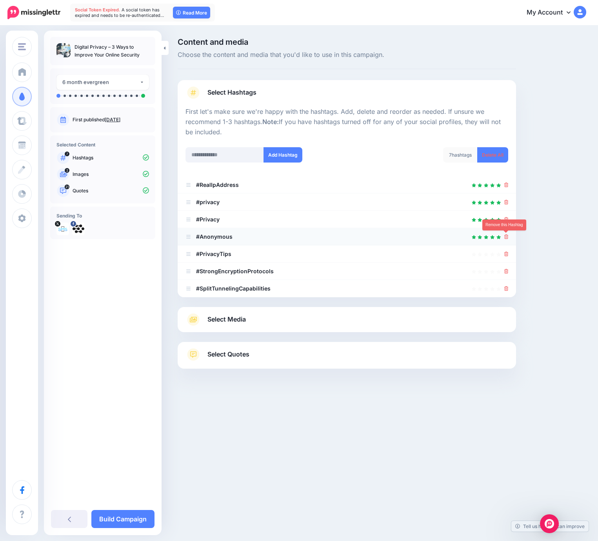
click at [507, 237] on icon at bounding box center [507, 236] width 4 height 5
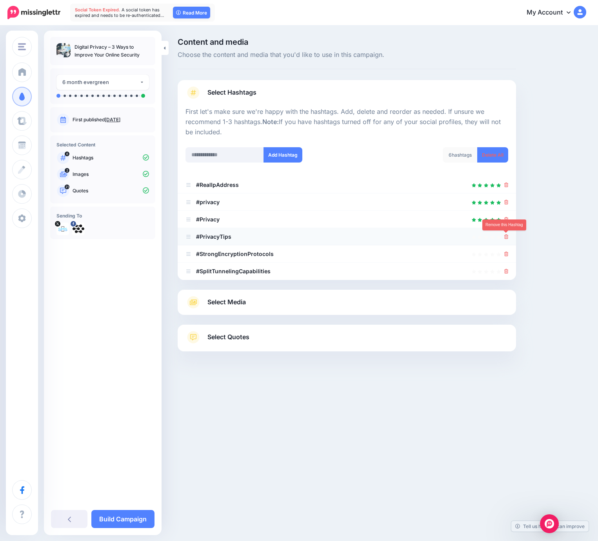
click at [507, 237] on icon at bounding box center [507, 236] width 4 height 5
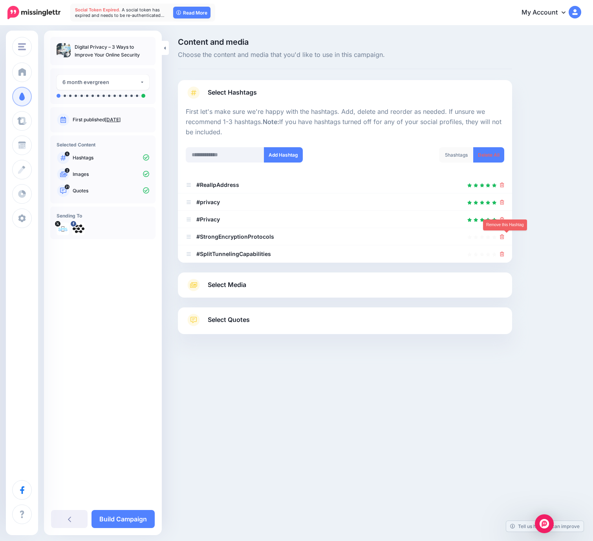
click at [504, 237] on icon at bounding box center [502, 236] width 4 height 5
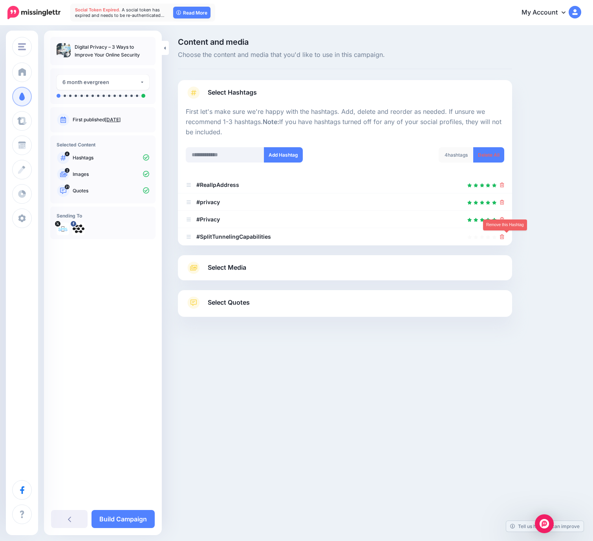
click at [504, 237] on icon at bounding box center [502, 236] width 4 height 5
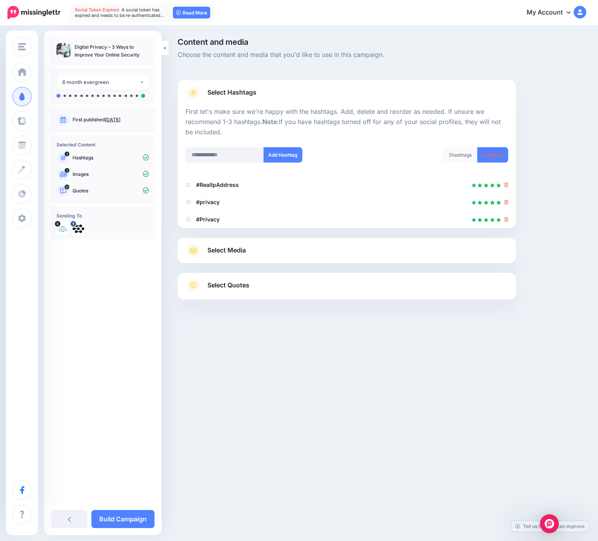
click at [285, 252] on link "Select Media" at bounding box center [347, 250] width 323 height 13
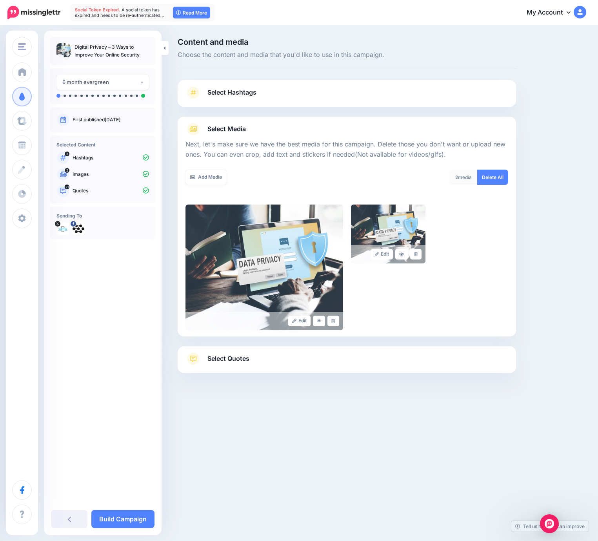
click at [303, 356] on link "Select Quotes" at bounding box center [347, 362] width 323 height 20
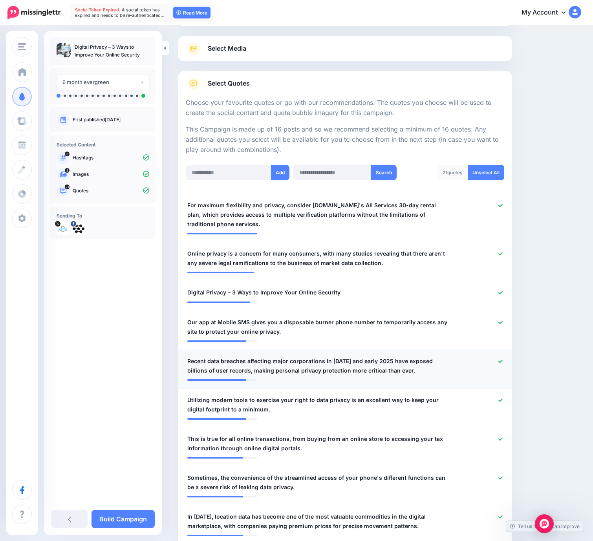
scroll to position [127, 0]
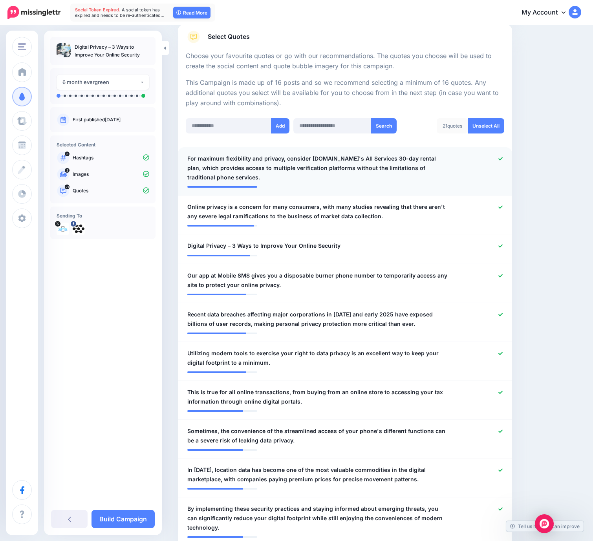
click at [502, 160] on icon at bounding box center [500, 159] width 4 height 4
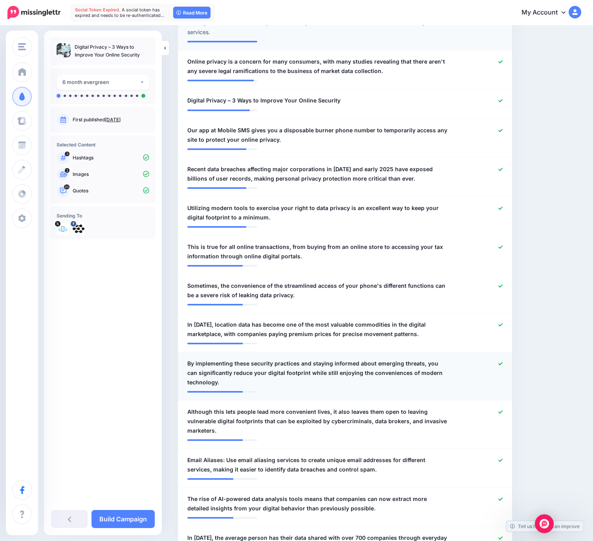
scroll to position [277, 0]
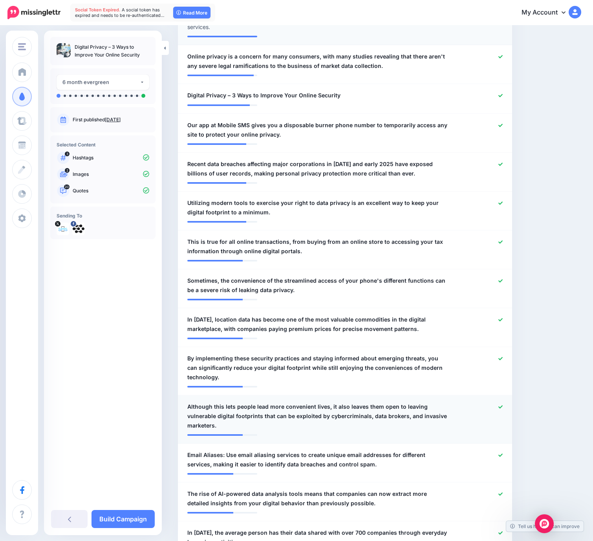
click at [502, 405] on icon at bounding box center [500, 407] width 4 height 4
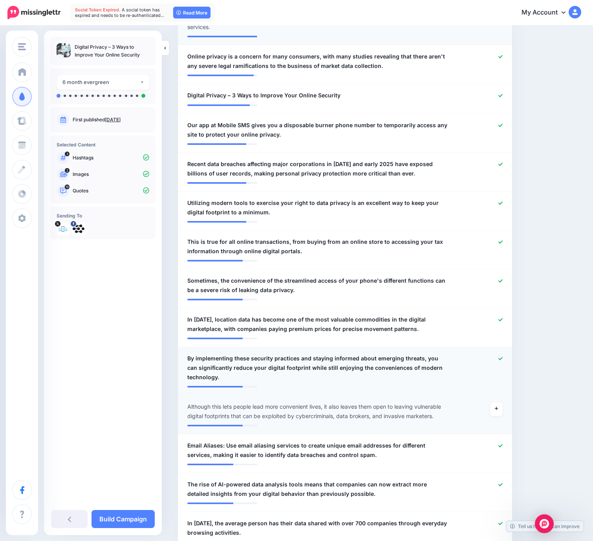
click at [502, 356] on icon at bounding box center [500, 358] width 4 height 4
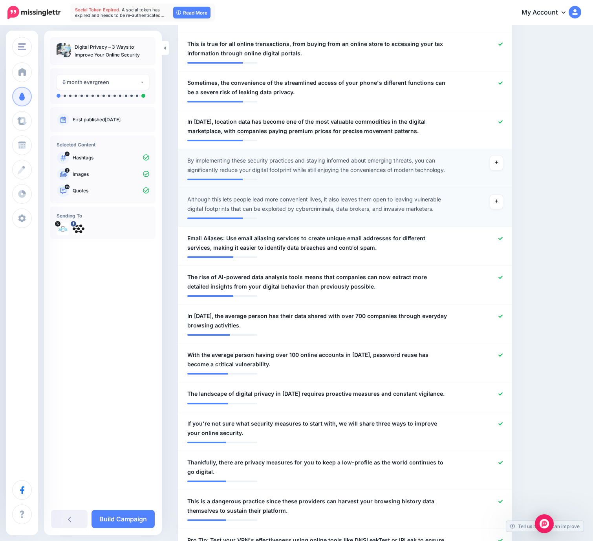
scroll to position [696, 0]
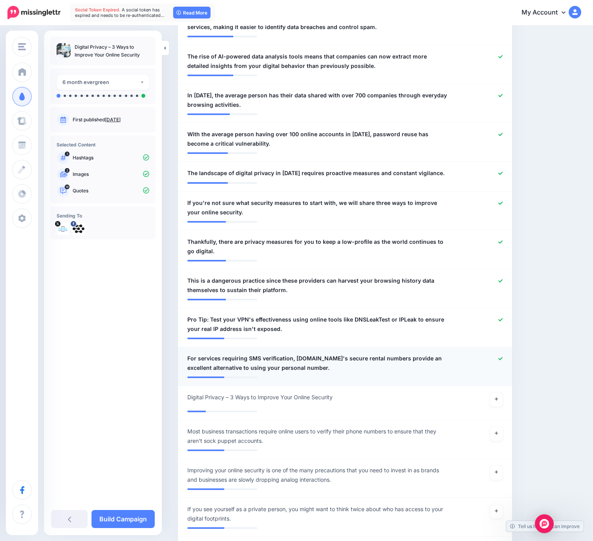
click at [502, 356] on icon at bounding box center [500, 358] width 4 height 4
click at [502, 317] on icon at bounding box center [500, 319] width 4 height 4
click at [138, 514] on link "Build Campaign" at bounding box center [122, 519] width 63 height 18
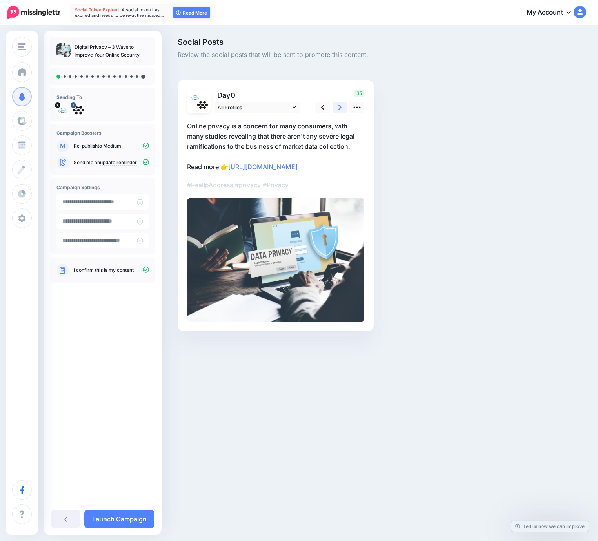
click at [343, 109] on link at bounding box center [340, 107] width 15 height 11
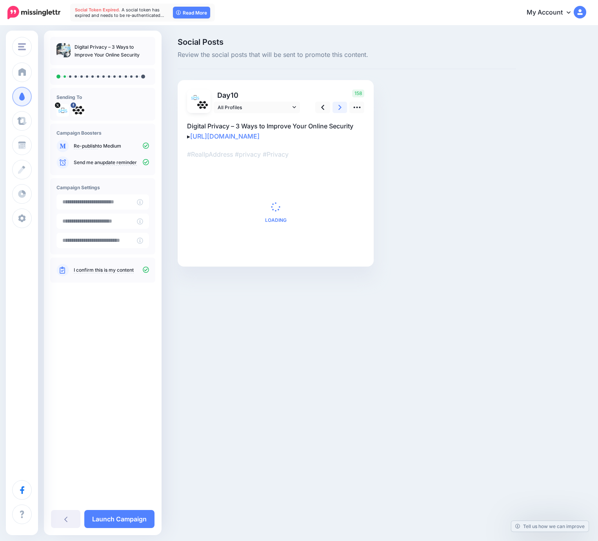
click at [343, 109] on link at bounding box center [340, 107] width 15 height 11
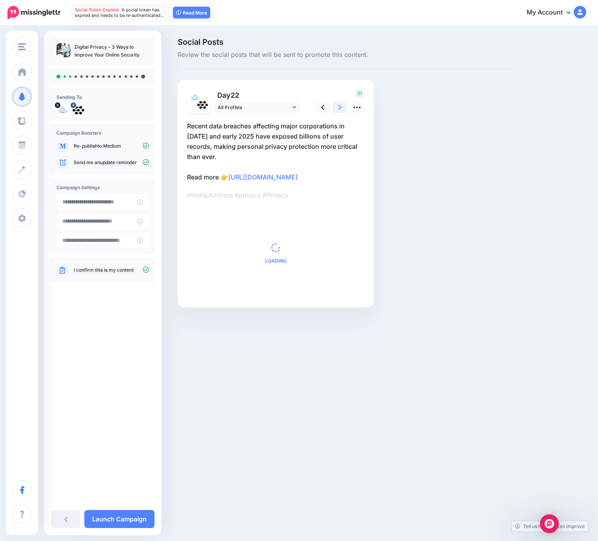
click at [343, 109] on link at bounding box center [340, 107] width 15 height 11
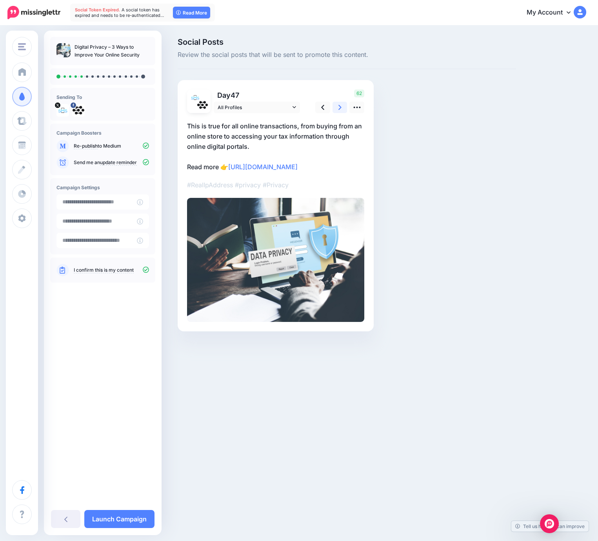
click at [343, 109] on link at bounding box center [340, 107] width 15 height 11
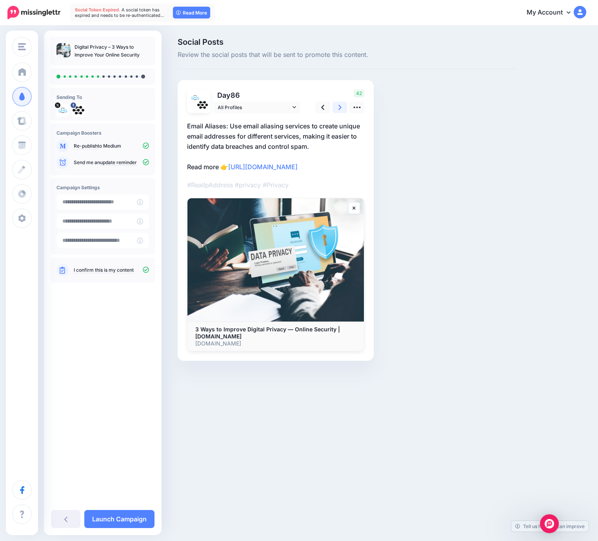
click at [343, 109] on link at bounding box center [340, 107] width 15 height 11
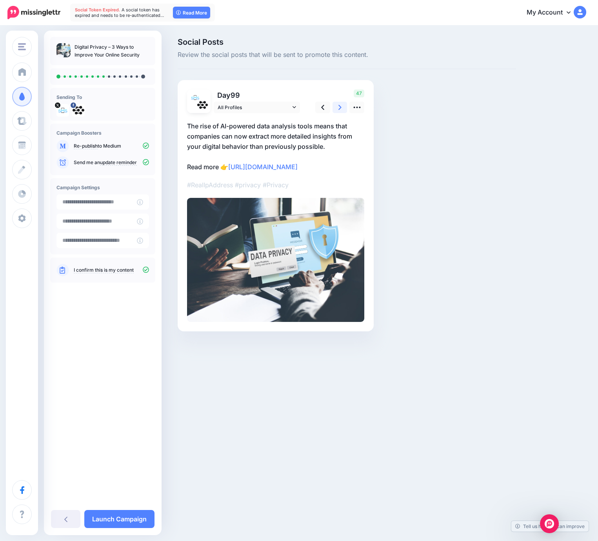
click at [343, 110] on link at bounding box center [340, 107] width 15 height 11
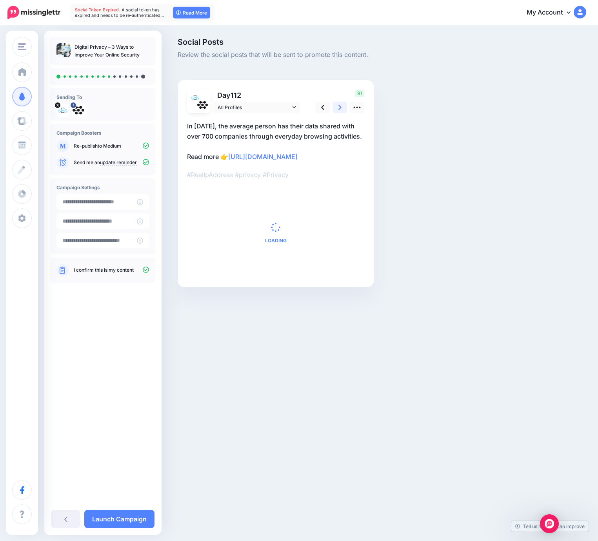
click at [343, 110] on link at bounding box center [340, 107] width 15 height 11
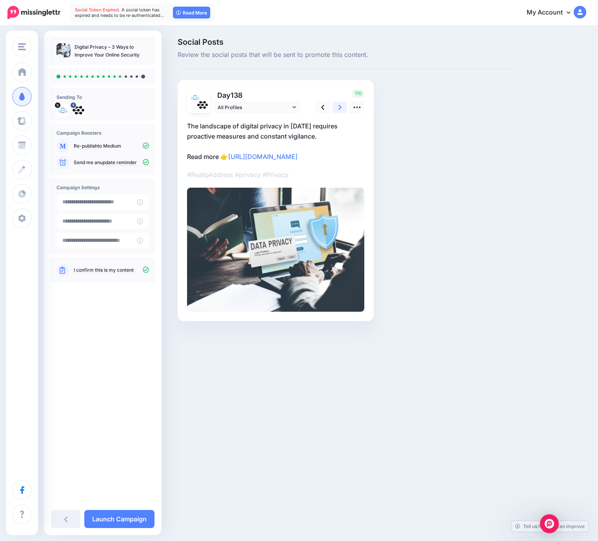
click at [343, 110] on link at bounding box center [340, 107] width 15 height 11
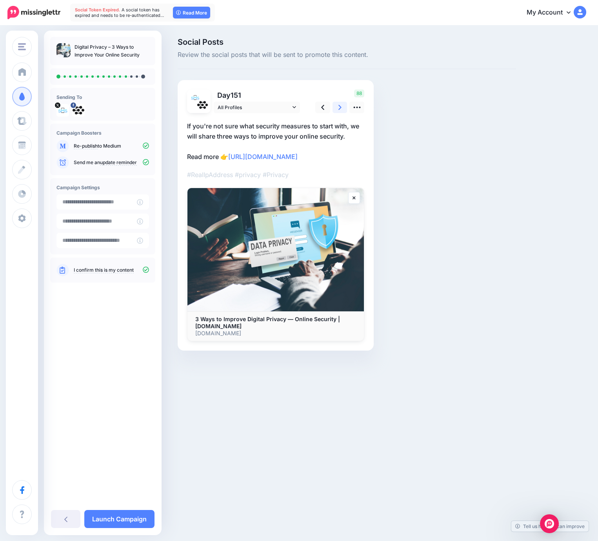
click at [343, 110] on link at bounding box center [340, 107] width 15 height 11
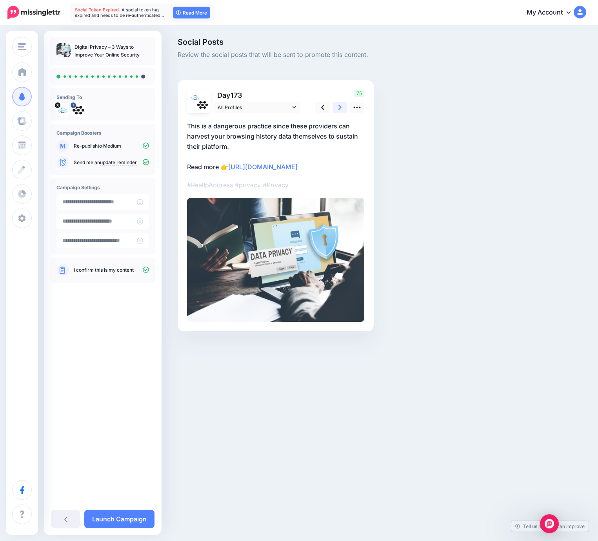
click at [343, 110] on link at bounding box center [340, 107] width 15 height 11
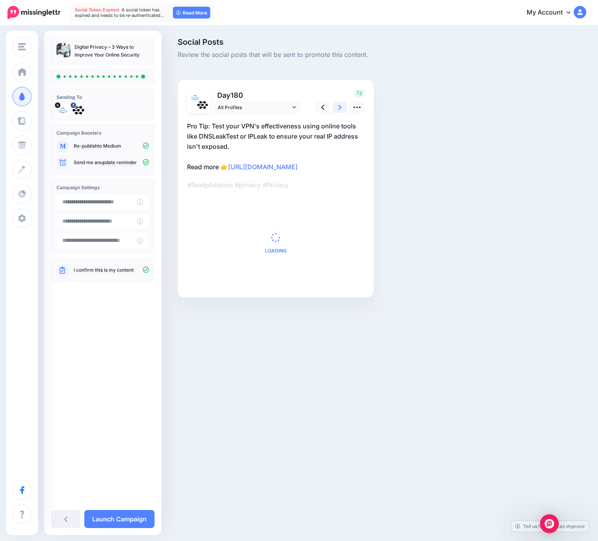
click at [343, 110] on link at bounding box center [340, 107] width 15 height 11
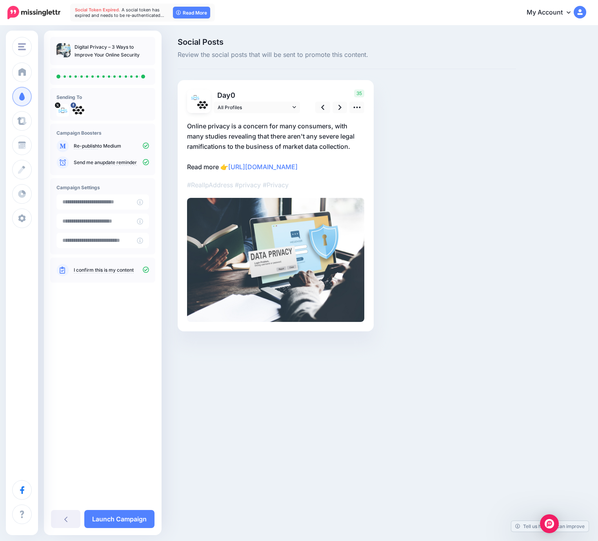
click at [145, 162] on icon at bounding box center [146, 162] width 6 height 6
click at [123, 520] on link "Launch Campaign" at bounding box center [119, 519] width 70 height 18
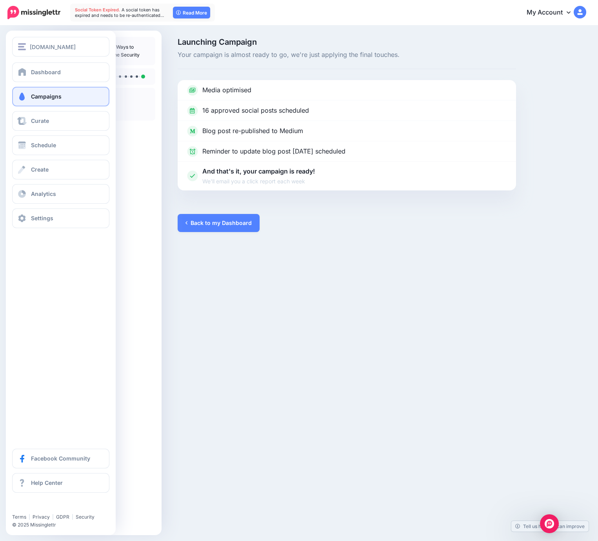
click at [49, 94] on span "Campaigns" at bounding box center [46, 96] width 31 height 7
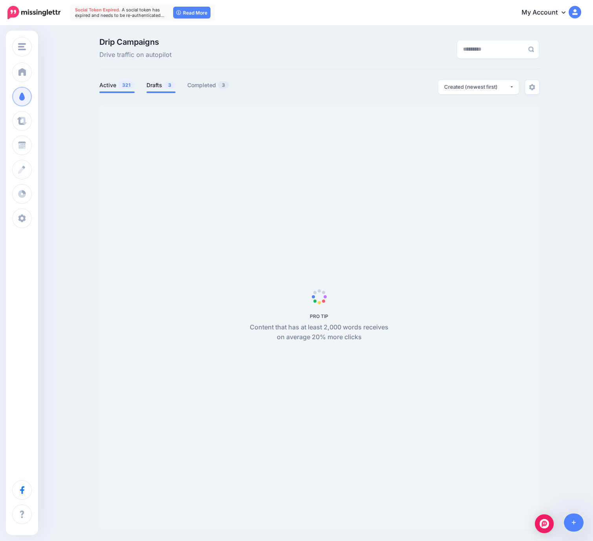
click at [165, 85] on link "Drafts 3" at bounding box center [160, 84] width 29 height 9
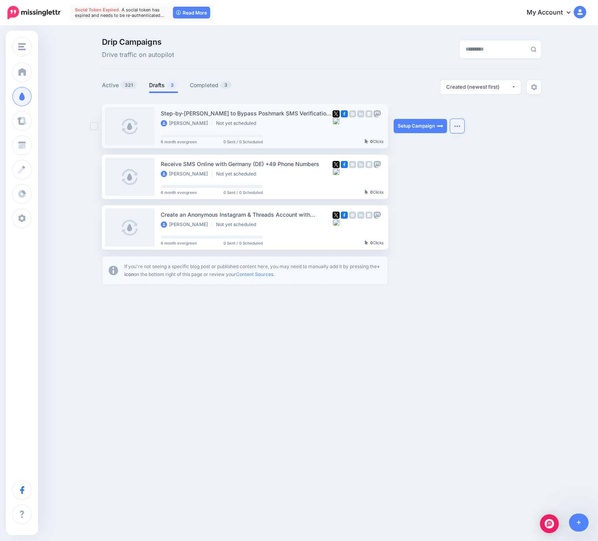
click at [455, 123] on button "button" at bounding box center [457, 126] width 14 height 14
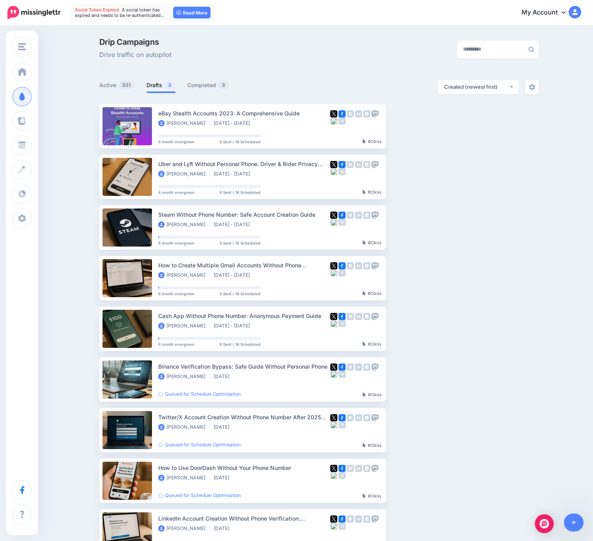
click at [164, 87] on link "Drafts 3" at bounding box center [160, 84] width 29 height 9
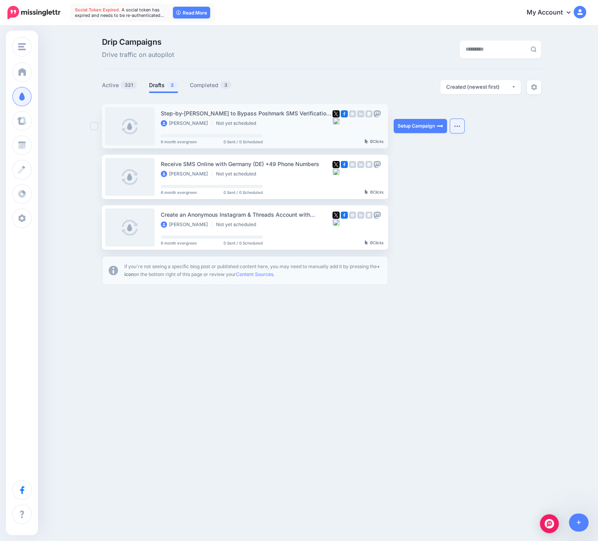
click at [460, 128] on button "button" at bounding box center [457, 126] width 14 height 14
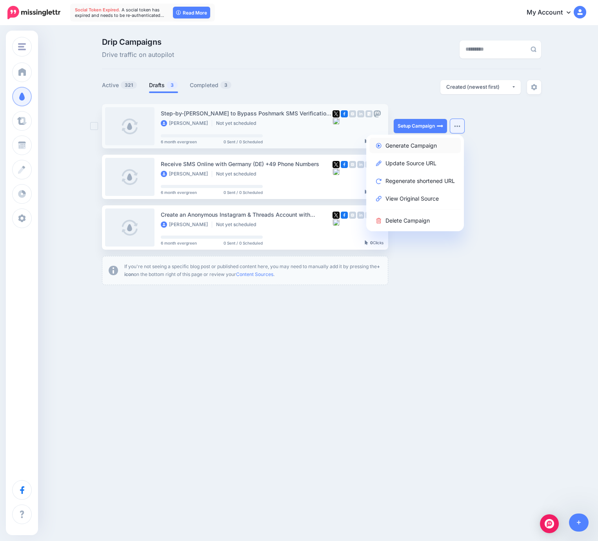
click at [430, 147] on link "Generate Campaign" at bounding box center [415, 145] width 91 height 15
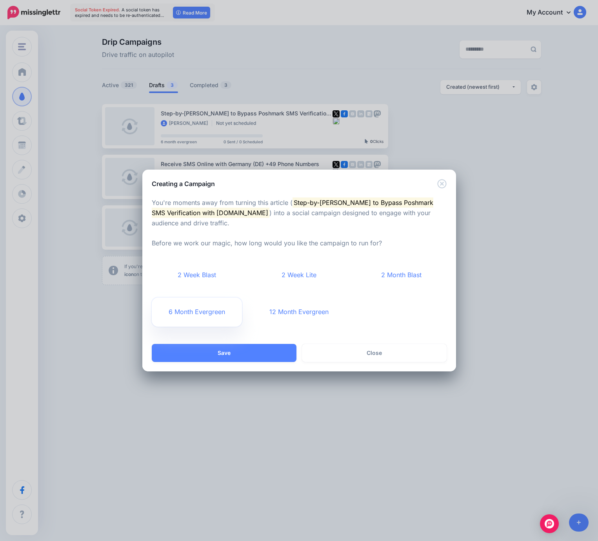
click at [193, 315] on link "6 Month Evergreen" at bounding box center [197, 311] width 91 height 29
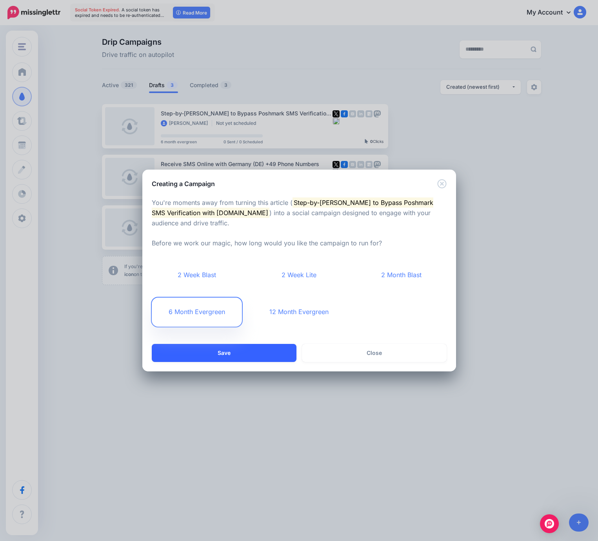
click at [230, 357] on button "Save" at bounding box center [224, 353] width 145 height 18
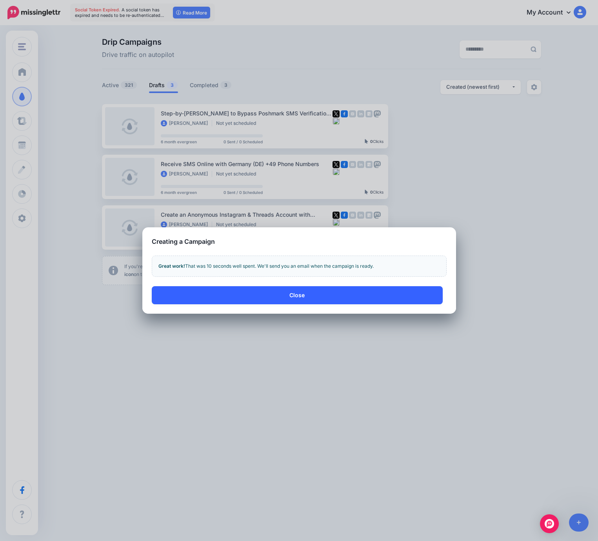
click at [331, 290] on button "Close" at bounding box center [297, 295] width 291 height 18
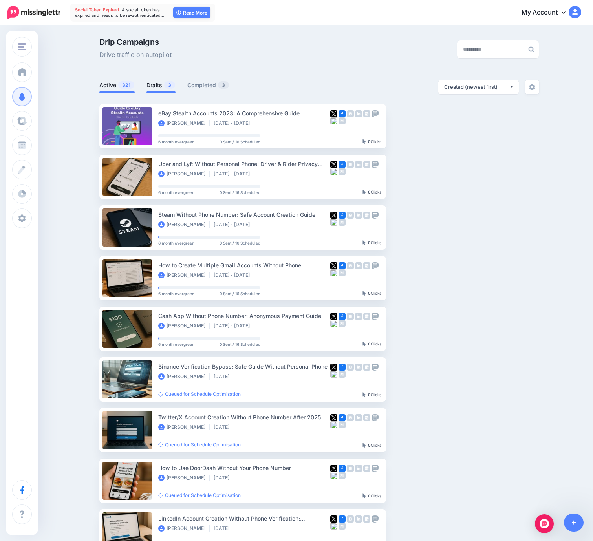
click at [155, 83] on link "Drafts 3" at bounding box center [160, 84] width 29 height 9
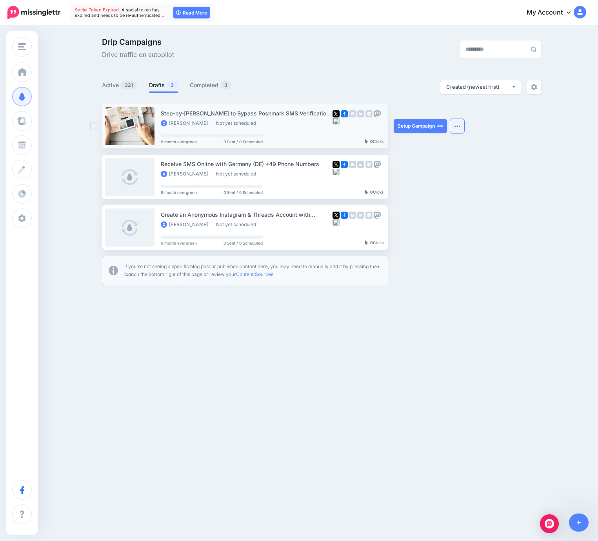
click at [464, 125] on button "button" at bounding box center [457, 126] width 14 height 14
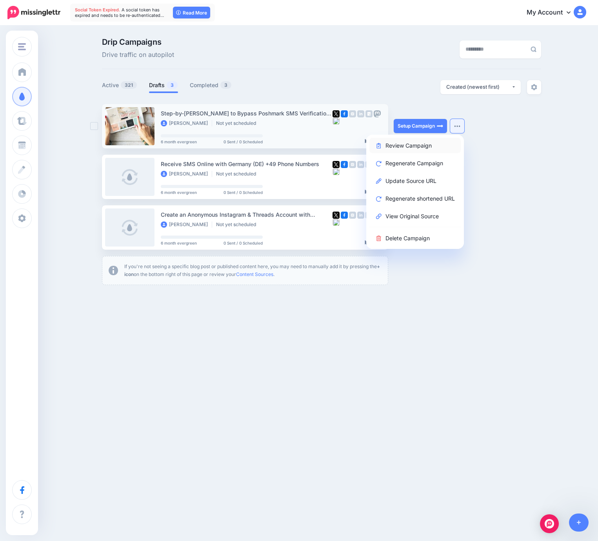
click at [419, 146] on link "Review Campaign" at bounding box center [415, 145] width 91 height 15
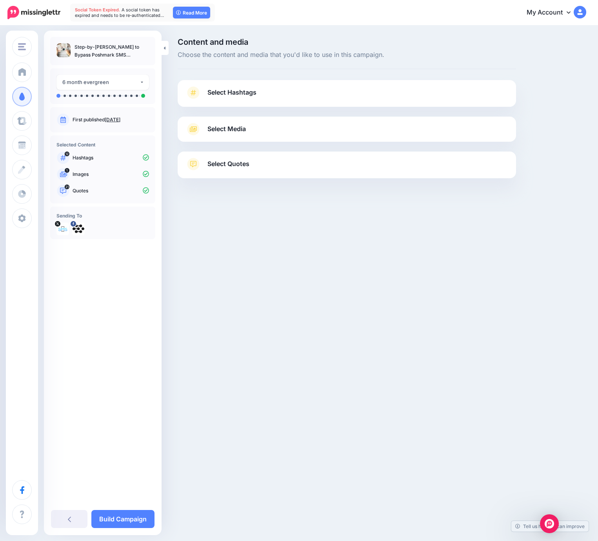
click at [244, 98] on link "Select Hashtags" at bounding box center [347, 96] width 323 height 20
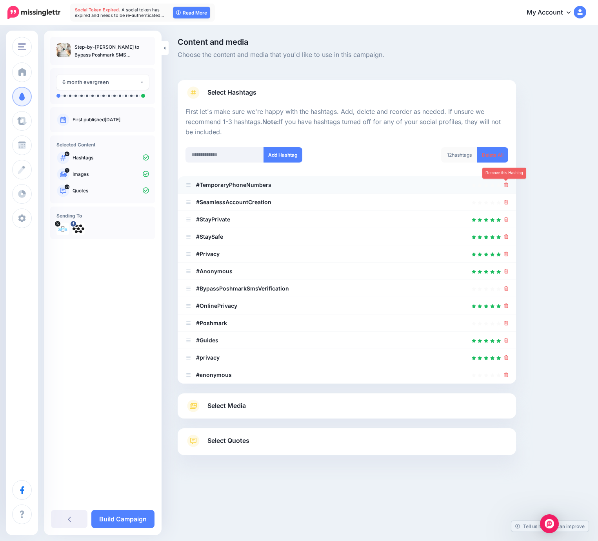
click at [506, 186] on icon at bounding box center [507, 184] width 4 height 5
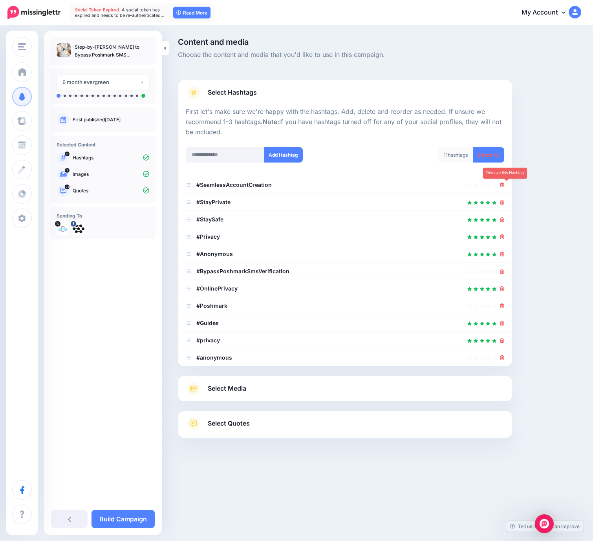
click at [504, 186] on icon at bounding box center [502, 184] width 4 height 5
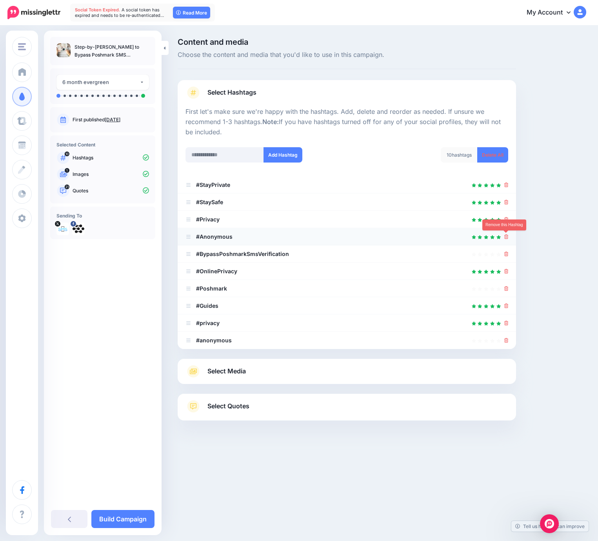
click at [508, 237] on icon at bounding box center [507, 236] width 4 height 5
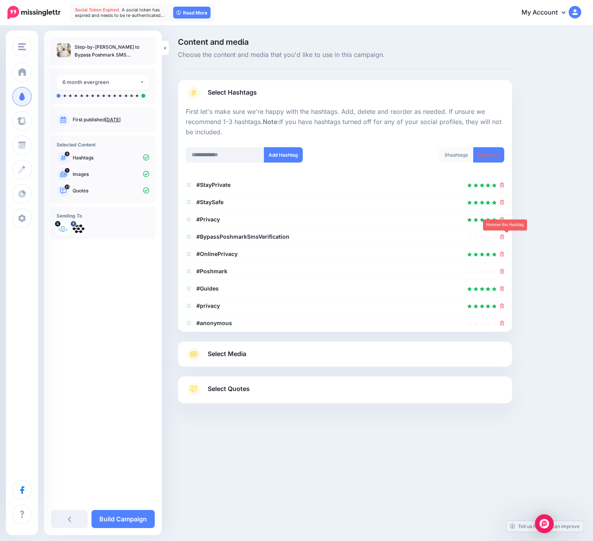
click at [504, 237] on icon at bounding box center [502, 236] width 4 height 5
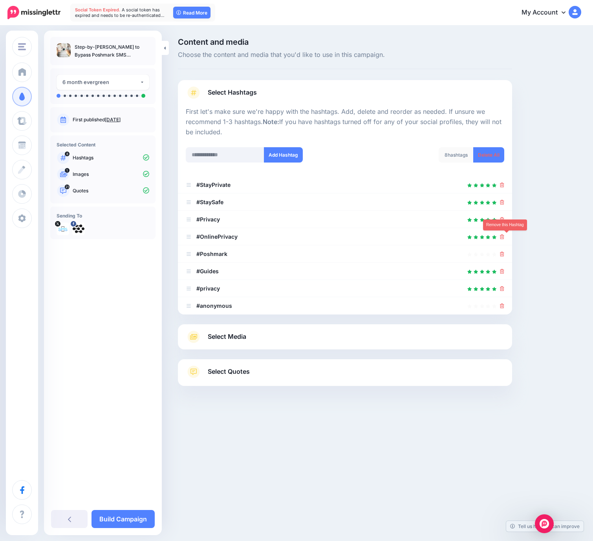
click at [504, 237] on icon at bounding box center [502, 236] width 4 height 5
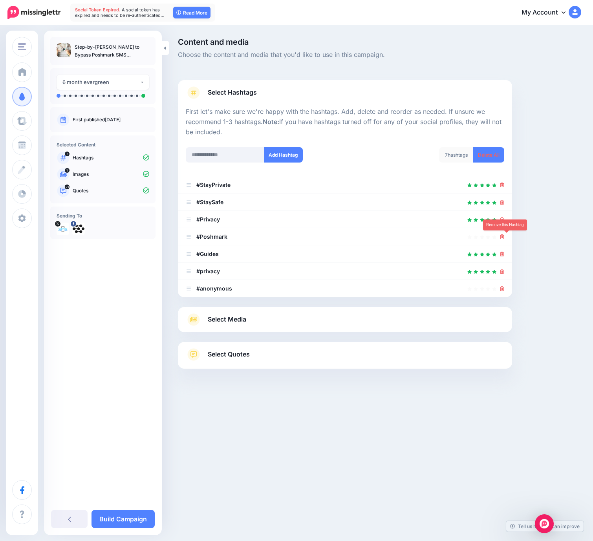
click at [504, 237] on icon at bounding box center [502, 236] width 4 height 5
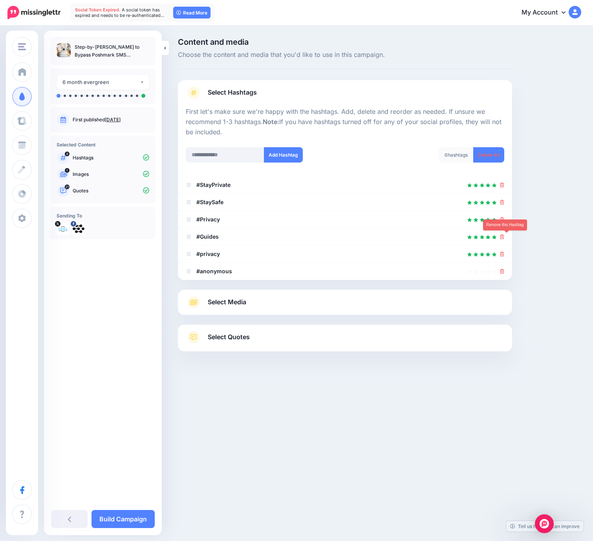
click at [504, 236] on icon at bounding box center [502, 236] width 4 height 5
click at [504, 236] on link at bounding box center [499, 236] width 9 height 7
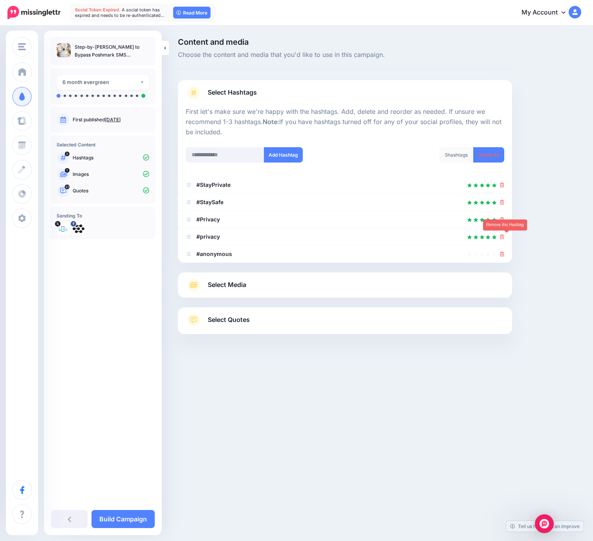
click at [504, 236] on icon at bounding box center [502, 236] width 4 height 5
click at [504, 236] on link at bounding box center [499, 236] width 9 height 7
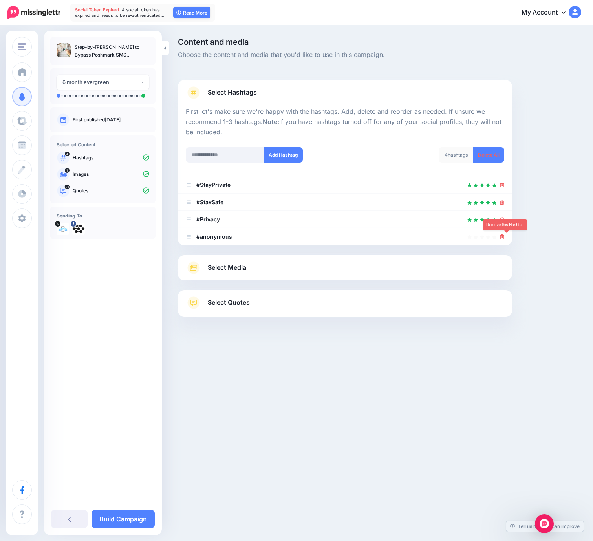
click at [504, 236] on icon at bounding box center [502, 236] width 4 height 5
click at [504, 236] on link at bounding box center [499, 236] width 9 height 7
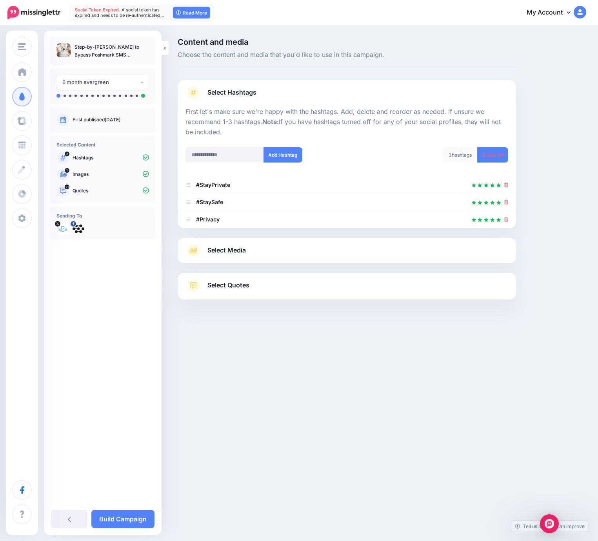
click at [290, 250] on link "Select Media" at bounding box center [347, 250] width 323 height 13
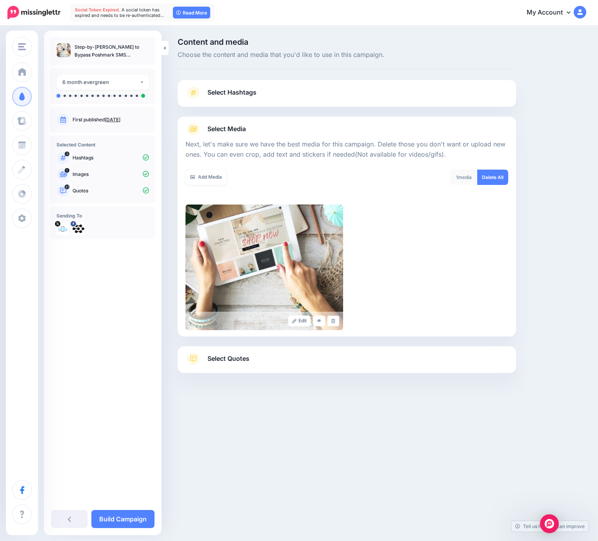
click at [262, 361] on link "Select Quotes" at bounding box center [347, 362] width 323 height 20
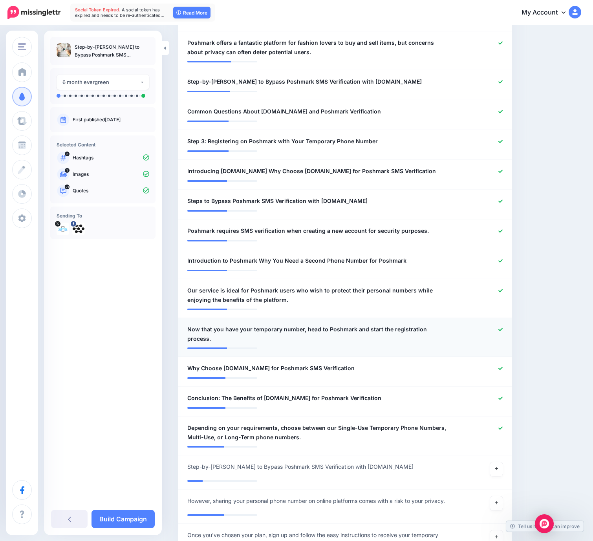
scroll to position [591, 0]
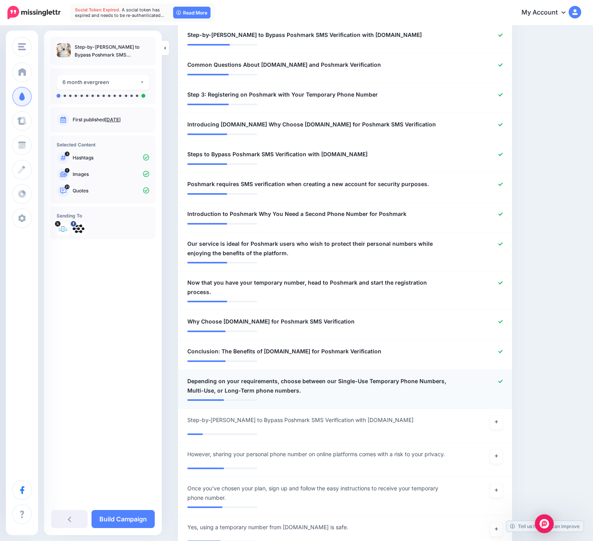
click at [502, 379] on icon at bounding box center [500, 380] width 4 height 3
click at [502, 349] on link at bounding box center [500, 351] width 4 height 5
click at [502, 320] on icon at bounding box center [500, 321] width 4 height 3
click at [504, 286] on div at bounding box center [481, 287] width 55 height 19
click at [502, 283] on icon at bounding box center [500, 282] width 4 height 3
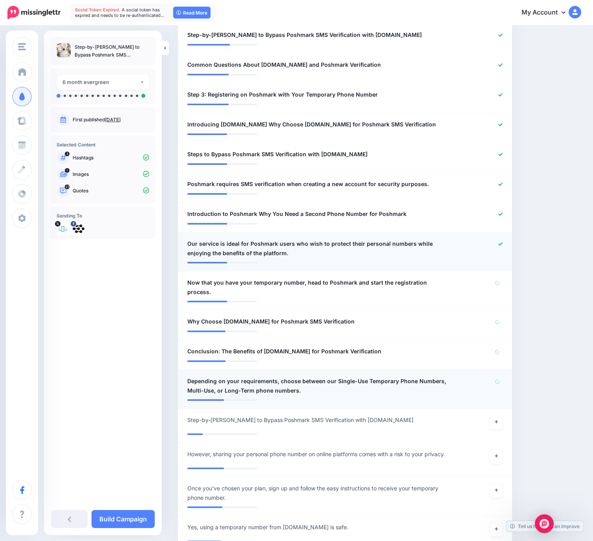
click at [502, 245] on icon at bounding box center [500, 244] width 4 height 4
click at [125, 514] on link "Build Campaign" at bounding box center [122, 519] width 63 height 18
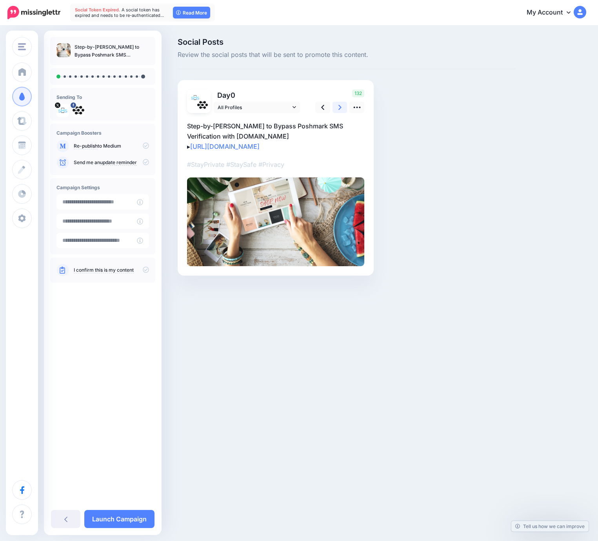
click at [339, 106] on icon at bounding box center [340, 107] width 3 height 8
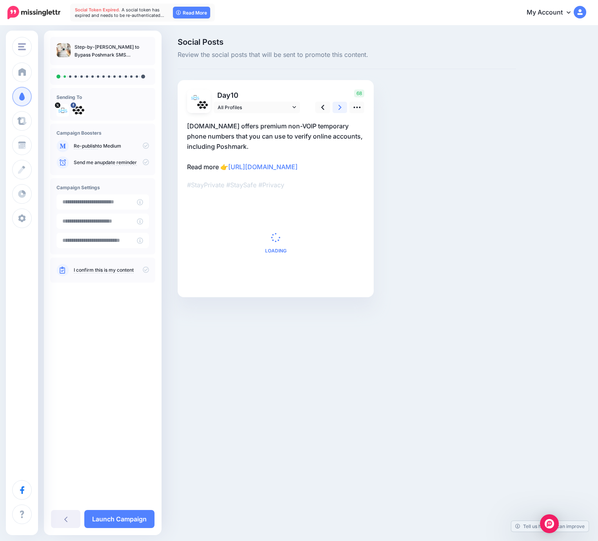
click at [339, 106] on icon at bounding box center [340, 107] width 3 height 8
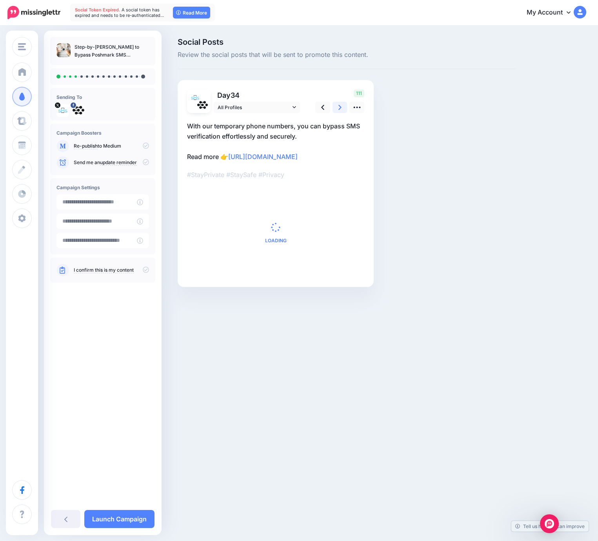
click at [339, 106] on icon at bounding box center [340, 107] width 3 height 8
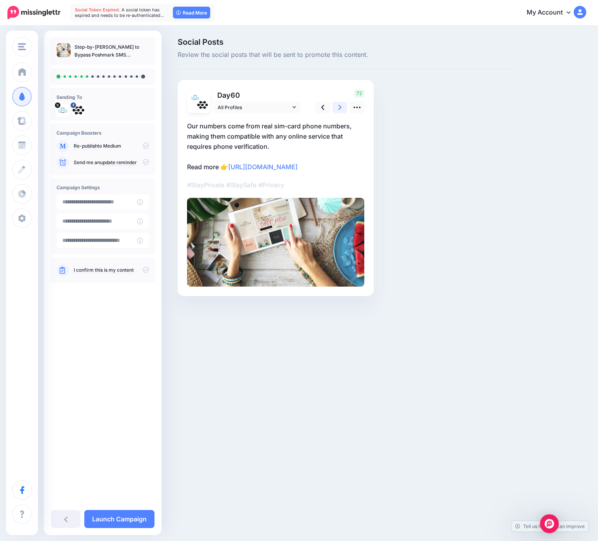
click at [339, 106] on icon at bounding box center [340, 107] width 3 height 8
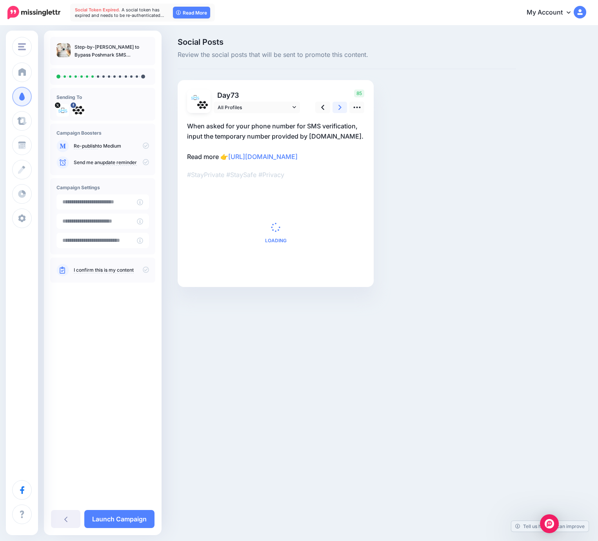
click at [339, 106] on icon at bounding box center [340, 107] width 3 height 8
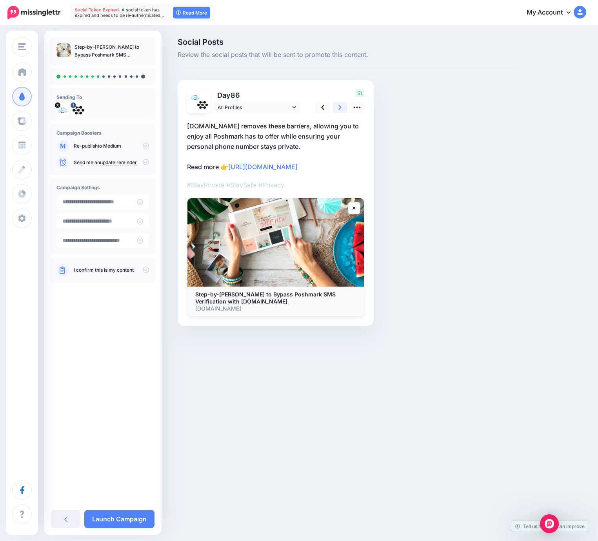
click at [339, 106] on icon at bounding box center [340, 107] width 3 height 8
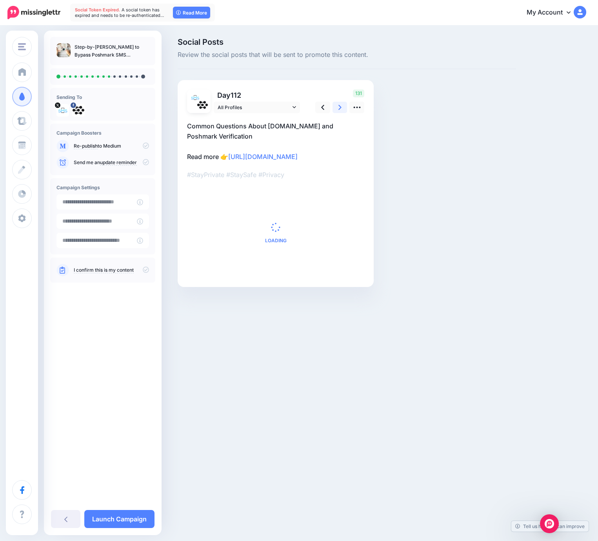
click at [339, 106] on icon at bounding box center [340, 107] width 3 height 8
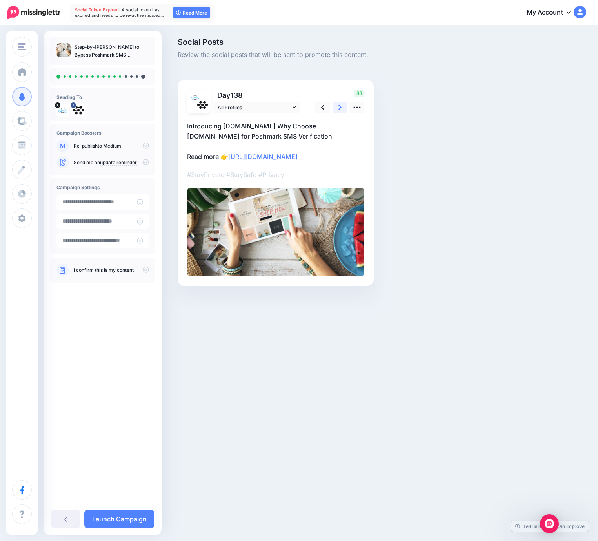
click at [339, 106] on icon at bounding box center [340, 107] width 3 height 8
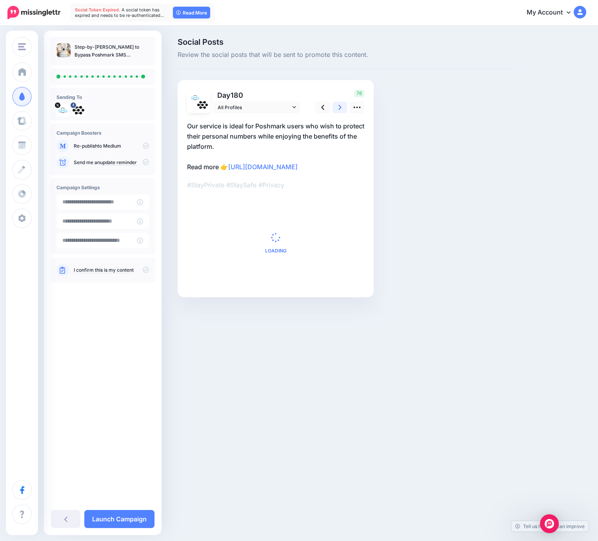
click at [339, 106] on icon at bounding box center [340, 107] width 3 height 8
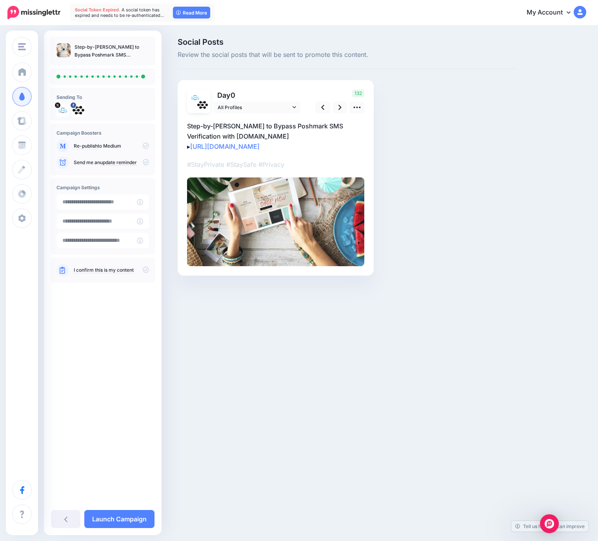
click at [146, 148] on icon at bounding box center [146, 145] width 6 height 6
click at [147, 146] on icon at bounding box center [146, 145] width 6 height 6
click at [147, 270] on icon at bounding box center [146, 269] width 6 height 6
click at [144, 270] on icon at bounding box center [146, 269] width 6 height 6
click at [120, 517] on link "Launch Campaign" at bounding box center [119, 519] width 70 height 18
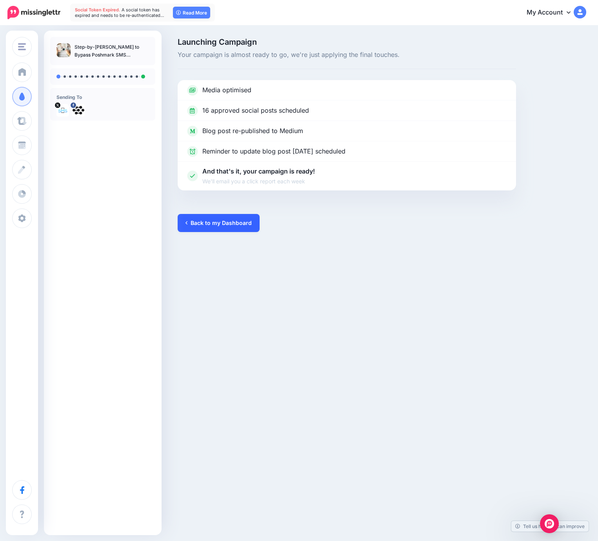
click at [202, 221] on link "Back to my Dashboard" at bounding box center [219, 223] width 82 height 18
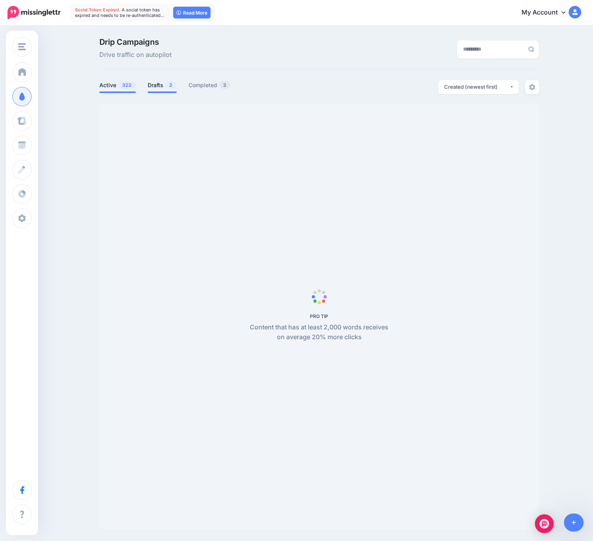
click at [158, 85] on link "Drafts 2" at bounding box center [162, 84] width 29 height 9
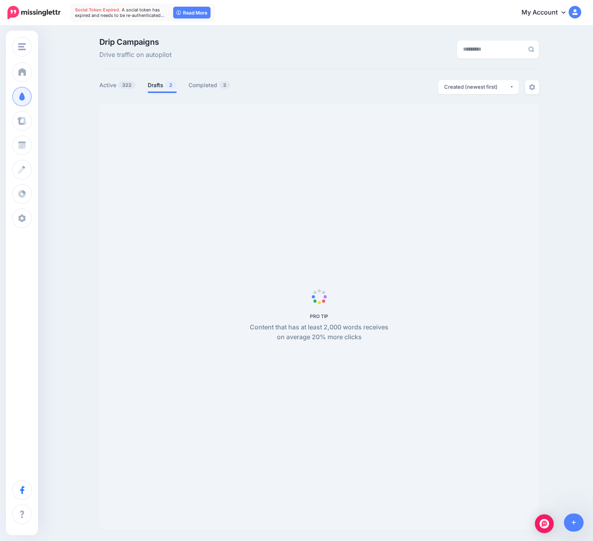
click at [158, 85] on link "Drafts 2" at bounding box center [162, 84] width 29 height 9
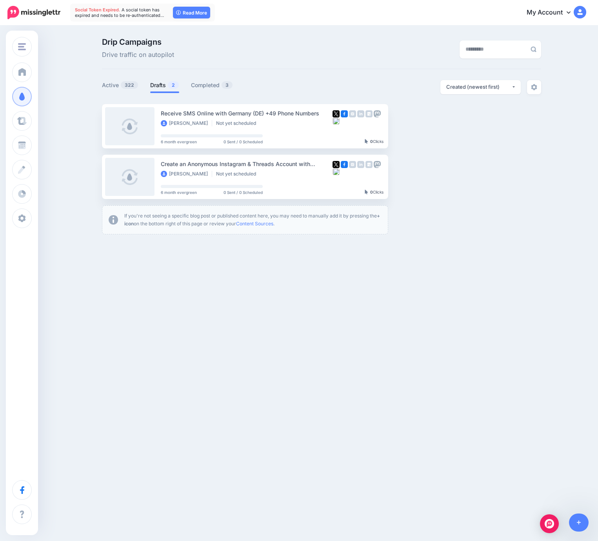
click at [158, 85] on link "Drafts 2" at bounding box center [164, 84] width 29 height 9
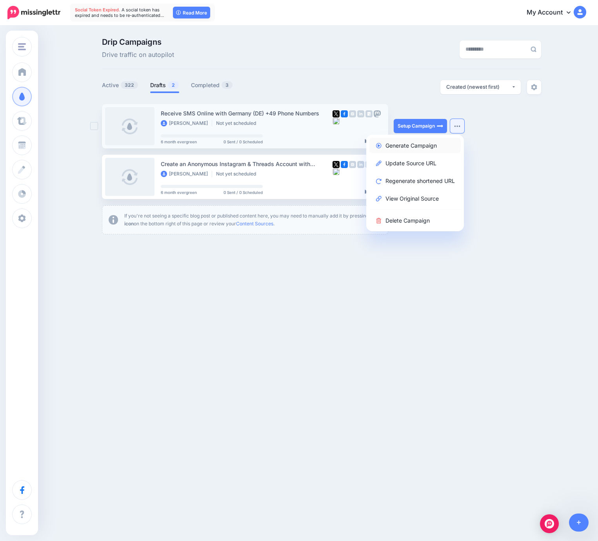
click at [423, 144] on link "Generate Campaign" at bounding box center [415, 145] width 91 height 15
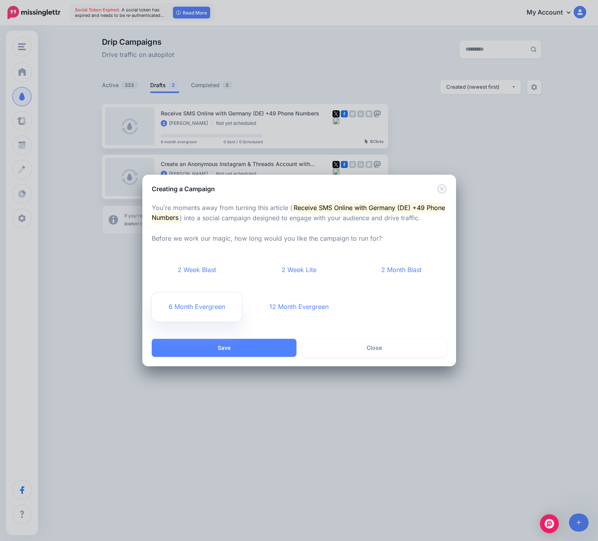
click at [192, 306] on link "6 Month Evergreen" at bounding box center [197, 306] width 91 height 29
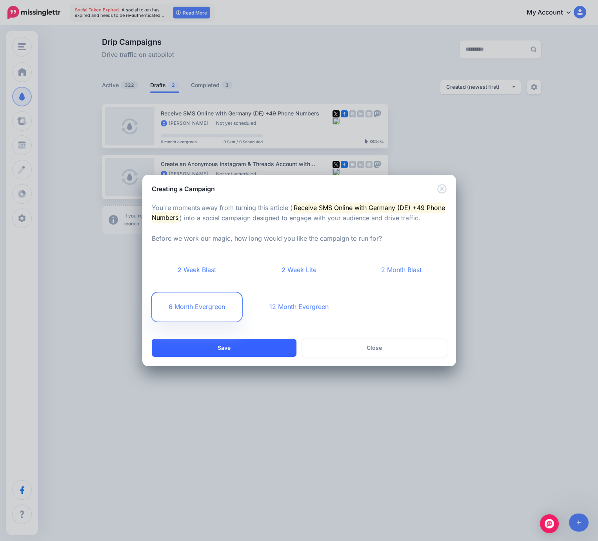
click at [234, 350] on button "Save" at bounding box center [224, 348] width 145 height 18
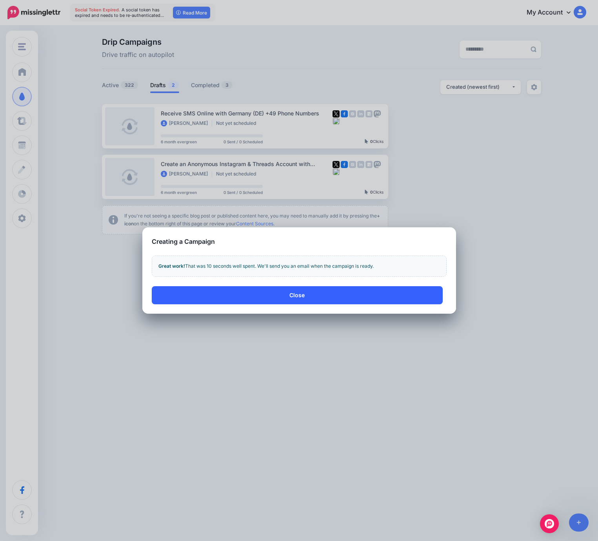
click at [239, 294] on button "Close" at bounding box center [297, 295] width 291 height 18
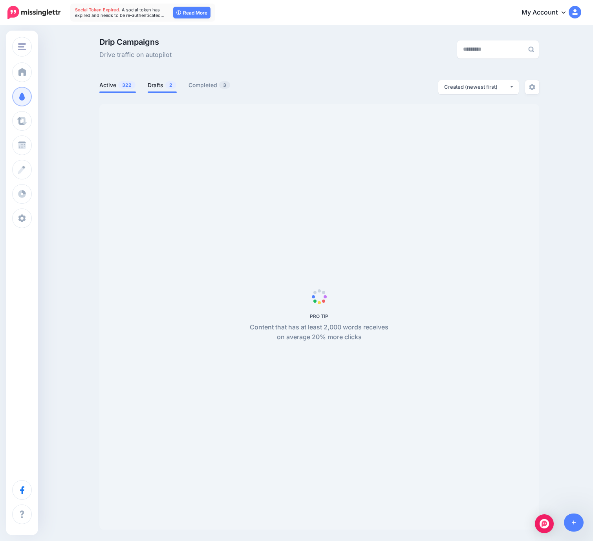
click at [153, 87] on link "Drafts 2" at bounding box center [162, 84] width 29 height 9
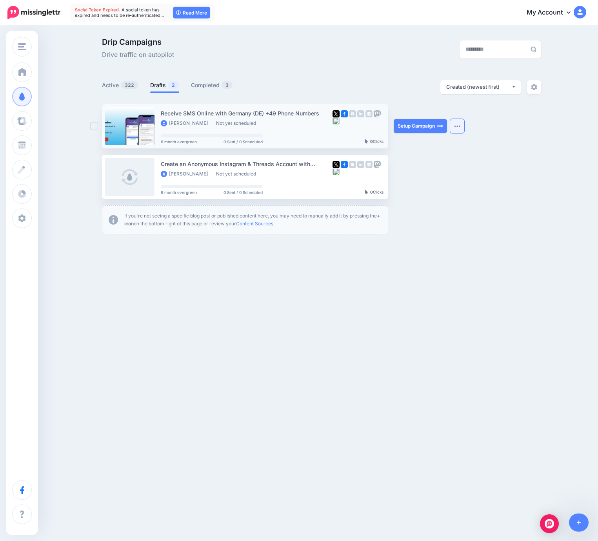
click at [459, 124] on button "button" at bounding box center [457, 126] width 14 height 14
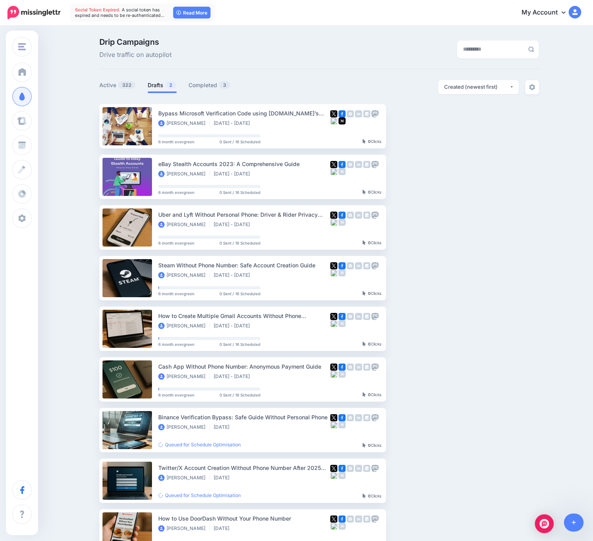
click at [436, 150] on ul "Bypass Microsoft Verification Code using MobileSMS.io’s Temporary Phone Number …" at bounding box center [318, 354] width 439 height 500
click at [167, 91] on li "Drafts 2" at bounding box center [162, 86] width 29 height 13
click at [166, 86] on link "Drafts 2" at bounding box center [162, 84] width 29 height 9
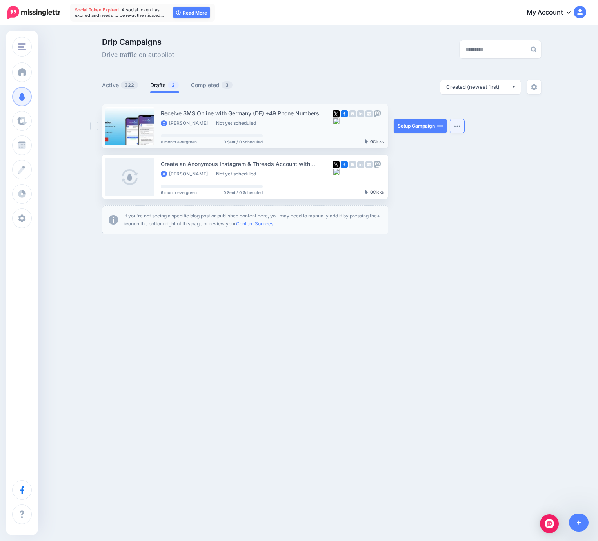
click at [460, 128] on button "button" at bounding box center [457, 126] width 14 height 14
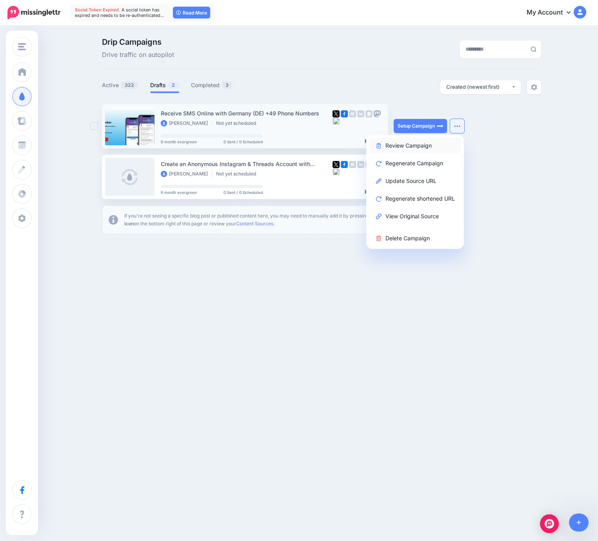
click at [422, 142] on link "Review Campaign" at bounding box center [415, 145] width 91 height 15
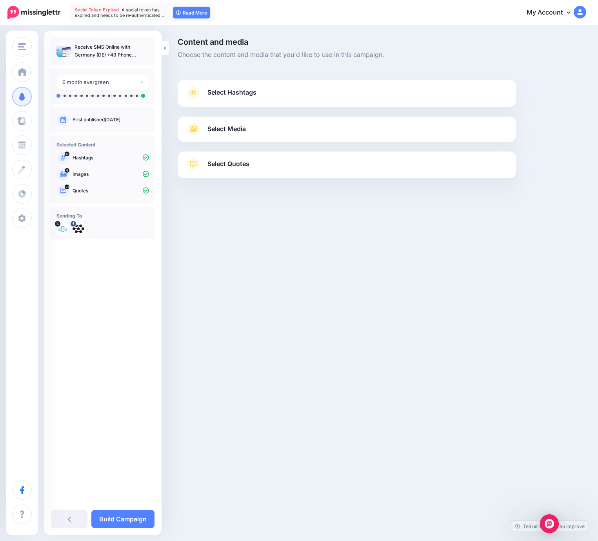
click at [279, 98] on link "Select Hashtags" at bounding box center [347, 96] width 323 height 20
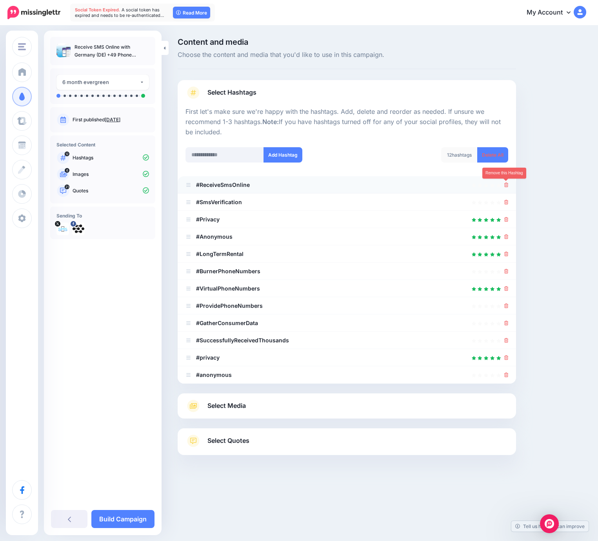
click at [507, 186] on icon at bounding box center [507, 184] width 4 height 5
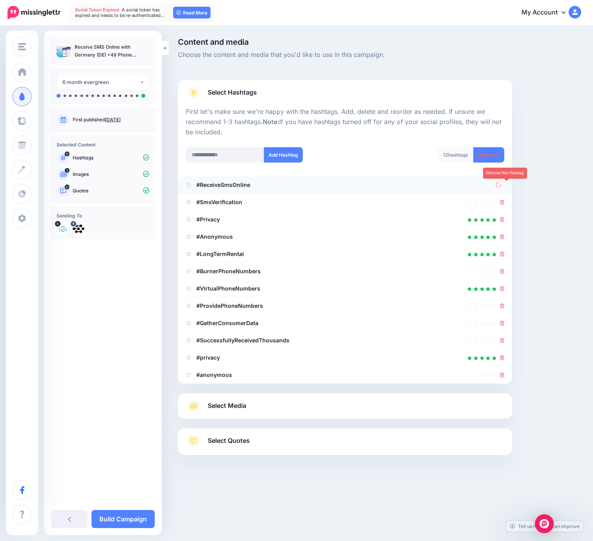
click at [504, 200] on icon at bounding box center [502, 202] width 4 height 5
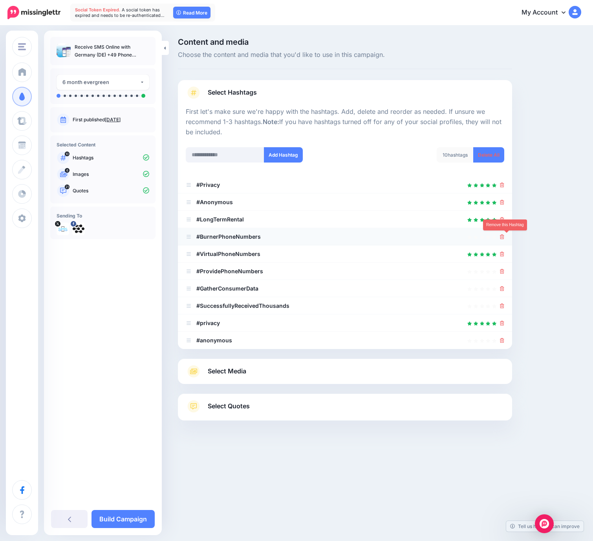
click at [504, 239] on link at bounding box center [502, 236] width 4 height 7
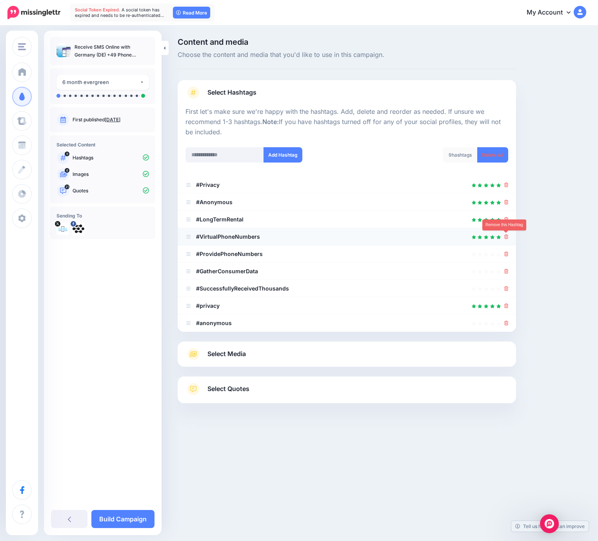
click at [508, 238] on icon at bounding box center [507, 236] width 4 height 5
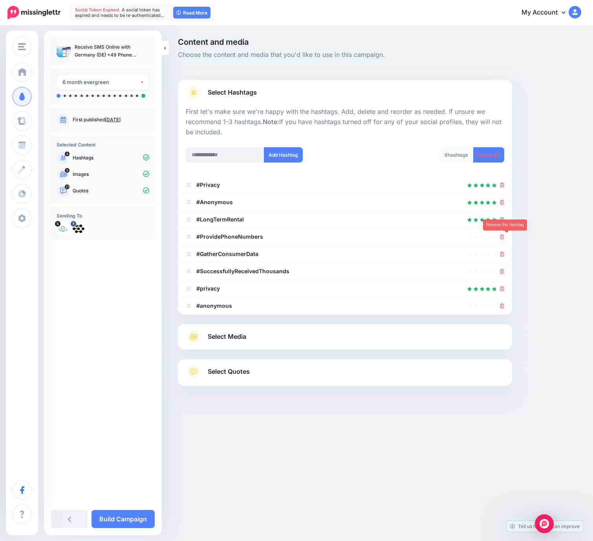
click at [504, 238] on icon at bounding box center [502, 236] width 4 height 5
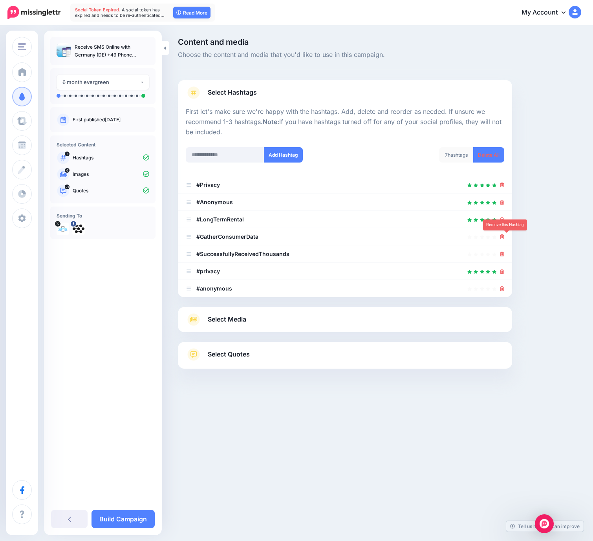
click at [504, 238] on icon at bounding box center [502, 236] width 4 height 5
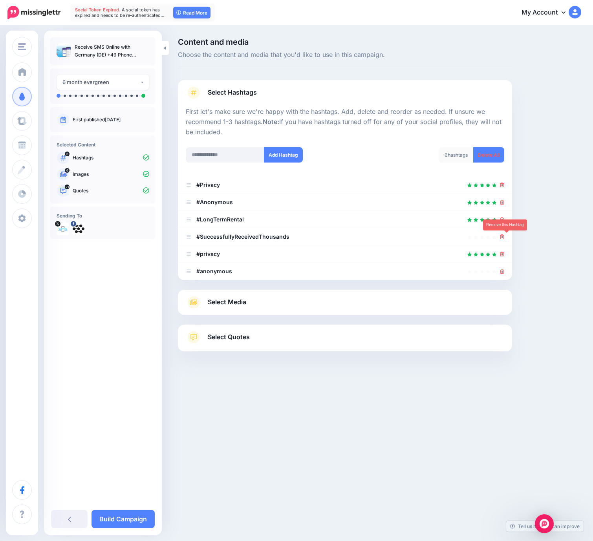
click at [504, 238] on icon at bounding box center [502, 236] width 4 height 5
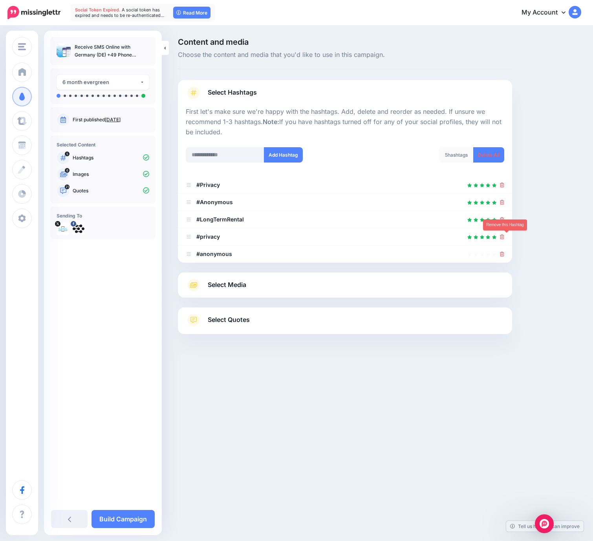
click at [504, 238] on icon at bounding box center [502, 236] width 4 height 5
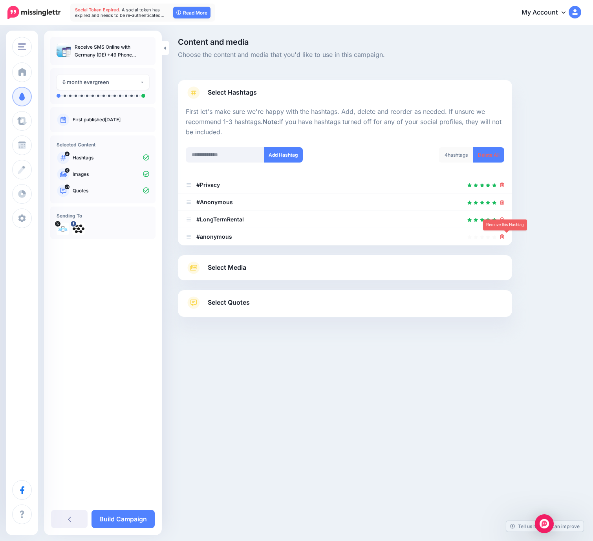
click at [504, 238] on icon at bounding box center [502, 236] width 4 height 5
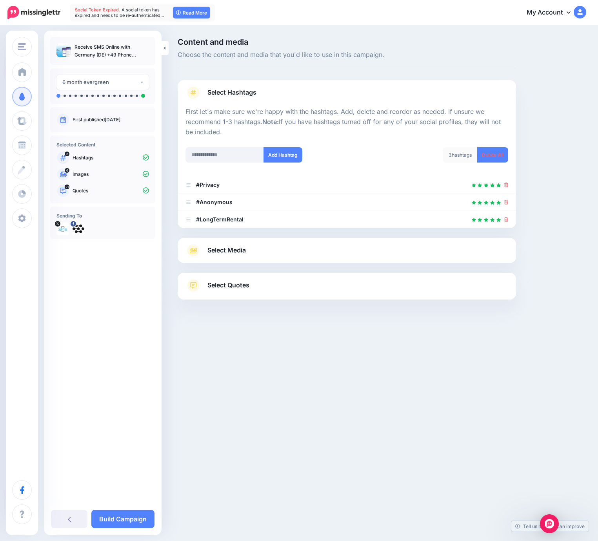
click at [304, 250] on link "Select Media" at bounding box center [347, 250] width 323 height 13
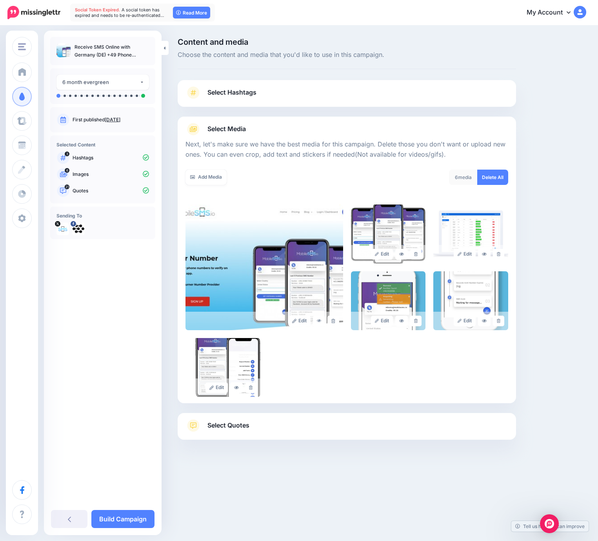
click at [326, 427] on link "Select Quotes" at bounding box center [347, 429] width 323 height 20
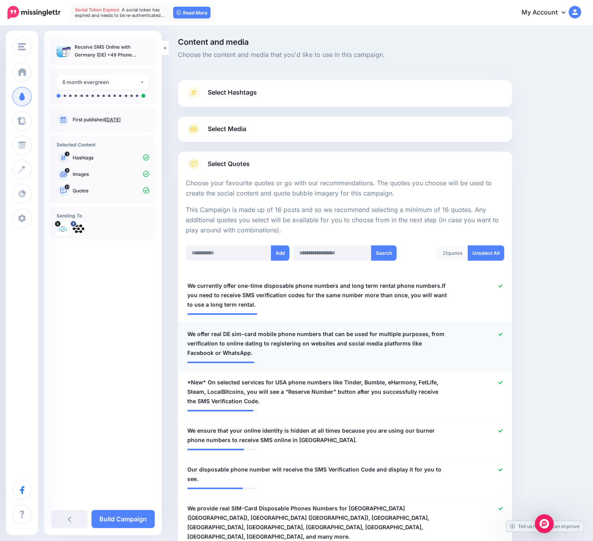
scroll to position [10, 0]
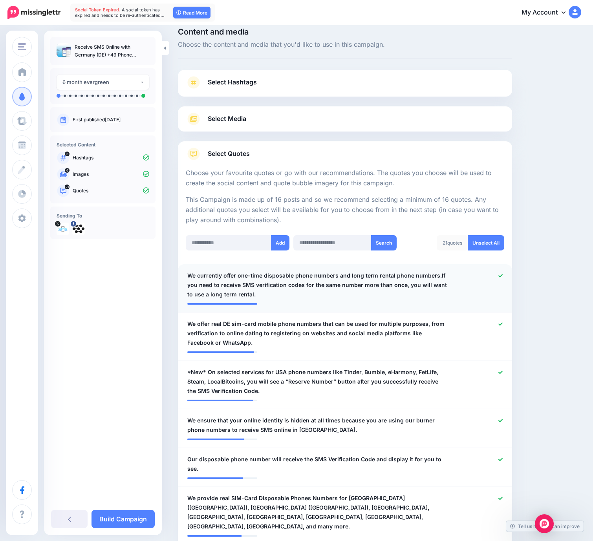
click at [502, 275] on icon at bounding box center [500, 275] width 4 height 4
click at [502, 322] on icon at bounding box center [500, 324] width 4 height 4
click at [502, 374] on icon at bounding box center [500, 372] width 4 height 4
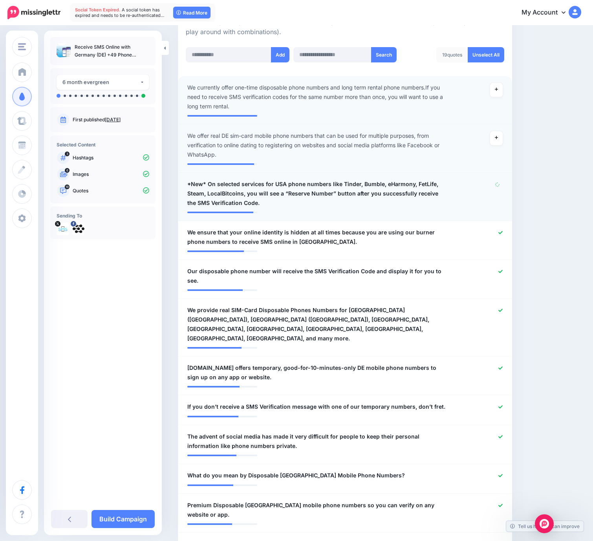
scroll to position [245, 0]
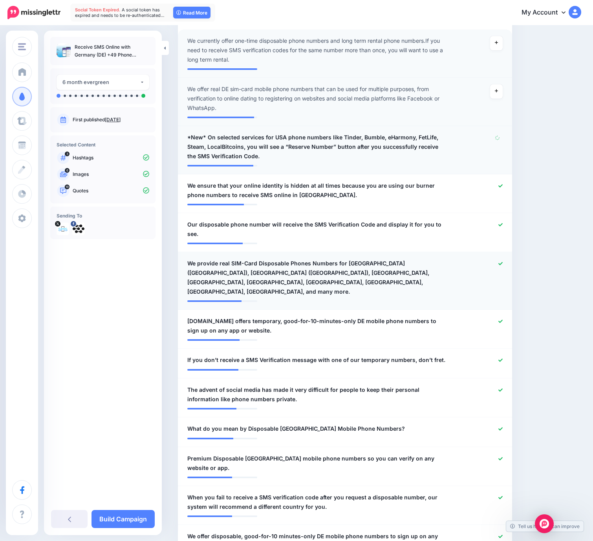
click at [502, 261] on icon at bounding box center [500, 263] width 4 height 4
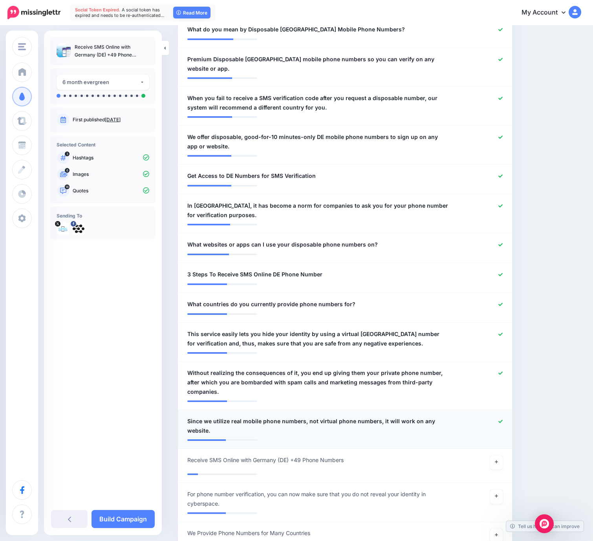
scroll to position [691, 0]
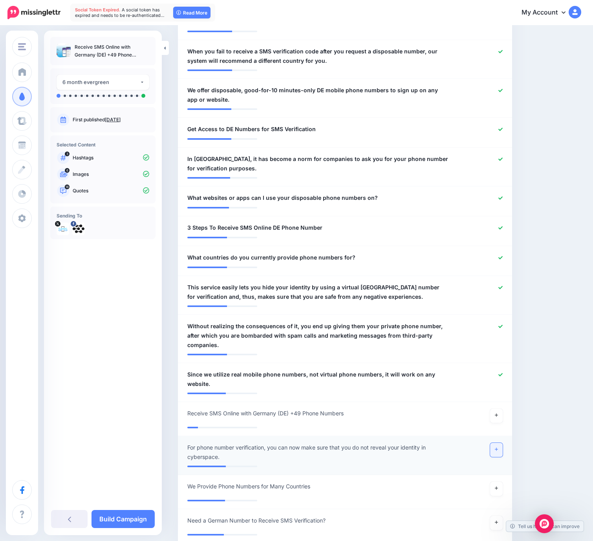
click at [498, 447] on icon at bounding box center [495, 449] width 3 height 4
click at [122, 517] on link "Build Campaign" at bounding box center [122, 519] width 63 height 18
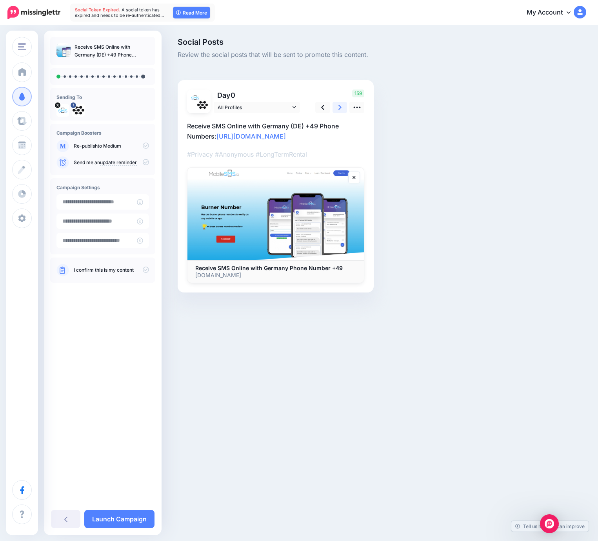
click at [334, 107] on link at bounding box center [340, 107] width 15 height 11
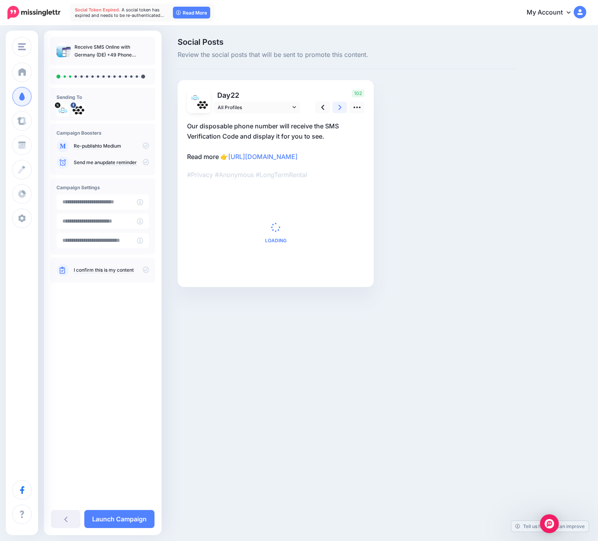
click at [334, 107] on link at bounding box center [340, 107] width 15 height 11
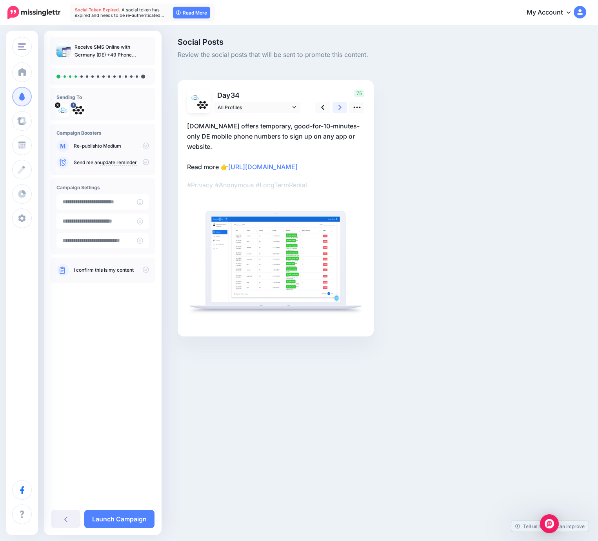
click at [334, 107] on link at bounding box center [340, 107] width 15 height 11
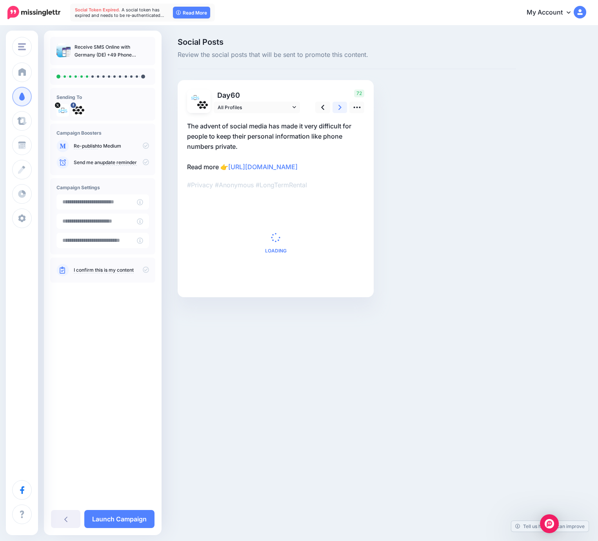
click at [334, 107] on link at bounding box center [340, 107] width 15 height 11
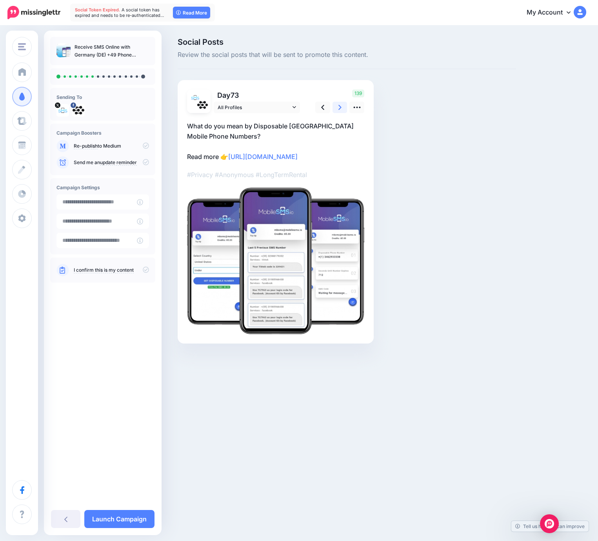
click at [334, 107] on link at bounding box center [340, 107] width 15 height 11
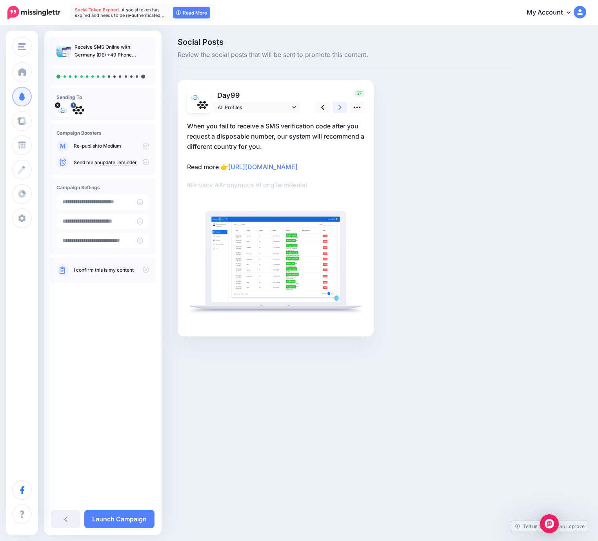
click at [334, 107] on link at bounding box center [340, 107] width 15 height 11
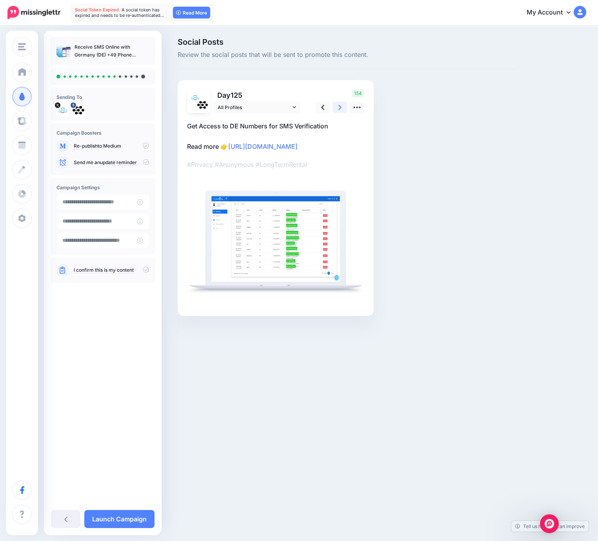
click at [334, 107] on link at bounding box center [340, 107] width 15 height 11
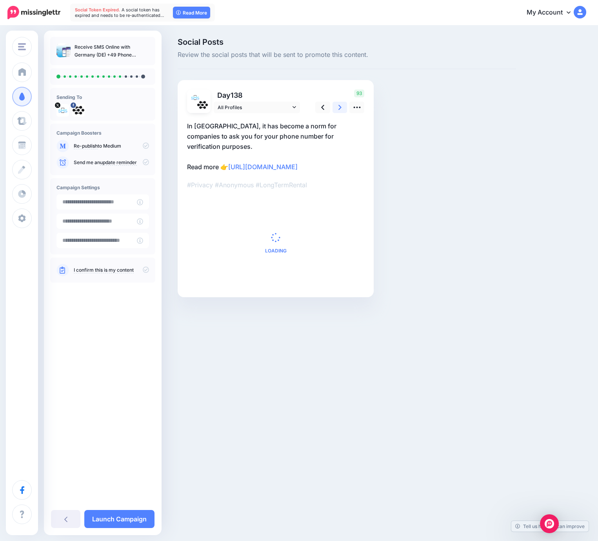
click at [334, 107] on link at bounding box center [340, 107] width 15 height 11
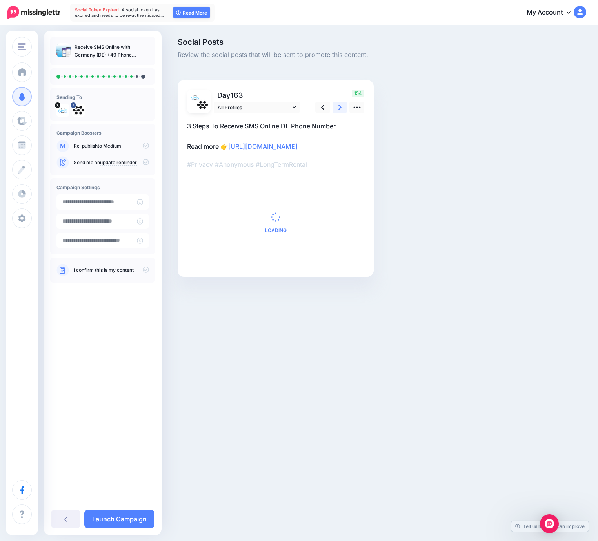
click at [334, 107] on link at bounding box center [340, 107] width 15 height 11
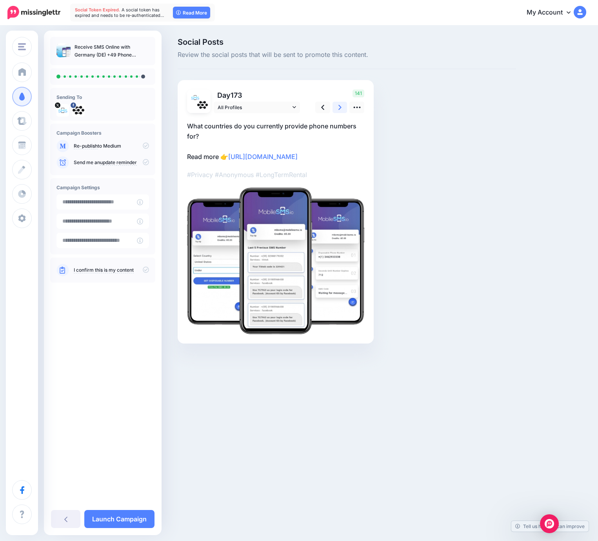
click at [343, 107] on link at bounding box center [340, 107] width 15 height 11
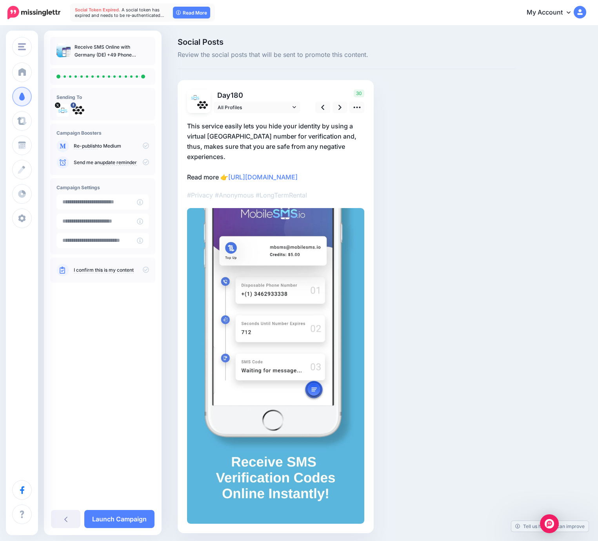
click at [148, 146] on icon at bounding box center [146, 145] width 6 height 6
click at [146, 146] on icon at bounding box center [146, 145] width 6 height 6
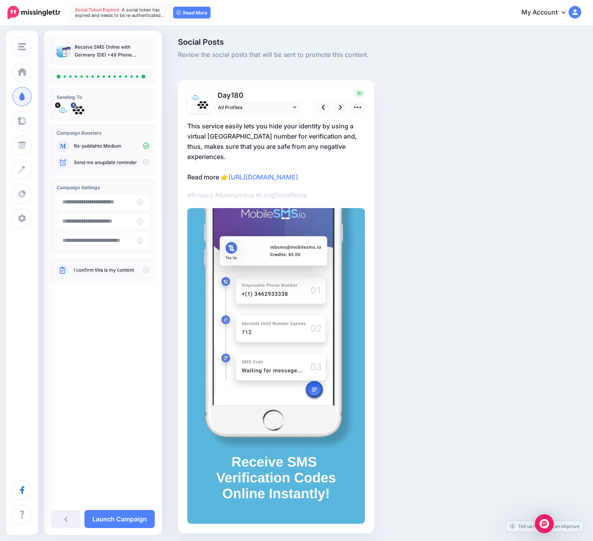
click at [145, 271] on icon at bounding box center [146, 269] width 6 height 6
click at [146, 271] on icon at bounding box center [146, 269] width 6 height 6
click at [122, 527] on link "Launch Campaign" at bounding box center [119, 519] width 70 height 18
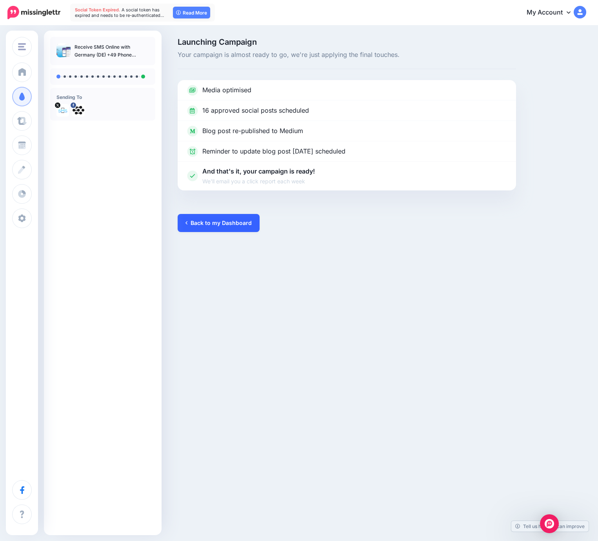
click at [217, 217] on link "Back to my Dashboard" at bounding box center [219, 223] width 82 height 18
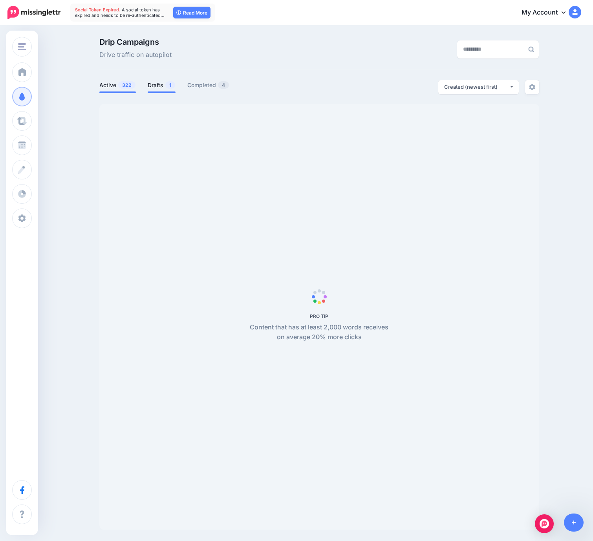
click at [157, 81] on link "Drafts 1" at bounding box center [162, 84] width 28 height 9
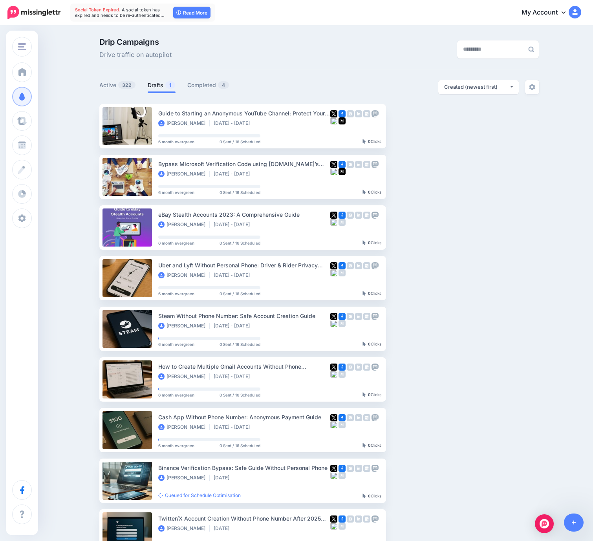
click at [162, 86] on link "Drafts 1" at bounding box center [162, 84] width 28 height 9
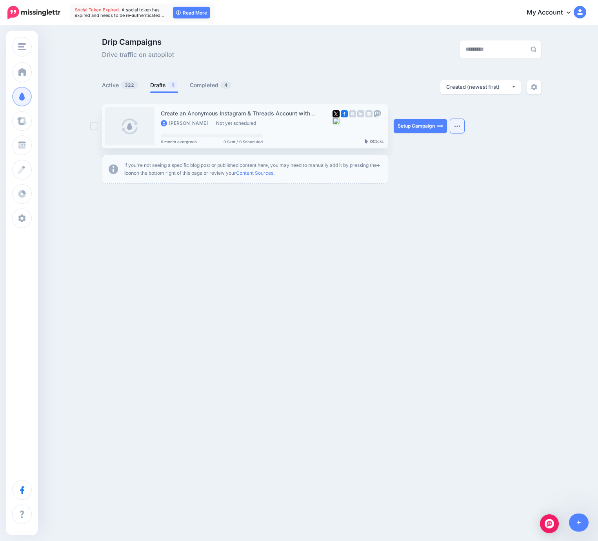
click at [459, 128] on button "button" at bounding box center [457, 126] width 14 height 14
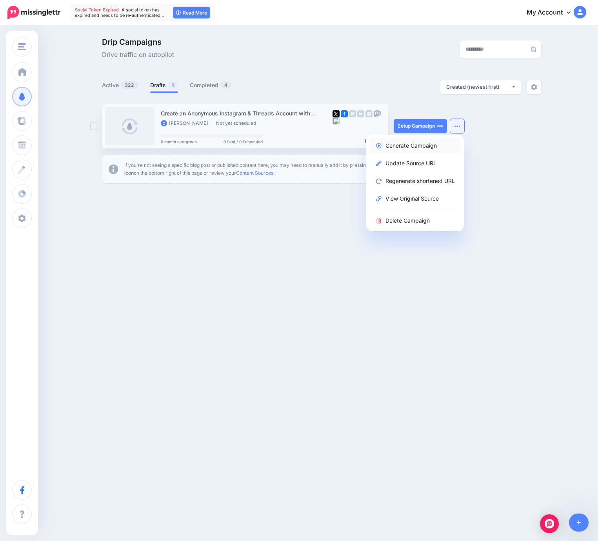
click at [411, 146] on link "Generate Campaign" at bounding box center [415, 145] width 91 height 15
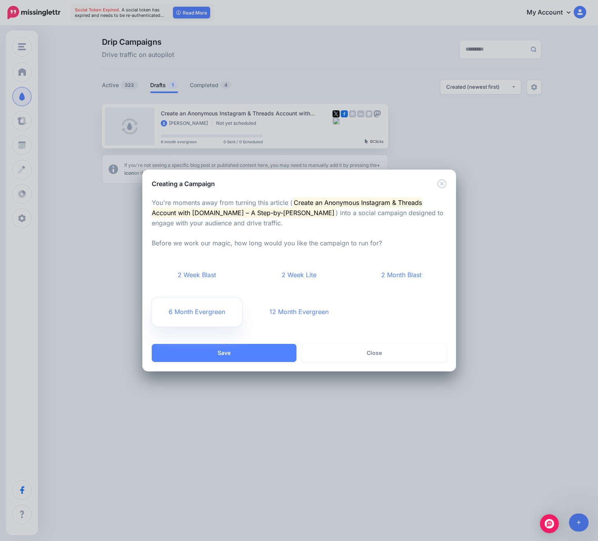
click at [189, 319] on link "6 Month Evergreen" at bounding box center [197, 311] width 91 height 29
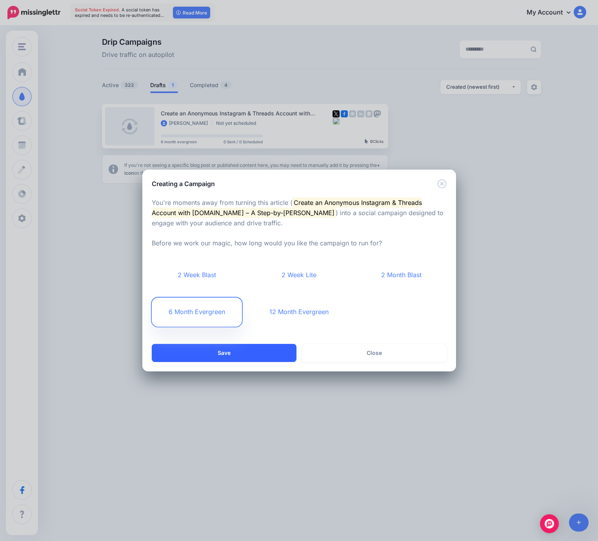
click at [248, 357] on button "Save" at bounding box center [224, 353] width 145 height 18
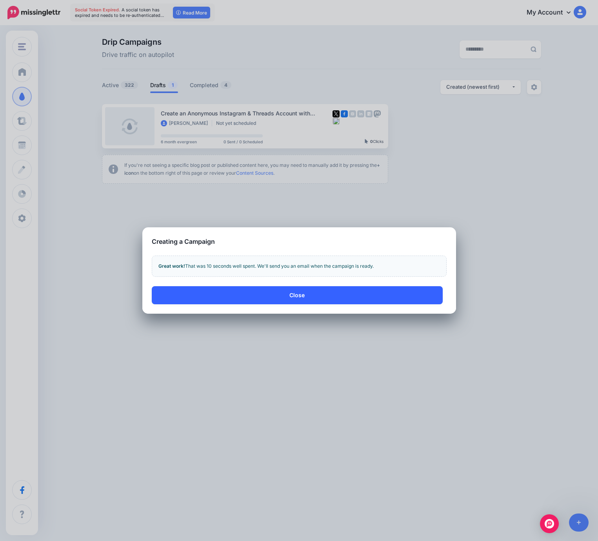
click at [314, 293] on button "Close" at bounding box center [297, 295] width 291 height 18
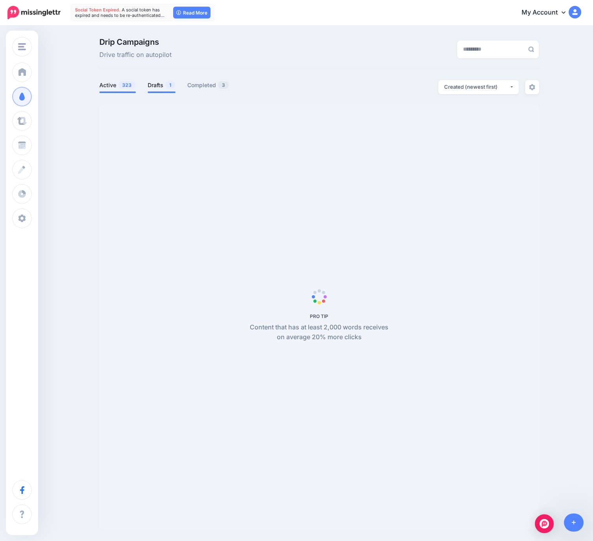
click at [168, 85] on span "1" at bounding box center [170, 84] width 10 height 7
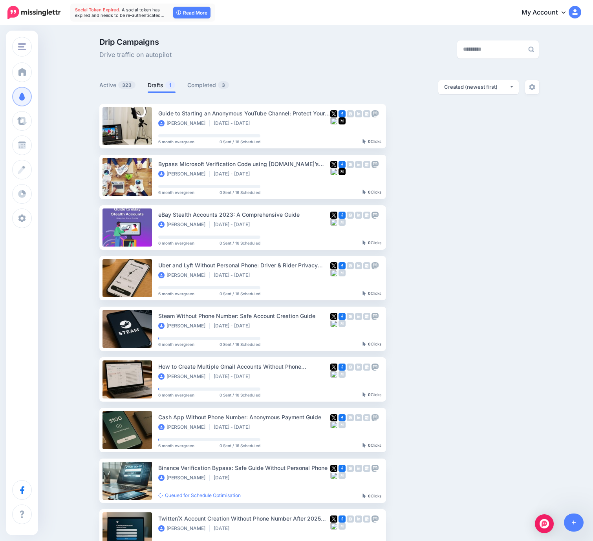
click at [168, 85] on span "1" at bounding box center [170, 84] width 10 height 7
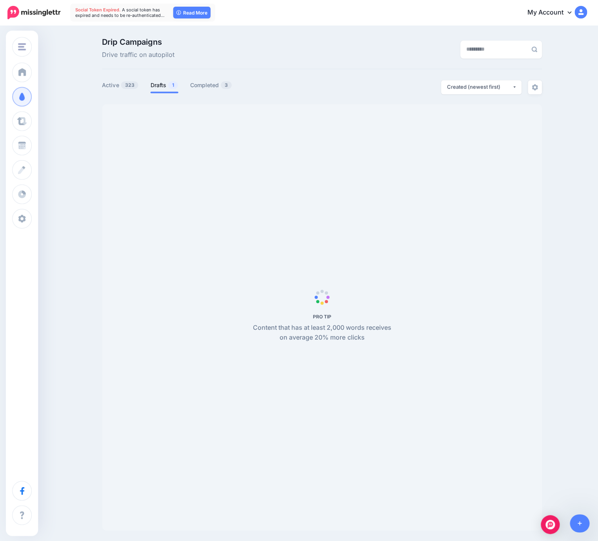
click at [168, 85] on span "1" at bounding box center [173, 84] width 10 height 7
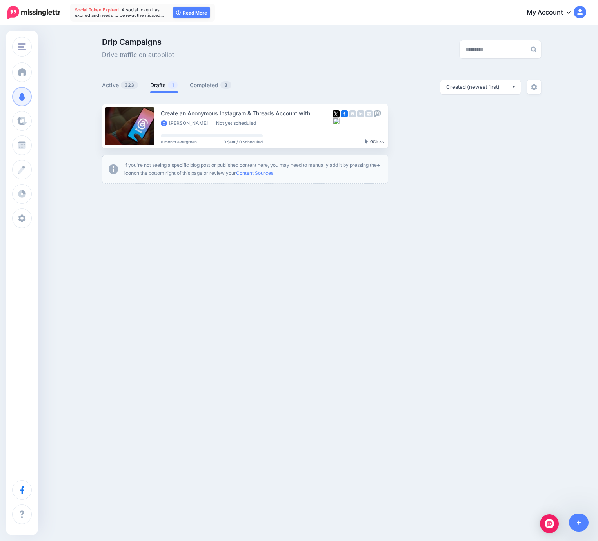
click at [161, 89] on link "Drafts 1" at bounding box center [164, 84] width 28 height 9
click at [461, 129] on button "button" at bounding box center [457, 126] width 14 height 14
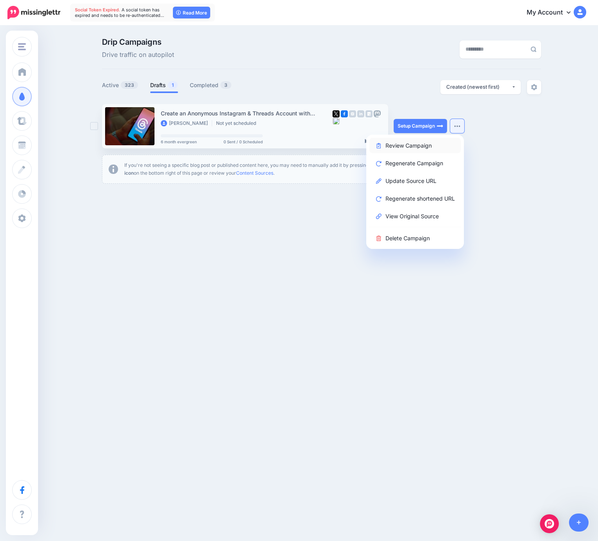
click at [420, 150] on link "Review Campaign" at bounding box center [415, 145] width 91 height 15
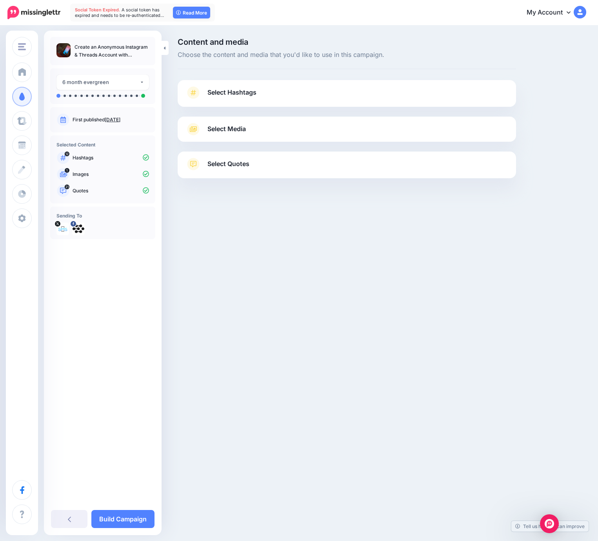
click at [312, 90] on link "Select Hashtags" at bounding box center [347, 96] width 323 height 20
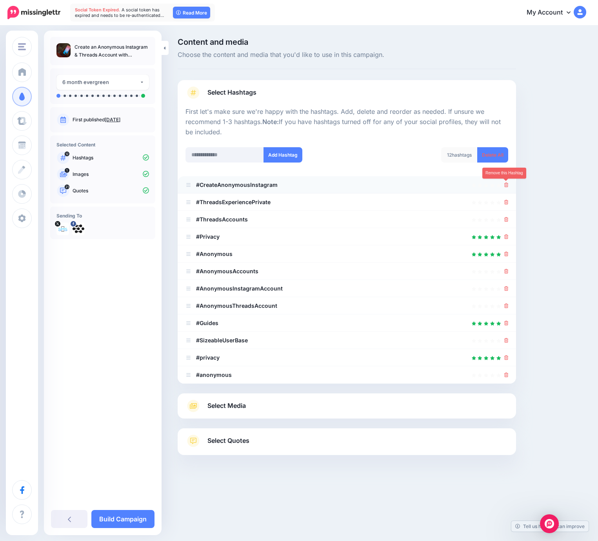
click at [506, 186] on icon at bounding box center [507, 184] width 4 height 5
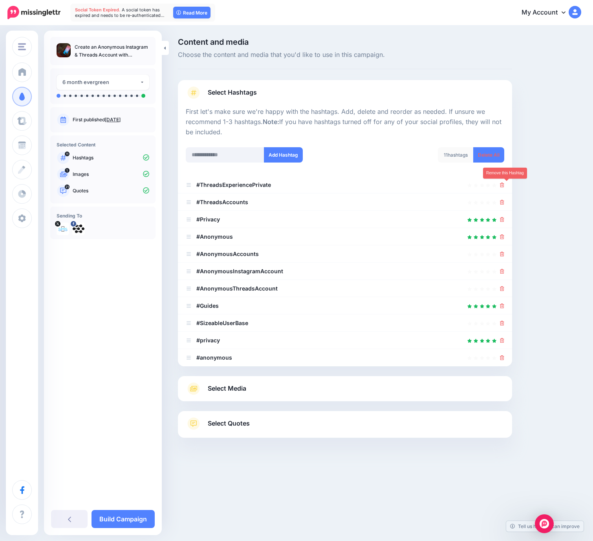
click at [504, 186] on icon at bounding box center [502, 184] width 4 height 5
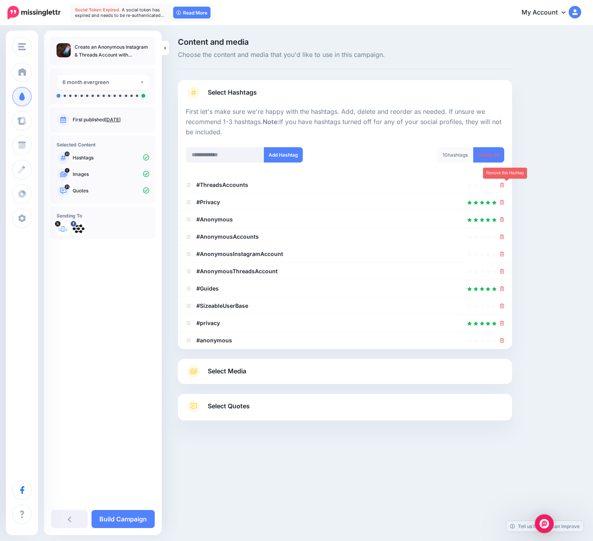
click at [504, 186] on icon at bounding box center [502, 184] width 4 height 5
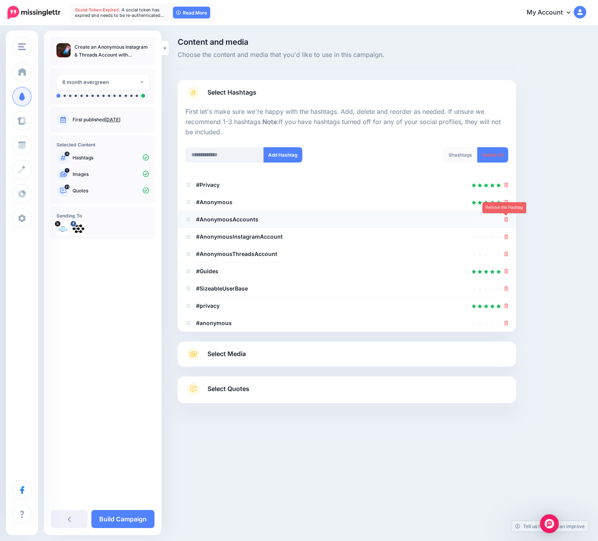
click at [506, 217] on icon at bounding box center [507, 219] width 4 height 5
click at [507, 237] on ul "#Privacy #Anonymous" at bounding box center [347, 253] width 339 height 155
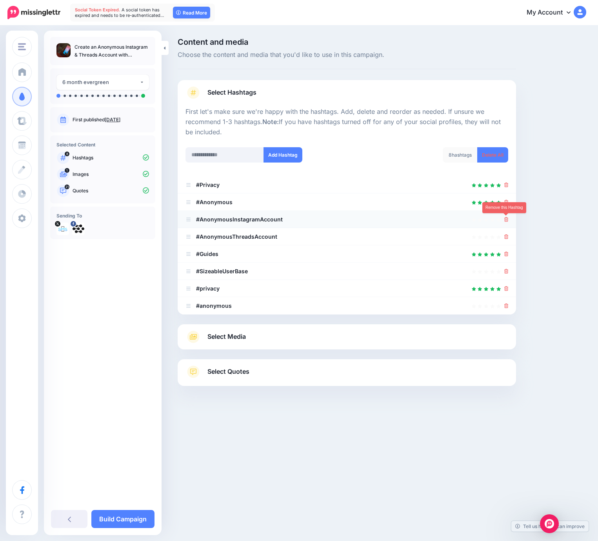
click at [505, 221] on icon at bounding box center [507, 219] width 4 height 5
click at [508, 237] on ul "#Privacy #Anonymous" at bounding box center [347, 245] width 339 height 138
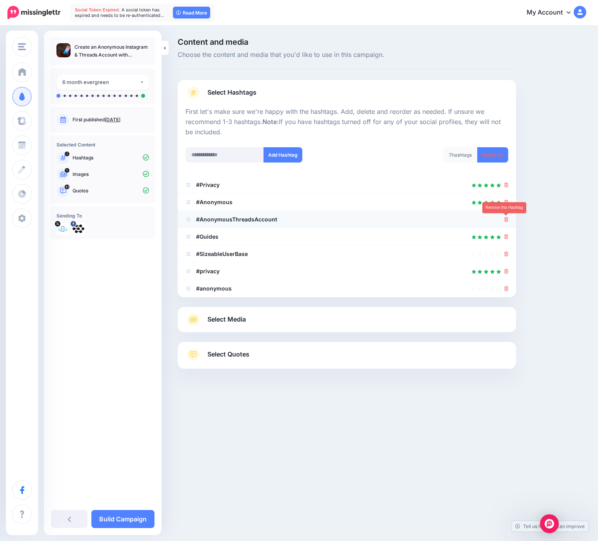
click at [506, 219] on icon at bounding box center [507, 219] width 4 height 5
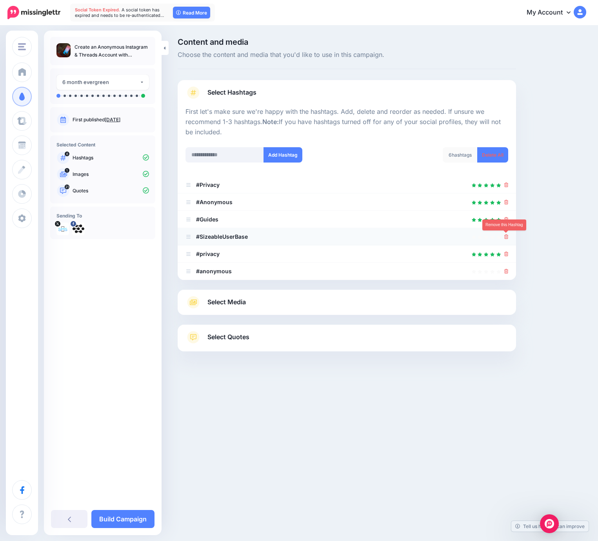
click at [508, 238] on icon at bounding box center [507, 236] width 4 height 5
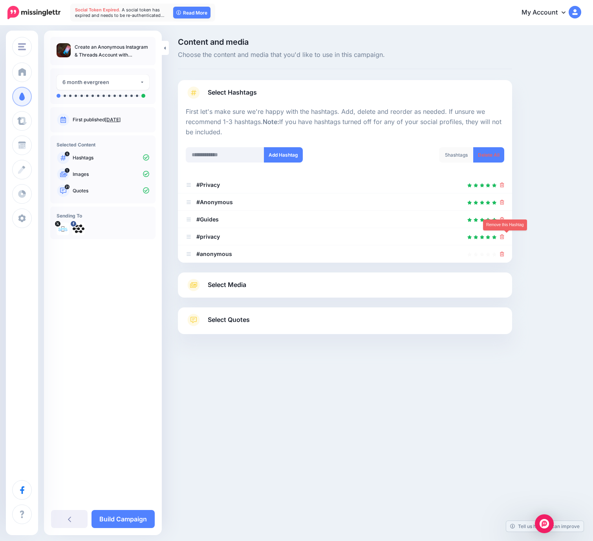
click at [504, 238] on icon at bounding box center [502, 236] width 4 height 5
click at [504, 238] on link at bounding box center [499, 236] width 9 height 7
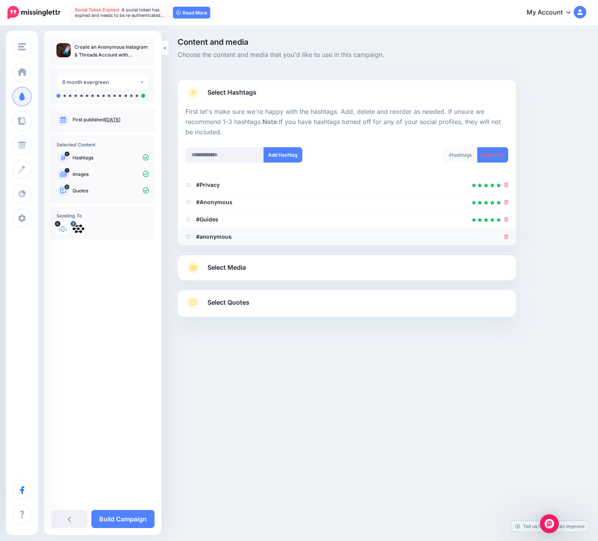
click at [507, 240] on div at bounding box center [507, 236] width 4 height 9
click at [507, 238] on icon at bounding box center [507, 236] width 4 height 5
click at [288, 274] on div "Select Media Next, let's make sure we have the best media for this campaign. De…" at bounding box center [347, 267] width 339 height 25
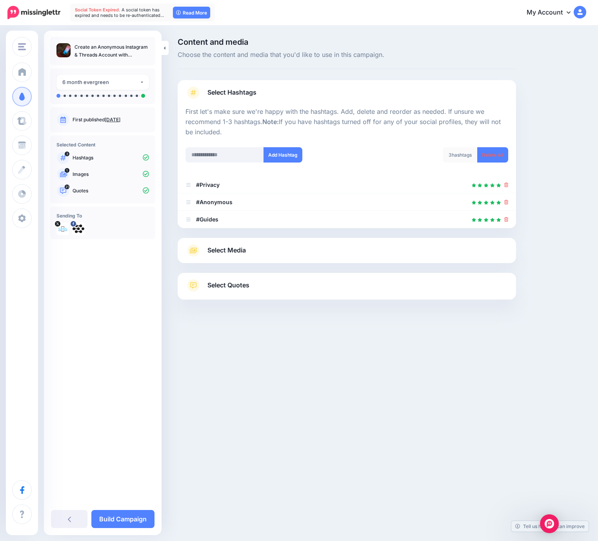
click at [308, 259] on div "Select Media Next, let's make sure we have the best media for this campaign. De…" at bounding box center [347, 250] width 339 height 25
click at [321, 251] on link "Select Media" at bounding box center [347, 250] width 323 height 13
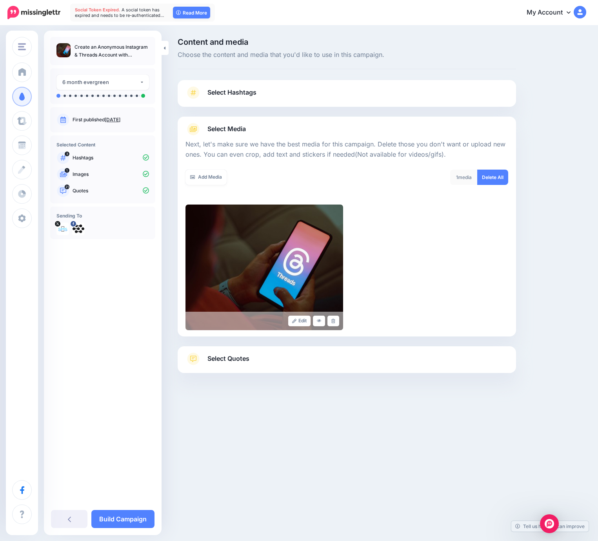
click at [332, 360] on link "Select Quotes" at bounding box center [347, 362] width 323 height 20
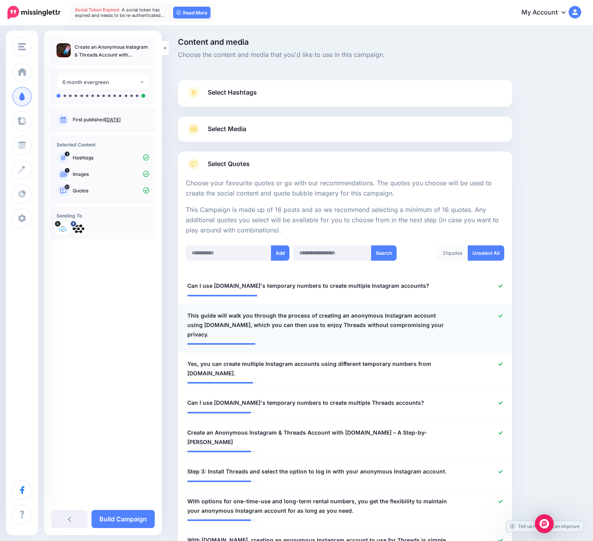
click at [502, 316] on icon at bounding box center [500, 315] width 4 height 3
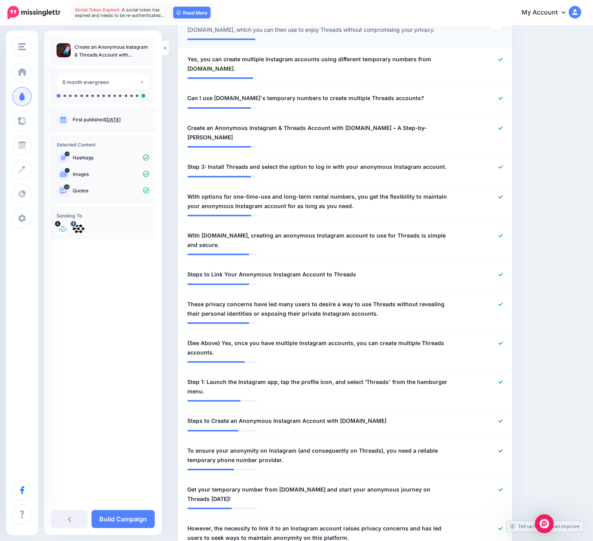
scroll to position [534, 0]
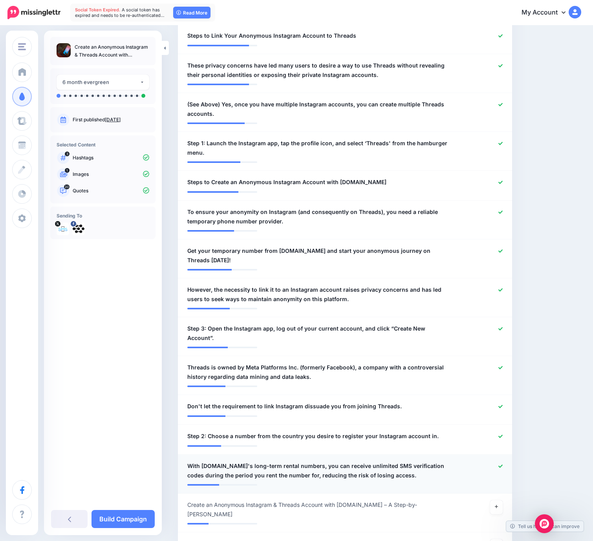
click at [502, 464] on icon at bounding box center [500, 465] width 4 height 3
click at [502, 434] on icon at bounding box center [500, 435] width 4 height 3
click at [502, 404] on icon at bounding box center [500, 406] width 4 height 4
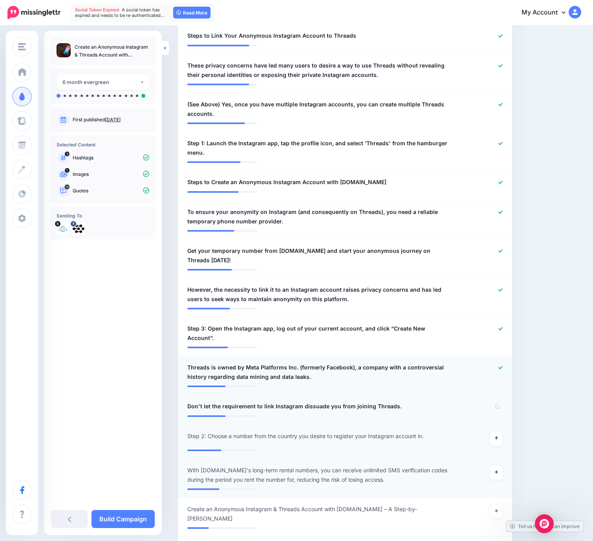
click at [502, 365] on icon at bounding box center [500, 367] width 4 height 4
click at [120, 519] on link "Build Campaign" at bounding box center [122, 519] width 63 height 18
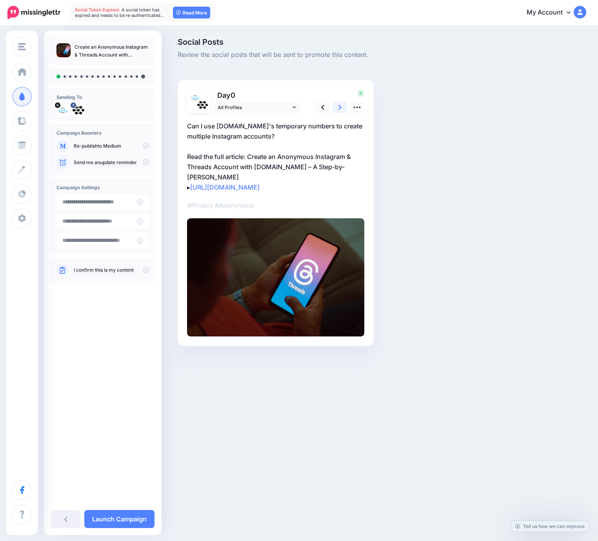
click at [343, 104] on link at bounding box center [340, 107] width 15 height 11
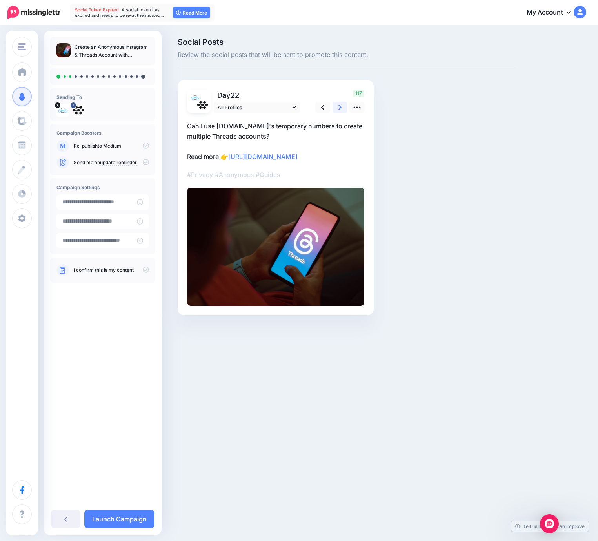
click at [343, 104] on link at bounding box center [340, 107] width 15 height 11
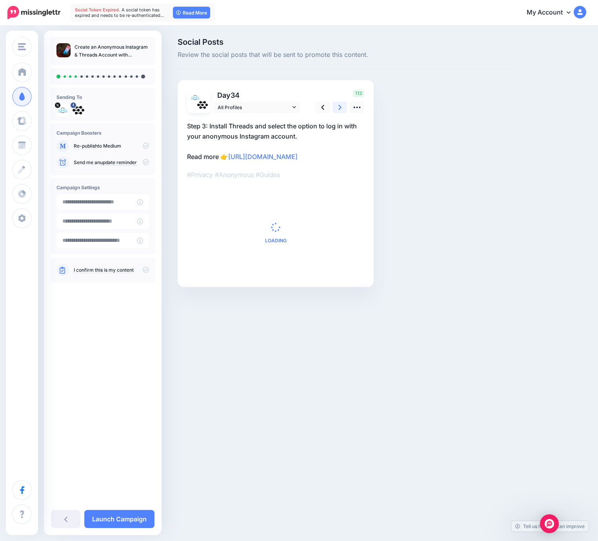
click at [343, 104] on link at bounding box center [340, 107] width 15 height 11
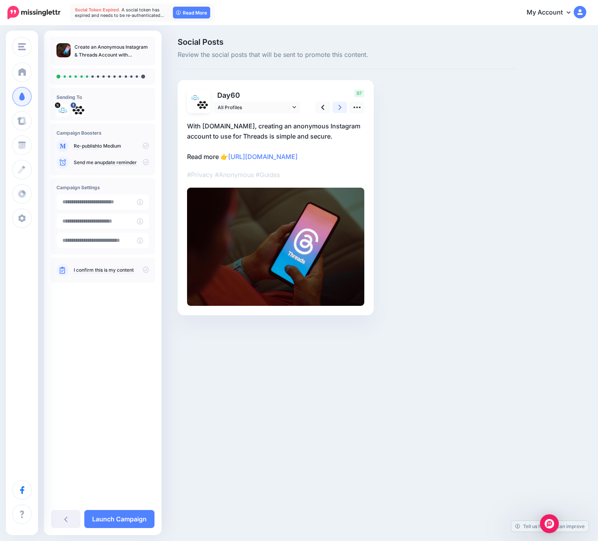
click at [343, 104] on link at bounding box center [340, 107] width 15 height 11
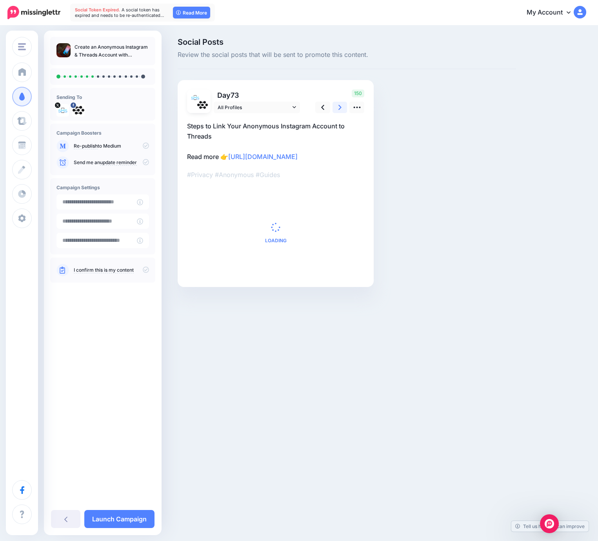
click at [343, 104] on link at bounding box center [340, 107] width 15 height 11
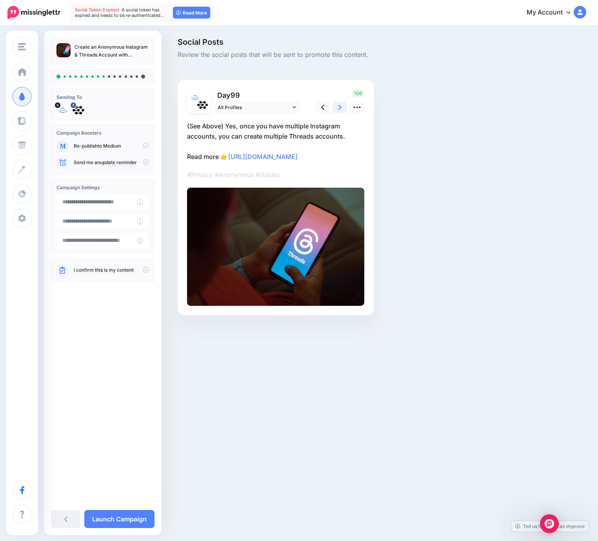
click at [343, 104] on link at bounding box center [340, 107] width 15 height 11
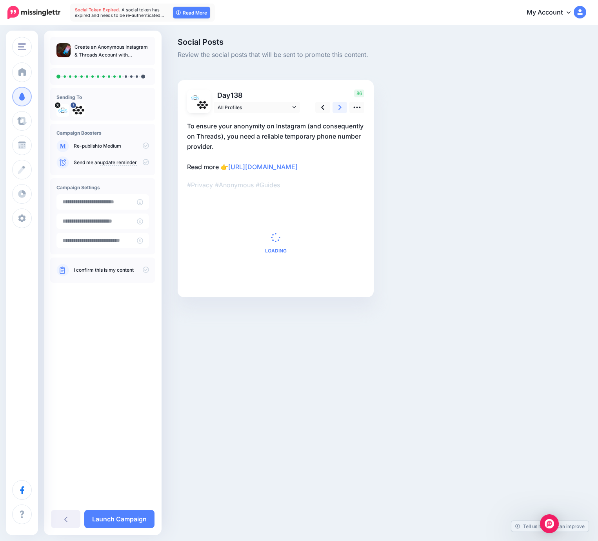
click at [343, 104] on link at bounding box center [340, 107] width 15 height 11
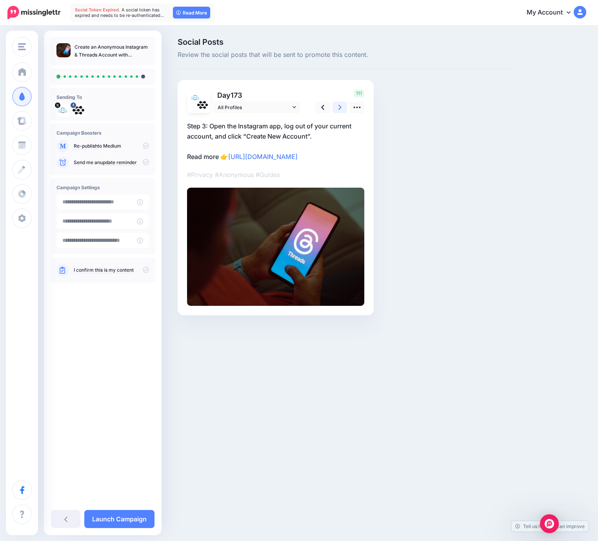
click at [343, 104] on link at bounding box center [340, 107] width 15 height 11
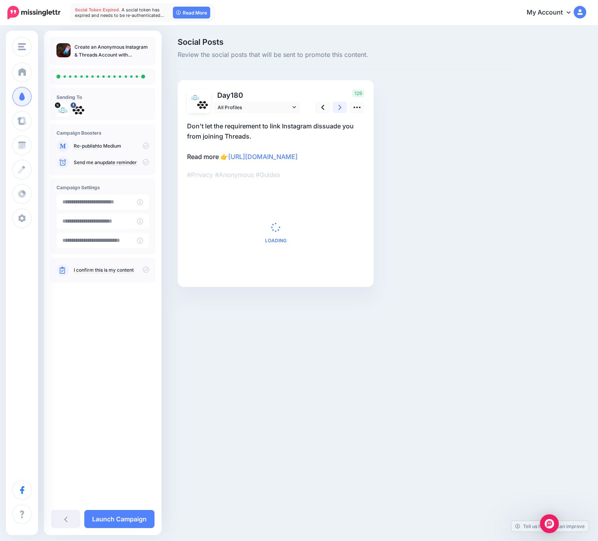
click at [343, 104] on link at bounding box center [340, 107] width 15 height 11
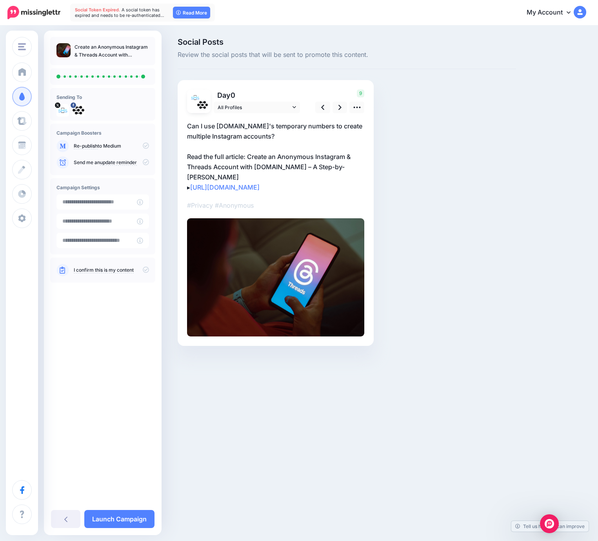
click at [148, 144] on icon at bounding box center [146, 145] width 6 height 6
click at [147, 146] on icon at bounding box center [146, 145] width 6 height 6
click at [143, 269] on icon at bounding box center [146, 269] width 6 height 6
click at [144, 270] on icon at bounding box center [146, 269] width 6 height 6
click at [126, 521] on link "Launch Campaign" at bounding box center [119, 519] width 70 height 18
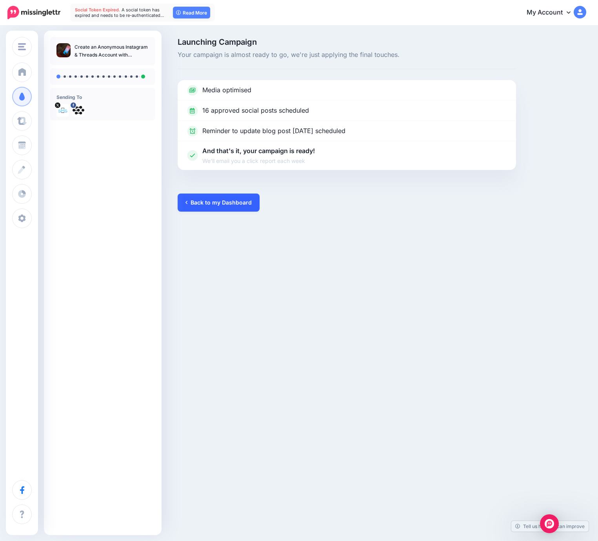
click at [227, 208] on link "Back to my Dashboard" at bounding box center [219, 202] width 82 height 18
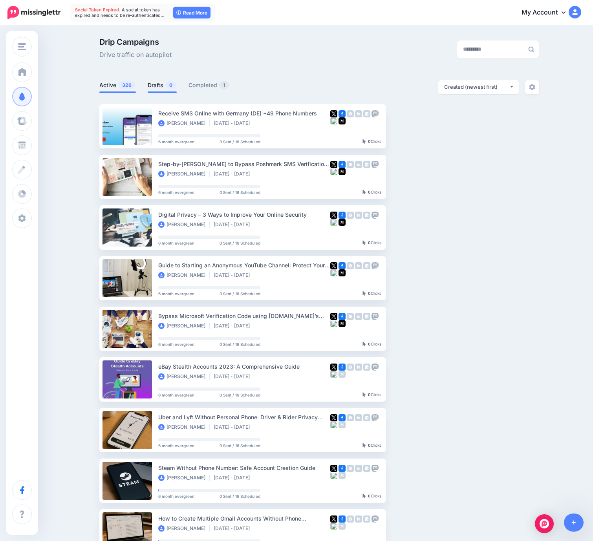
click at [166, 84] on link "Drafts 0" at bounding box center [162, 84] width 29 height 9
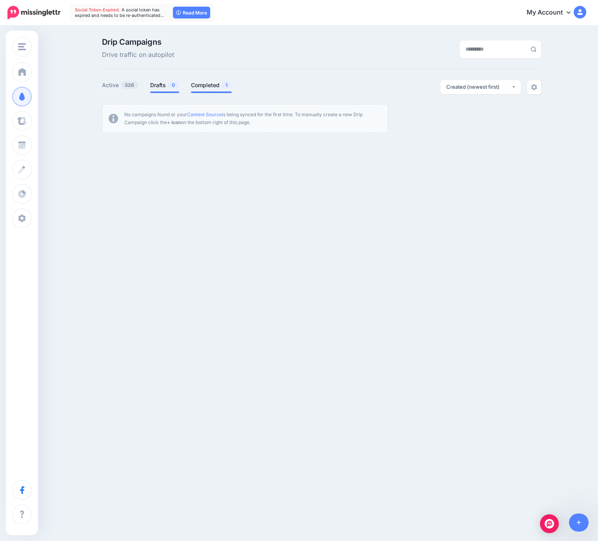
click at [212, 87] on link "Completed 1" at bounding box center [211, 84] width 41 height 9
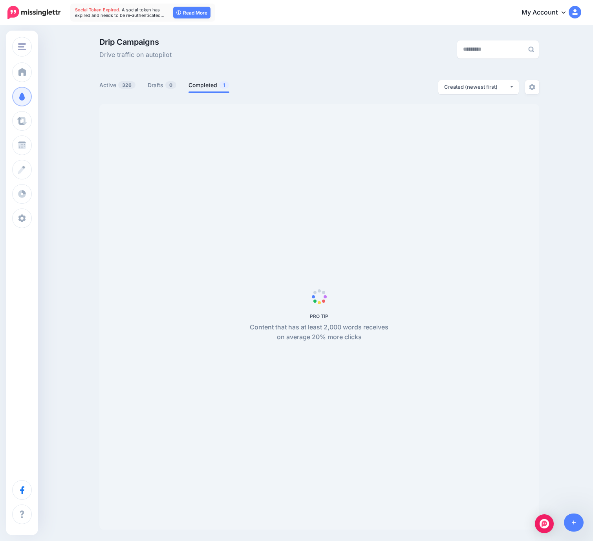
click at [212, 87] on link "Completed 1" at bounding box center [208, 84] width 41 height 9
